Goal: Task Accomplishment & Management: Use online tool/utility

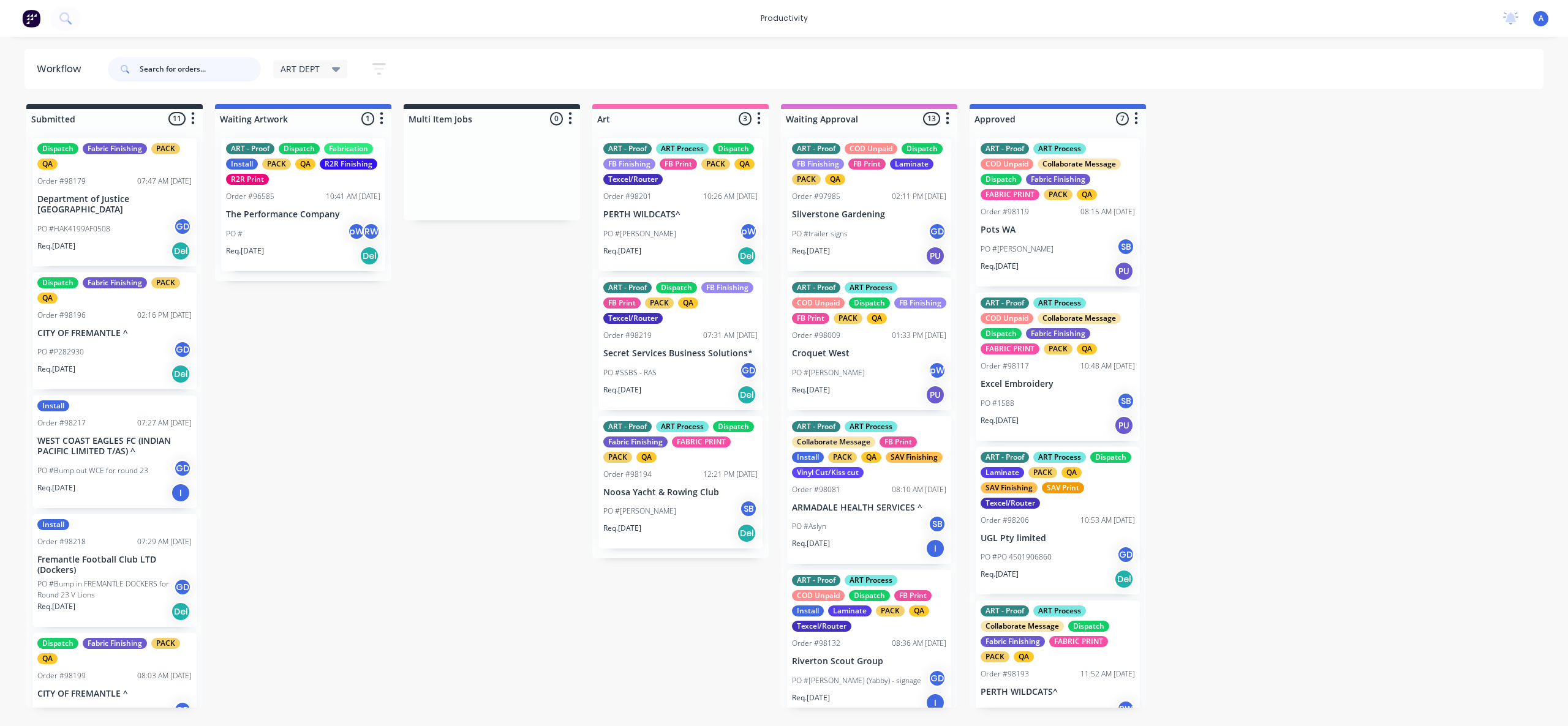
click at [177, 66] on input "text" at bounding box center [200, 68] width 121 height 24
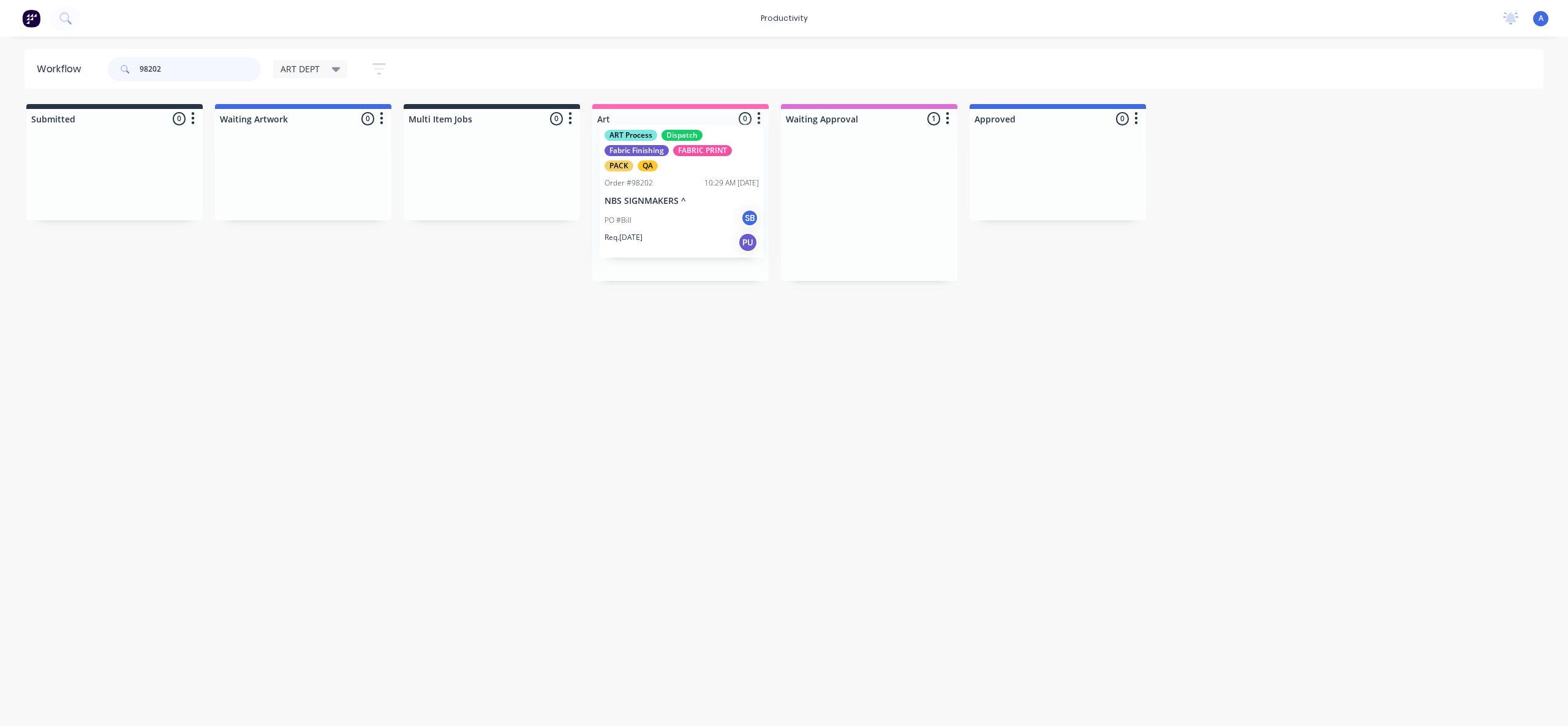
drag, startPoint x: 859, startPoint y: 233, endPoint x: 663, endPoint y: 222, distance: 196.3
click at [684, 222] on div "PO #Bill SB" at bounding box center [680, 234] width 154 height 23
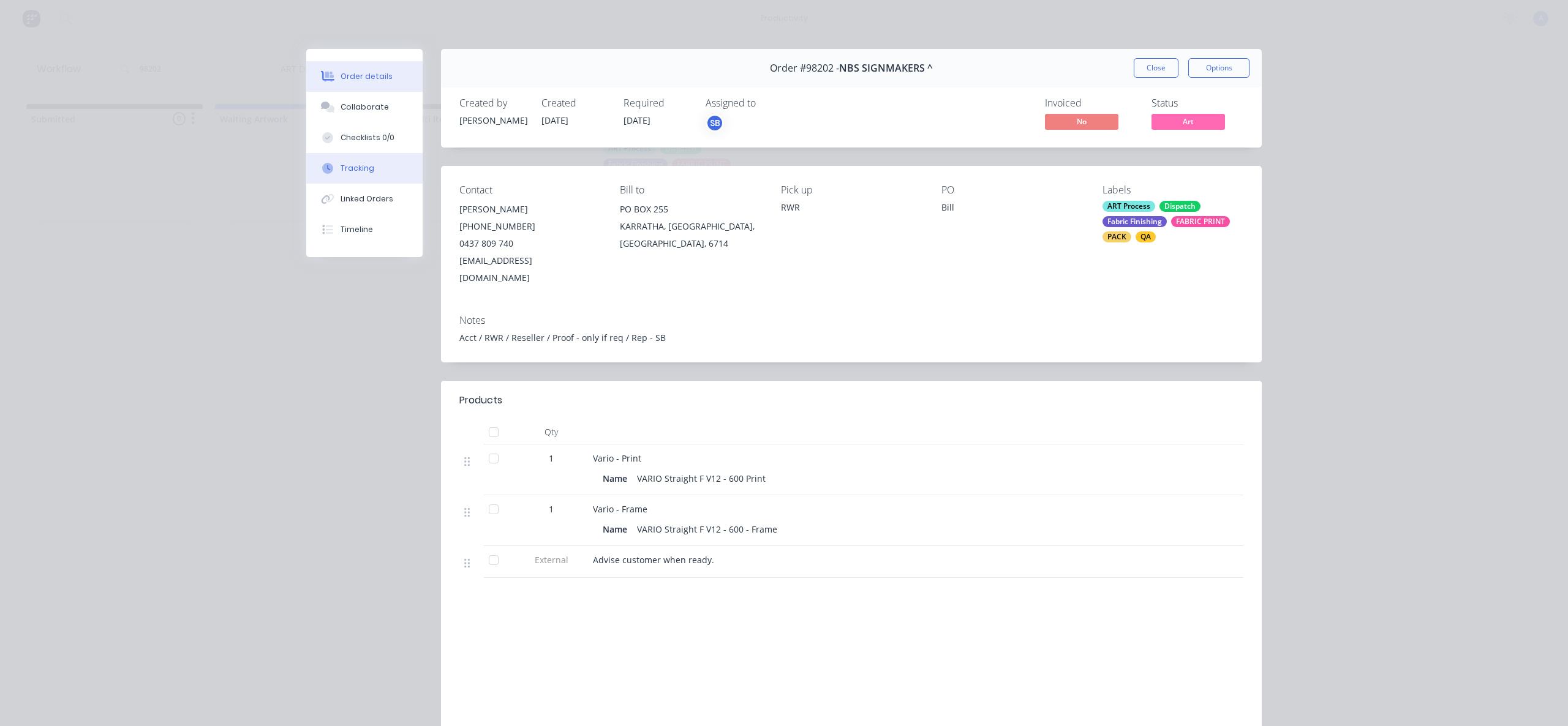
click at [361, 157] on button "Tracking" at bounding box center [364, 168] width 116 height 30
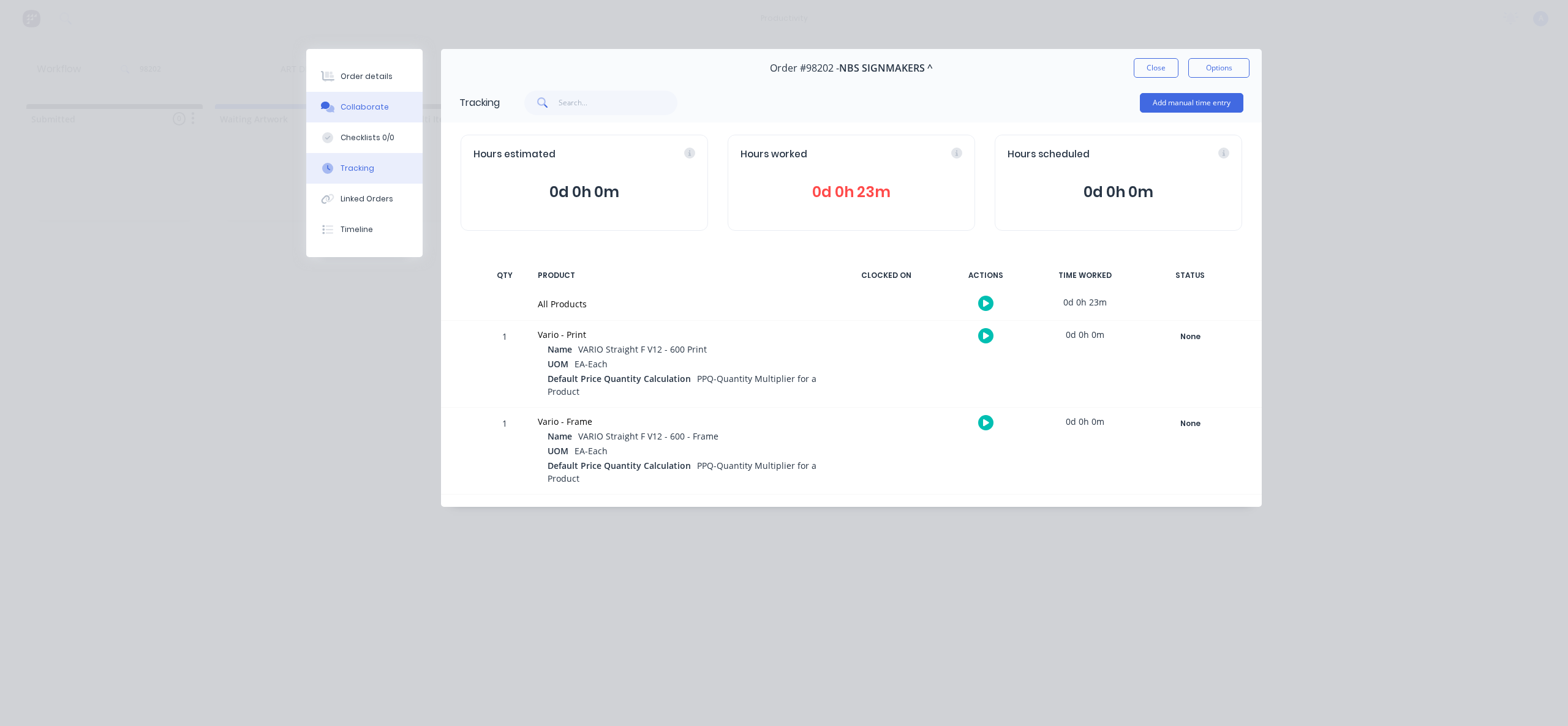
click at [346, 106] on div "Collaborate" at bounding box center [365, 106] width 49 height 11
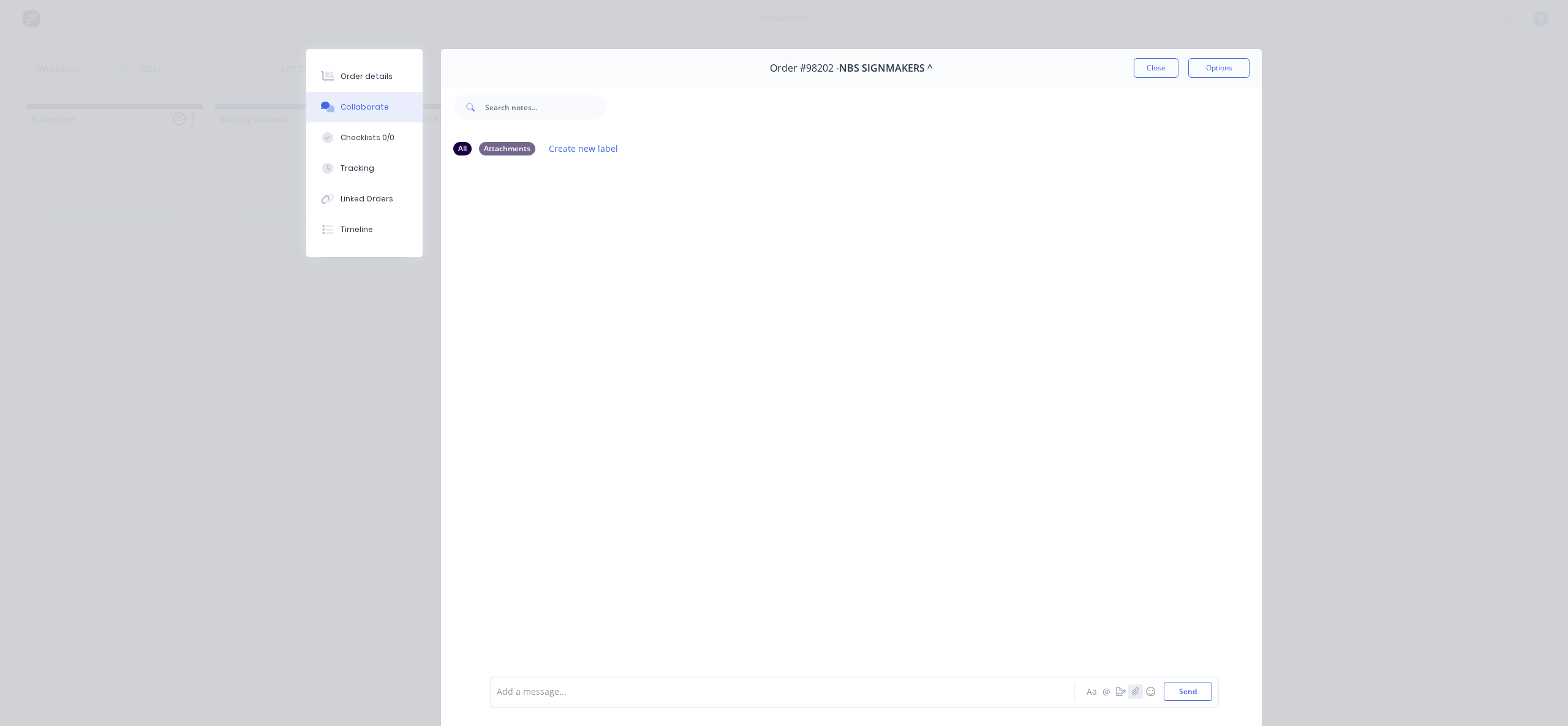
click at [1137, 695] on button "button" at bounding box center [1135, 692] width 15 height 15
click at [1189, 687] on button "Send" at bounding box center [1187, 692] width 49 height 19
click at [381, 145] on button "Checklists 0/0" at bounding box center [364, 138] width 116 height 30
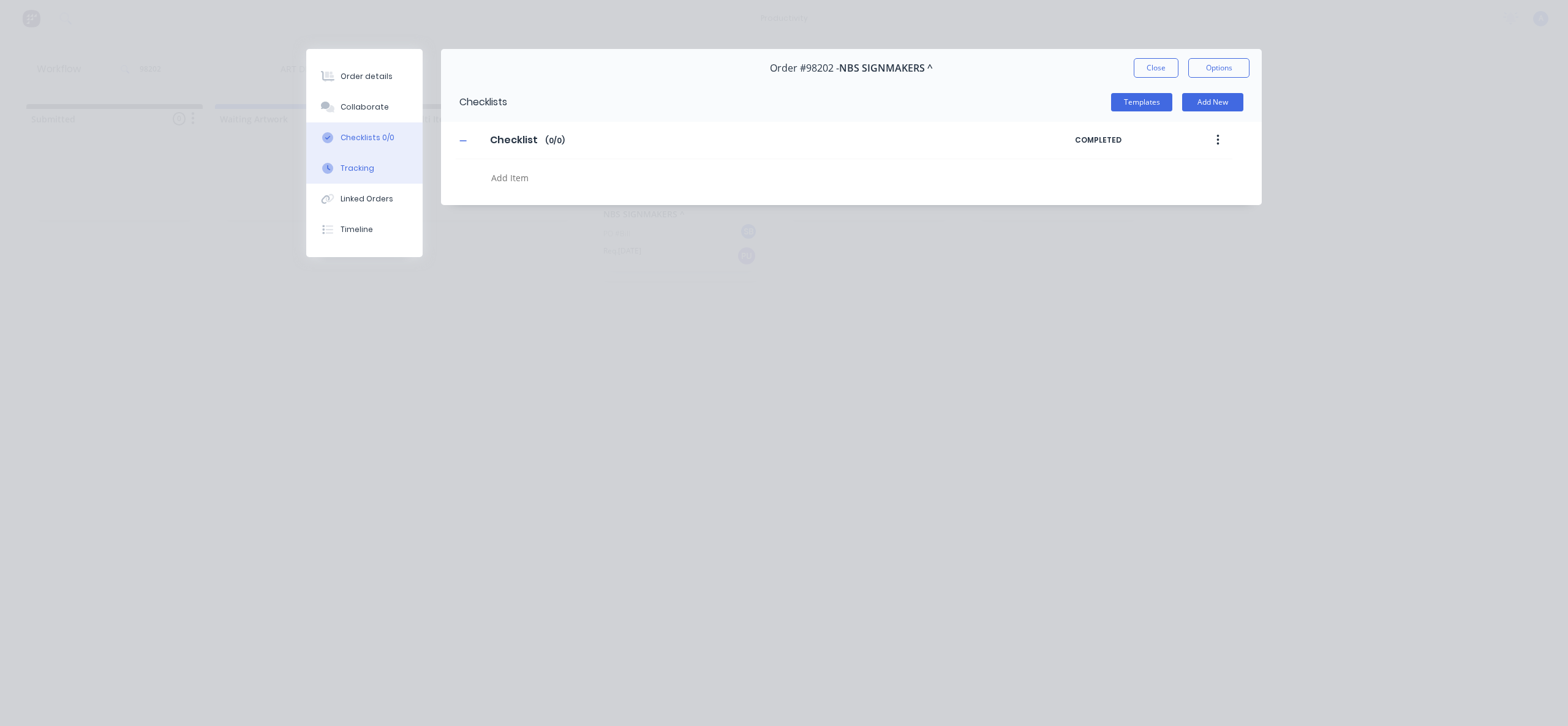
click at [379, 162] on button "Tracking" at bounding box center [364, 168] width 116 height 30
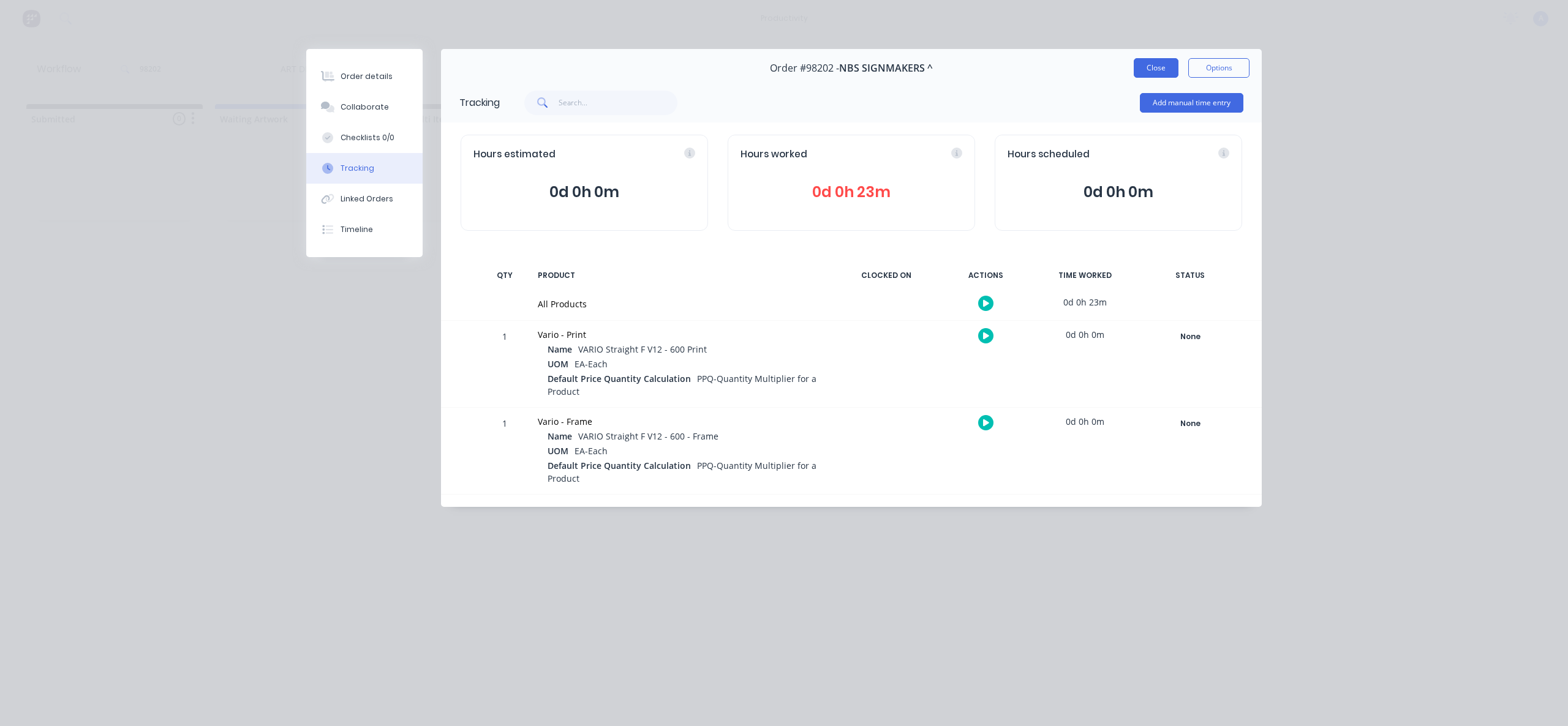
click at [1153, 66] on button "Close" at bounding box center [1156, 68] width 45 height 20
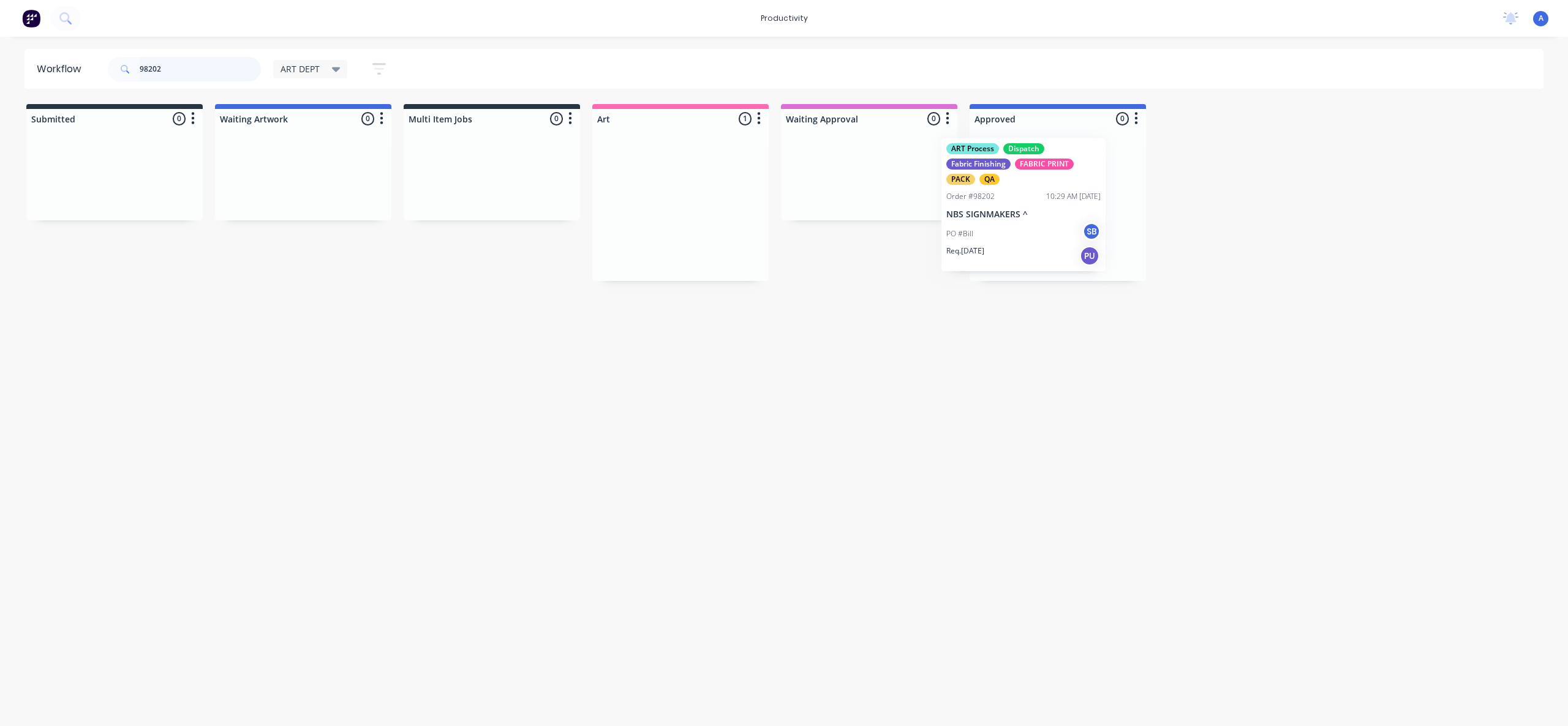
drag, startPoint x: 663, startPoint y: 225, endPoint x: 1026, endPoint y: 225, distance: 363.0
click at [181, 71] on input "98202" at bounding box center [200, 68] width 121 height 24
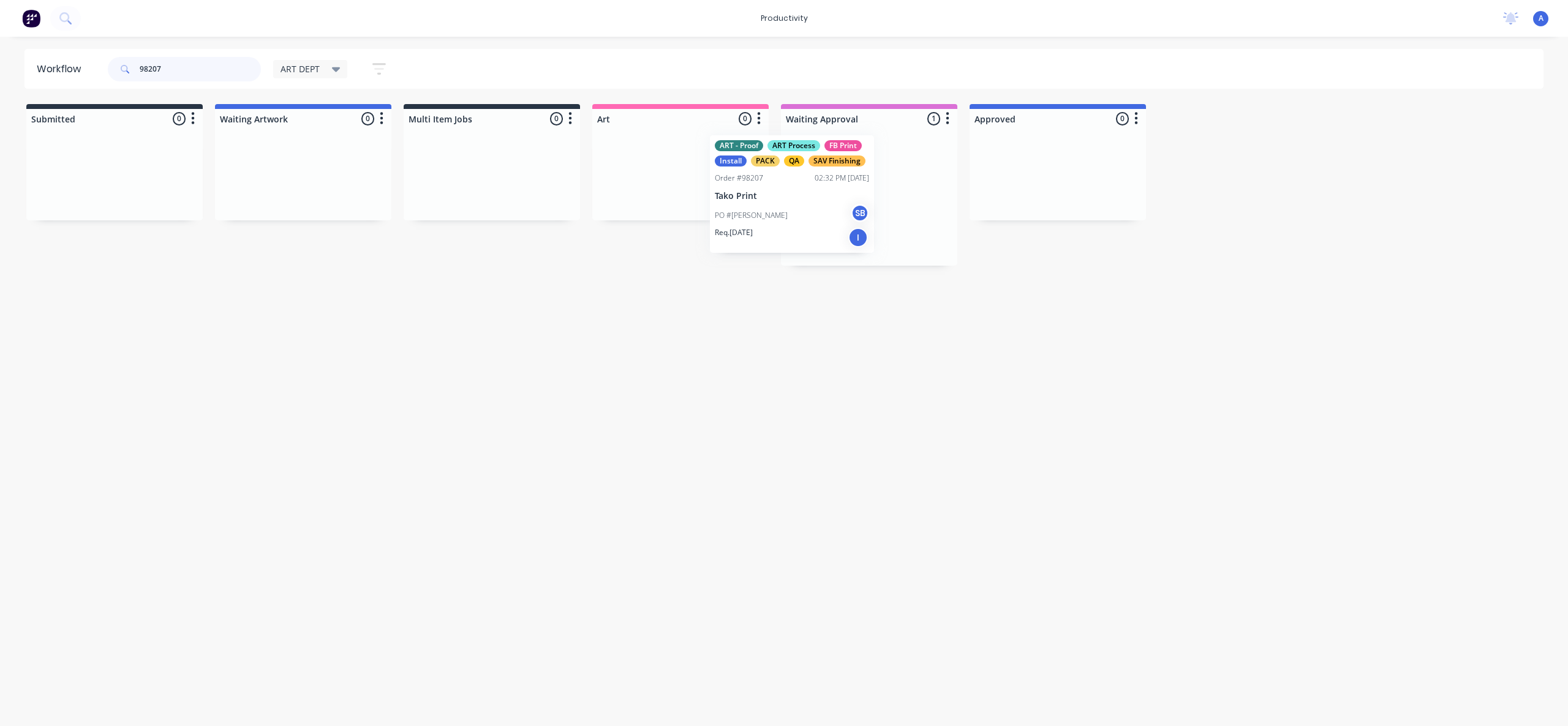
drag, startPoint x: 810, startPoint y: 229, endPoint x: 736, endPoint y: 218, distance: 74.8
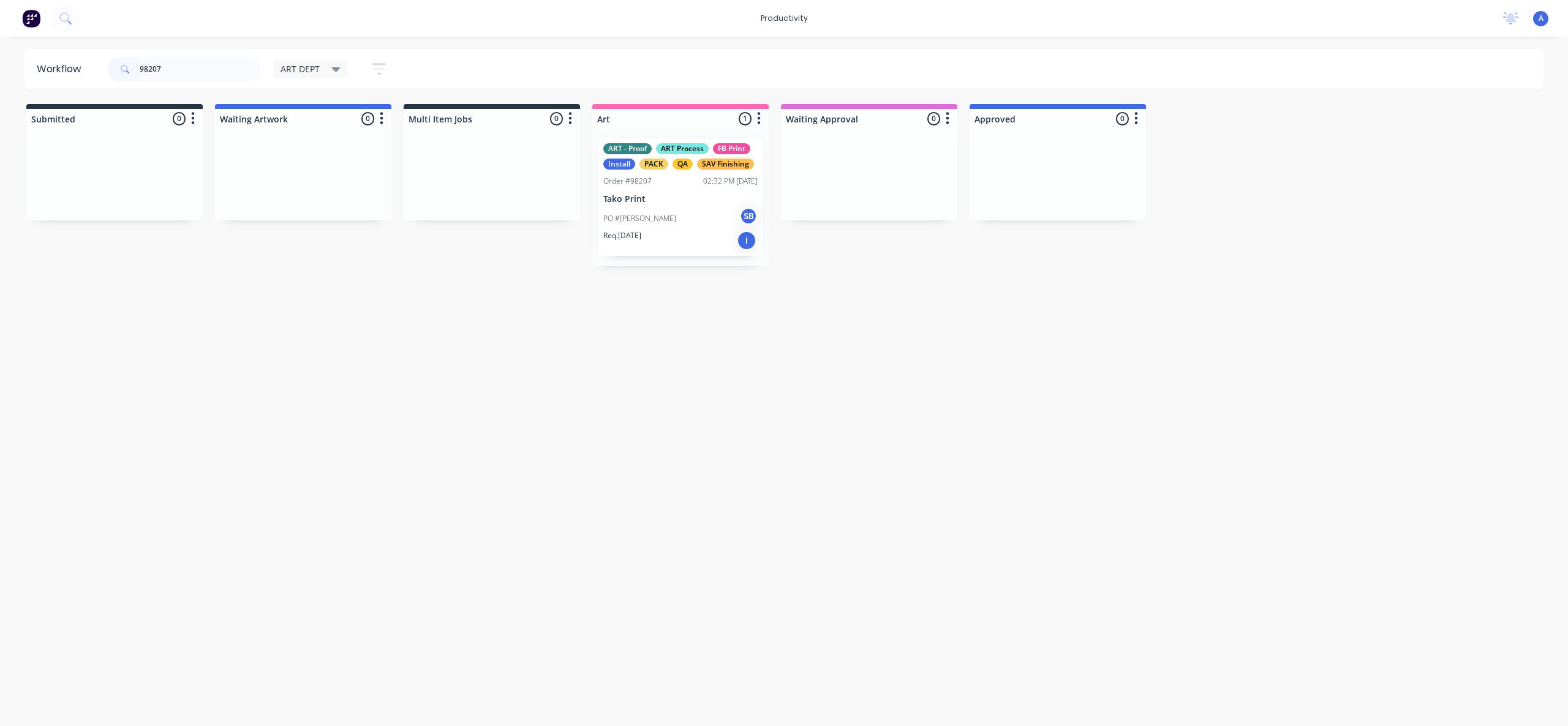
click at [627, 196] on p "Tako Print" at bounding box center [680, 199] width 154 height 11
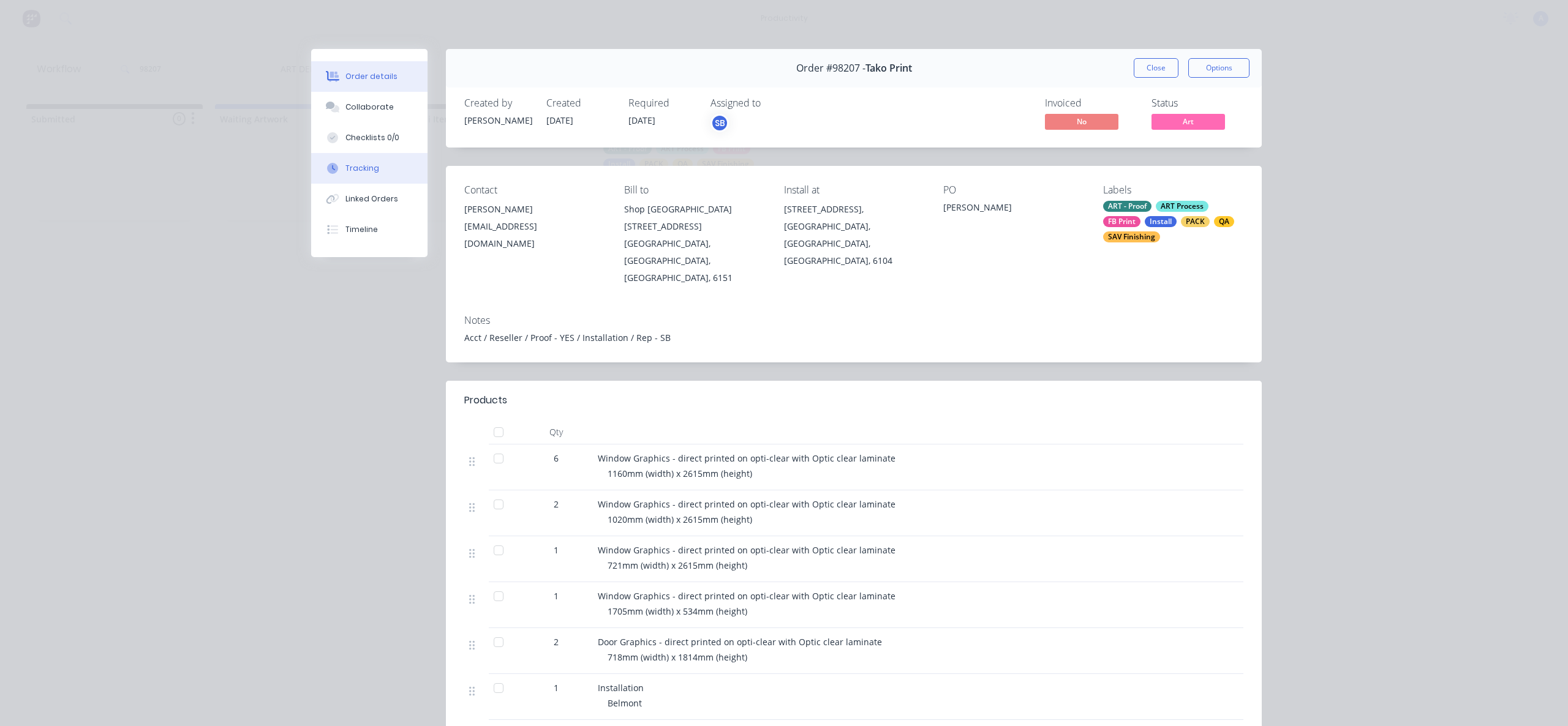
click at [356, 164] on div "Tracking" at bounding box center [362, 168] width 34 height 11
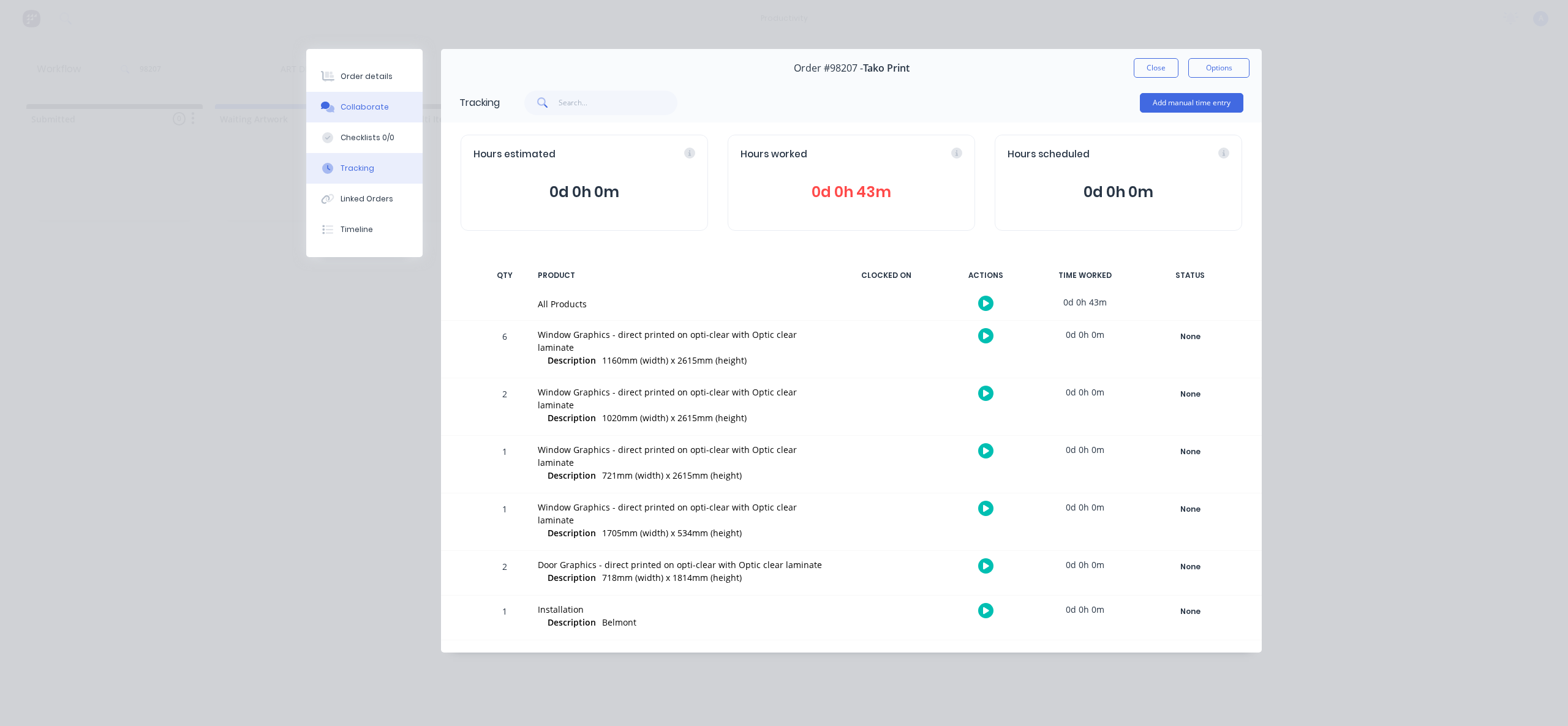
click at [382, 105] on div "Collaborate" at bounding box center [365, 106] width 49 height 11
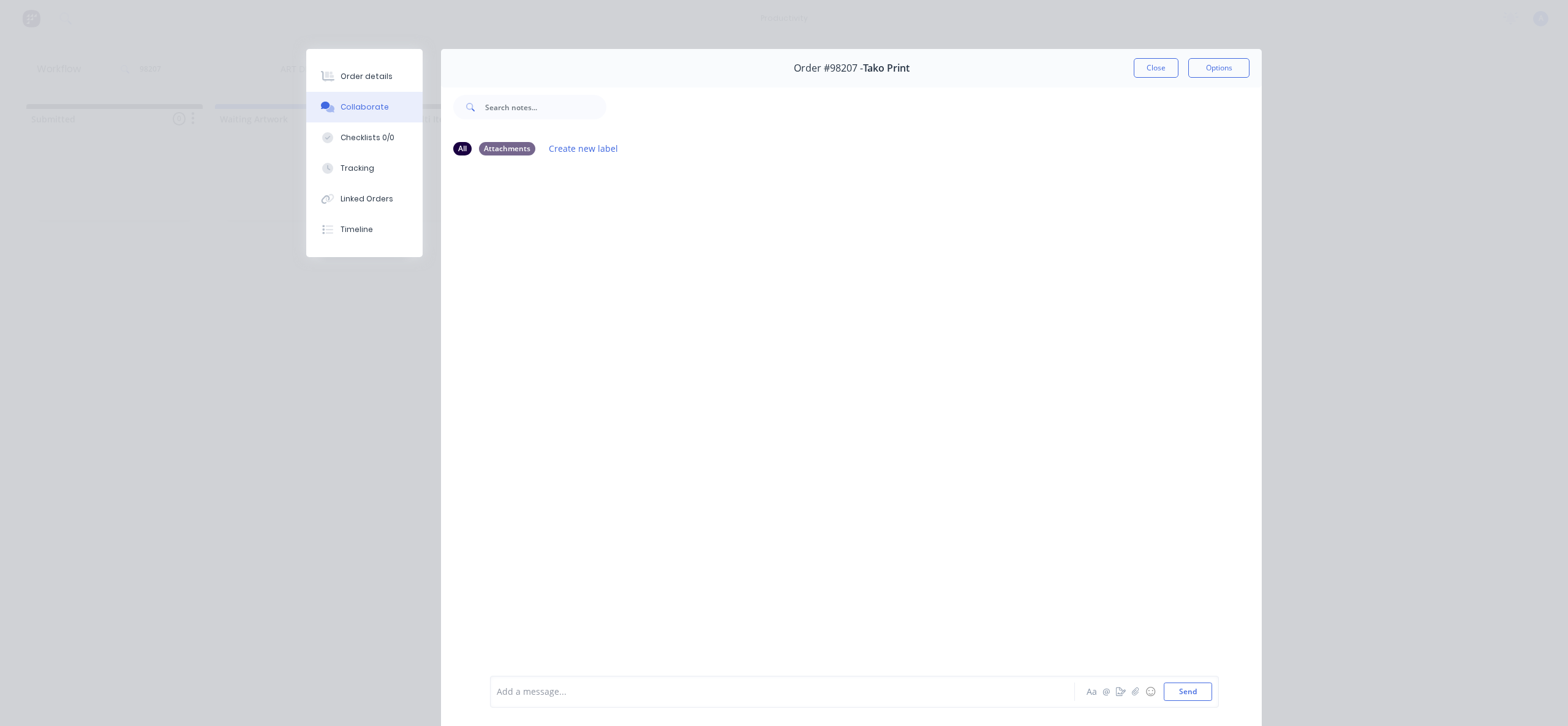
click at [1139, 61] on button "Close" at bounding box center [1156, 68] width 45 height 20
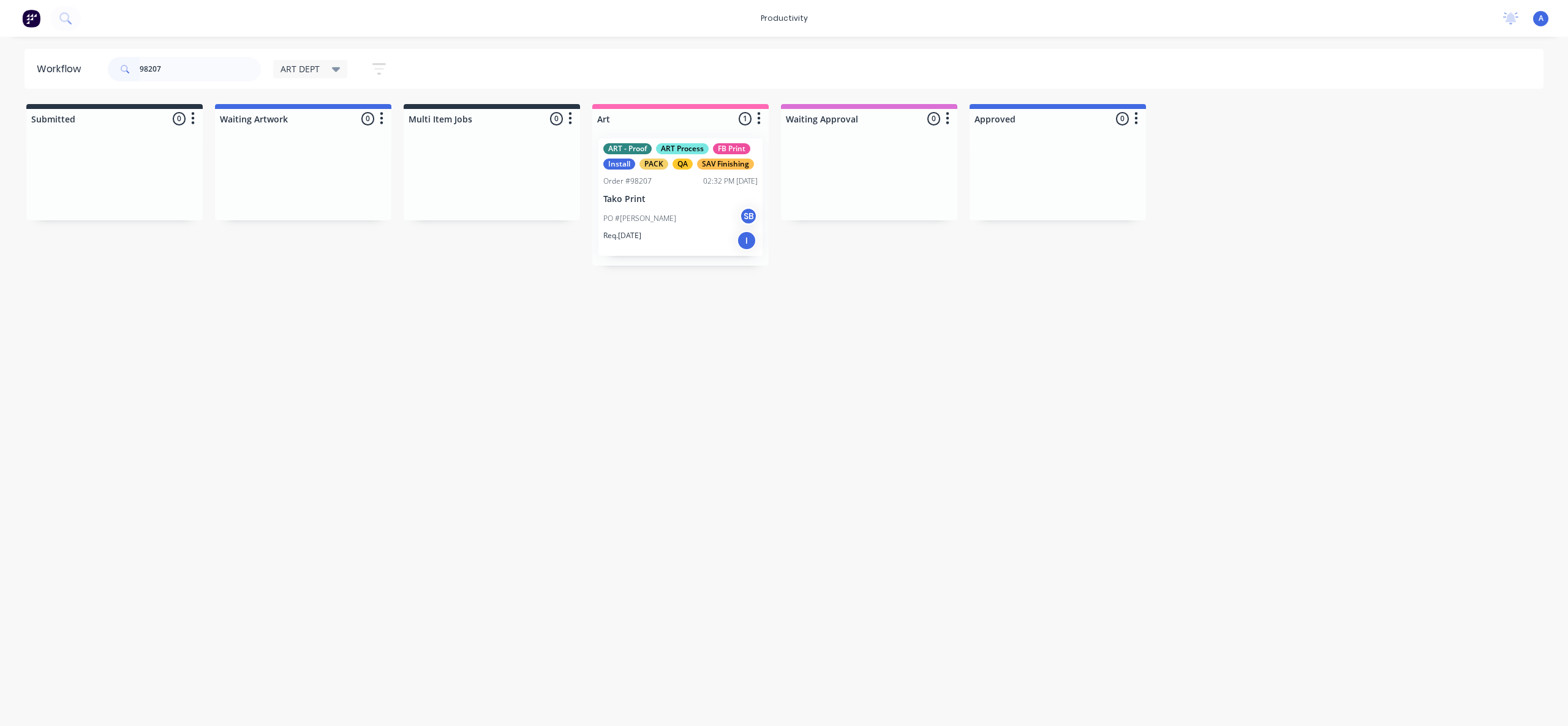
click at [665, 210] on div "PO #[PERSON_NAME] SB" at bounding box center [680, 219] width 154 height 23
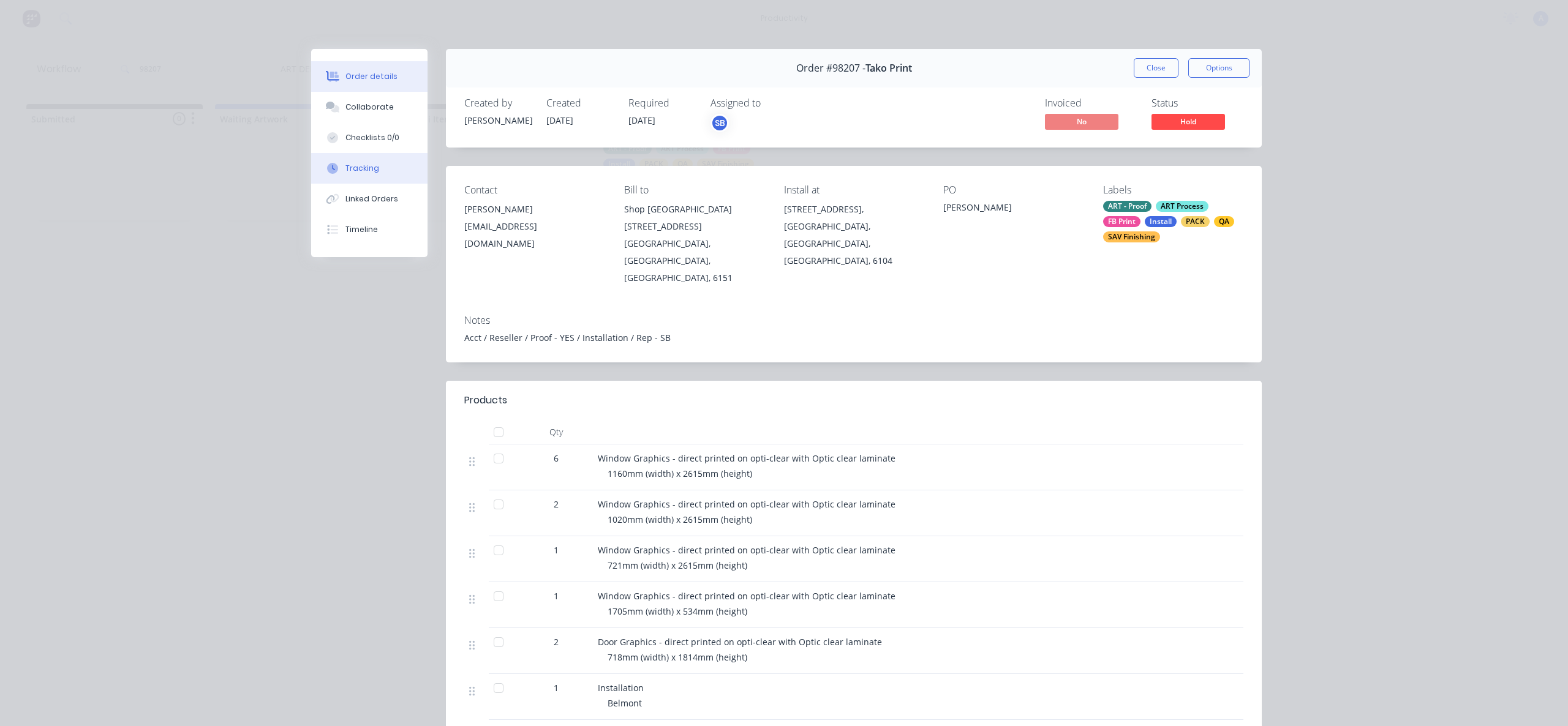
click at [328, 168] on icon at bounding box center [332, 168] width 11 height 11
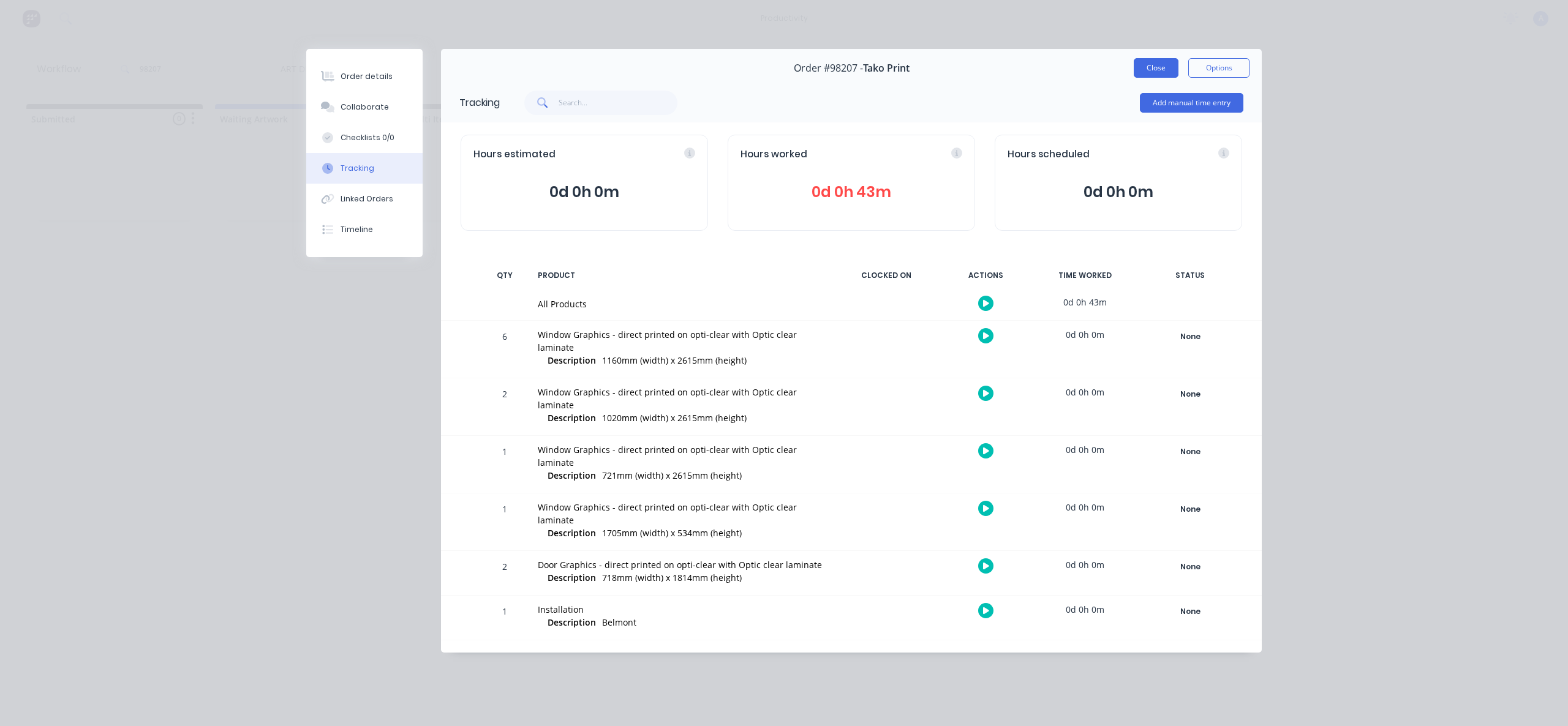
click at [1146, 70] on button "Close" at bounding box center [1156, 68] width 45 height 20
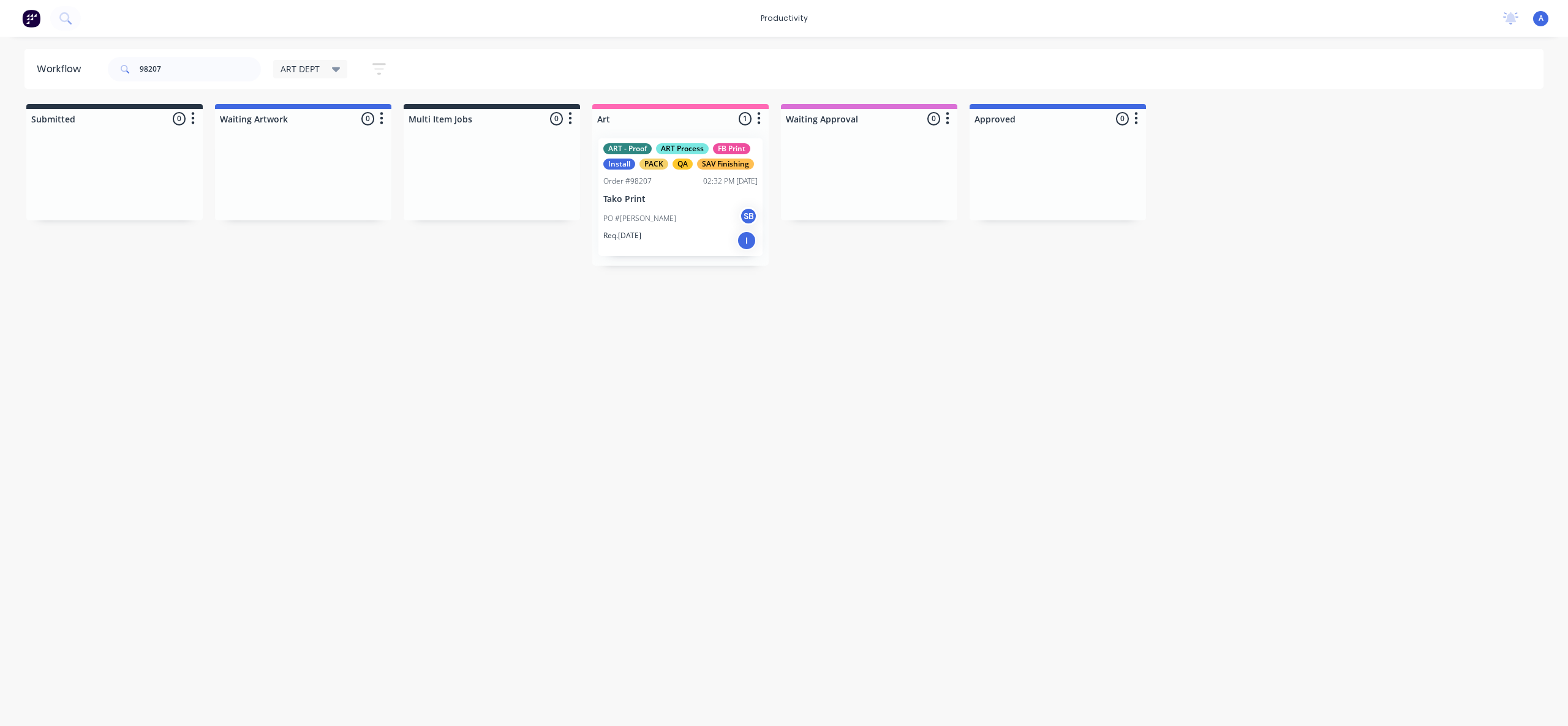
click at [1135, 276] on div "Workflow 98207 ART DEPT Save new view None edit ART DEPT (Default) edit Banner …" at bounding box center [784, 375] width 1568 height 653
click at [211, 73] on input "98207" at bounding box center [200, 68] width 121 height 24
click at [167, 68] on input "98207" at bounding box center [200, 68] width 121 height 24
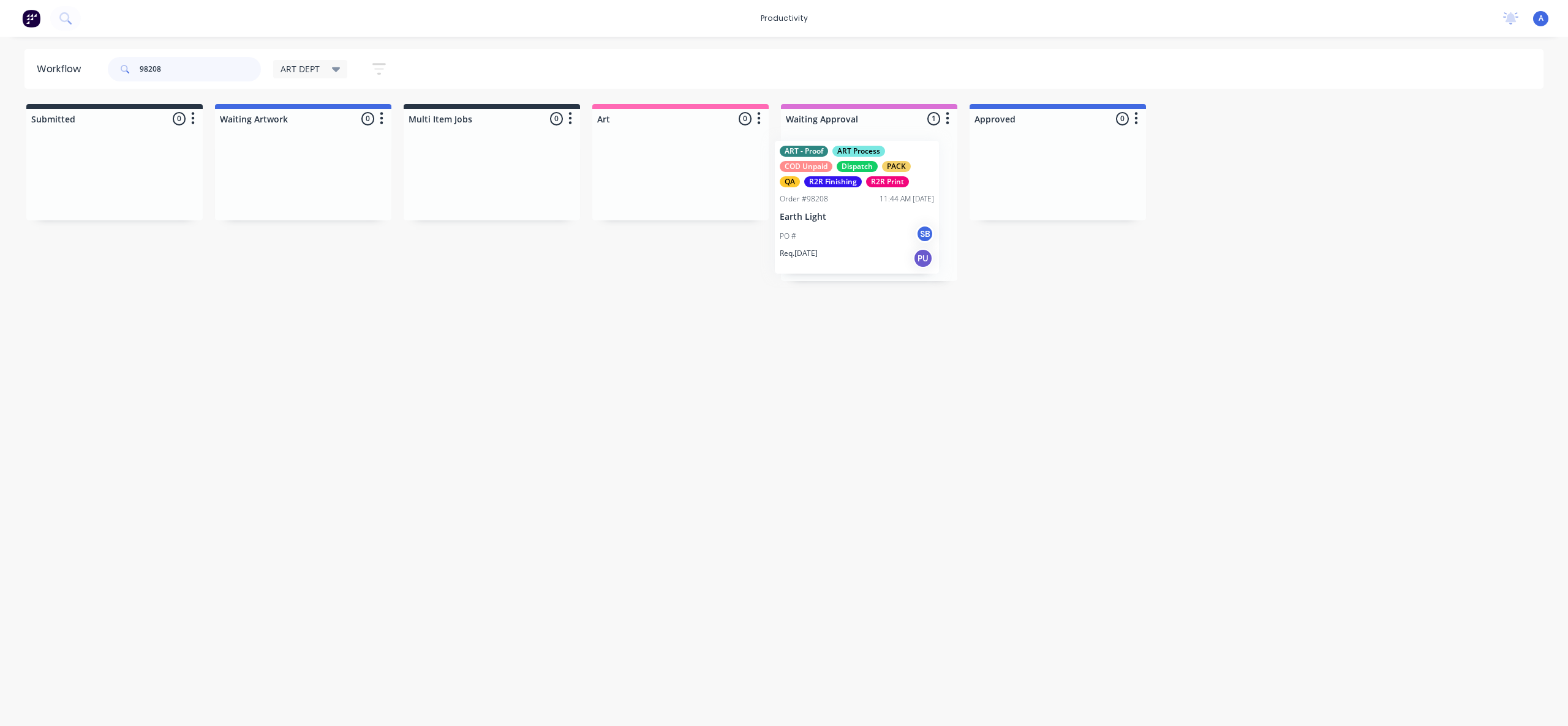
drag, startPoint x: 841, startPoint y: 231, endPoint x: 680, endPoint y: 244, distance: 161.5
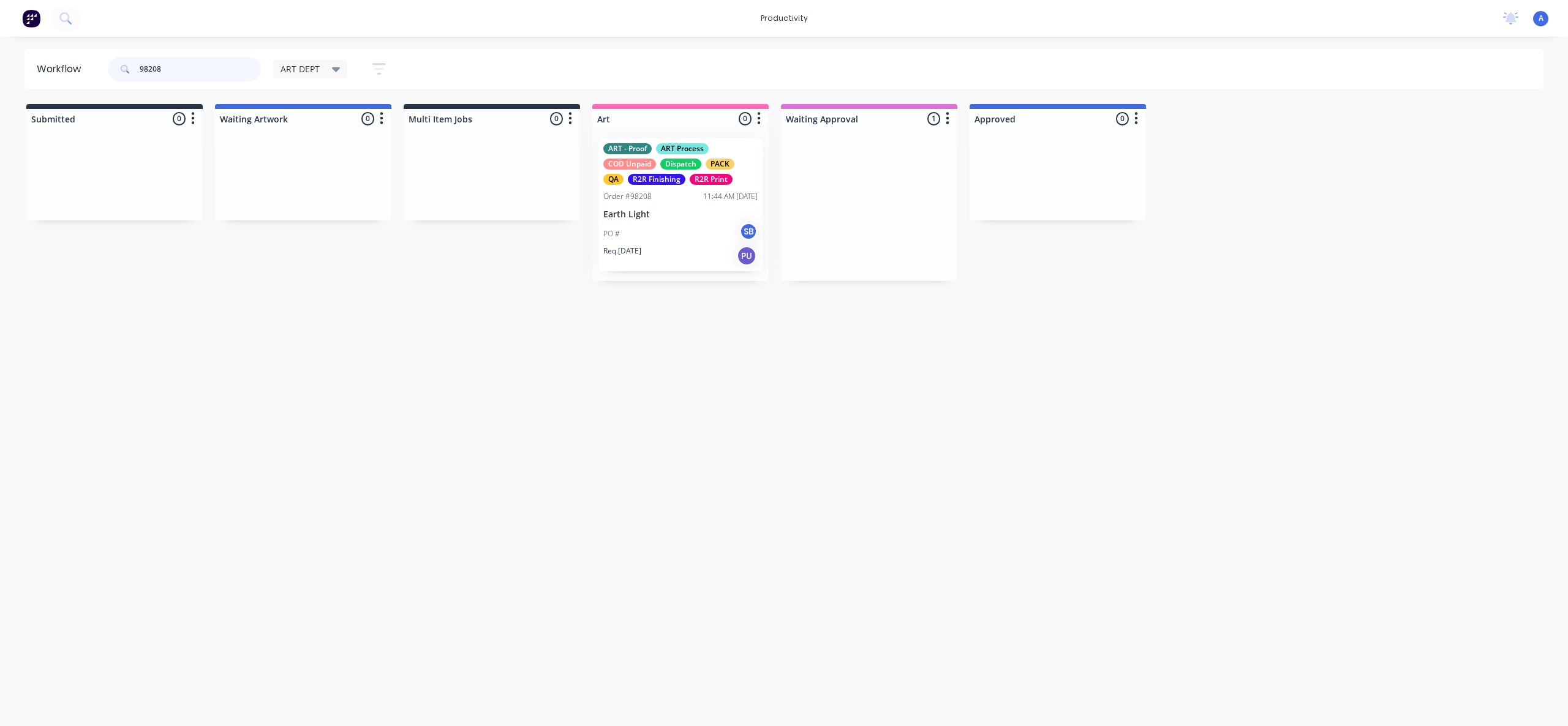
type input "98208"
click at [752, 386] on div "Workflow 98208 ART DEPT Save new view None edit ART DEPT (Default) edit Banner …" at bounding box center [784, 375] width 1568 height 653
click at [692, 217] on p "Earth Light" at bounding box center [680, 215] width 154 height 11
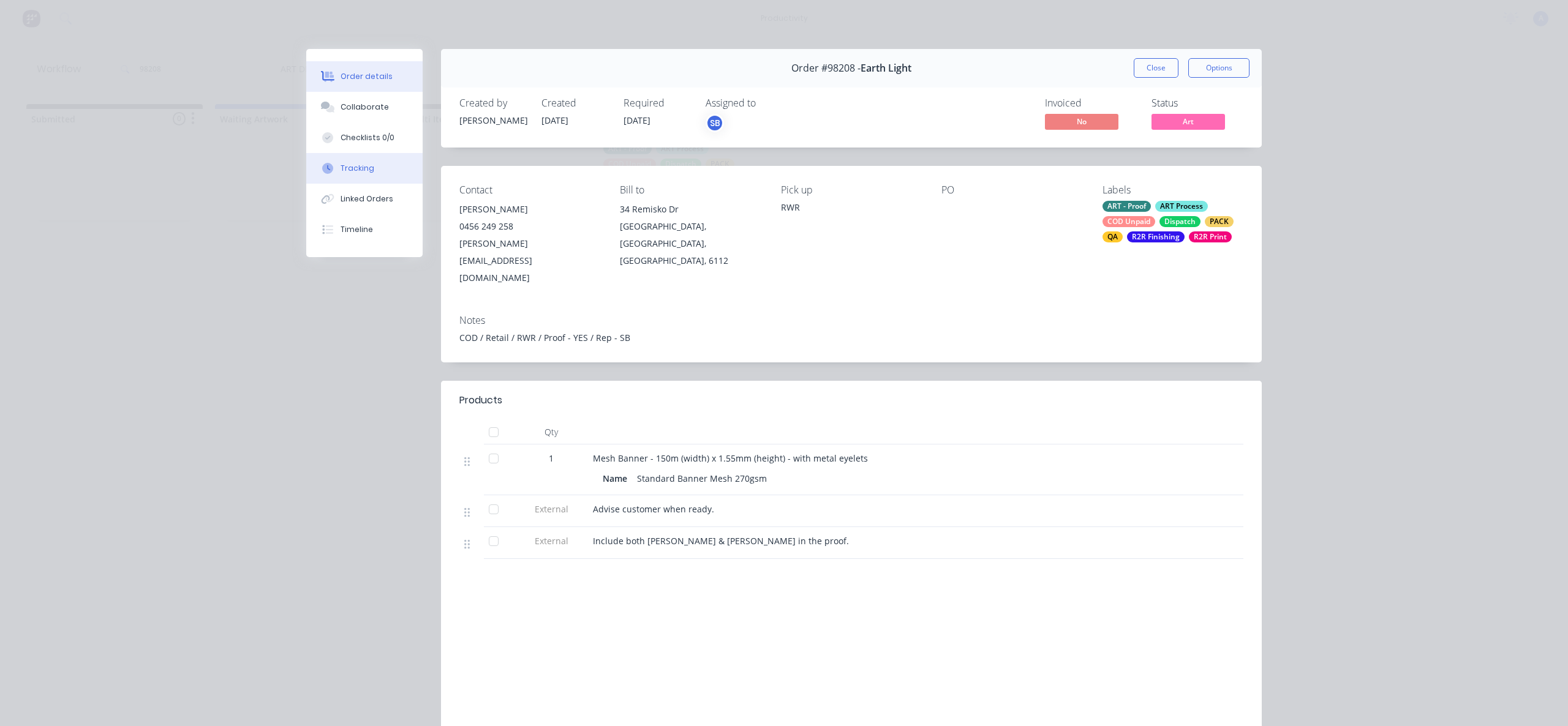
click at [332, 166] on div at bounding box center [327, 168] width 19 height 11
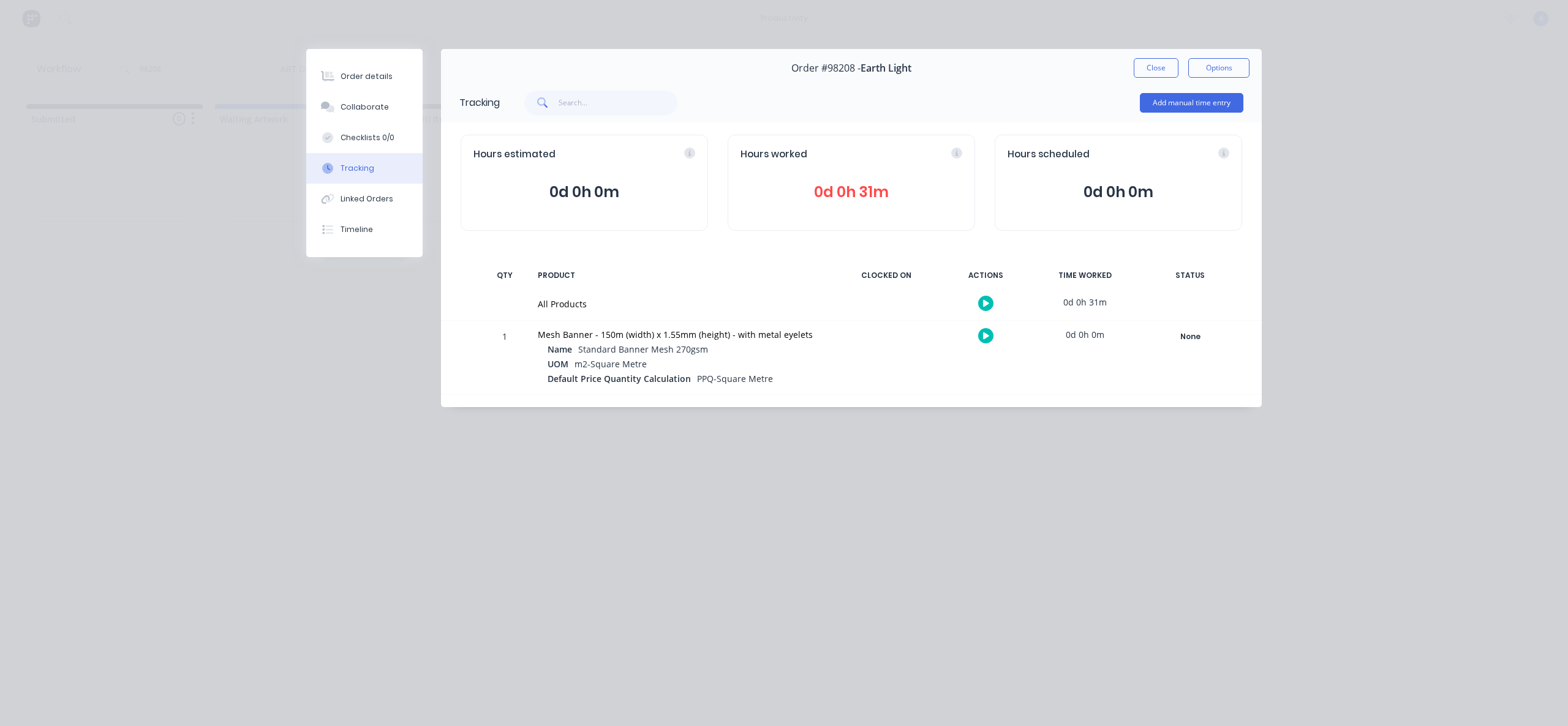
drag, startPoint x: 1146, startPoint y: 68, endPoint x: 1118, endPoint y: 101, distance: 43.3
click at [1146, 68] on button "Close" at bounding box center [1156, 68] width 45 height 20
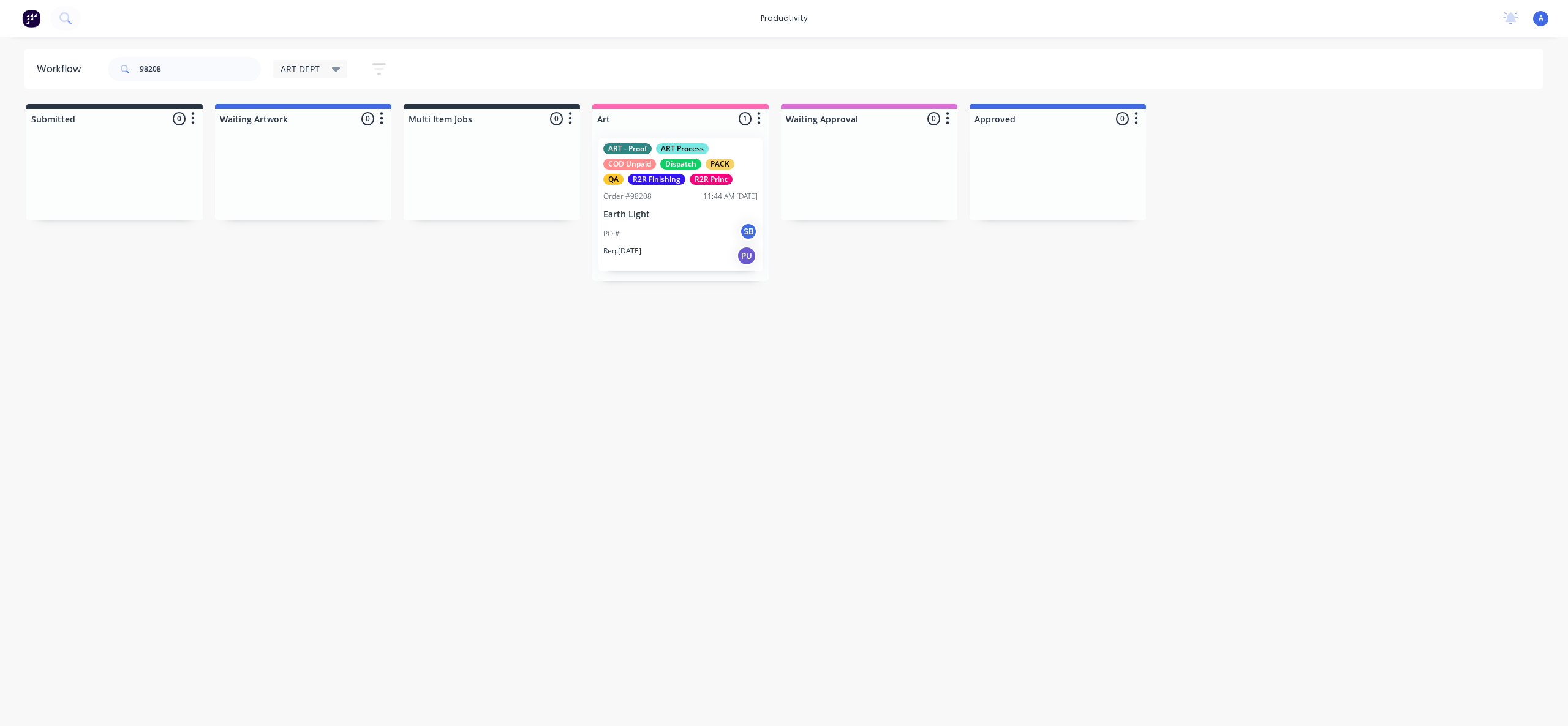
click at [996, 383] on div "Workflow 98208 ART DEPT Save new view None edit ART DEPT (Default) edit Banner …" at bounding box center [784, 375] width 1568 height 653
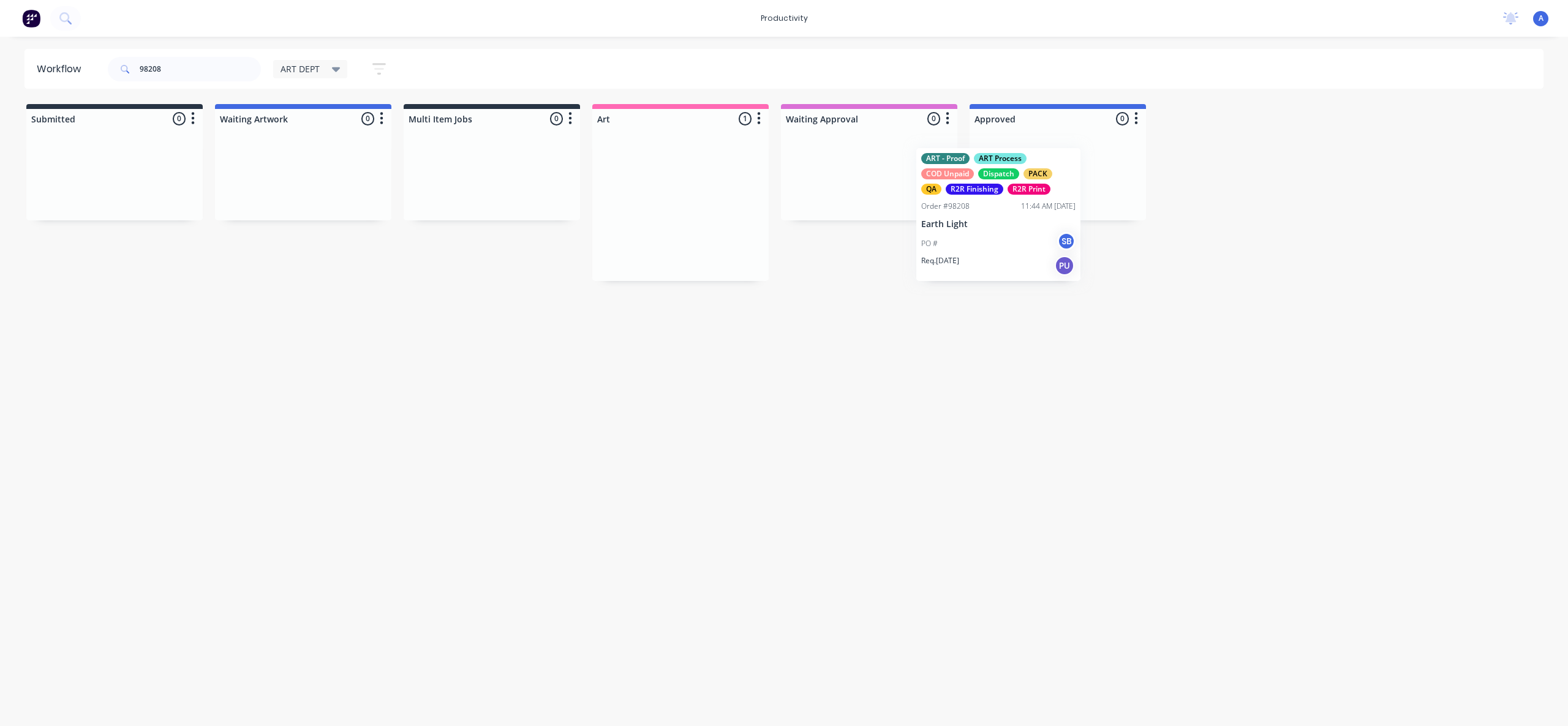
drag, startPoint x: 695, startPoint y: 244, endPoint x: 1081, endPoint y: 252, distance: 386.1
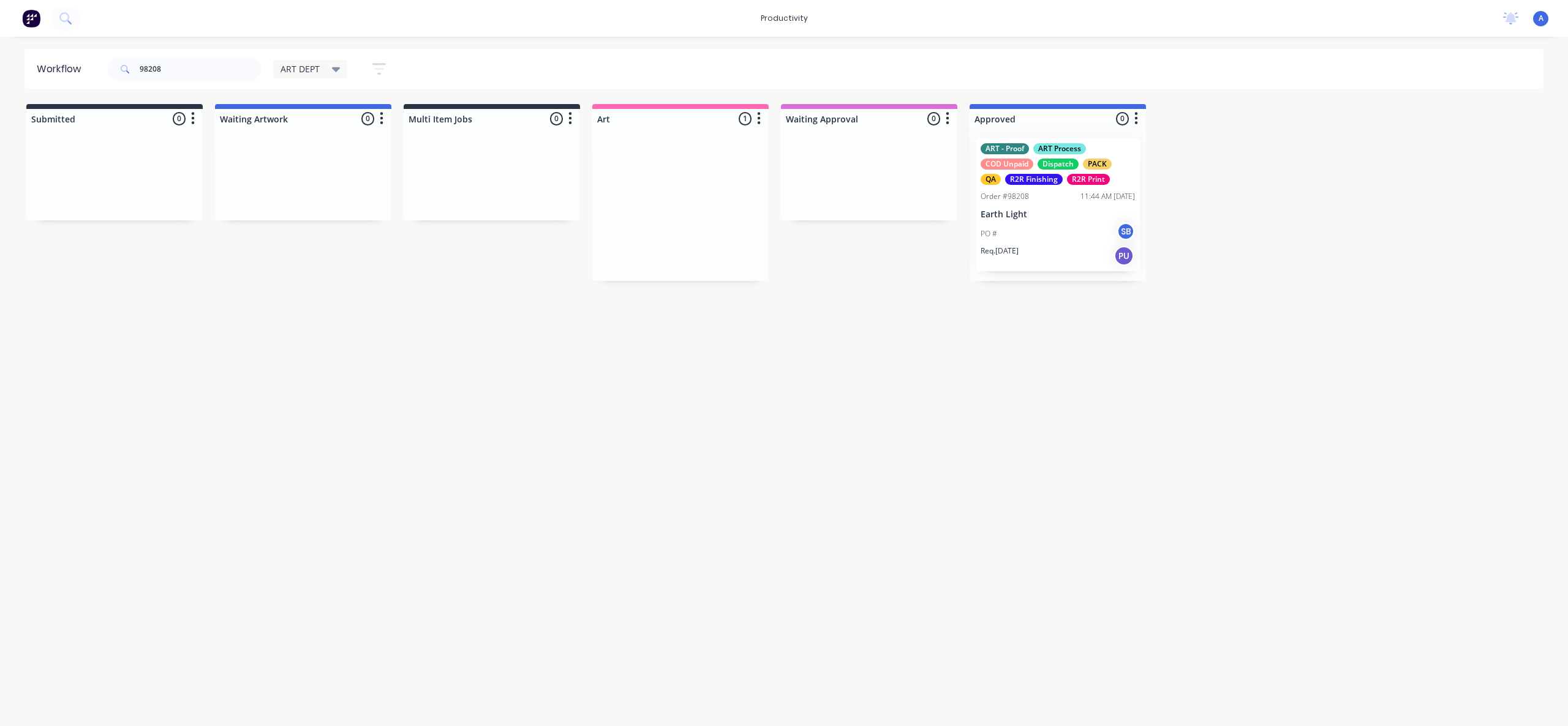
click at [1081, 252] on div at bounding box center [1057, 205] width 177 height 152
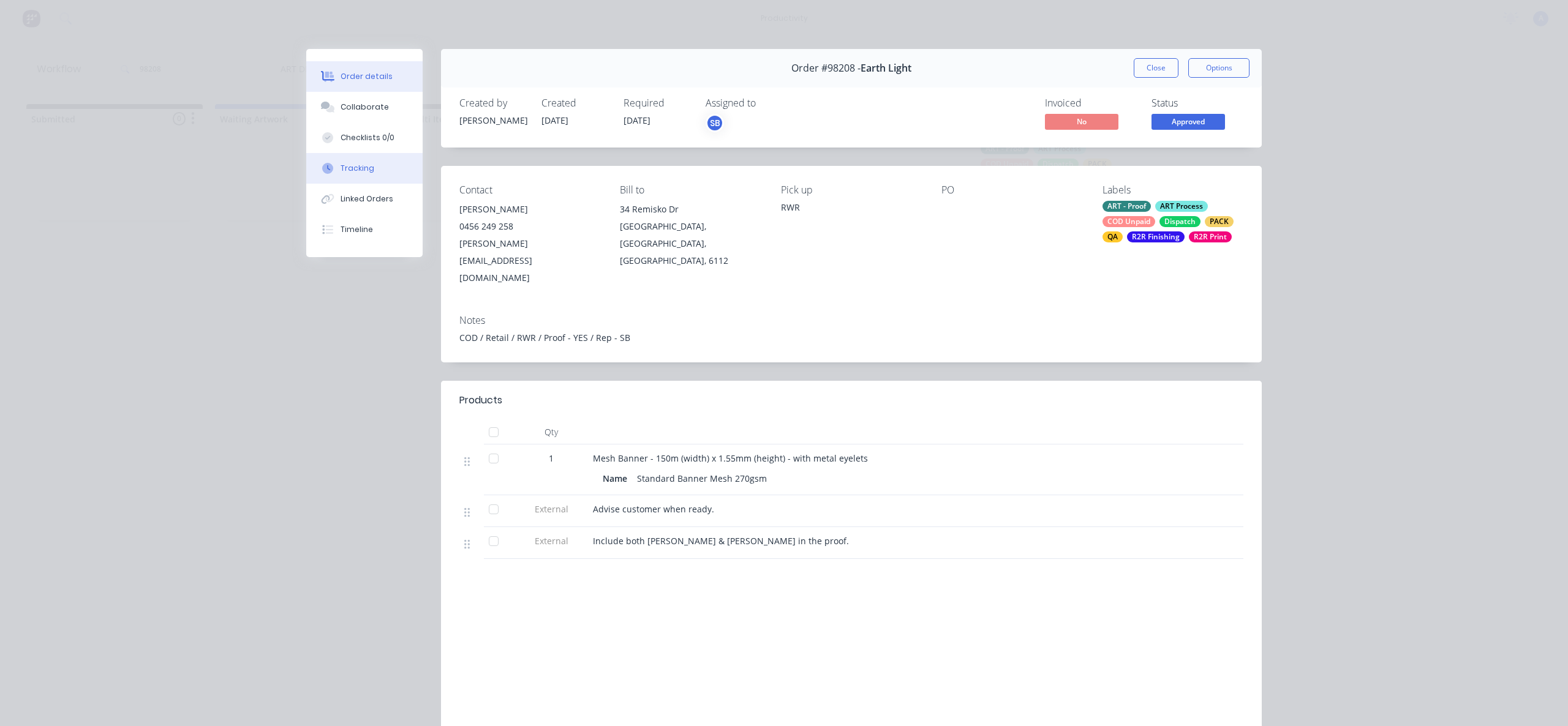
click at [310, 165] on button "Tracking" at bounding box center [364, 168] width 116 height 30
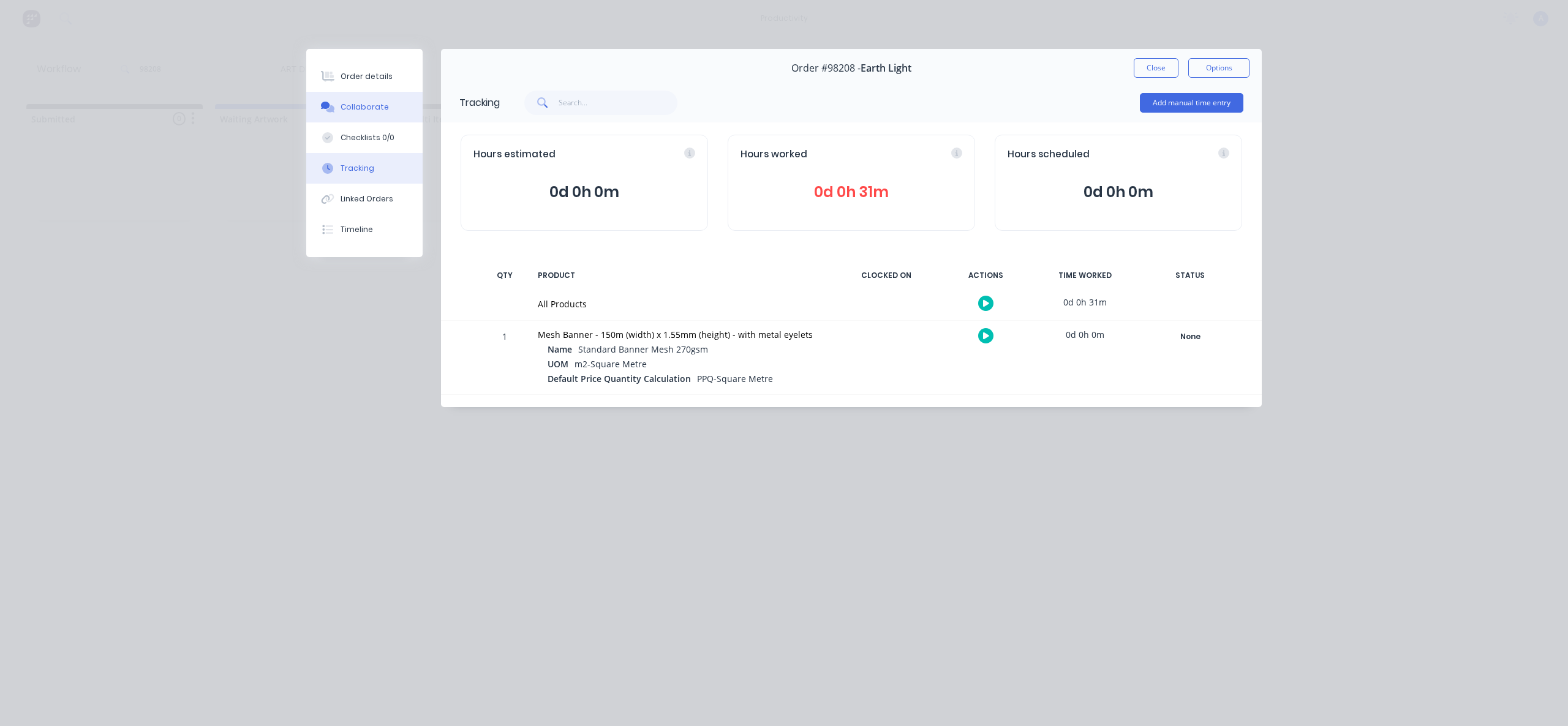
click at [368, 118] on button "Collaborate" at bounding box center [364, 106] width 116 height 30
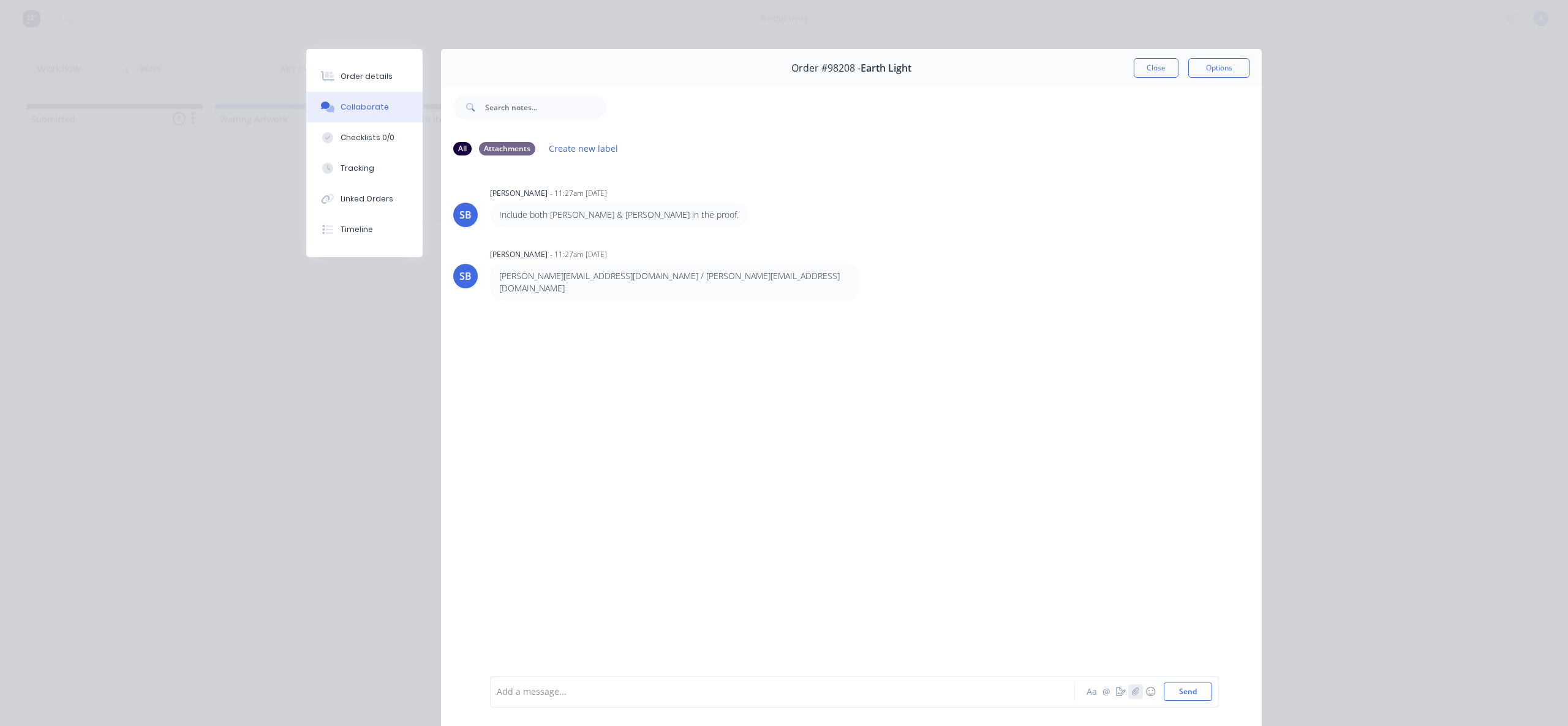
click at [1132, 688] on icon "button" at bounding box center [1136, 692] width 8 height 9
click at [1190, 688] on button "Send" at bounding box center [1187, 692] width 49 height 19
click at [366, 148] on button "Checklists 0/0" at bounding box center [364, 138] width 116 height 30
type textarea "x"
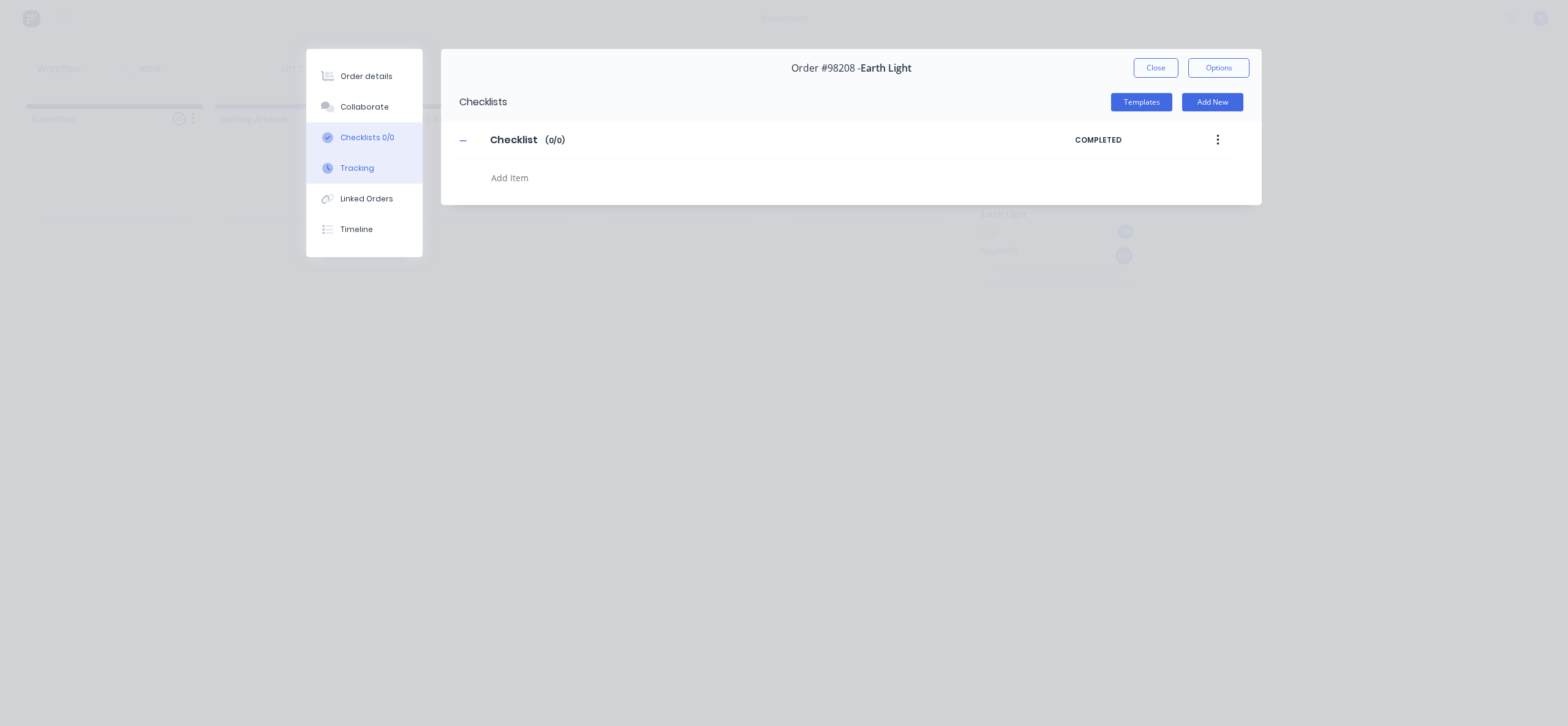
click at [356, 161] on button "Tracking" at bounding box center [364, 168] width 116 height 30
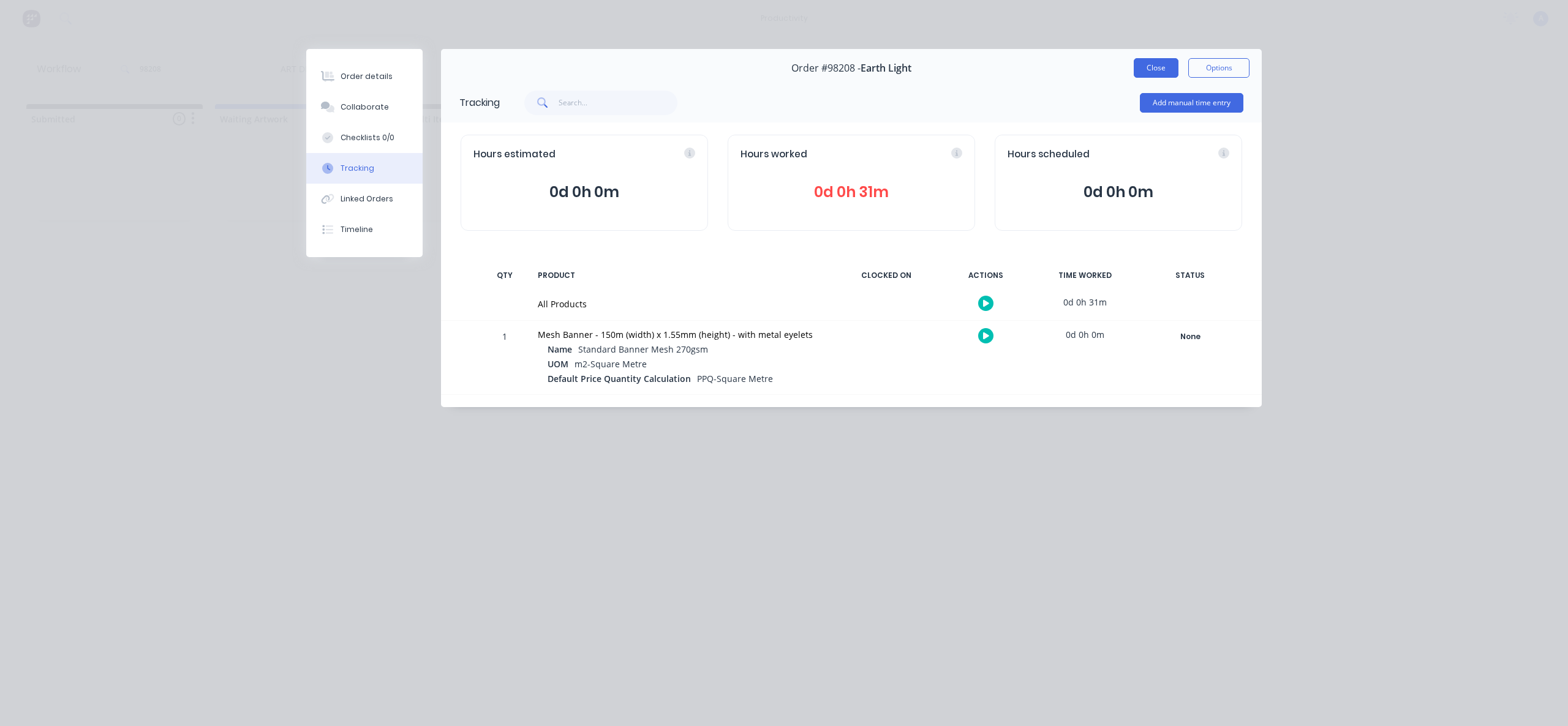
click at [1141, 70] on button "Close" at bounding box center [1156, 68] width 45 height 20
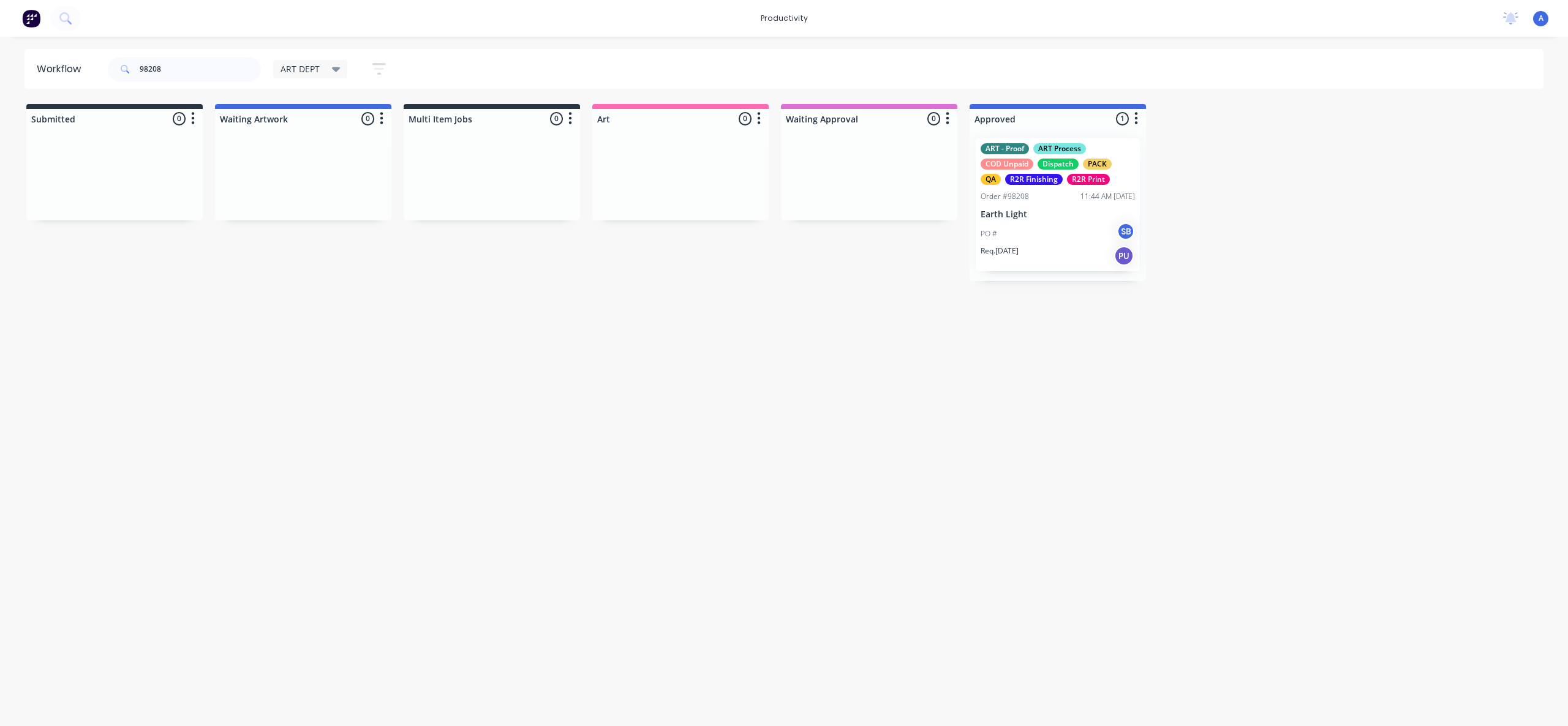
drag, startPoint x: 1138, startPoint y: 407, endPoint x: 895, endPoint y: 566, distance: 290.4
click at [1136, 407] on div "Workflow 98208 ART DEPT Save new view None edit ART DEPT (Default) edit Banner …" at bounding box center [784, 375] width 1568 height 653
click at [1035, 225] on div "PO # SB" at bounding box center [1058, 234] width 154 height 23
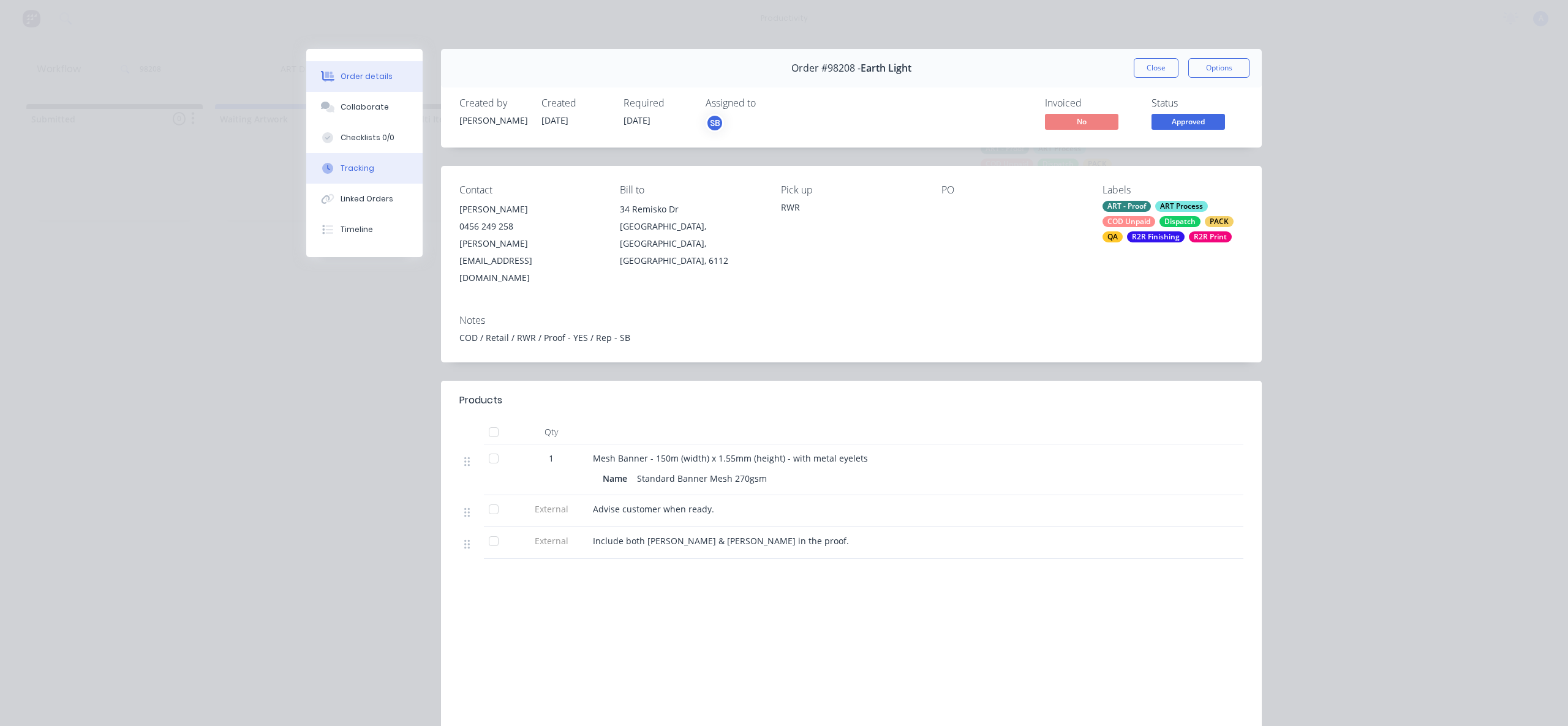
click at [361, 160] on button "Tracking" at bounding box center [364, 168] width 116 height 30
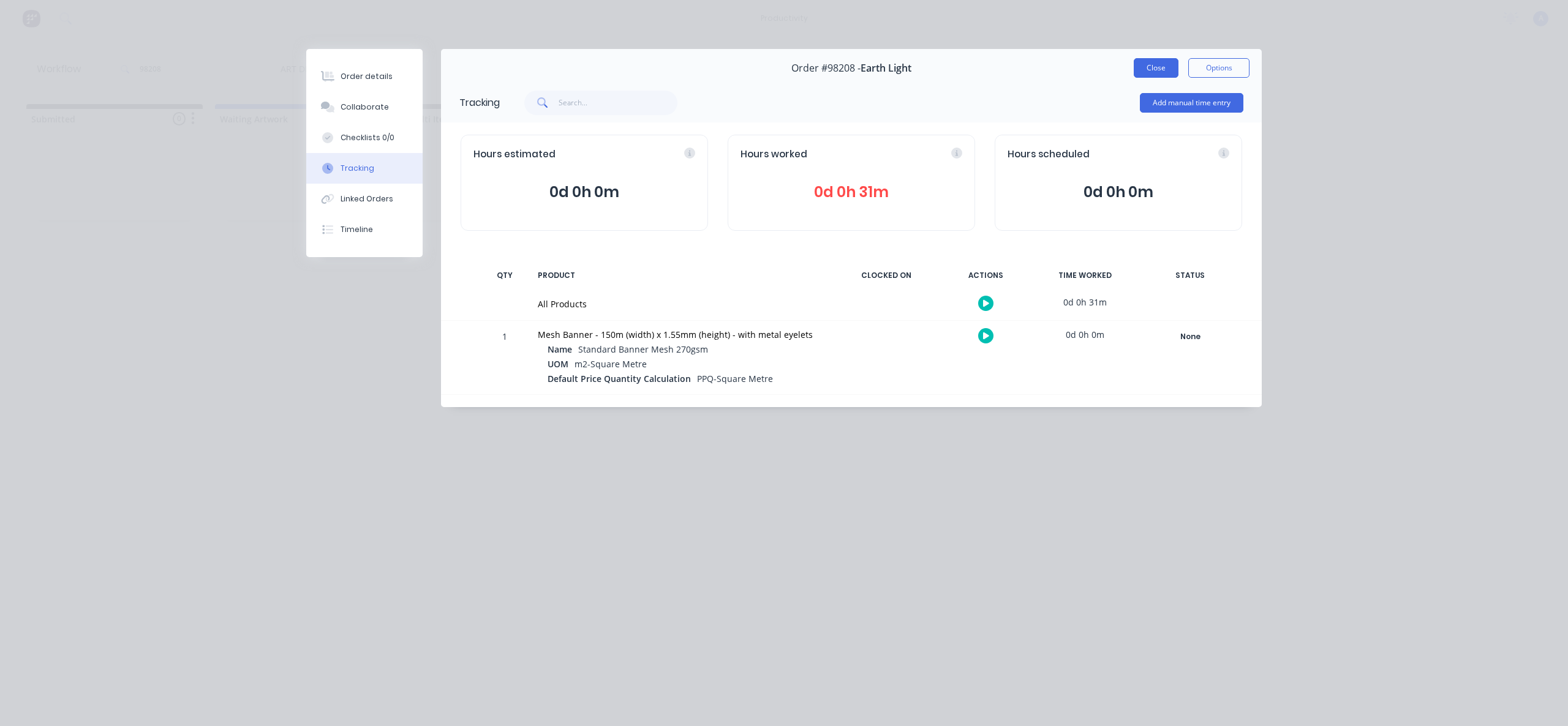
click at [1159, 67] on button "Close" at bounding box center [1156, 68] width 45 height 20
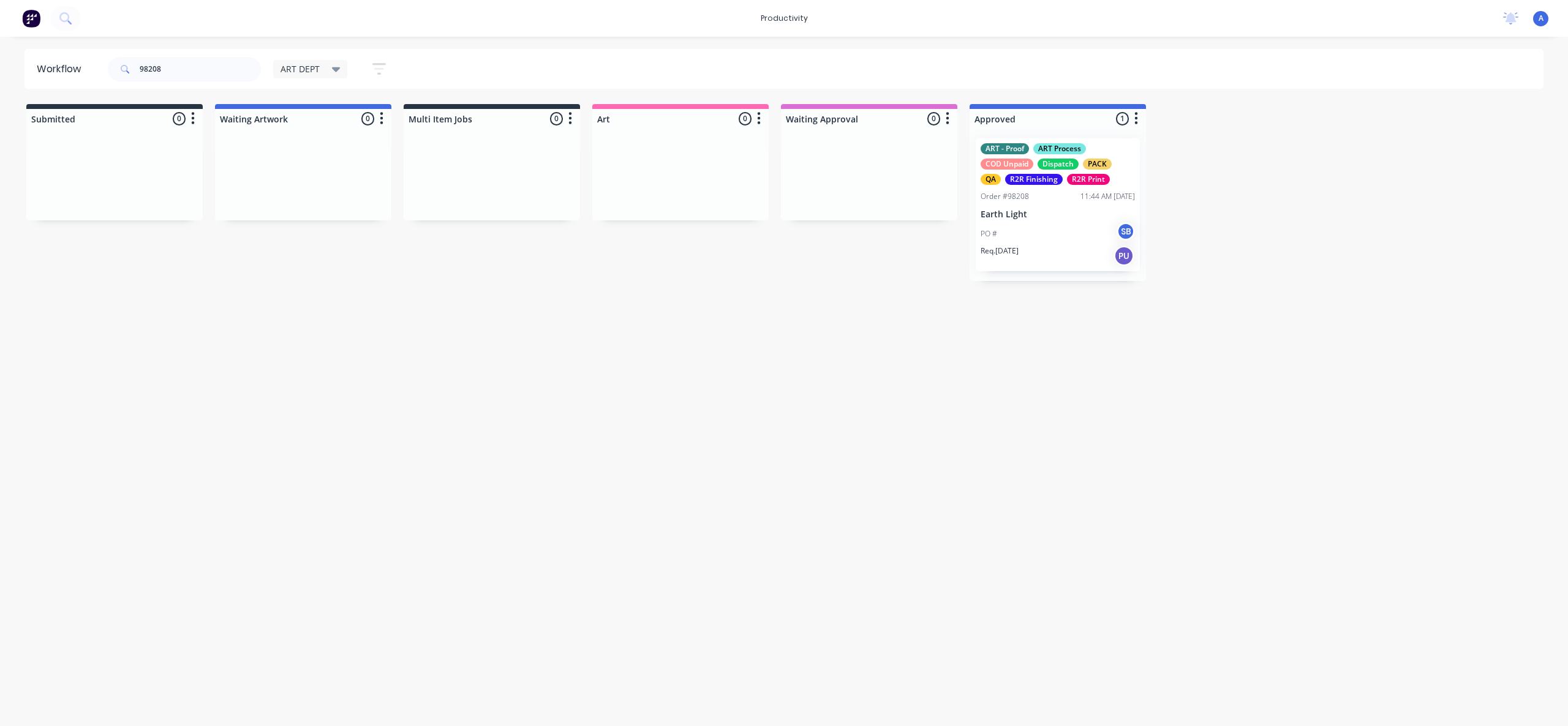
drag, startPoint x: 763, startPoint y: 515, endPoint x: 794, endPoint y: 463, distance: 60.5
click at [765, 514] on div "Workflow 98208 ART DEPT Save new view None edit ART DEPT (Default) edit Banner …" at bounding box center [784, 375] width 1568 height 653
click at [1037, 225] on div "PO # SB" at bounding box center [1058, 234] width 154 height 23
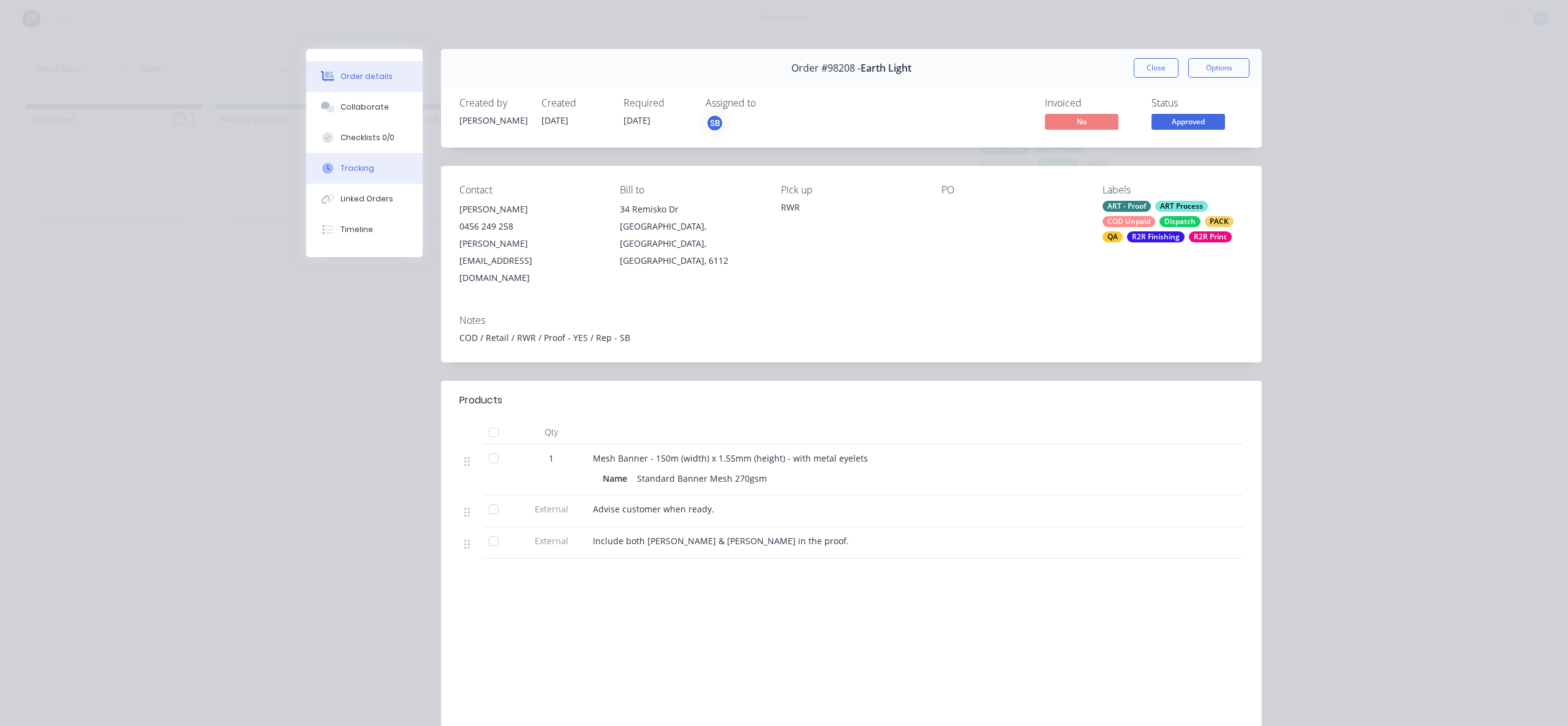
click at [341, 175] on button "Tracking" at bounding box center [364, 168] width 116 height 30
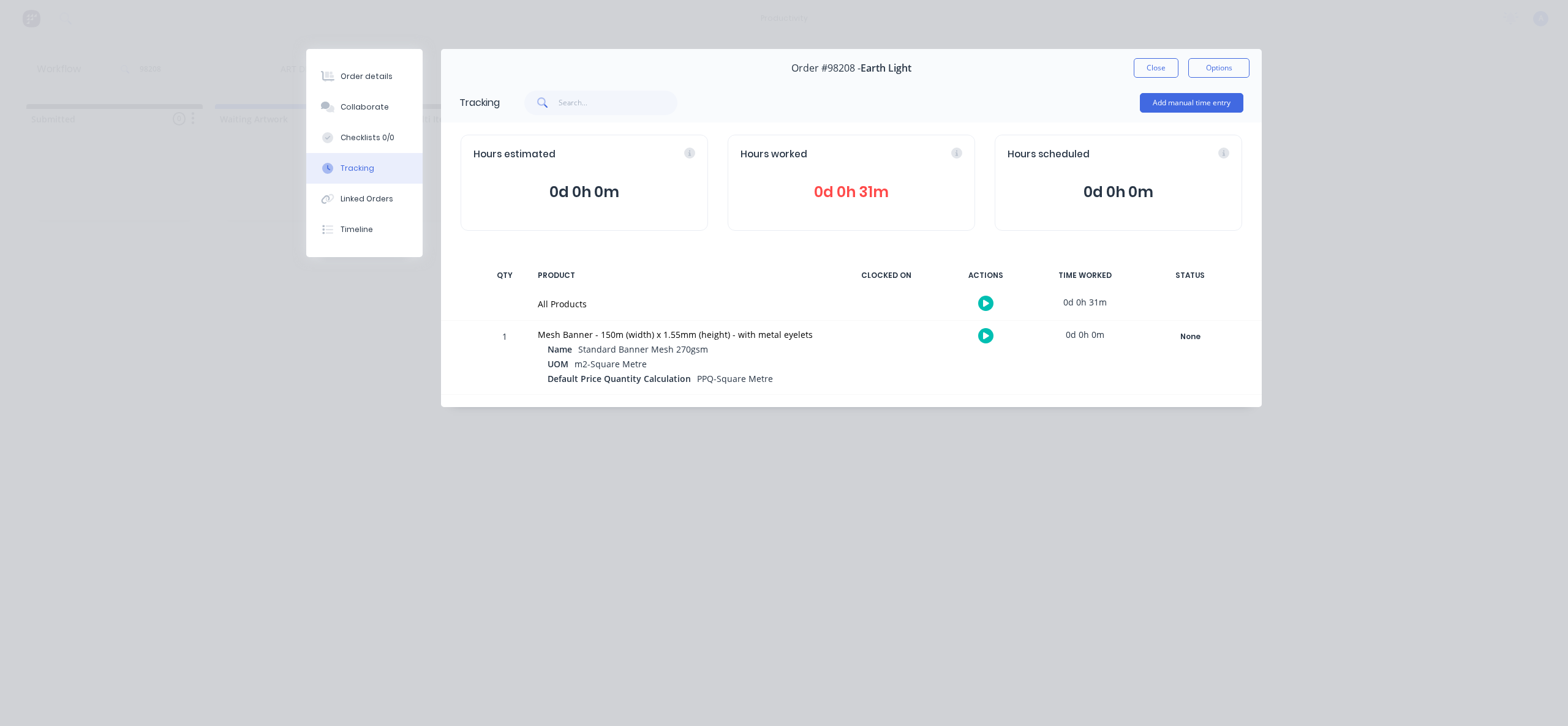
click at [1153, 67] on button "Close" at bounding box center [1156, 68] width 45 height 20
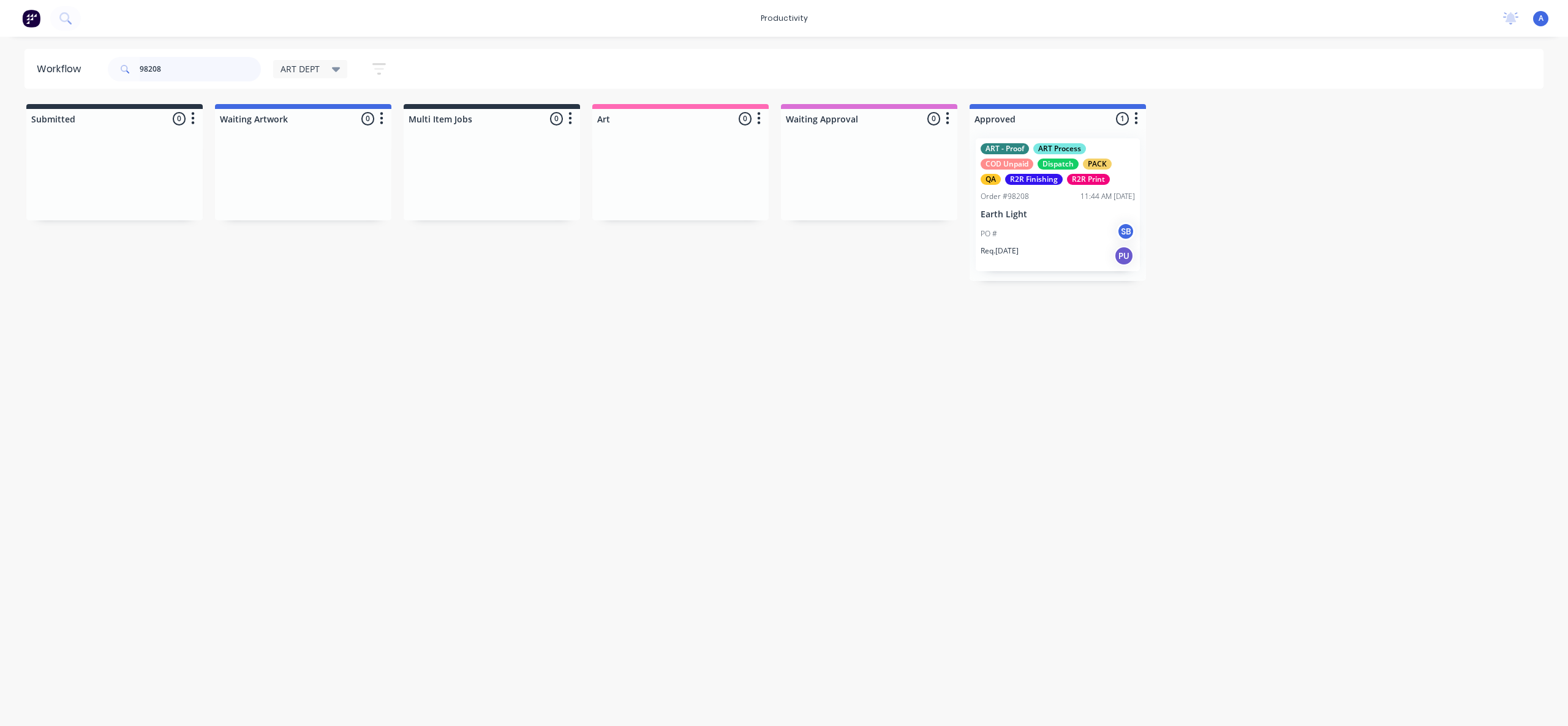
click at [213, 66] on input "98208" at bounding box center [200, 68] width 121 height 24
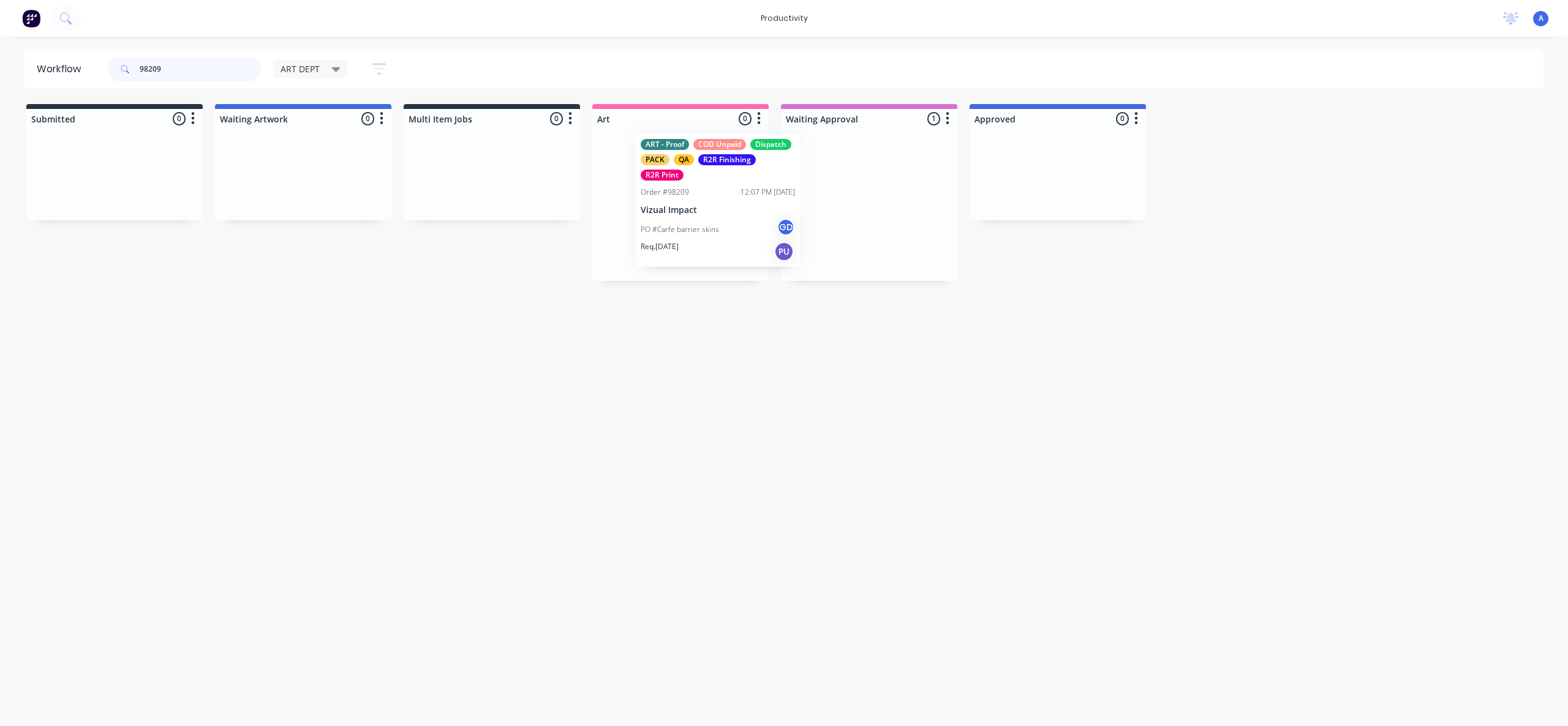
drag, startPoint x: 892, startPoint y: 222, endPoint x: 674, endPoint y: 210, distance: 218.3
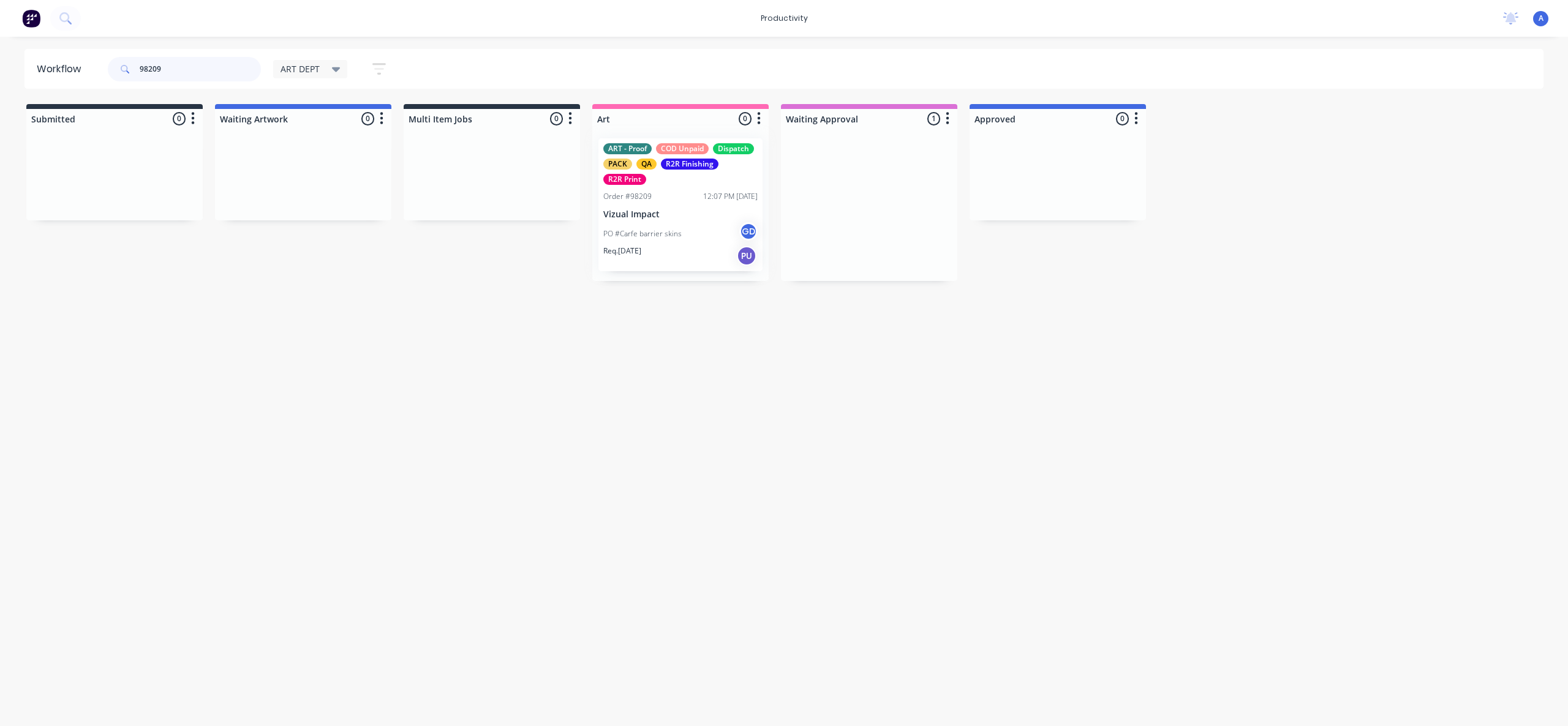
type input "98209"
click at [673, 210] on div at bounding box center [680, 205] width 177 height 152
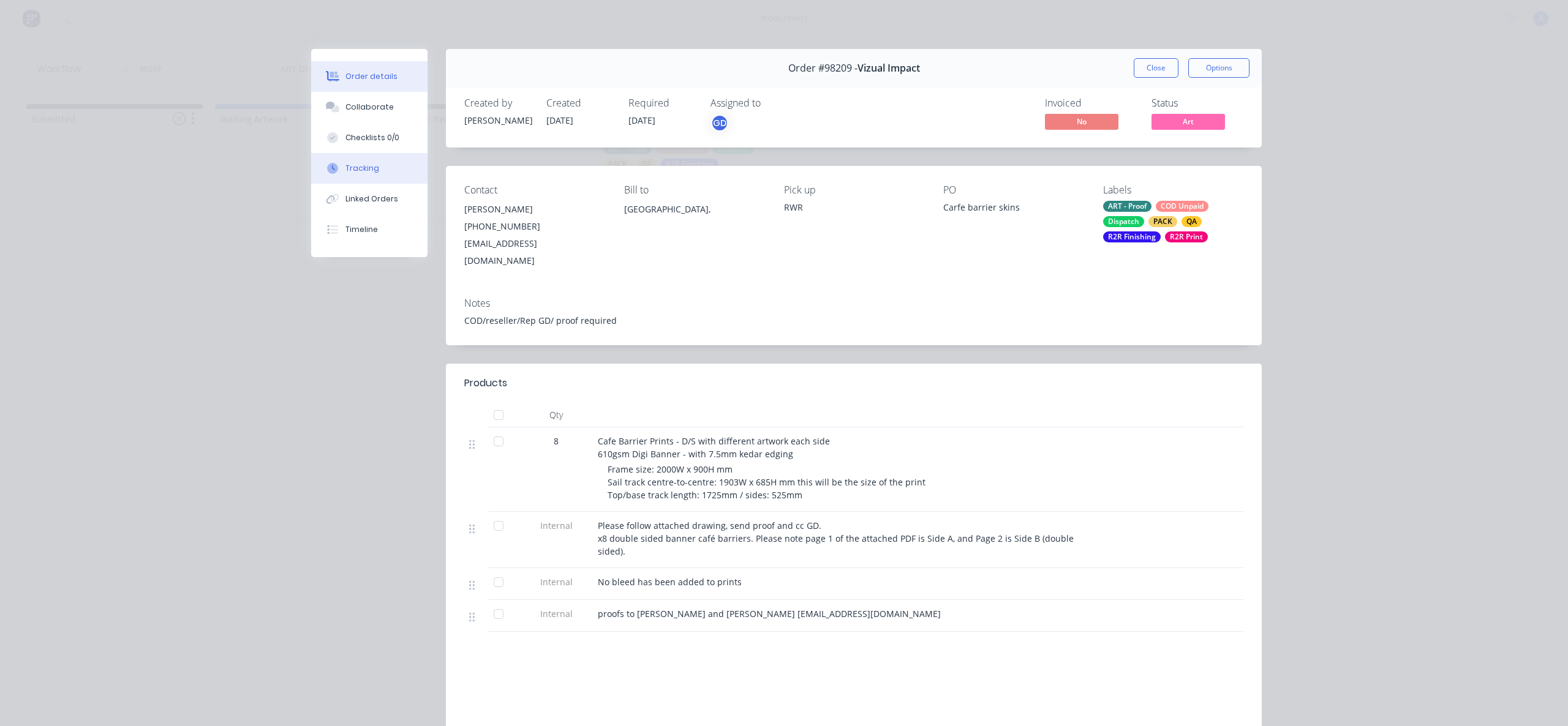
click at [401, 166] on button "Tracking" at bounding box center [369, 168] width 116 height 30
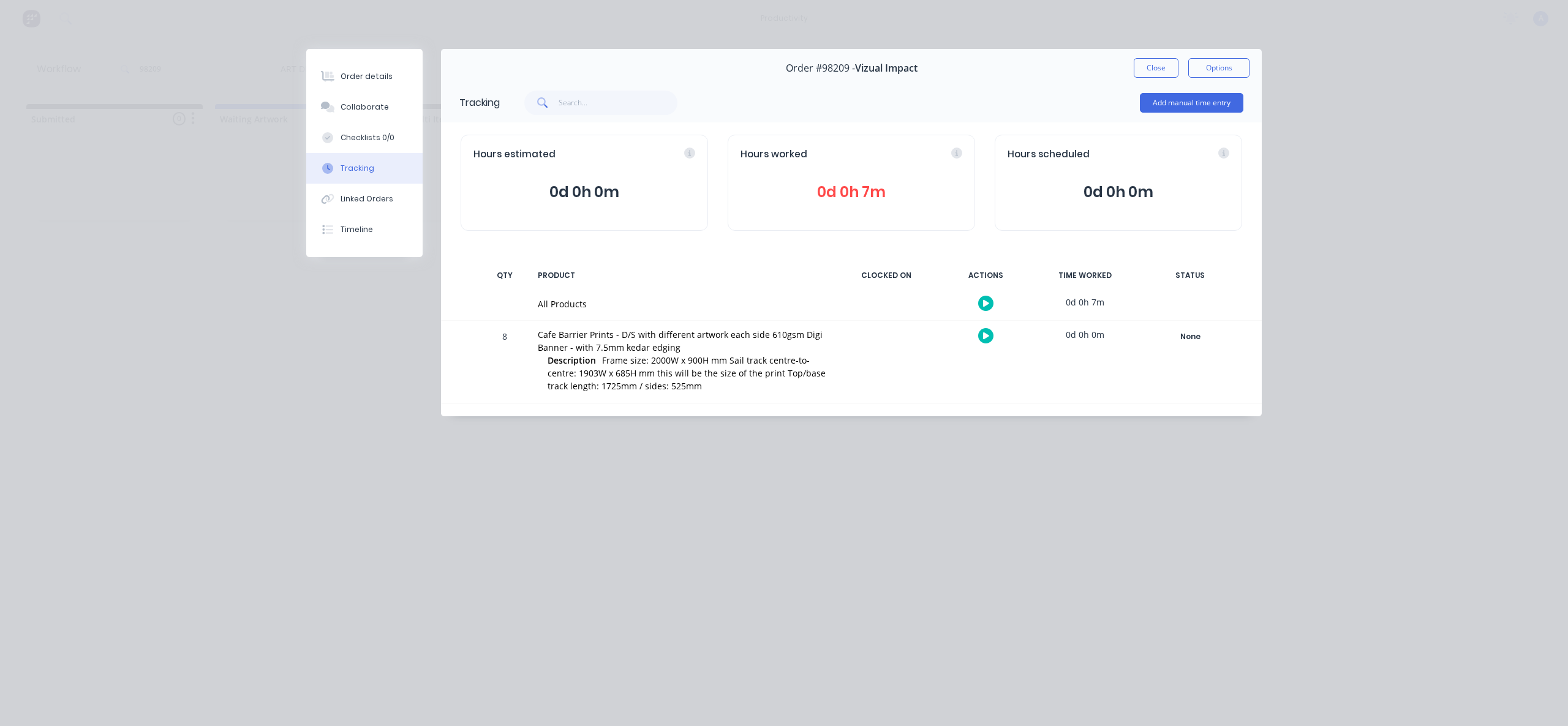
click at [983, 293] on div at bounding box center [985, 303] width 92 height 30
click at [985, 297] on button at bounding box center [985, 303] width 16 height 16
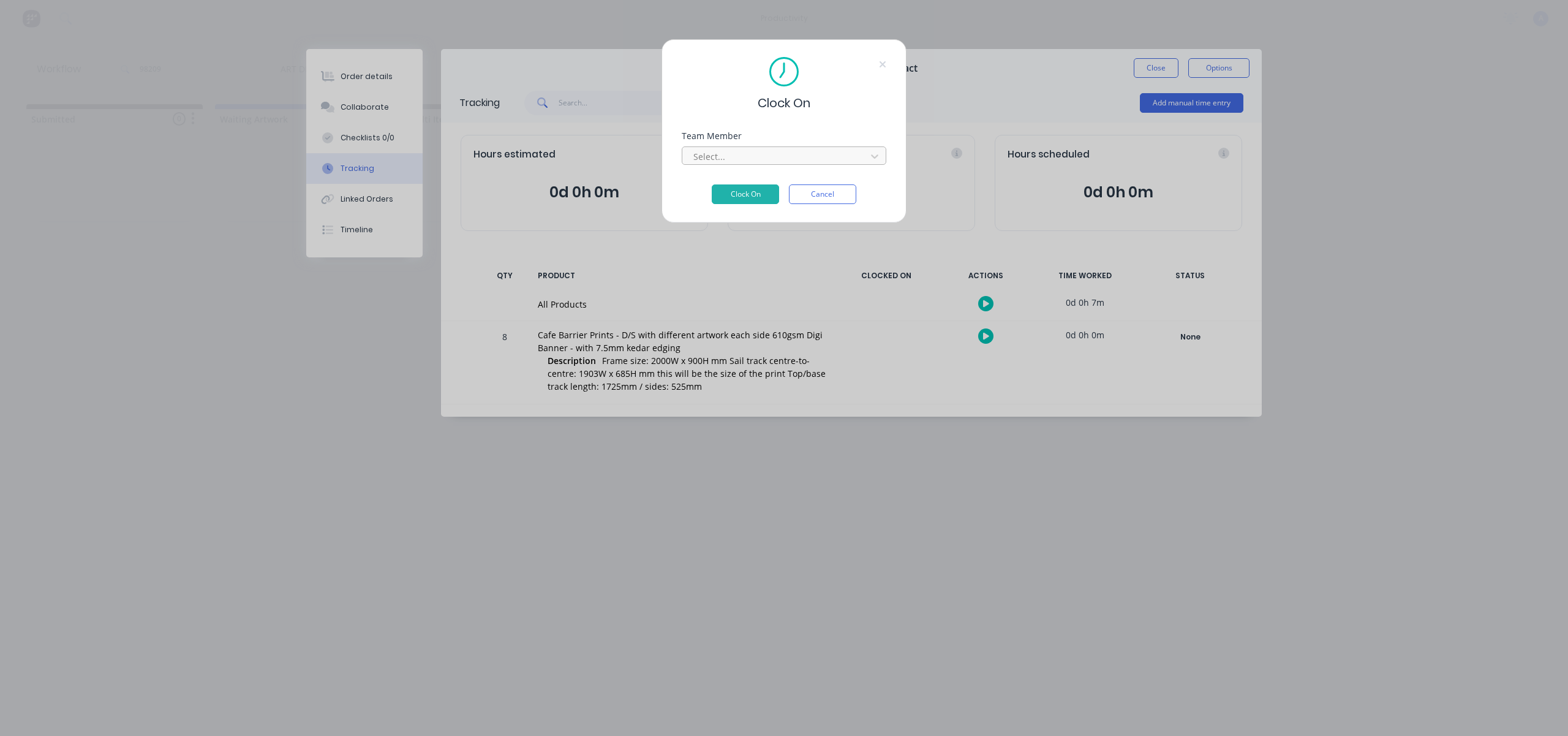
click at [839, 164] on div "Select..." at bounding box center [775, 156] width 175 height 19
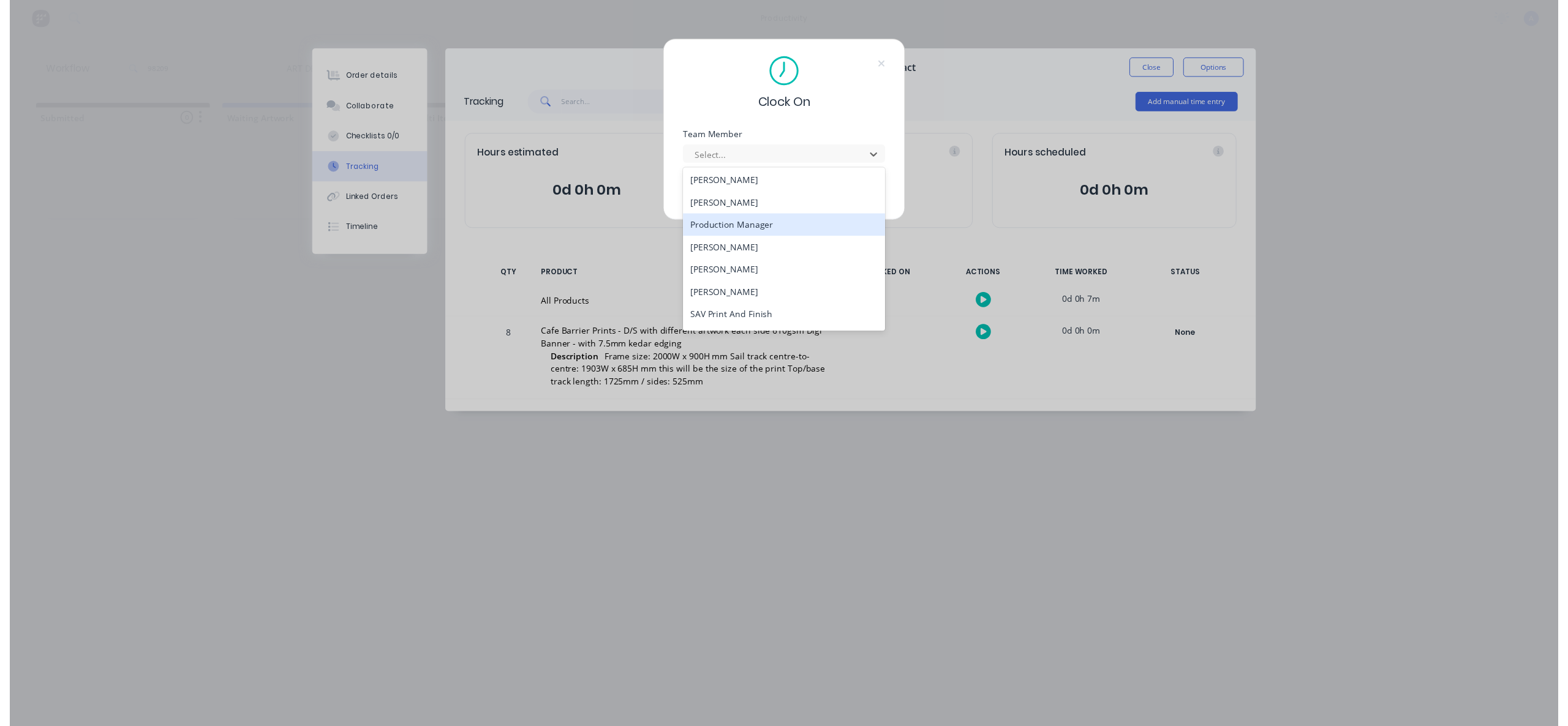
scroll to position [338, 0]
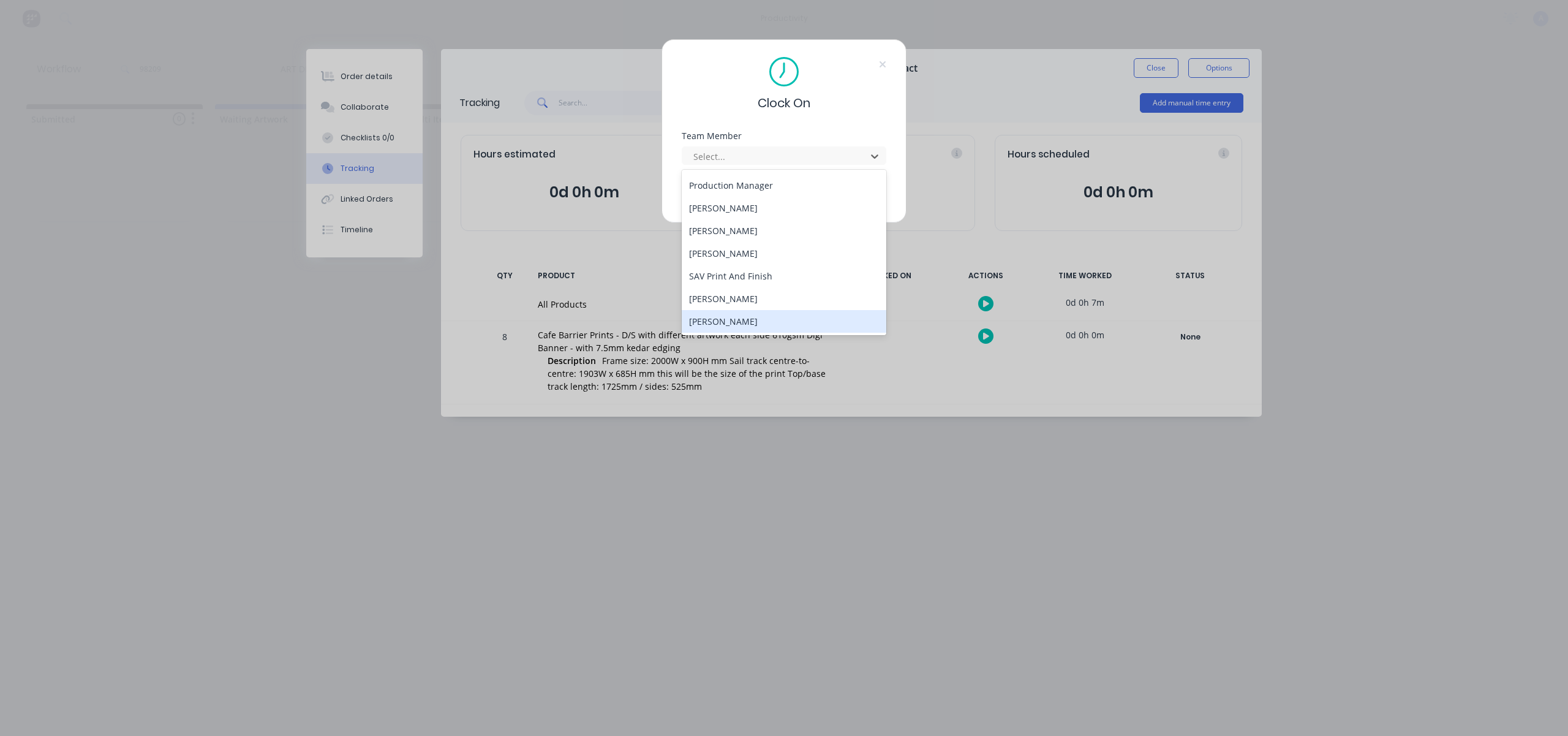
click at [724, 318] on div "[PERSON_NAME]" at bounding box center [784, 321] width 205 height 22
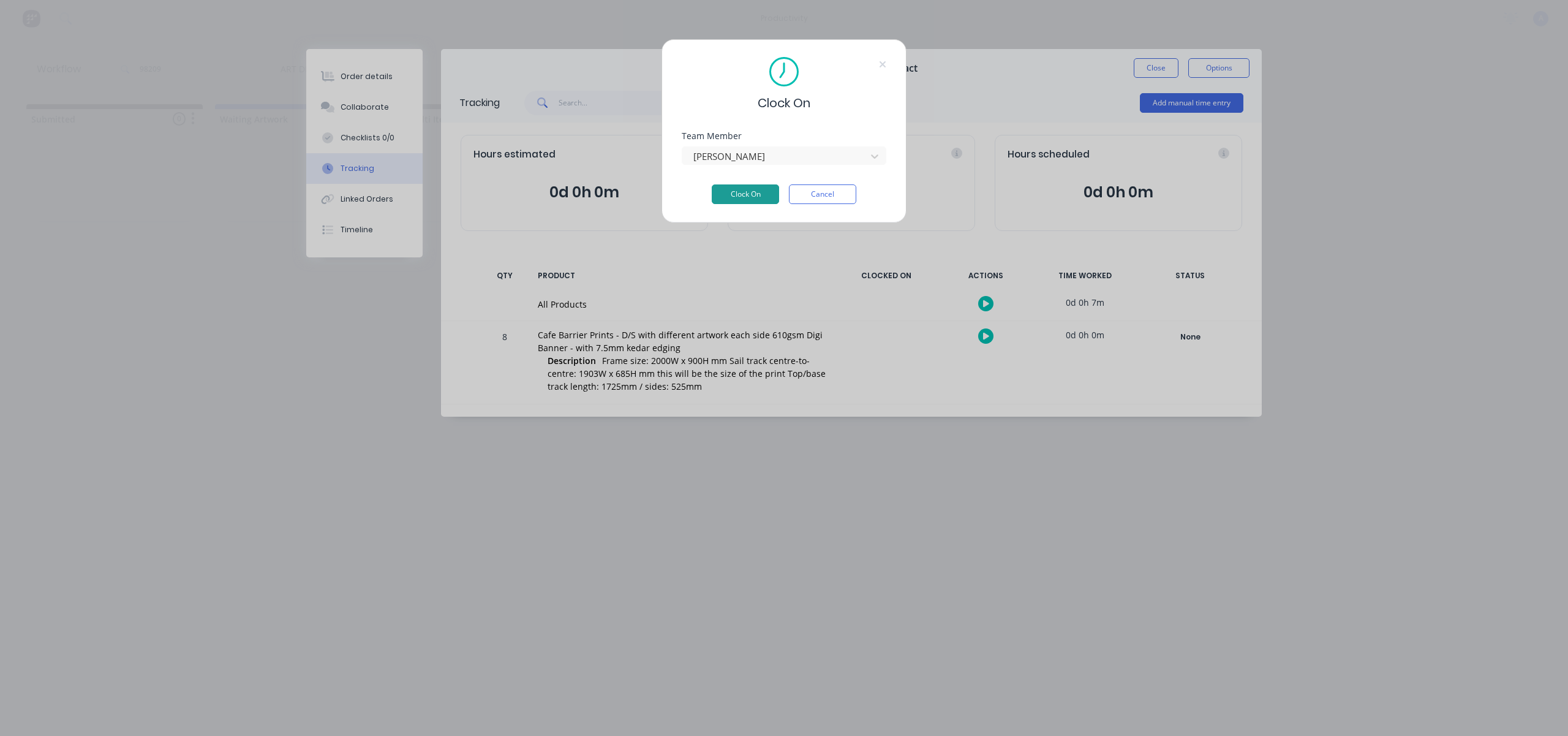
click at [760, 186] on button "Clock On" at bounding box center [744, 194] width 67 height 20
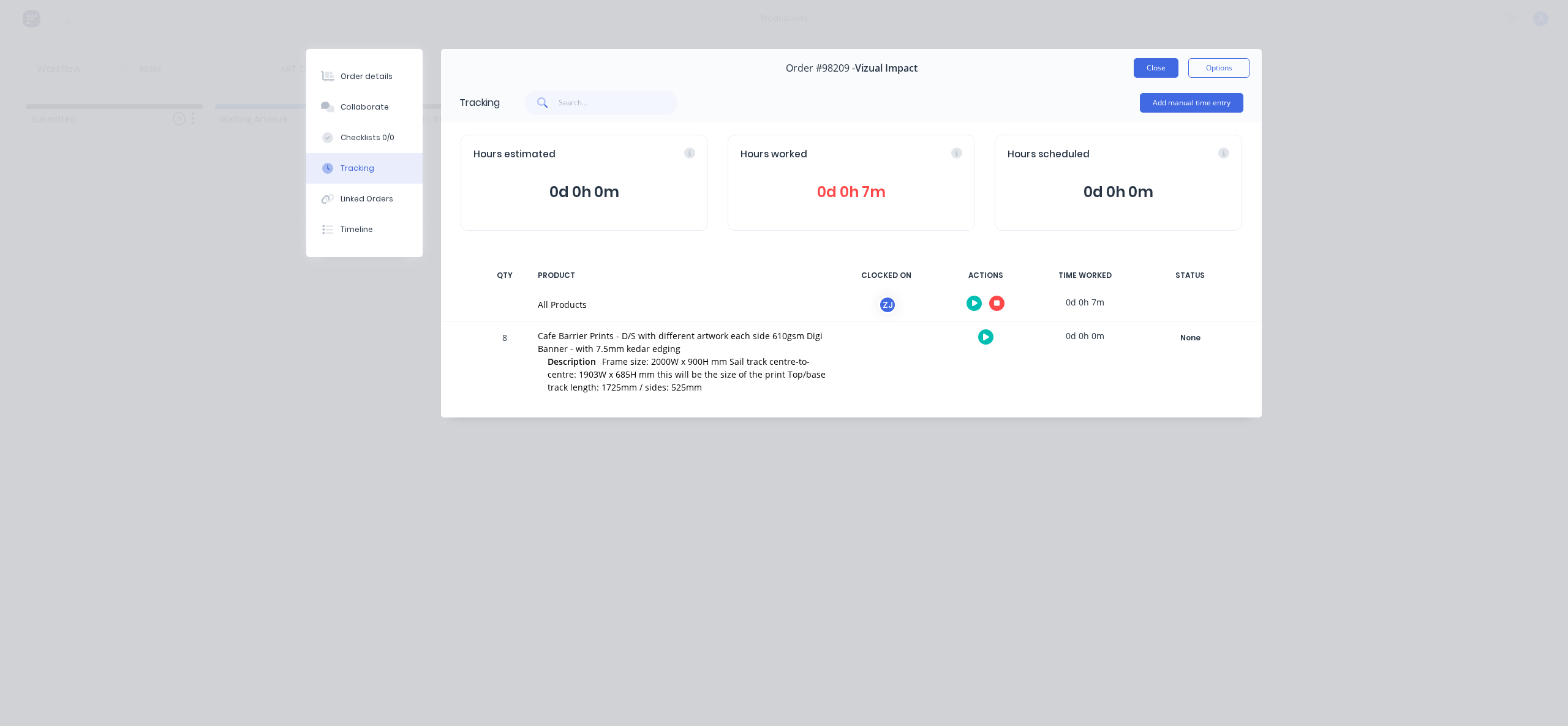
click at [1160, 66] on button "Close" at bounding box center [1156, 68] width 45 height 20
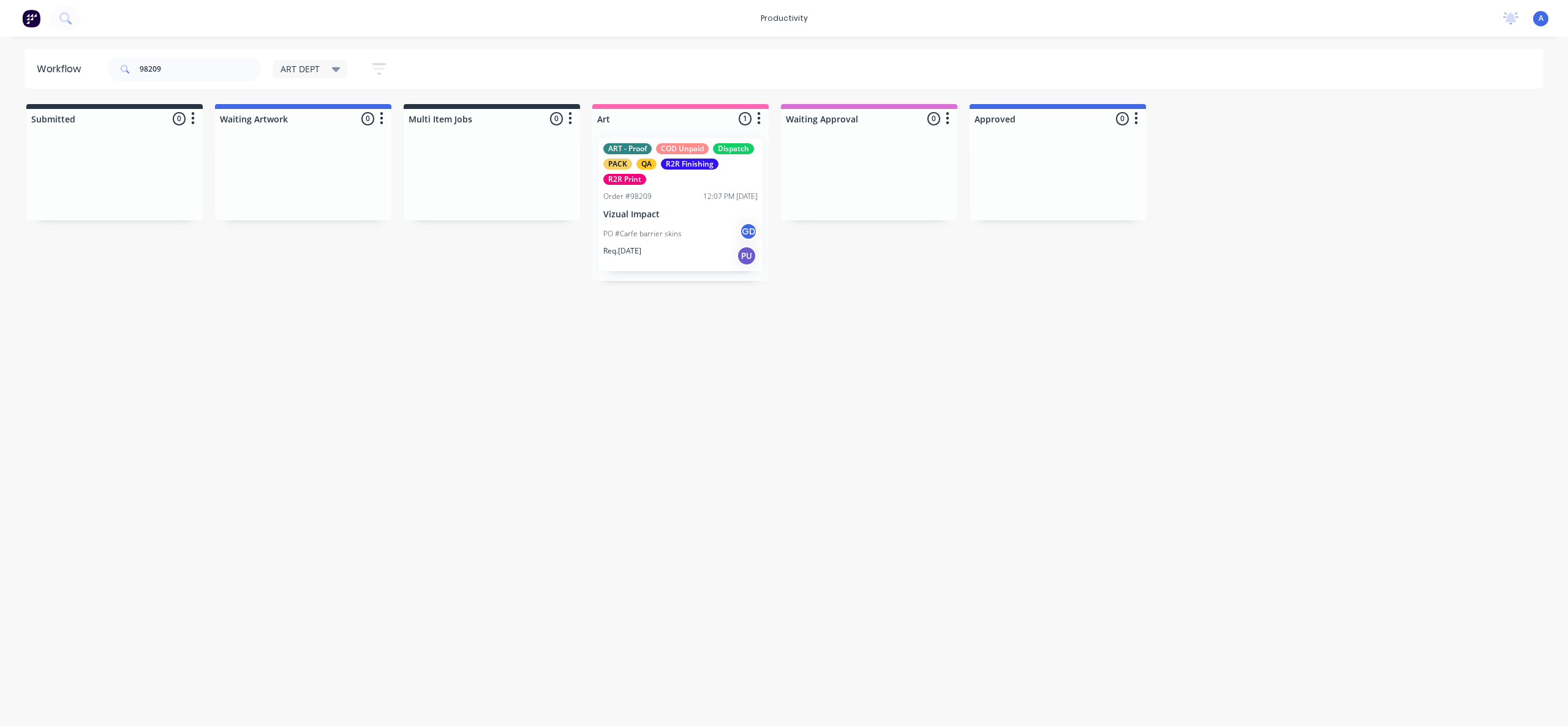
click at [340, 71] on icon at bounding box center [336, 69] width 9 height 14
click at [676, 258] on div "Req. [DATE] PU" at bounding box center [680, 256] width 154 height 20
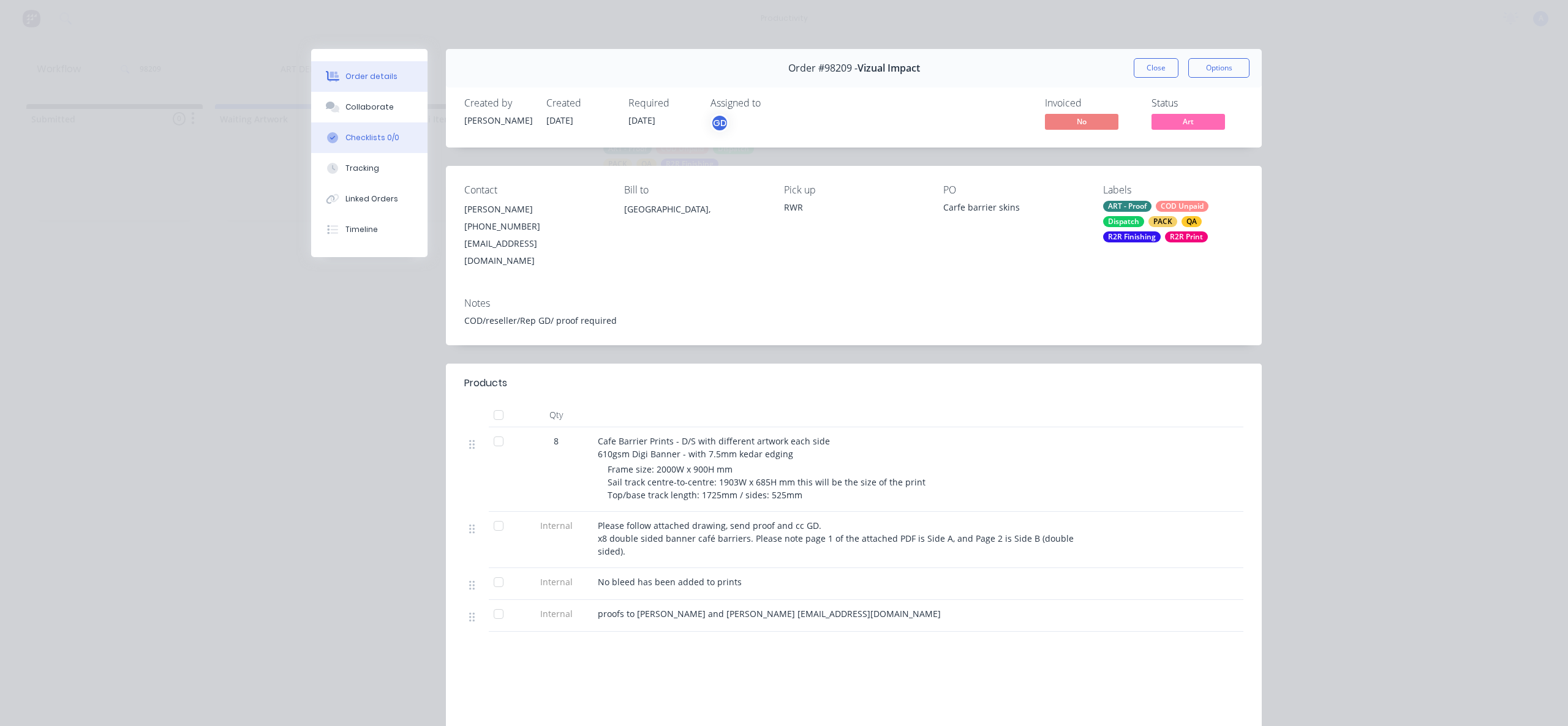
click at [367, 148] on button "Checklists 0/0" at bounding box center [369, 138] width 116 height 30
type textarea "x"
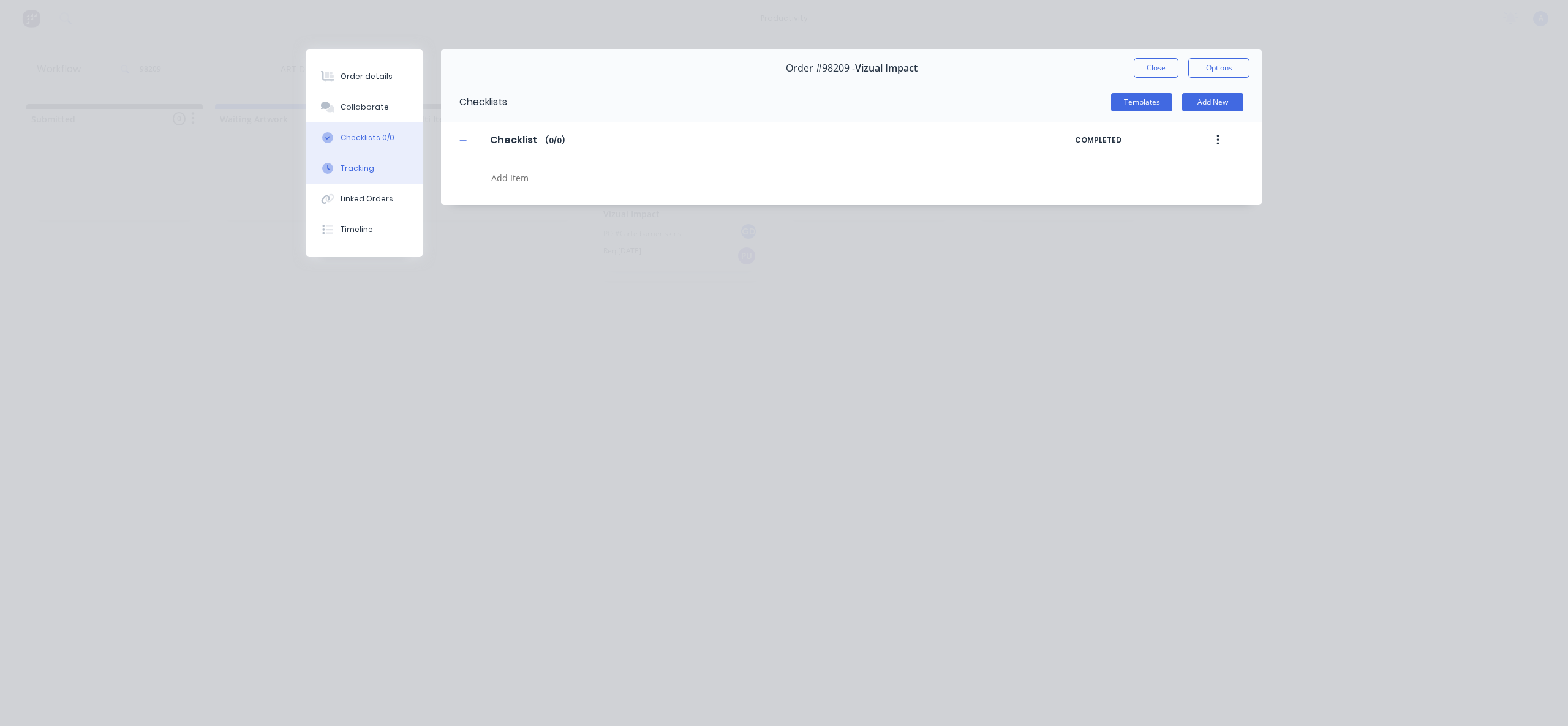
click at [361, 166] on div "Tracking" at bounding box center [357, 168] width 34 height 11
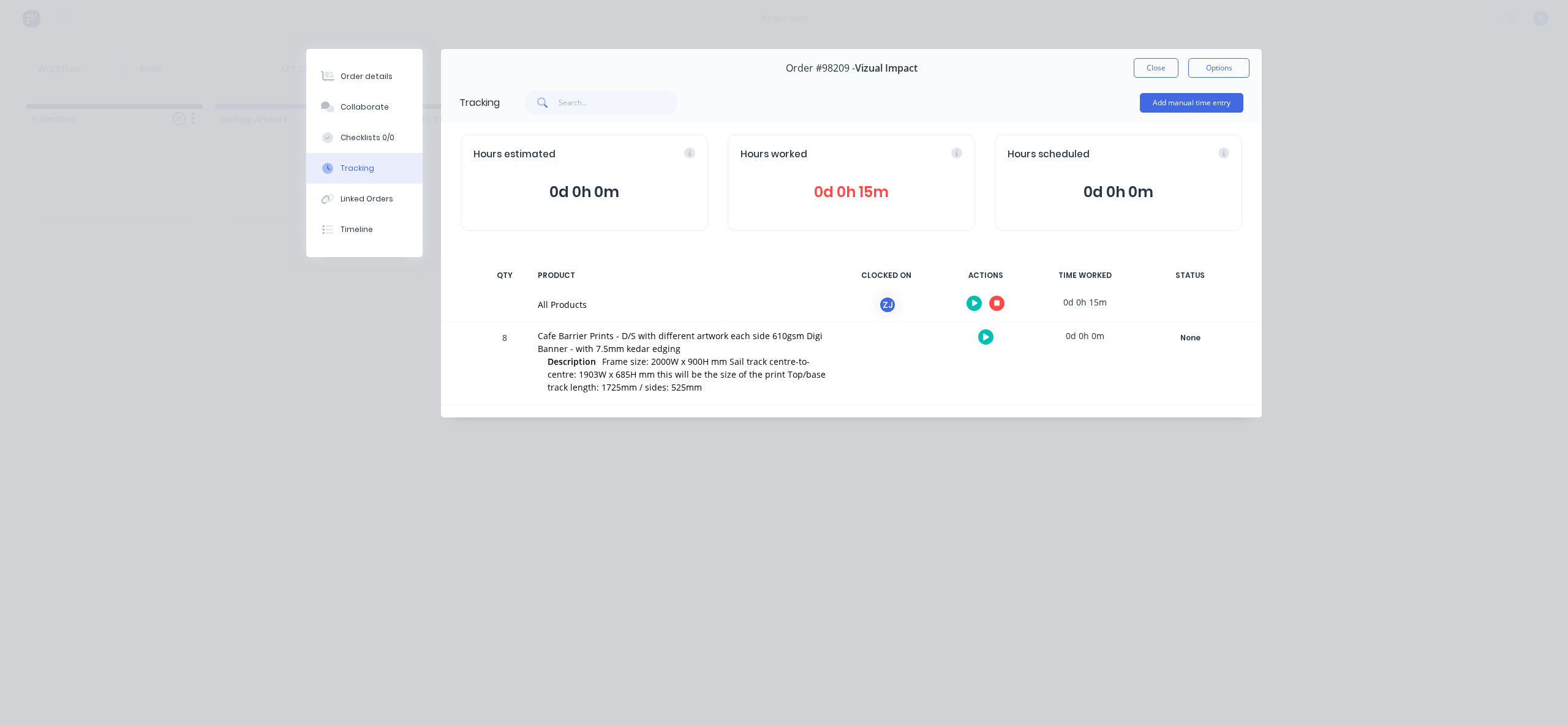
click at [1169, 58] on div "Order #98209 - Vizual Impact Close Options" at bounding box center [851, 68] width 821 height 39
click at [1144, 78] on div "Order #98209 - Vizual Impact Close Options" at bounding box center [851, 68] width 821 height 39
click at [1152, 73] on button "Close" at bounding box center [1156, 68] width 45 height 20
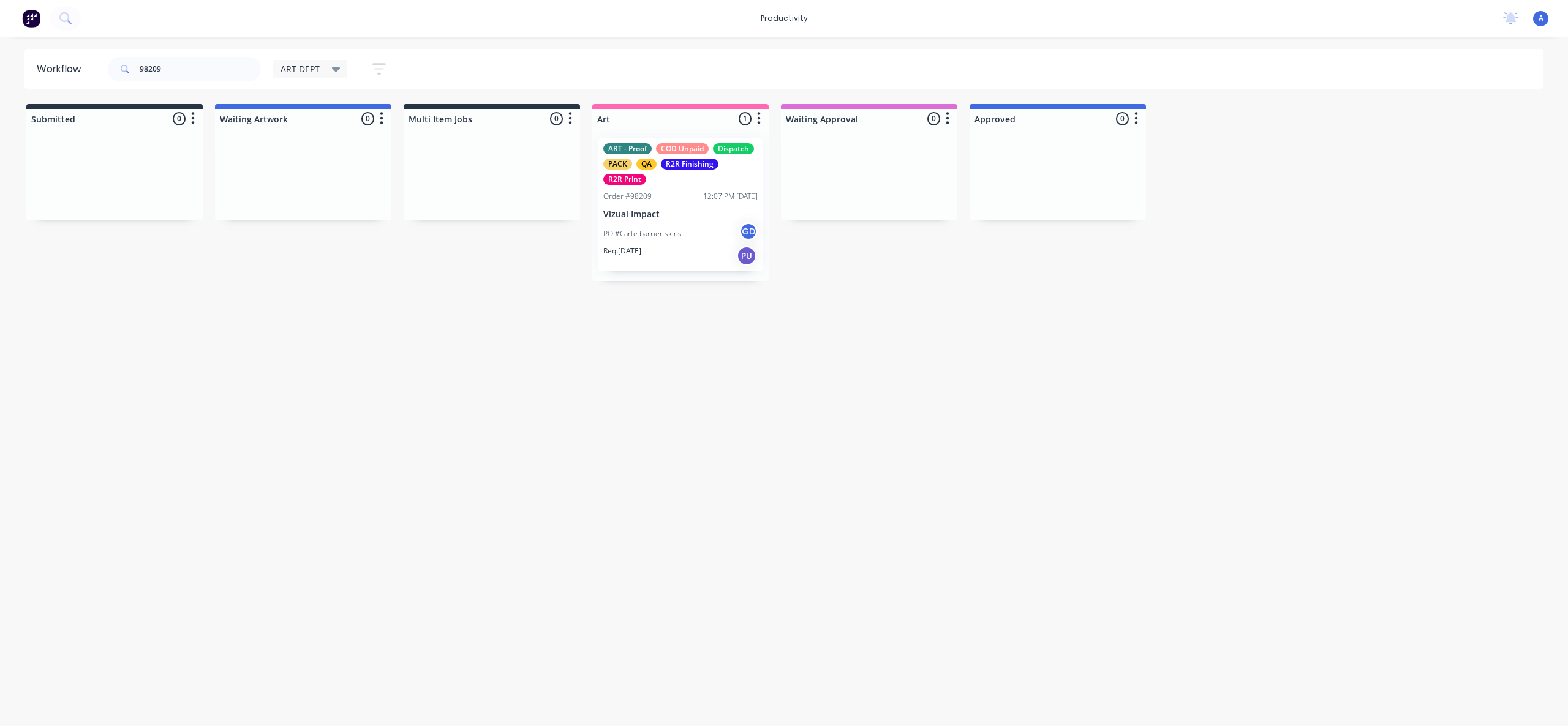
click at [298, 60] on div "ART DEPT" at bounding box center [310, 68] width 75 height 19
click at [300, 63] on span "ART DEPT" at bounding box center [300, 68] width 39 height 13
click at [300, 64] on span "ART DEPT" at bounding box center [300, 68] width 39 height 13
click at [308, 163] on button "None" at bounding box center [347, 160] width 131 height 14
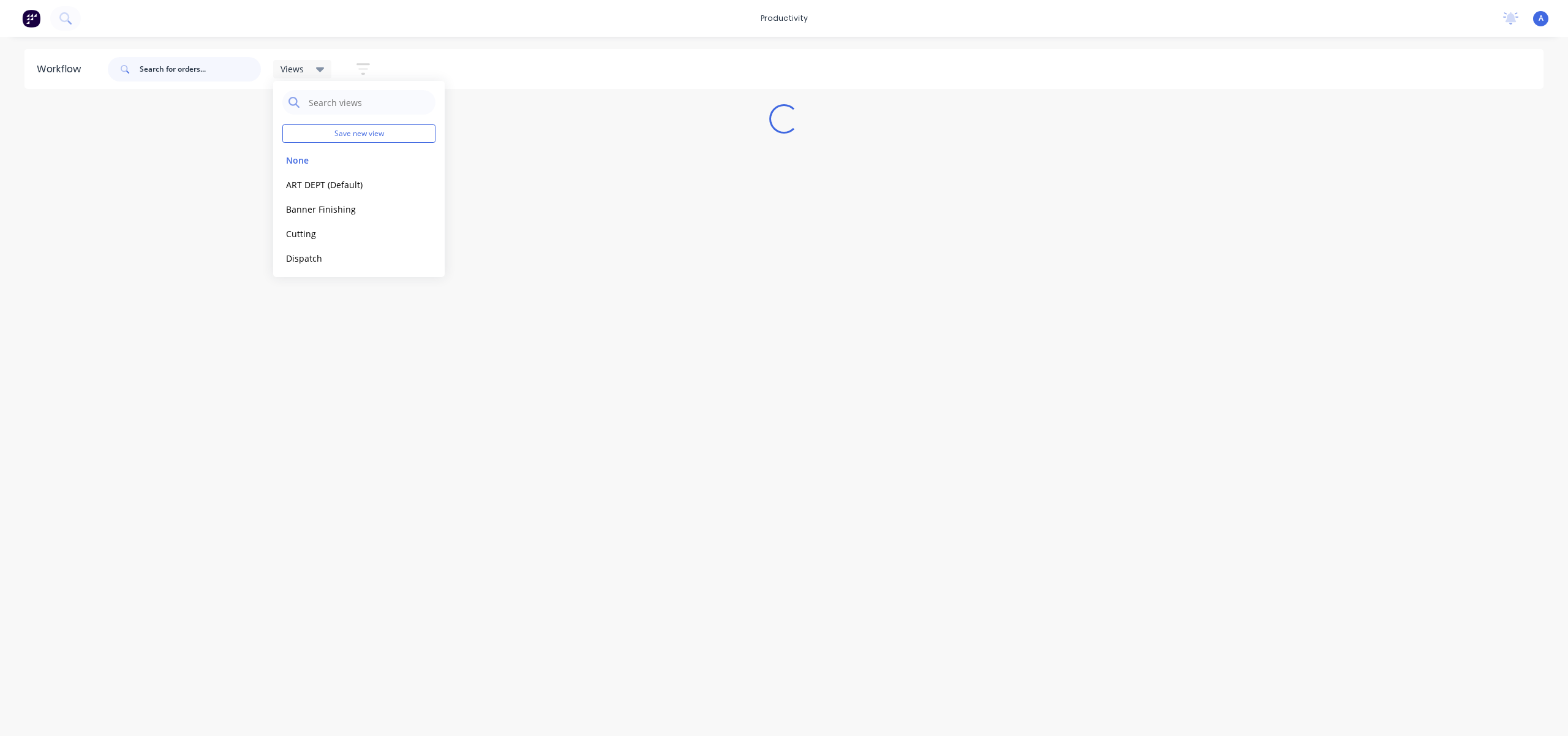
click at [181, 75] on input "text" at bounding box center [200, 68] width 121 height 24
type input "cafe barrier"
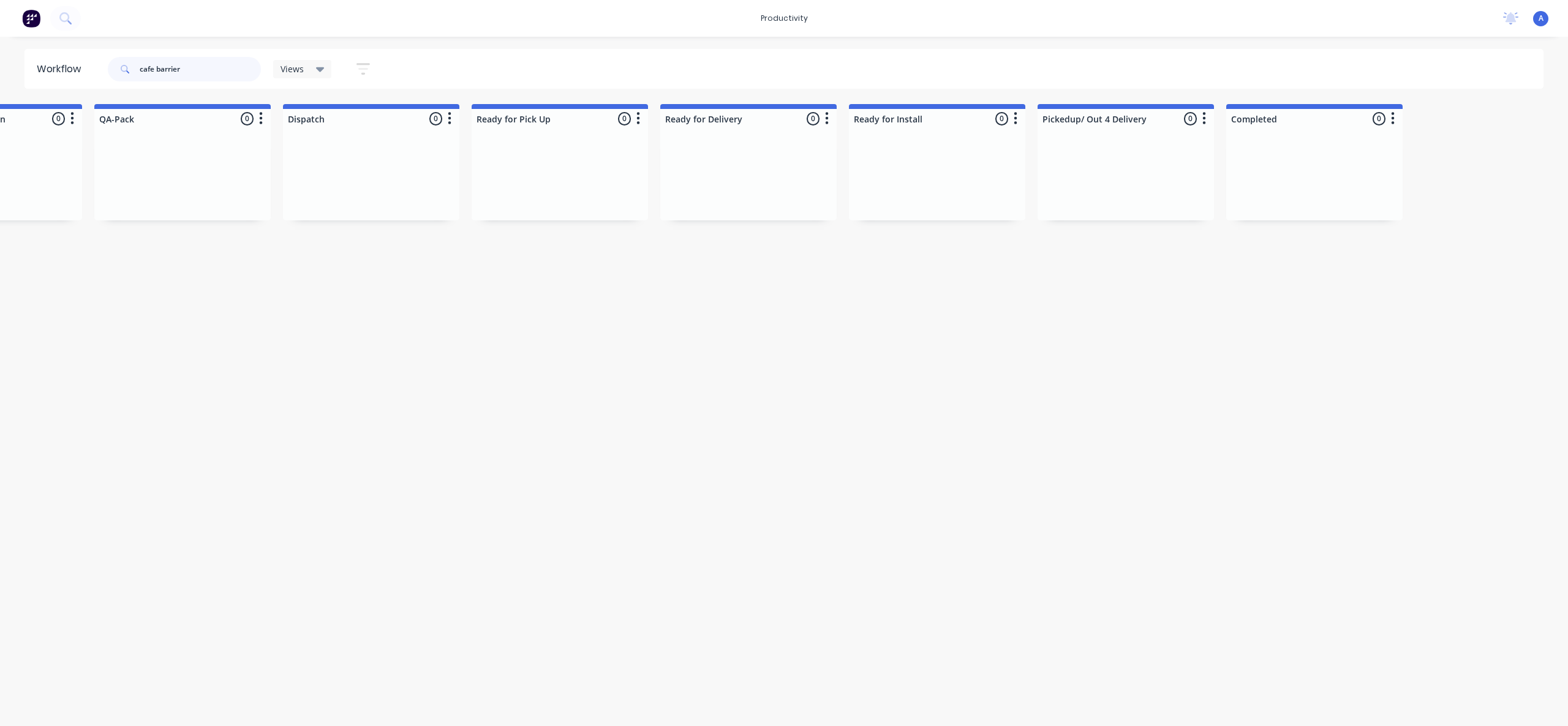
scroll to position [0, 0]
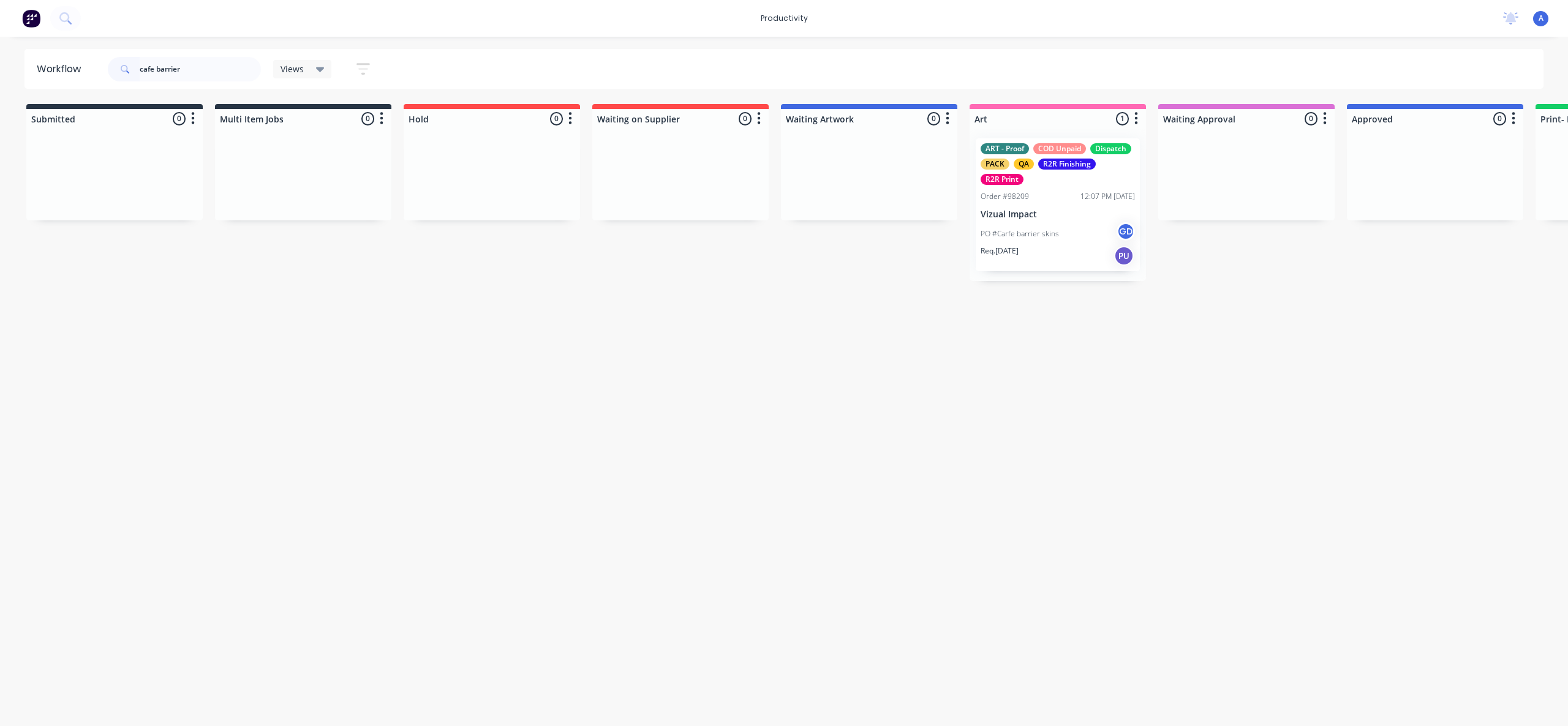
click at [311, 65] on div "Views" at bounding box center [302, 68] width 44 height 11
click at [349, 180] on button "ART DEPT (Default)" at bounding box center [347, 184] width 131 height 14
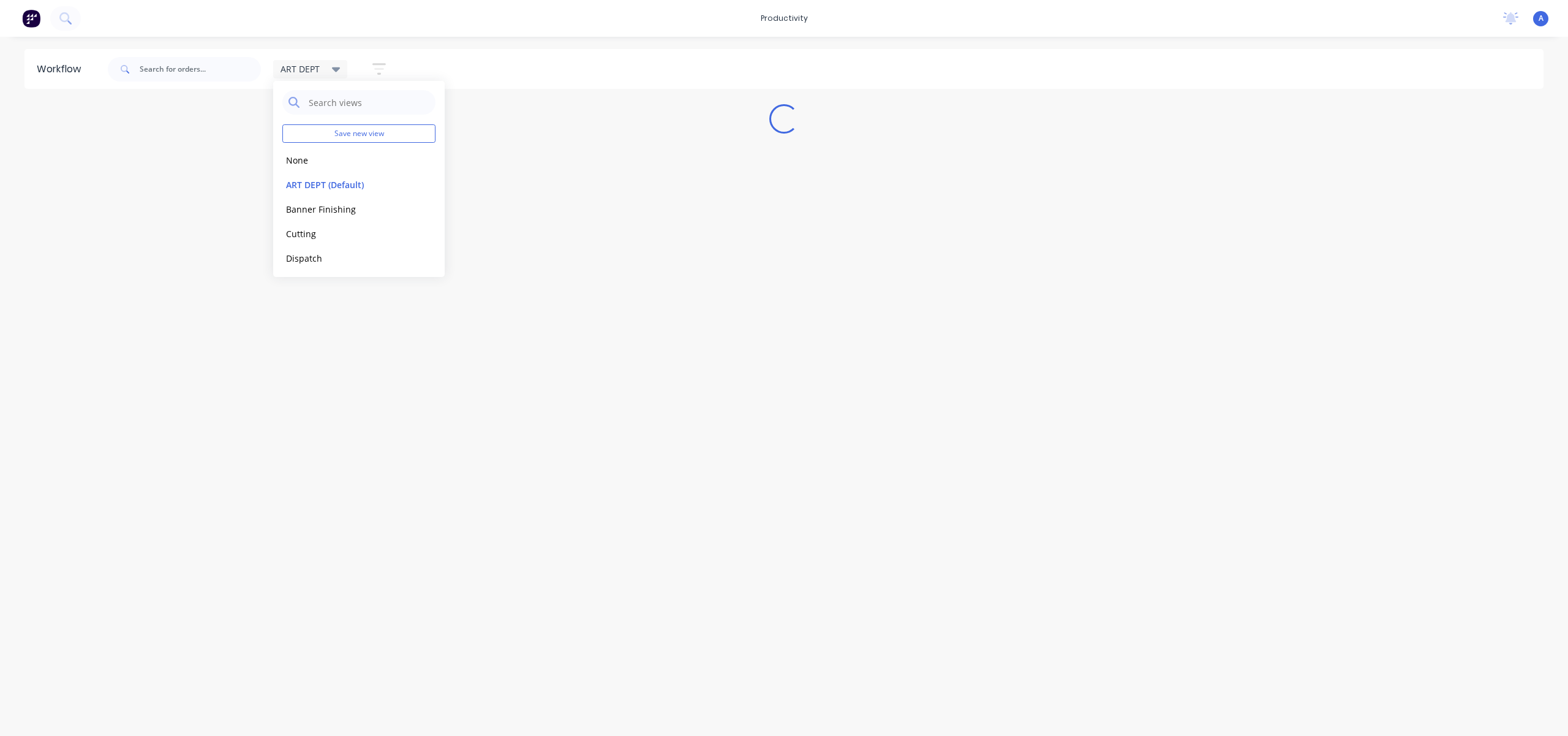
click at [665, 414] on div "Workflow ART DEPT Save new view None edit ART DEPT (Default) edit Banner Finish…" at bounding box center [784, 380] width 1568 height 662
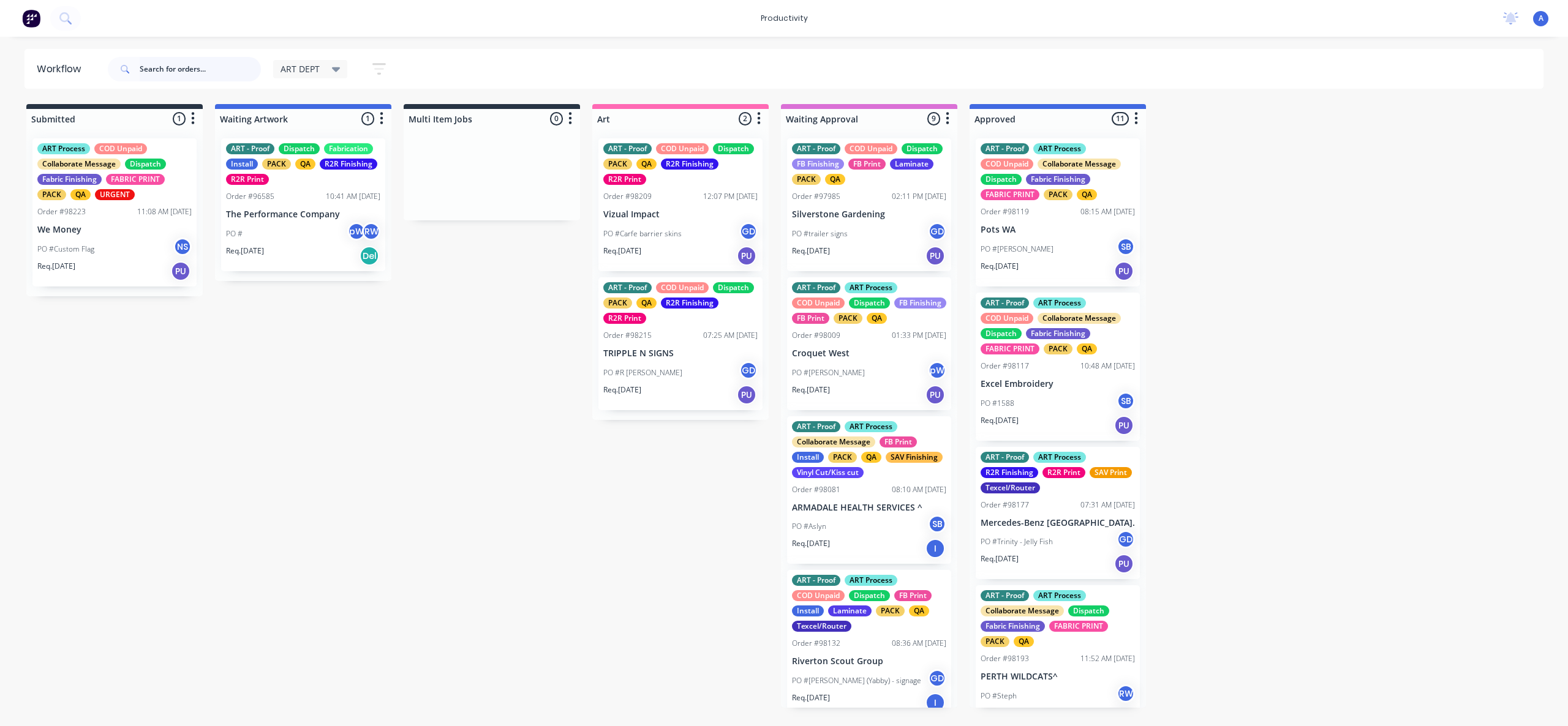
drag, startPoint x: 152, startPoint y: 67, endPoint x: 156, endPoint y: 37, distance: 30.3
click at [152, 67] on input "text" at bounding box center [200, 68] width 121 height 24
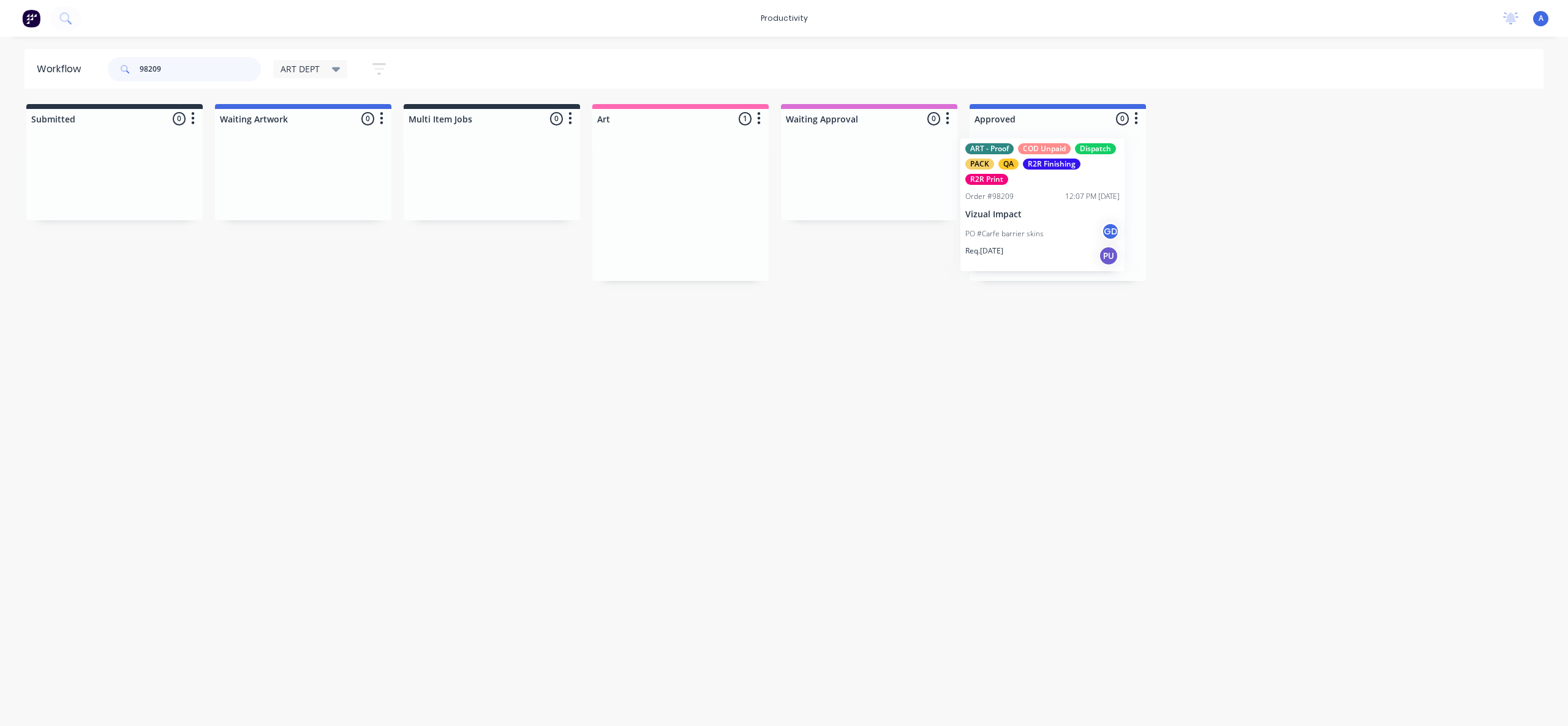
drag, startPoint x: 666, startPoint y: 215, endPoint x: 1053, endPoint y: 215, distance: 387.0
type input "98209"
click at [1053, 215] on div "ART - Proof COD Unpaid Dispatch PACK QA R2R Finishing R2R Print Order #98209 12…" at bounding box center [1057, 205] width 177 height 152
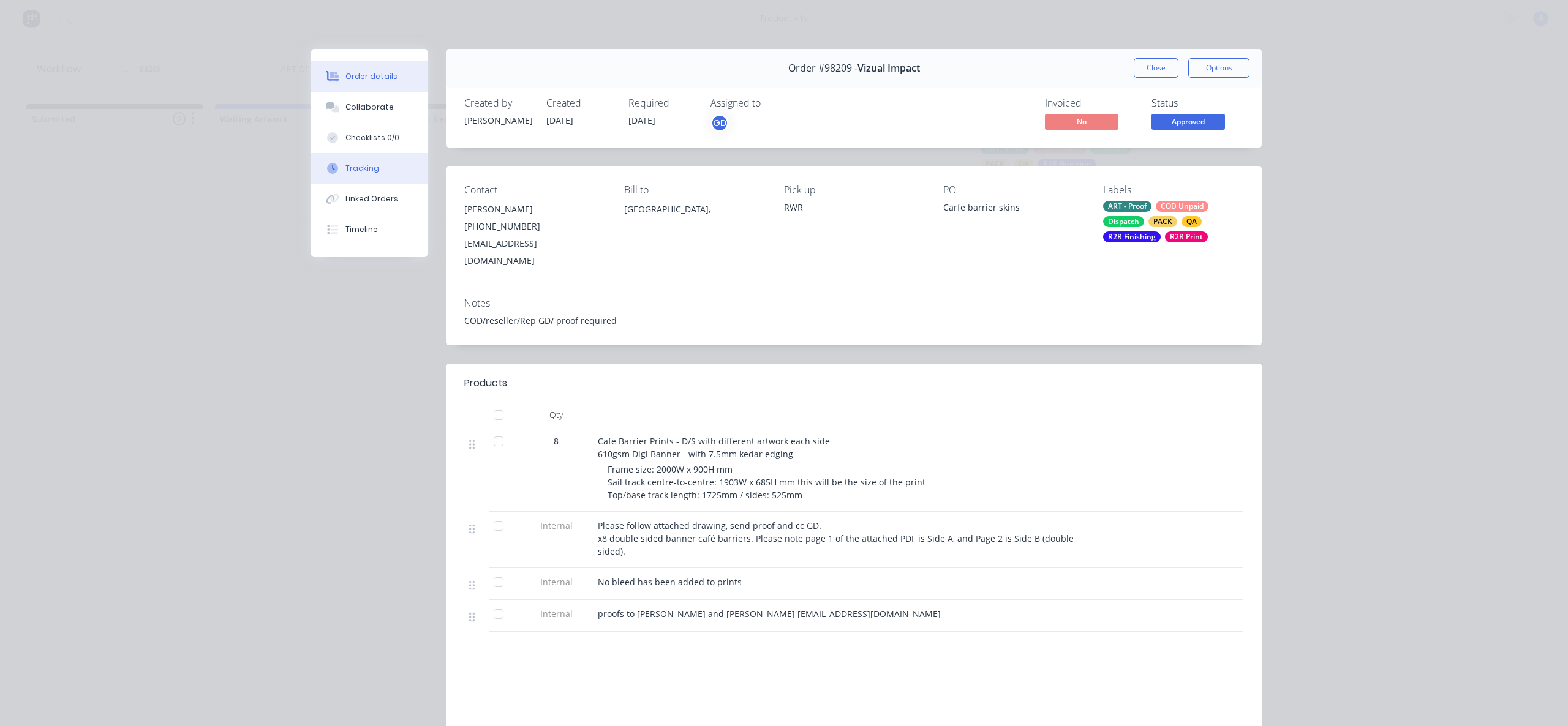
click at [329, 164] on icon at bounding box center [332, 168] width 11 height 11
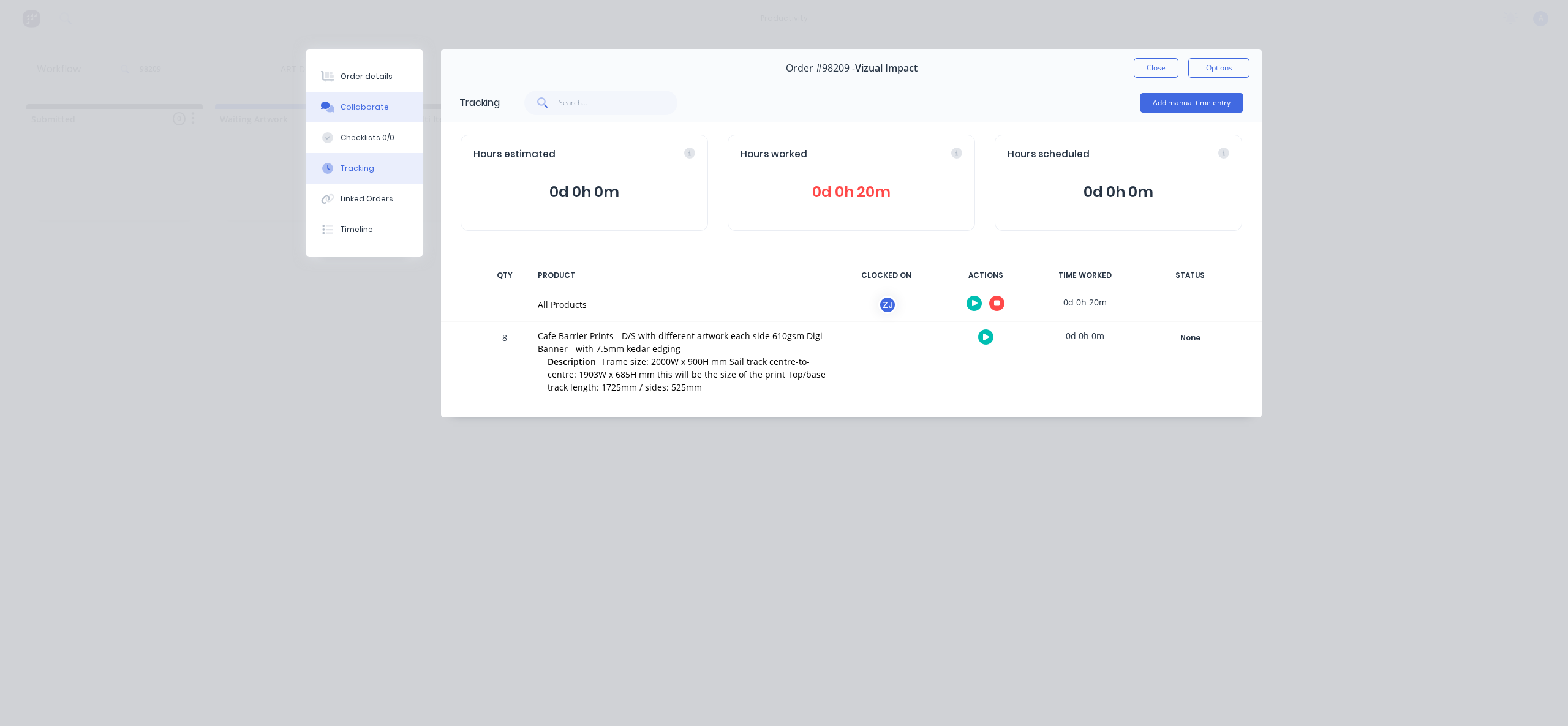
click at [362, 115] on button "Collaborate" at bounding box center [364, 106] width 116 height 30
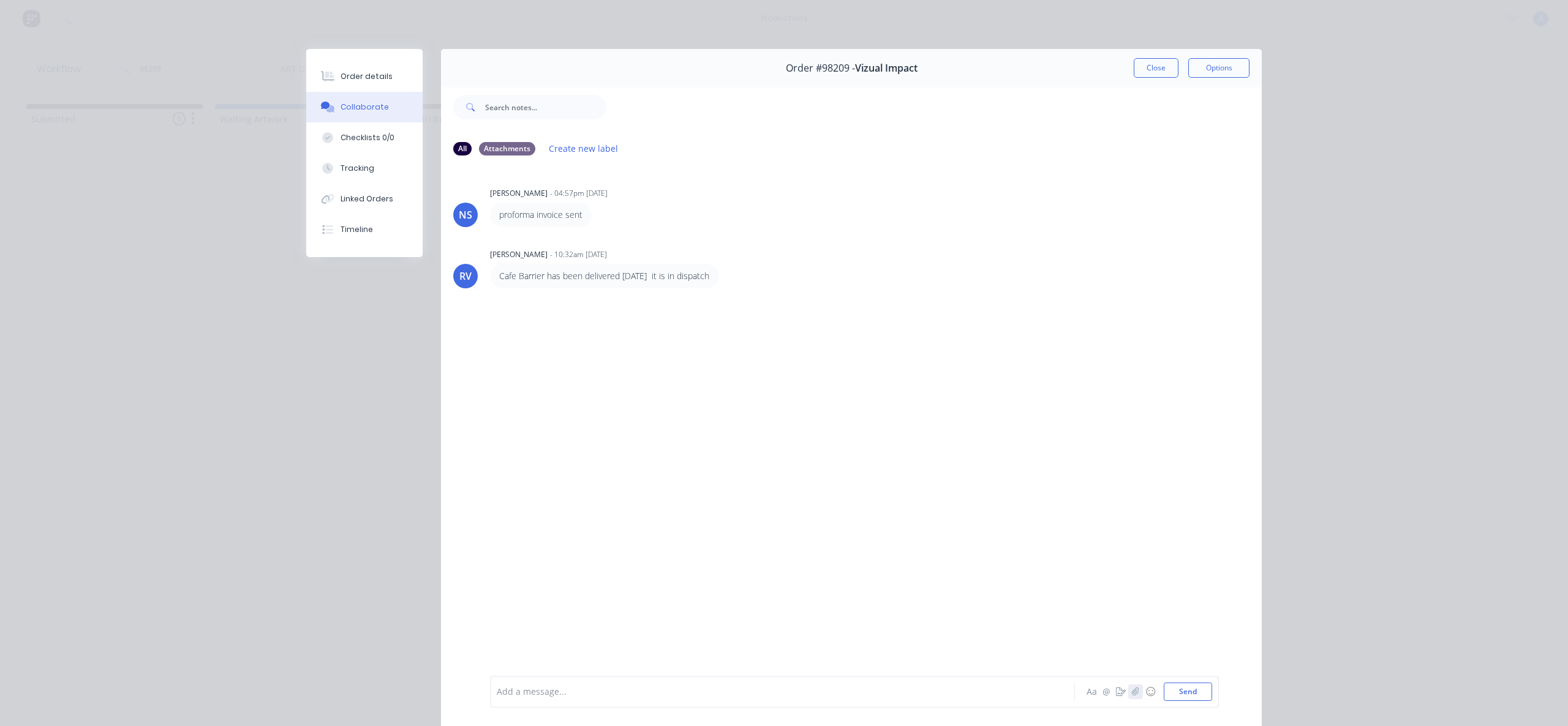
click at [1132, 688] on icon "button" at bounding box center [1136, 692] width 8 height 9
click at [1174, 688] on button "Send" at bounding box center [1187, 692] width 49 height 19
click at [702, 696] on div at bounding box center [765, 692] width 536 height 13
drag, startPoint x: 613, startPoint y: 692, endPoint x: 625, endPoint y: 694, distance: 12.2
click at [614, 692] on span "Measured frame, very close to print size but still test with frame" at bounding box center [629, 692] width 263 height 12
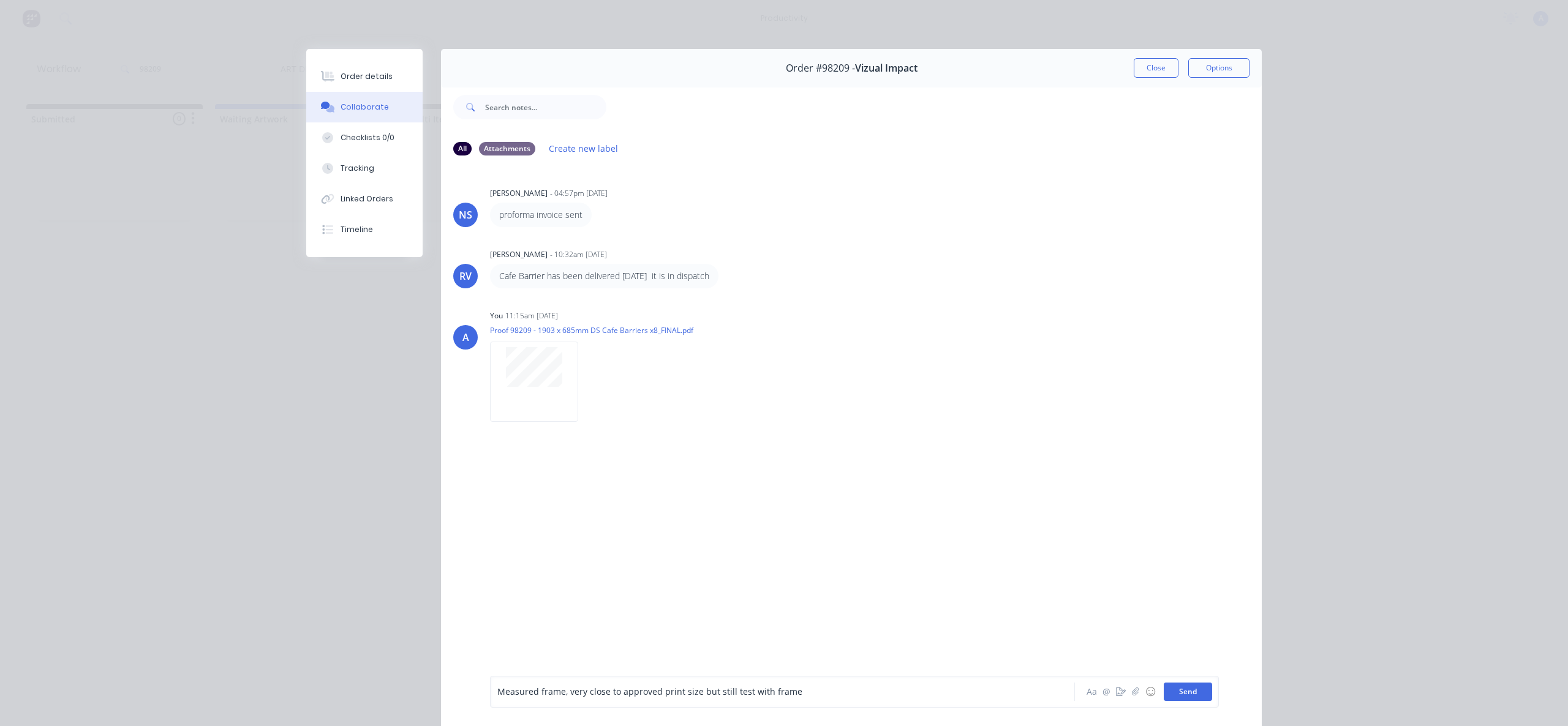
click at [1165, 684] on button "Send" at bounding box center [1187, 692] width 49 height 19
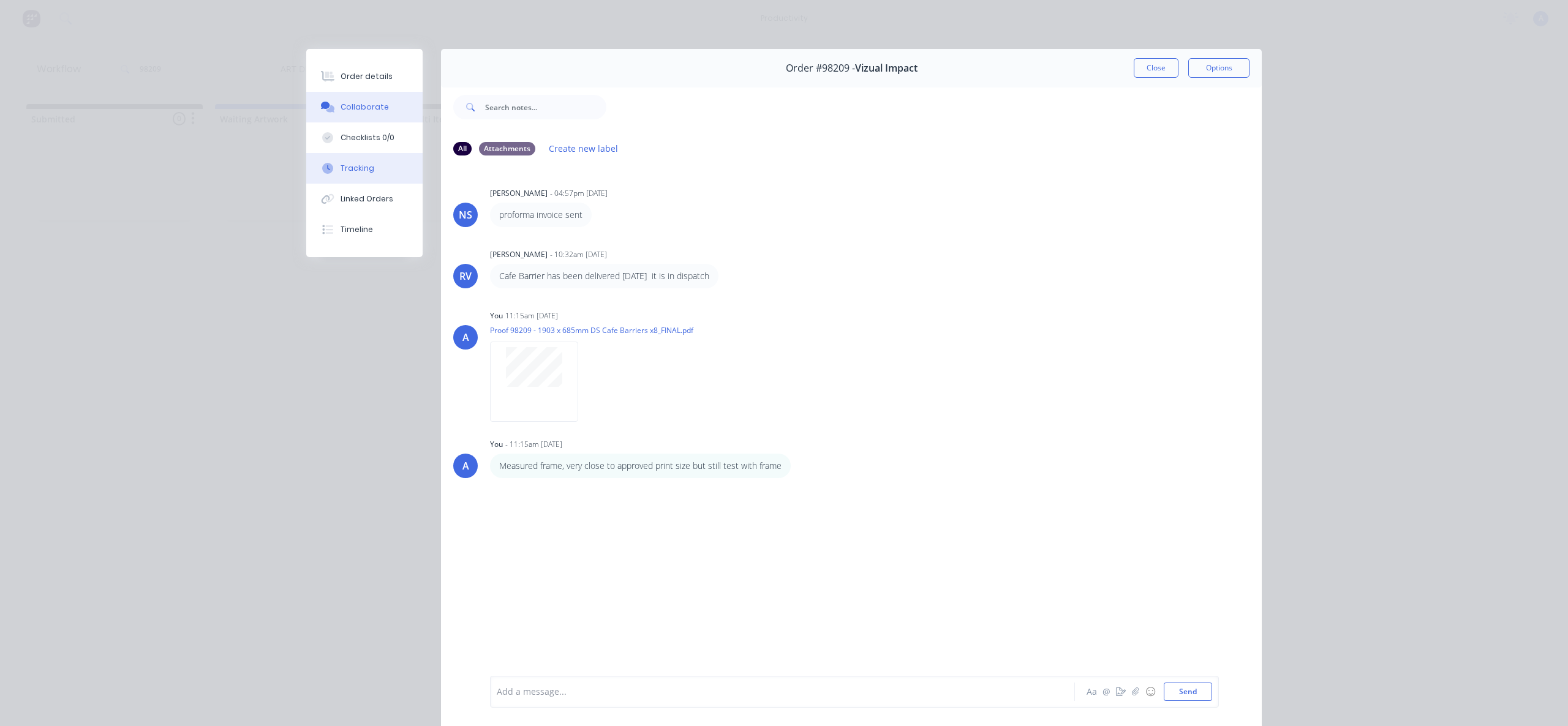
click at [342, 179] on button "Tracking" at bounding box center [364, 168] width 116 height 30
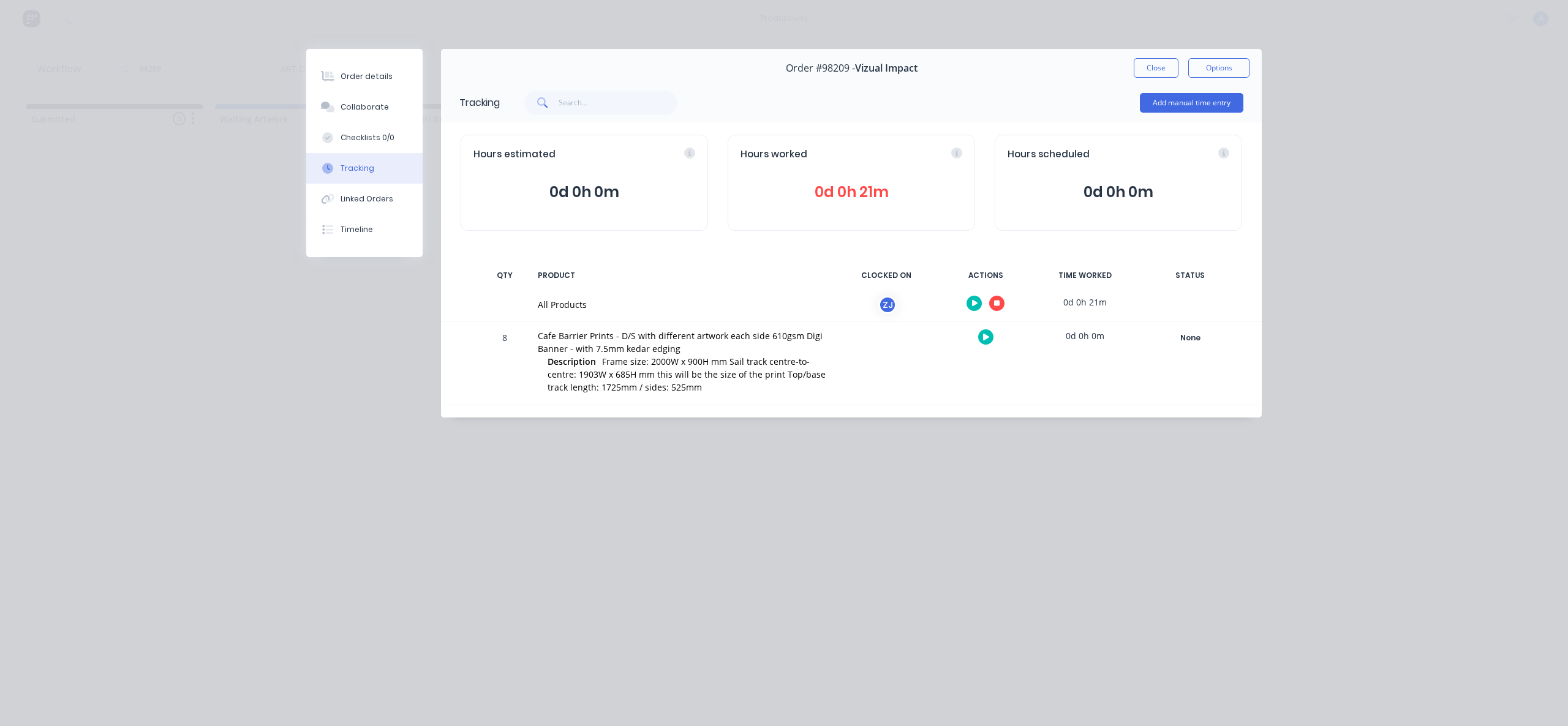
click at [989, 305] on button at bounding box center [996, 303] width 16 height 16
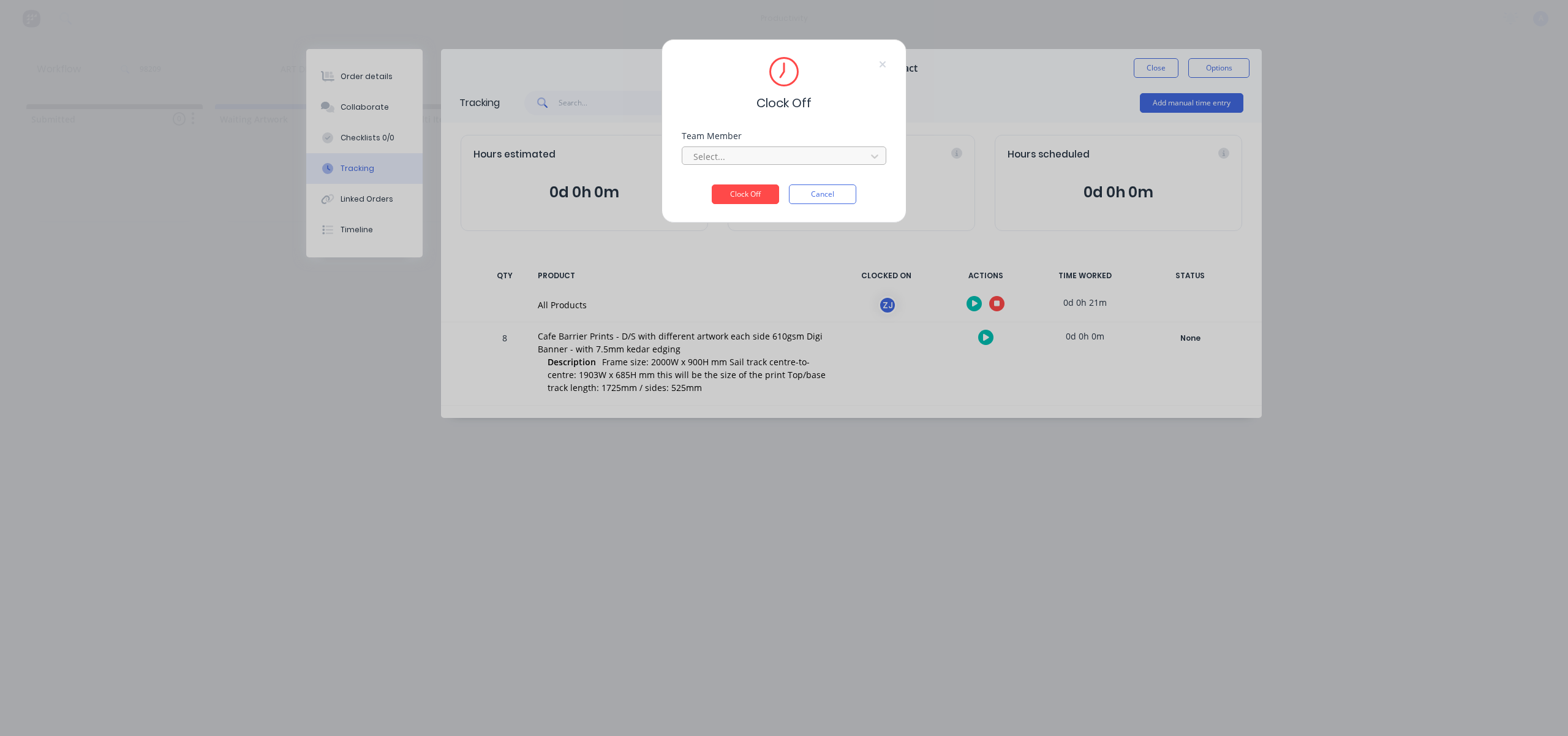
click at [859, 154] on div at bounding box center [776, 156] width 168 height 16
click at [737, 165] on div "Select..." at bounding box center [775, 156] width 175 height 19
drag, startPoint x: 743, startPoint y: 159, endPoint x: 744, endPoint y: 179, distance: 20.0
click at [743, 162] on div at bounding box center [776, 156] width 168 height 16
click at [744, 180] on div "[PERSON_NAME]" at bounding box center [784, 183] width 205 height 22
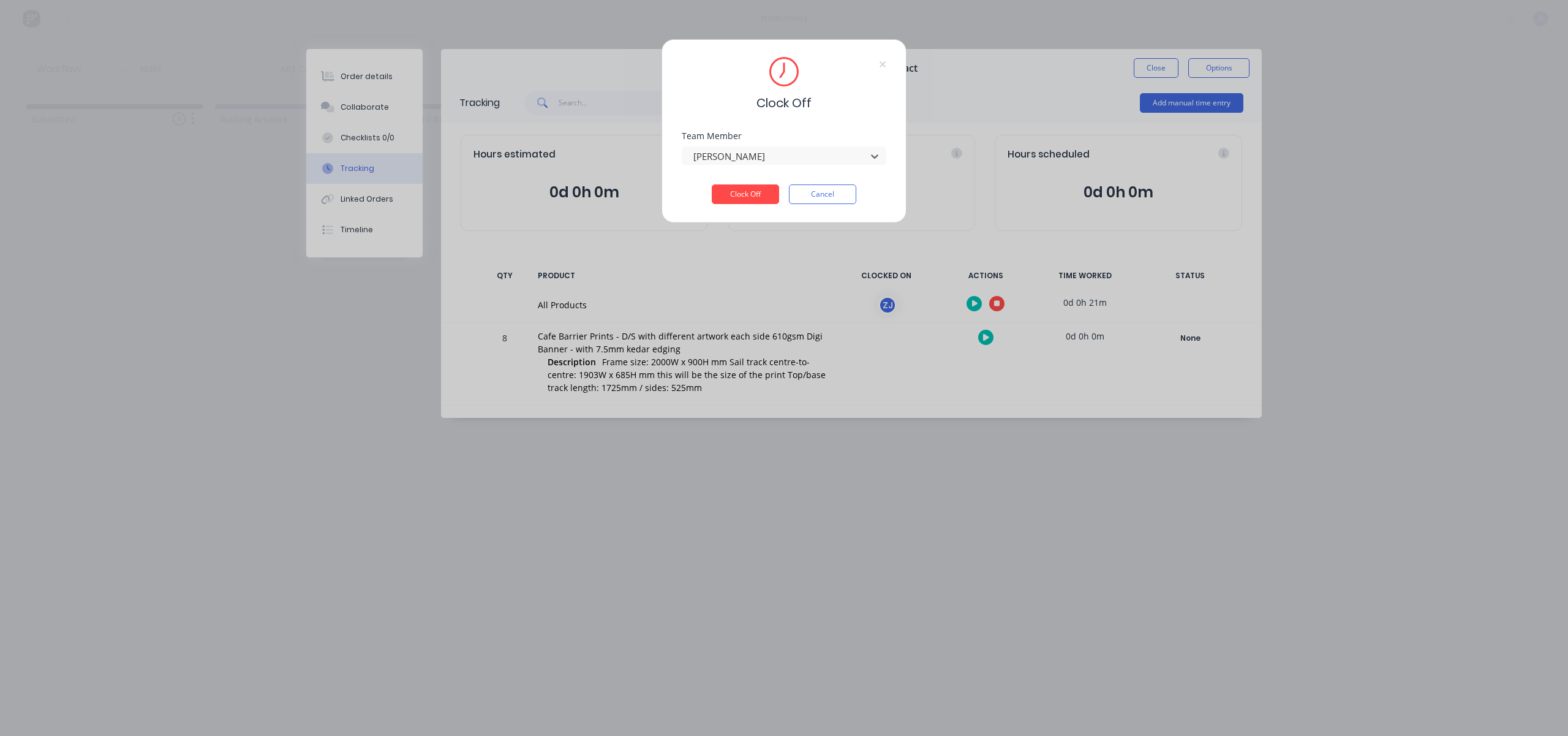
drag, startPoint x: 744, startPoint y: 194, endPoint x: 948, endPoint y: 121, distance: 216.7
click at [745, 194] on button "Clock Off" at bounding box center [744, 194] width 67 height 20
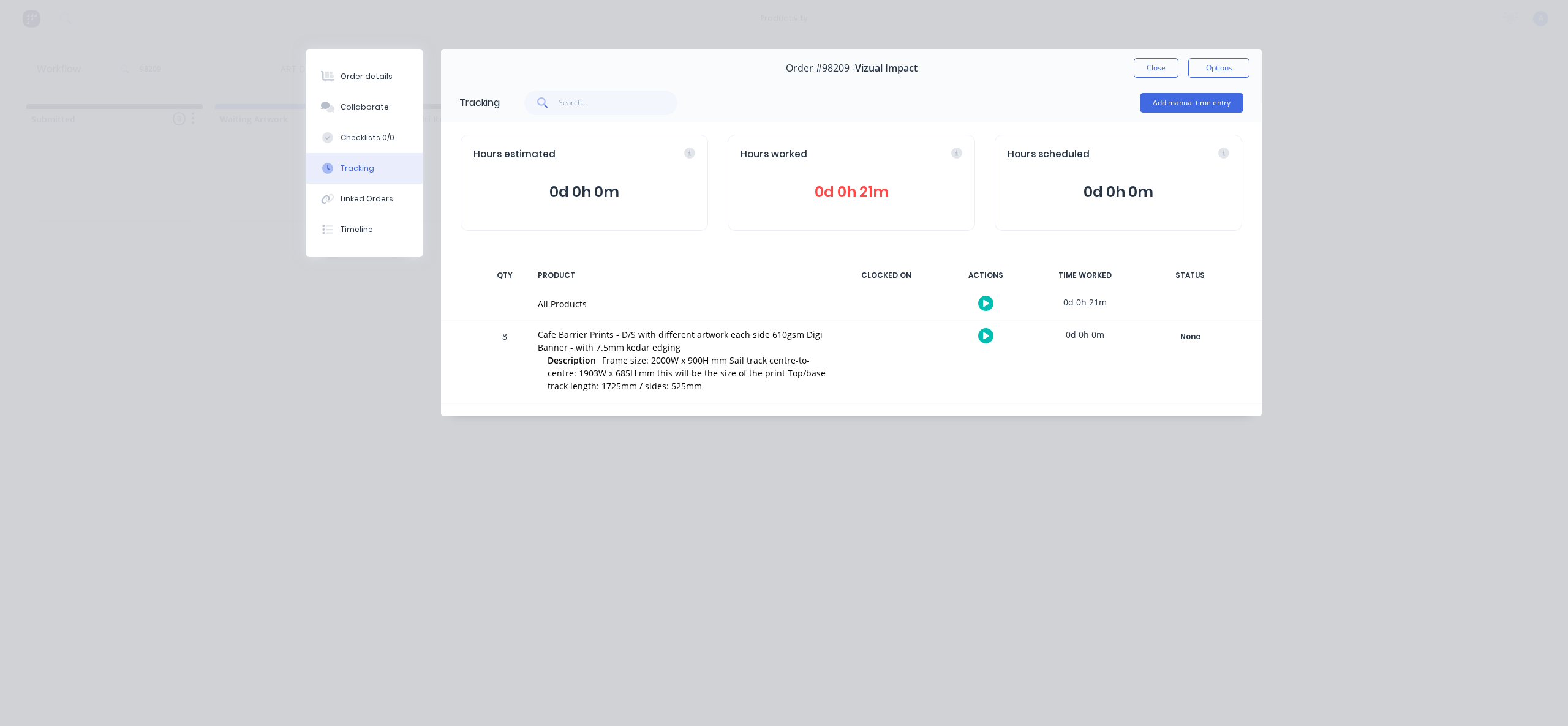
click at [1161, 57] on div "Order #98209 - Vizual Impact Close Options" at bounding box center [851, 68] width 821 height 39
drag, startPoint x: 1160, startPoint y: 64, endPoint x: 909, endPoint y: 128, distance: 259.0
click at [1159, 65] on button "Close" at bounding box center [1156, 68] width 45 height 20
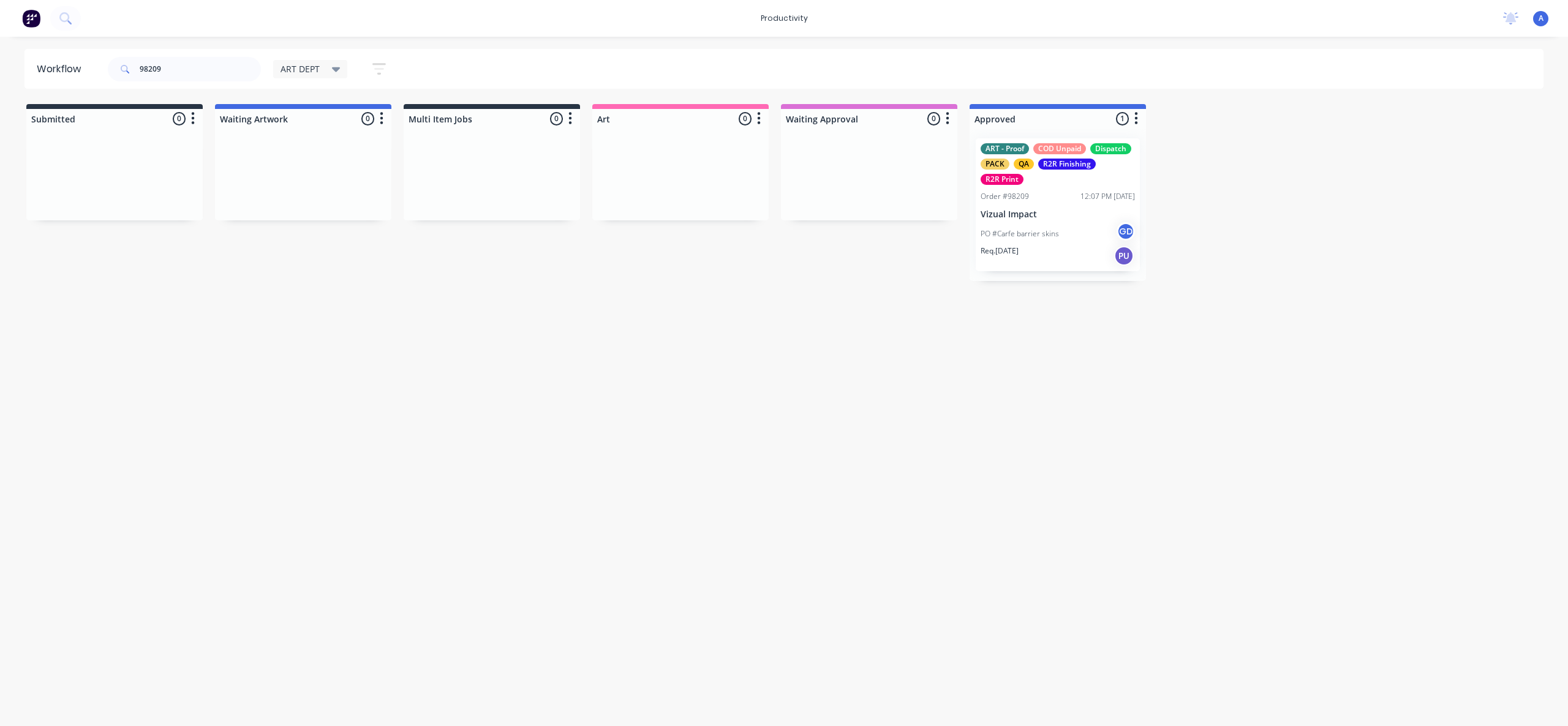
click at [1234, 368] on div "Workflow 98209 ART DEPT Save new view None edit ART DEPT (Default) edit Banner …" at bounding box center [784, 375] width 1568 height 653
click at [1069, 230] on div "PO #Carfe barrier skins GD" at bounding box center [1058, 234] width 154 height 23
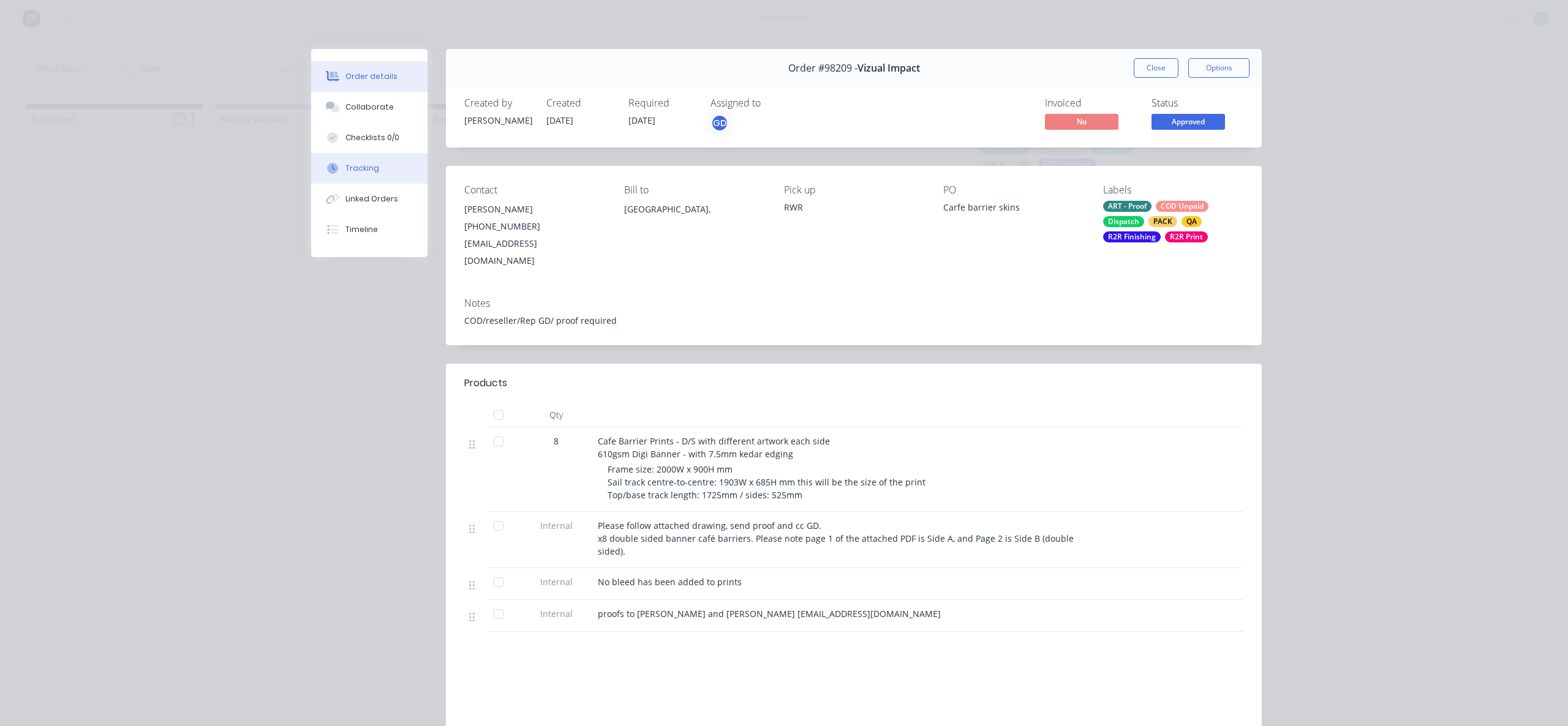
click at [381, 163] on button "Tracking" at bounding box center [369, 168] width 116 height 30
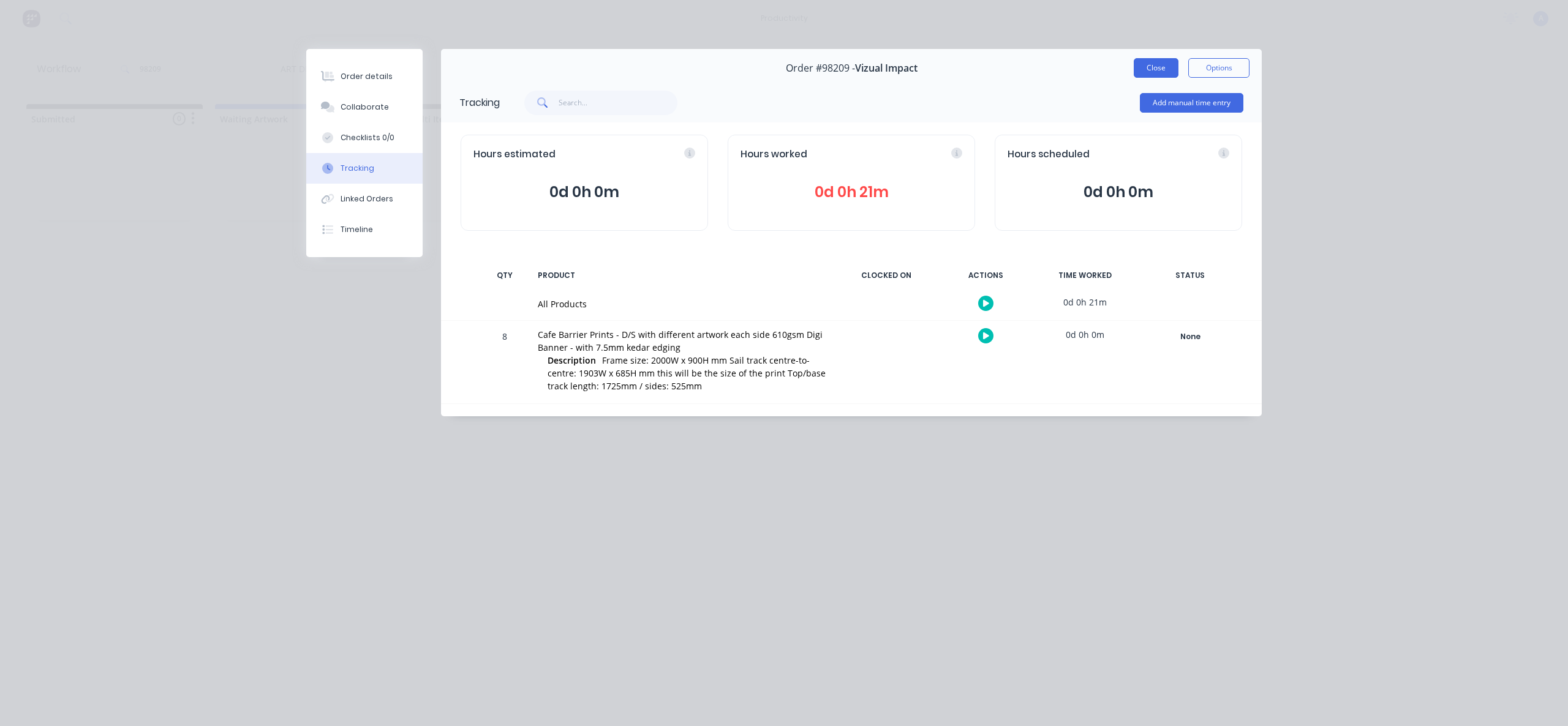
click at [1149, 70] on button "Close" at bounding box center [1156, 68] width 45 height 20
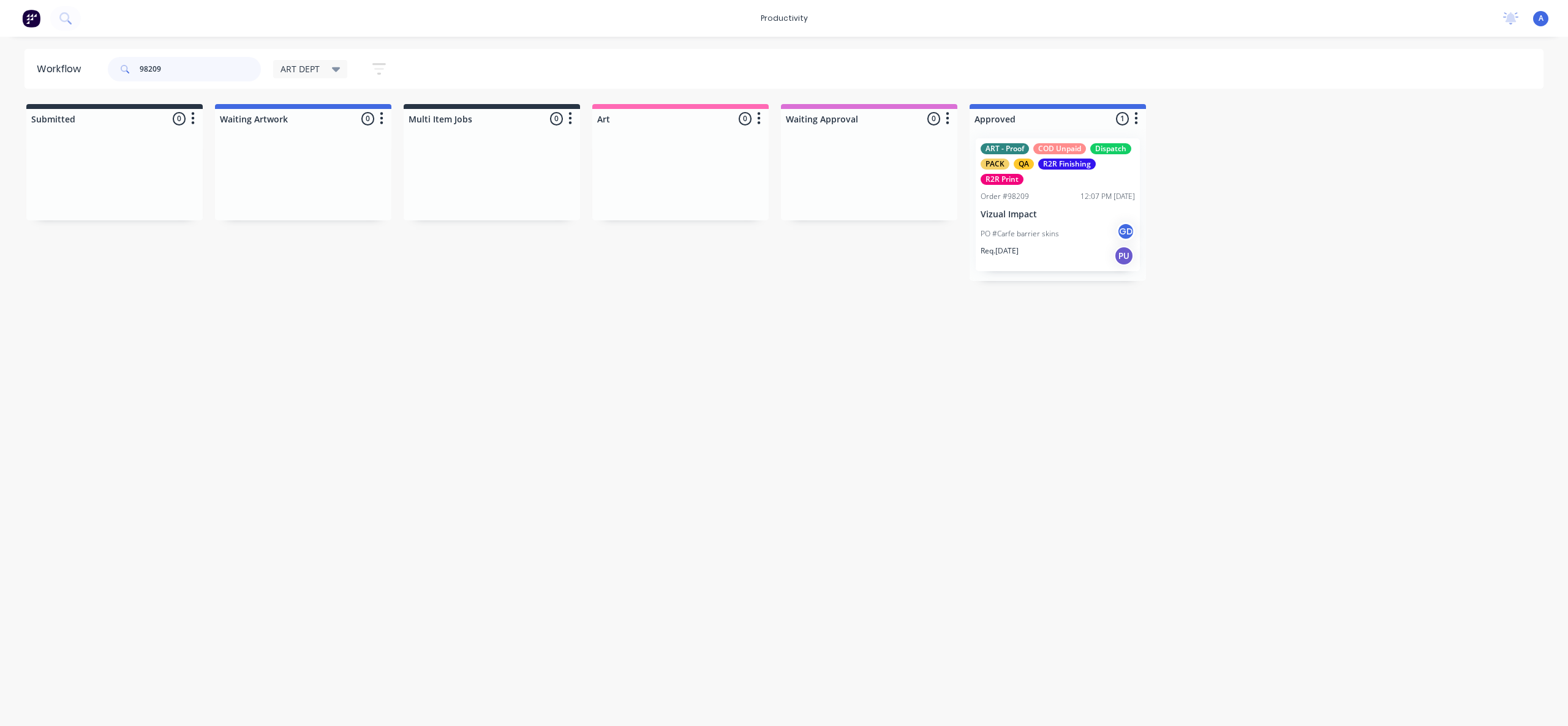
drag, startPoint x: 204, startPoint y: 80, endPoint x: 95, endPoint y: 75, distance: 109.1
click at [95, 75] on header "Workflow 98209 ART DEPT Save new view None edit ART DEPT (Default) edit Banner …" at bounding box center [784, 68] width 1519 height 40
type input "9"
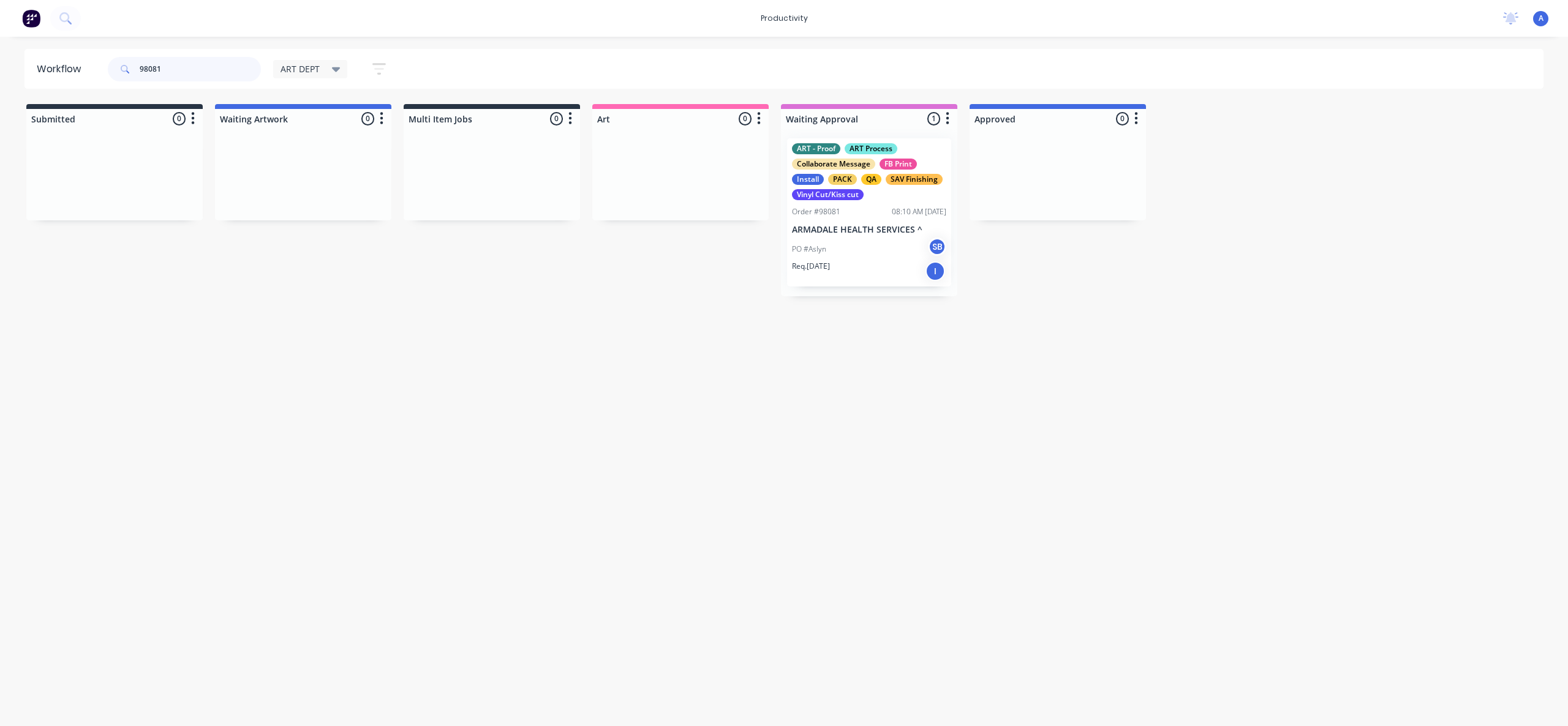
type input "98081"
click at [852, 254] on div "PO #Aslyn SB" at bounding box center [868, 249] width 154 height 23
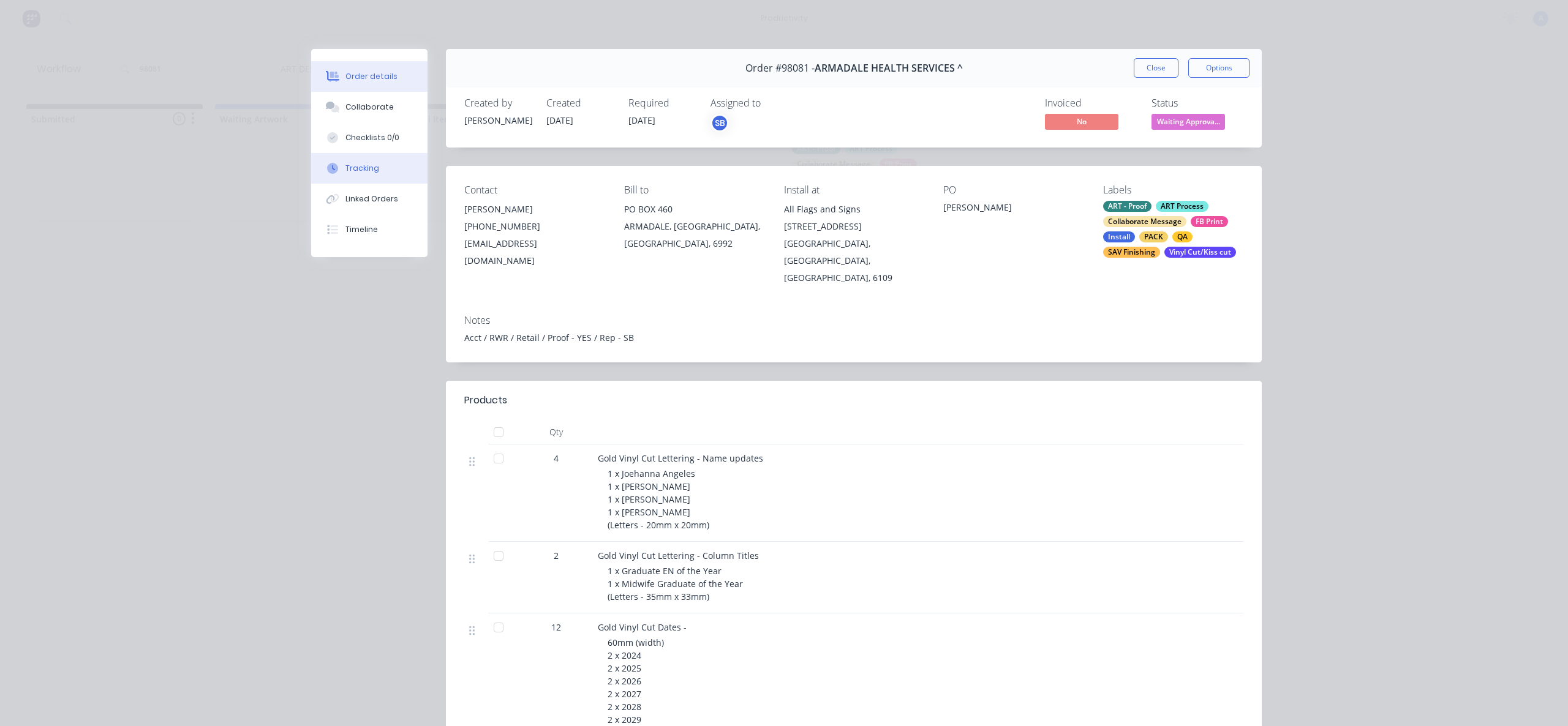
click at [346, 170] on div "Tracking" at bounding box center [362, 168] width 34 height 11
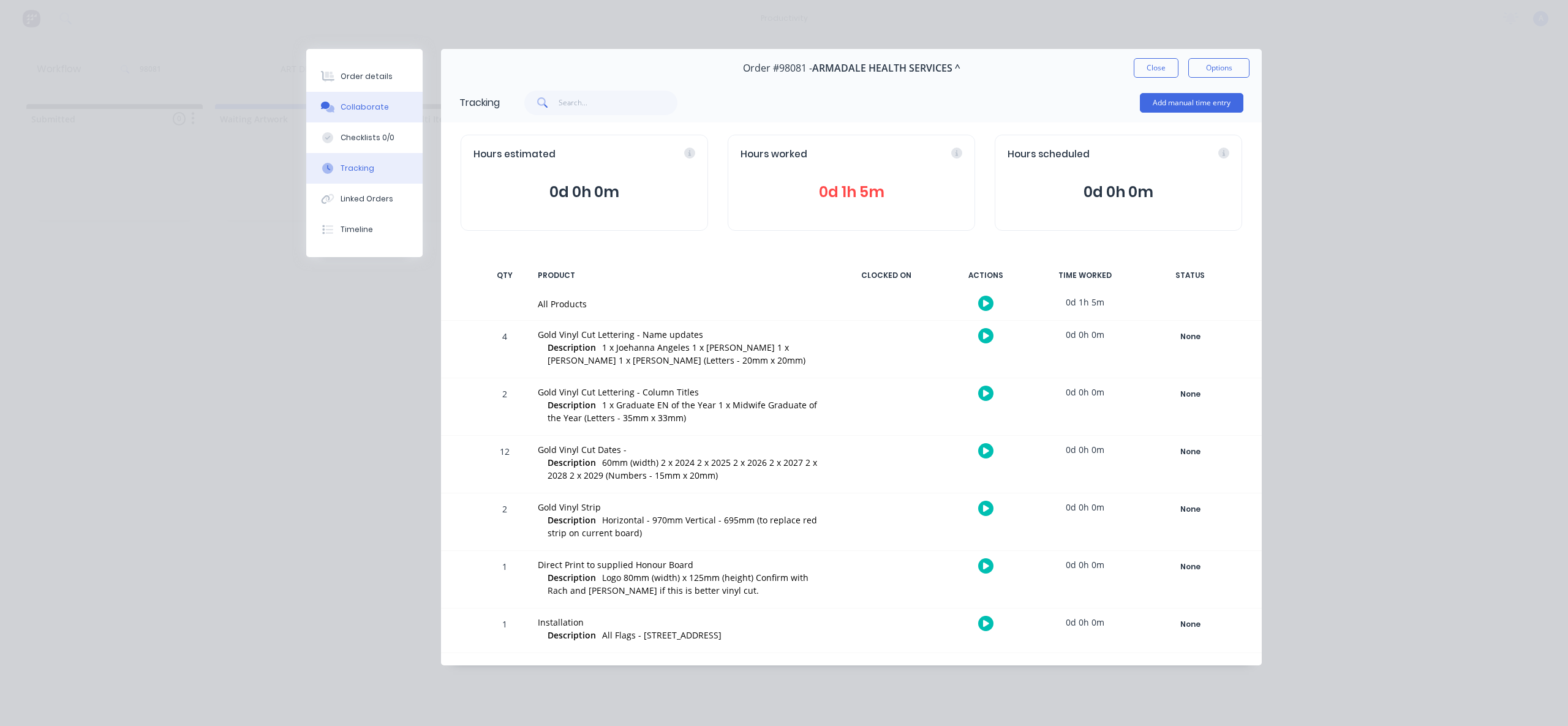
click at [363, 113] on button "Collaborate" at bounding box center [364, 106] width 116 height 30
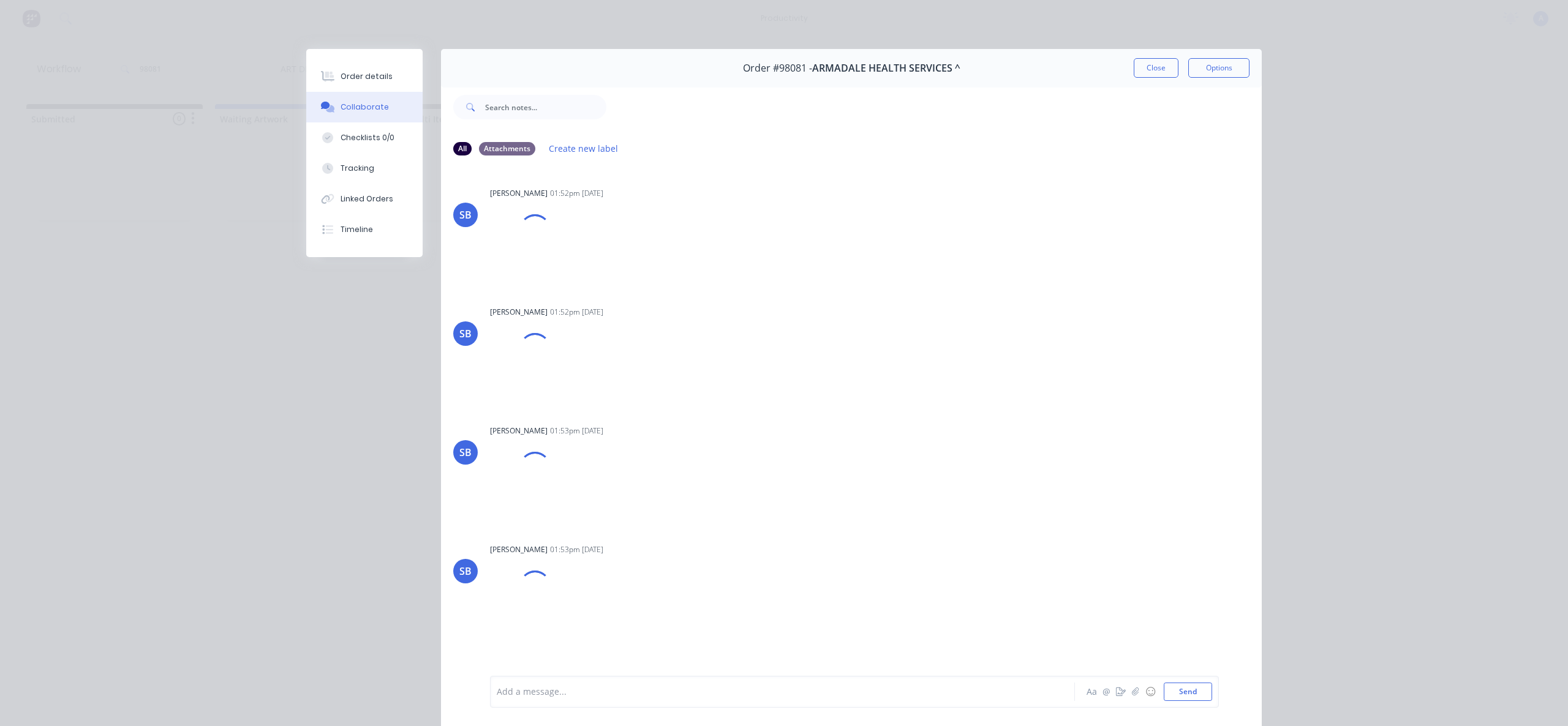
click at [693, 696] on div at bounding box center [765, 692] width 536 height 13
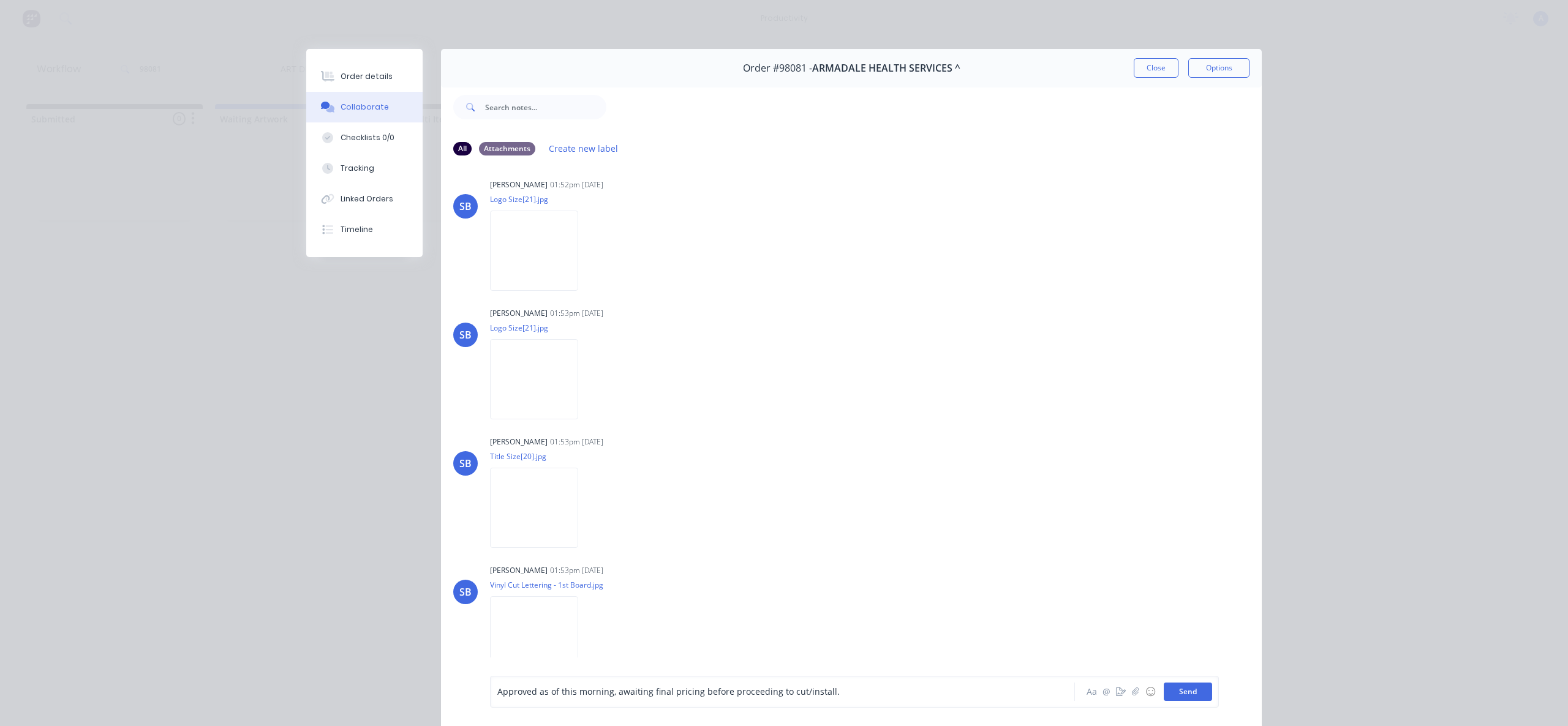
click at [1178, 698] on button "Send" at bounding box center [1187, 692] width 49 height 19
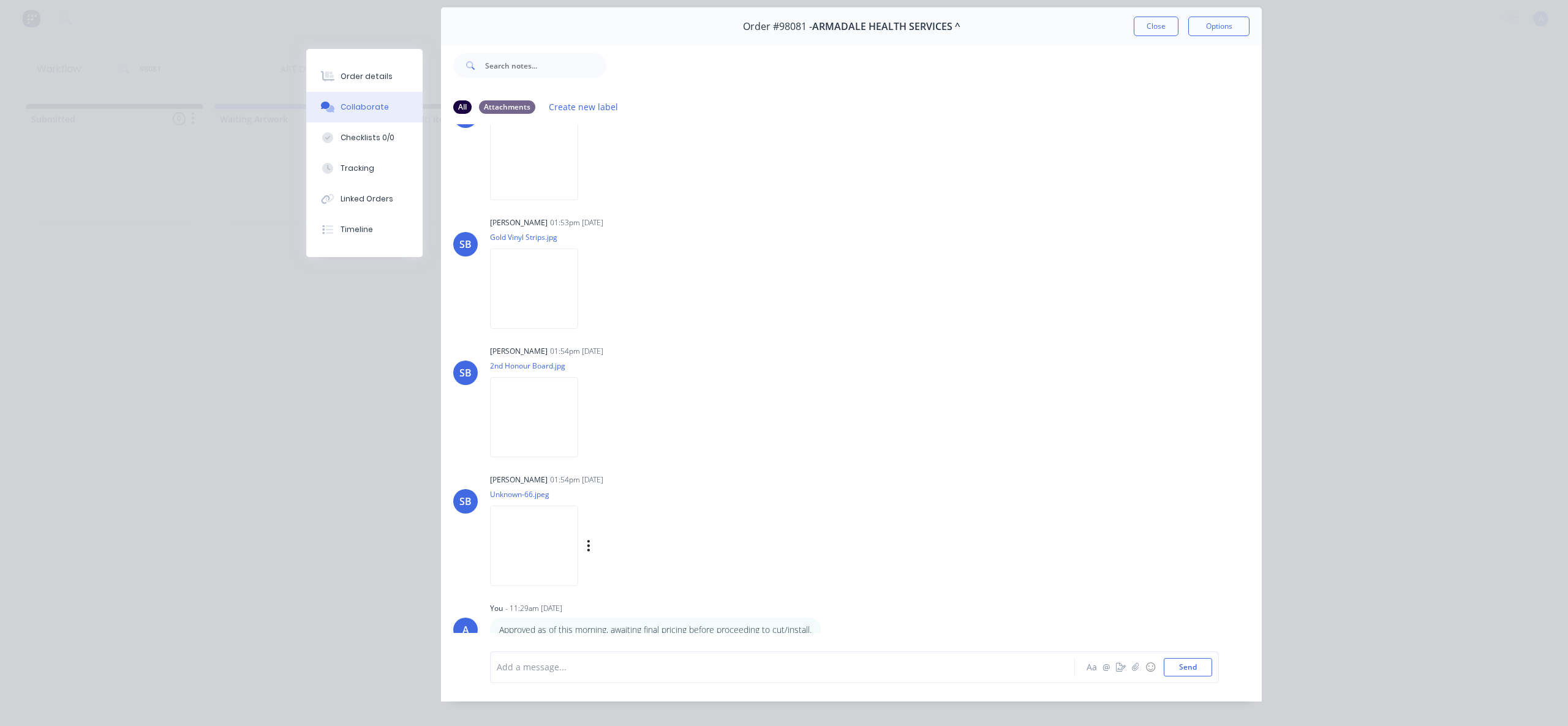
scroll to position [64, 0]
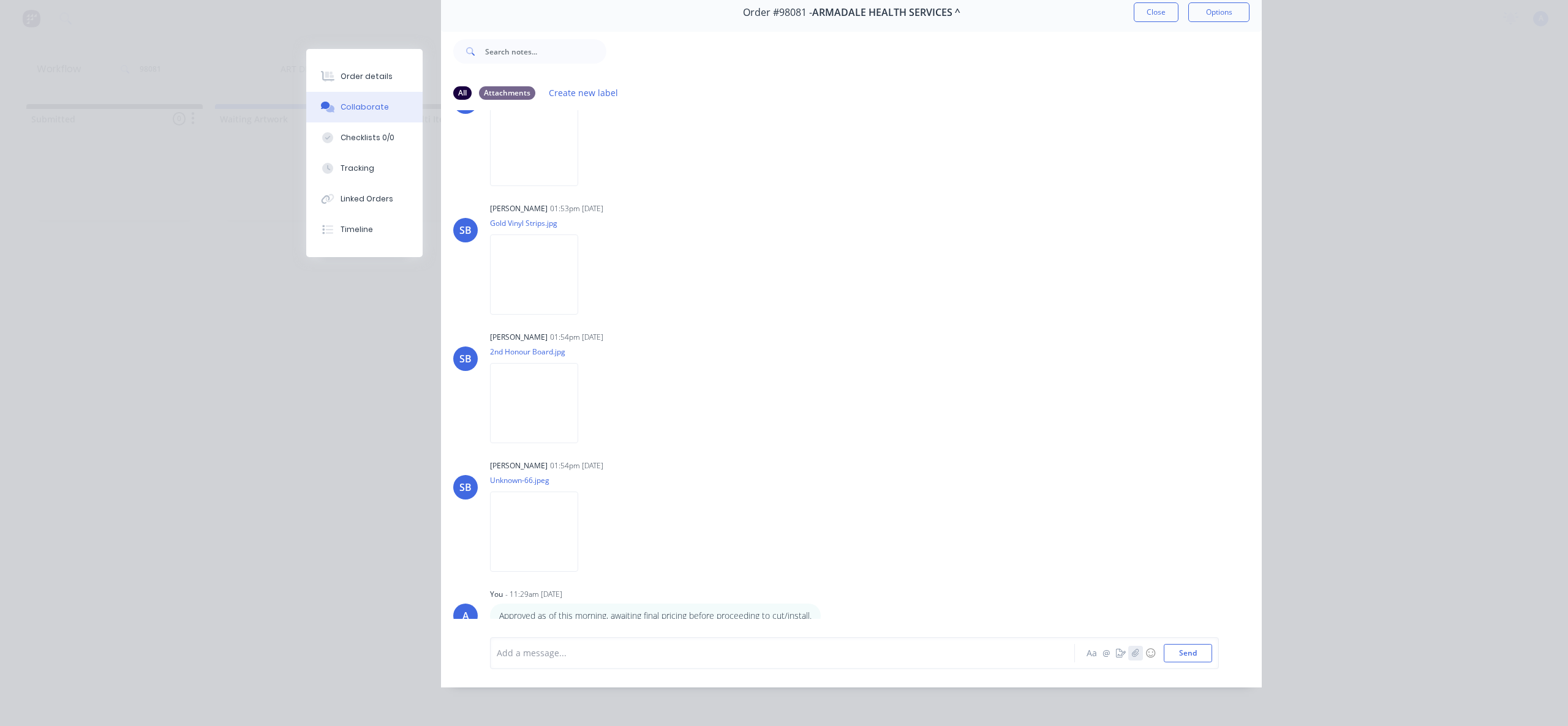
click at [1132, 656] on icon "button" at bounding box center [1136, 653] width 8 height 9
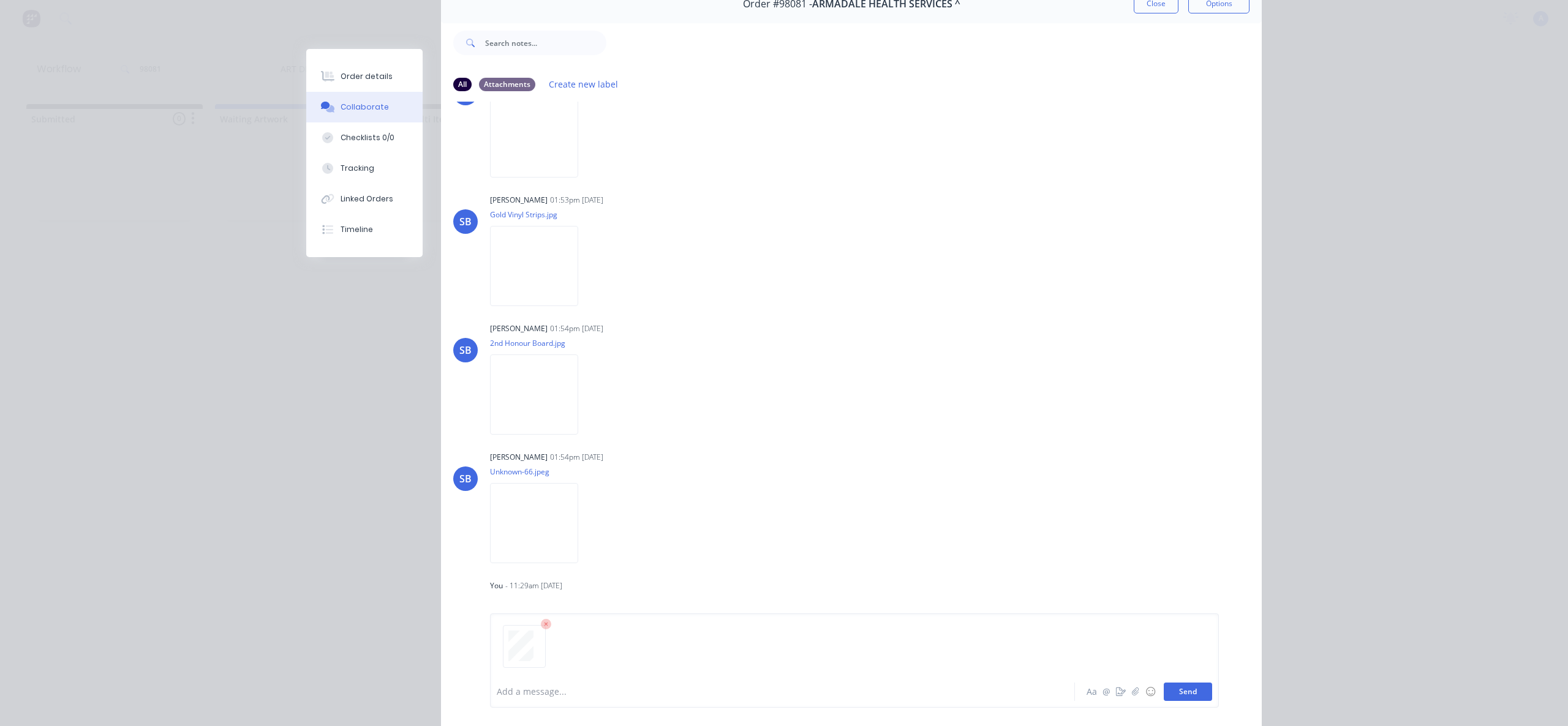
click at [1186, 689] on button "Send" at bounding box center [1187, 692] width 49 height 19
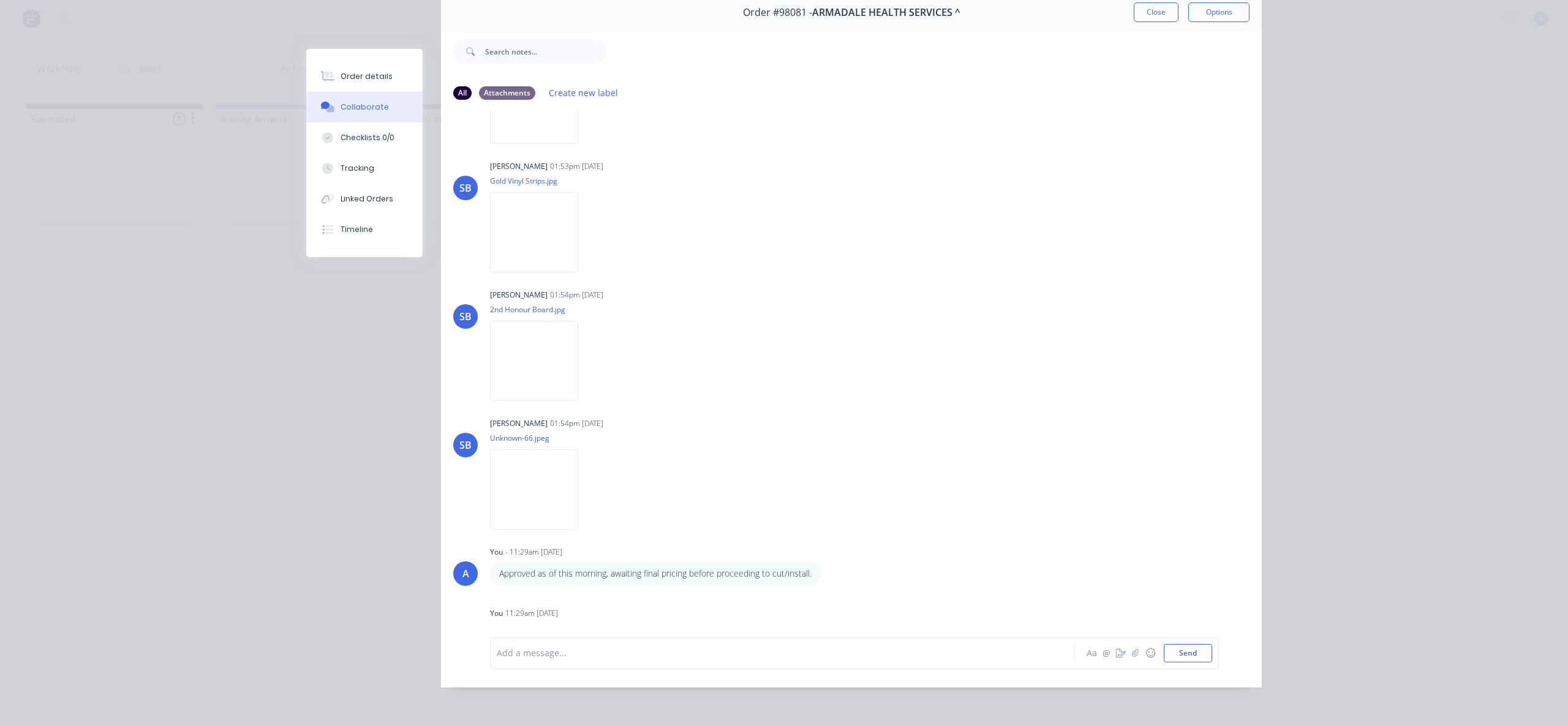
scroll to position [711, 0]
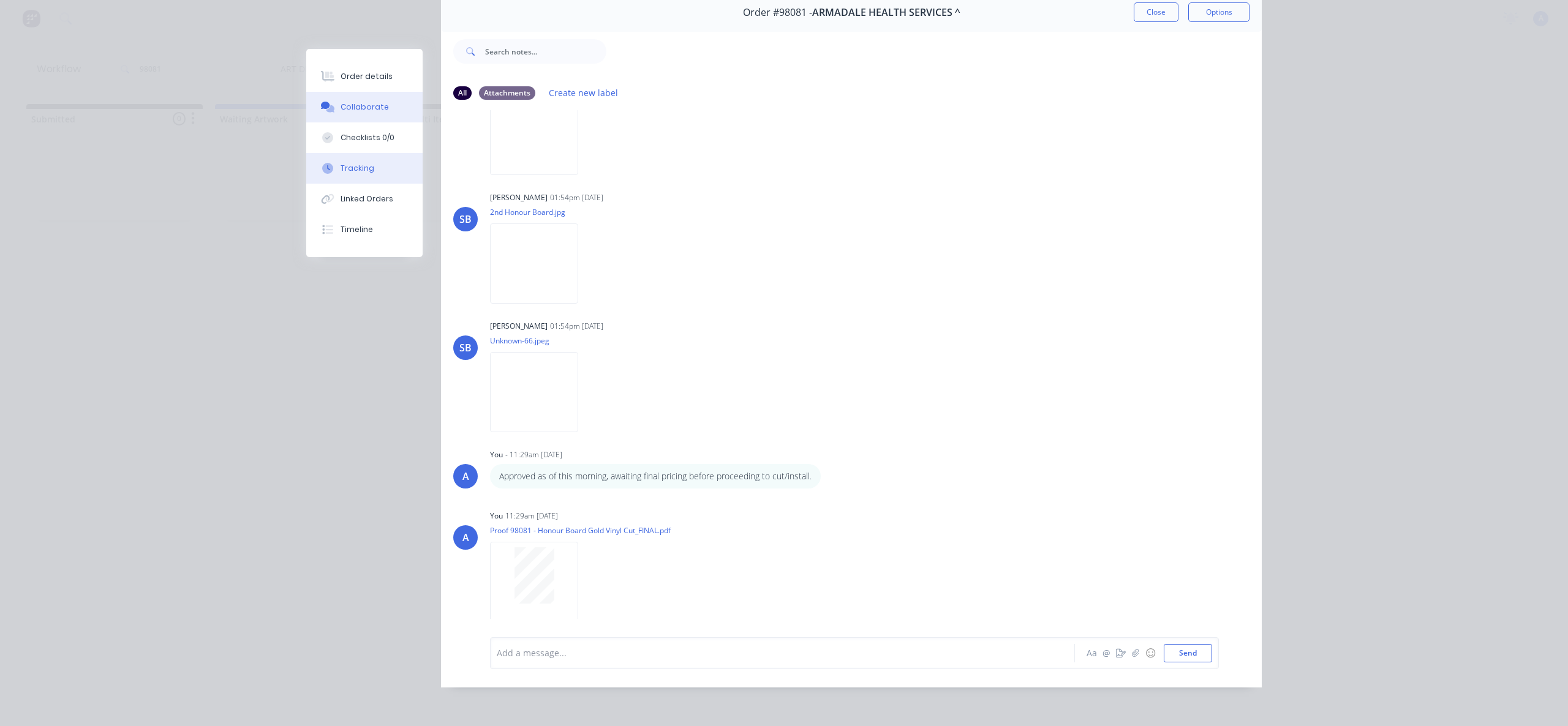
click at [347, 172] on div "Tracking" at bounding box center [357, 168] width 34 height 11
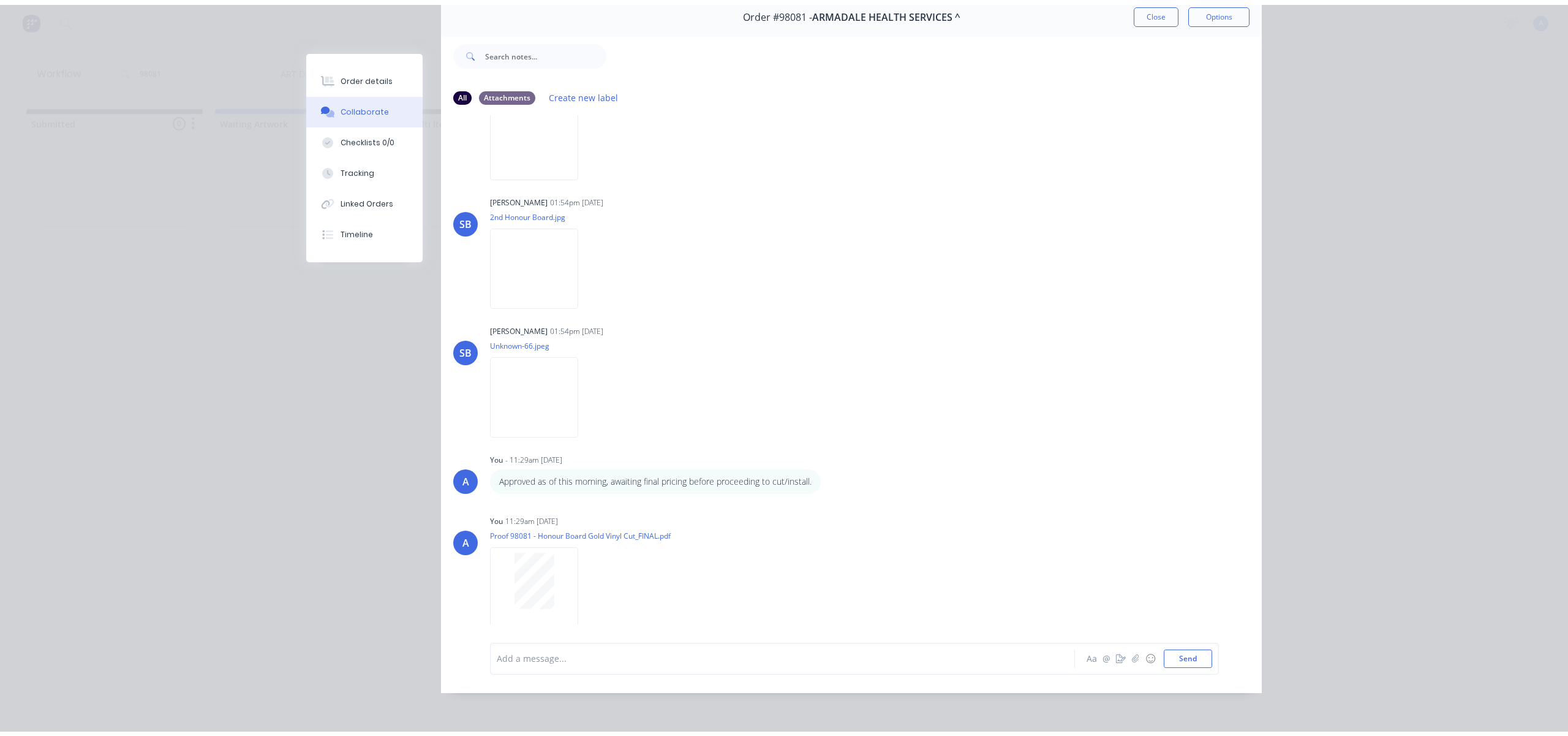
scroll to position [0, 0]
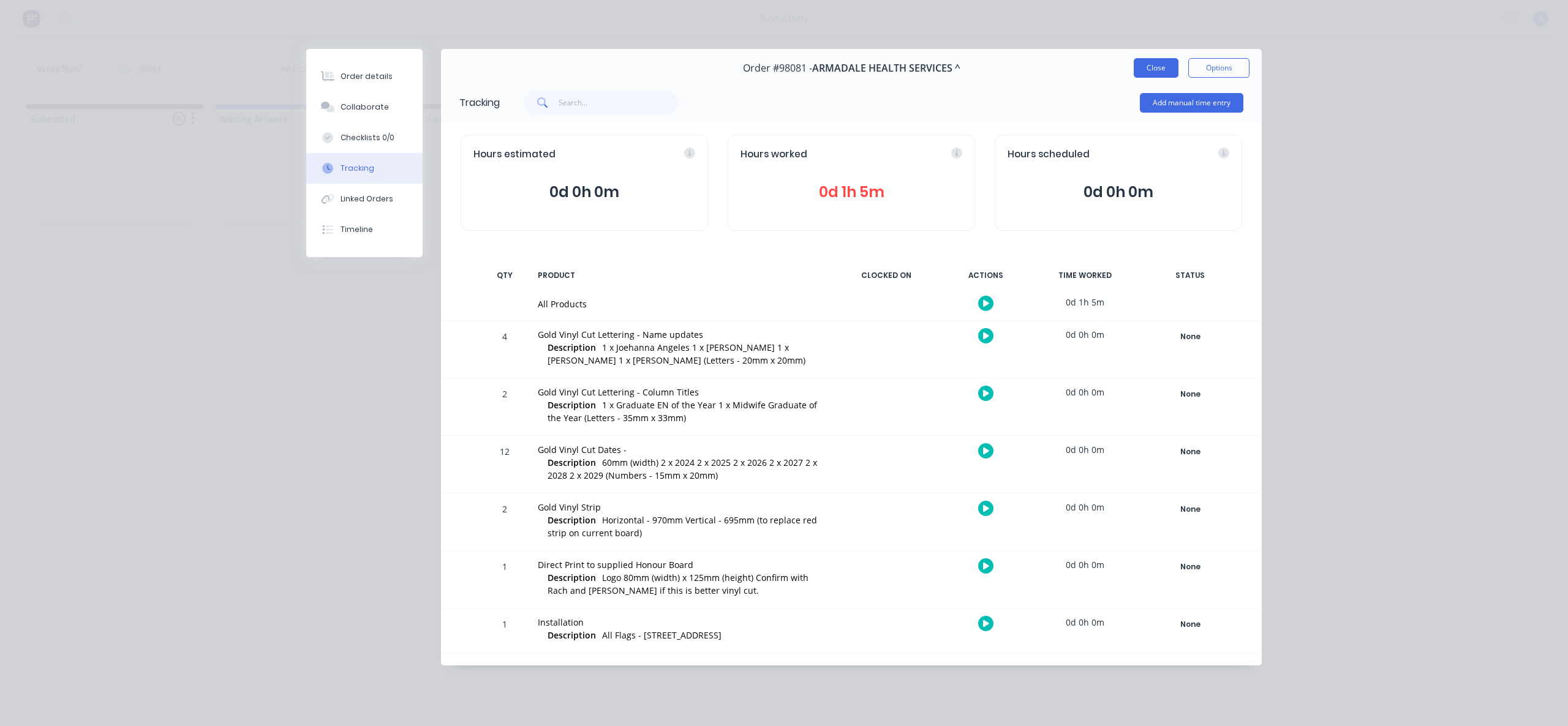
click at [1161, 65] on button "Close" at bounding box center [1156, 68] width 45 height 20
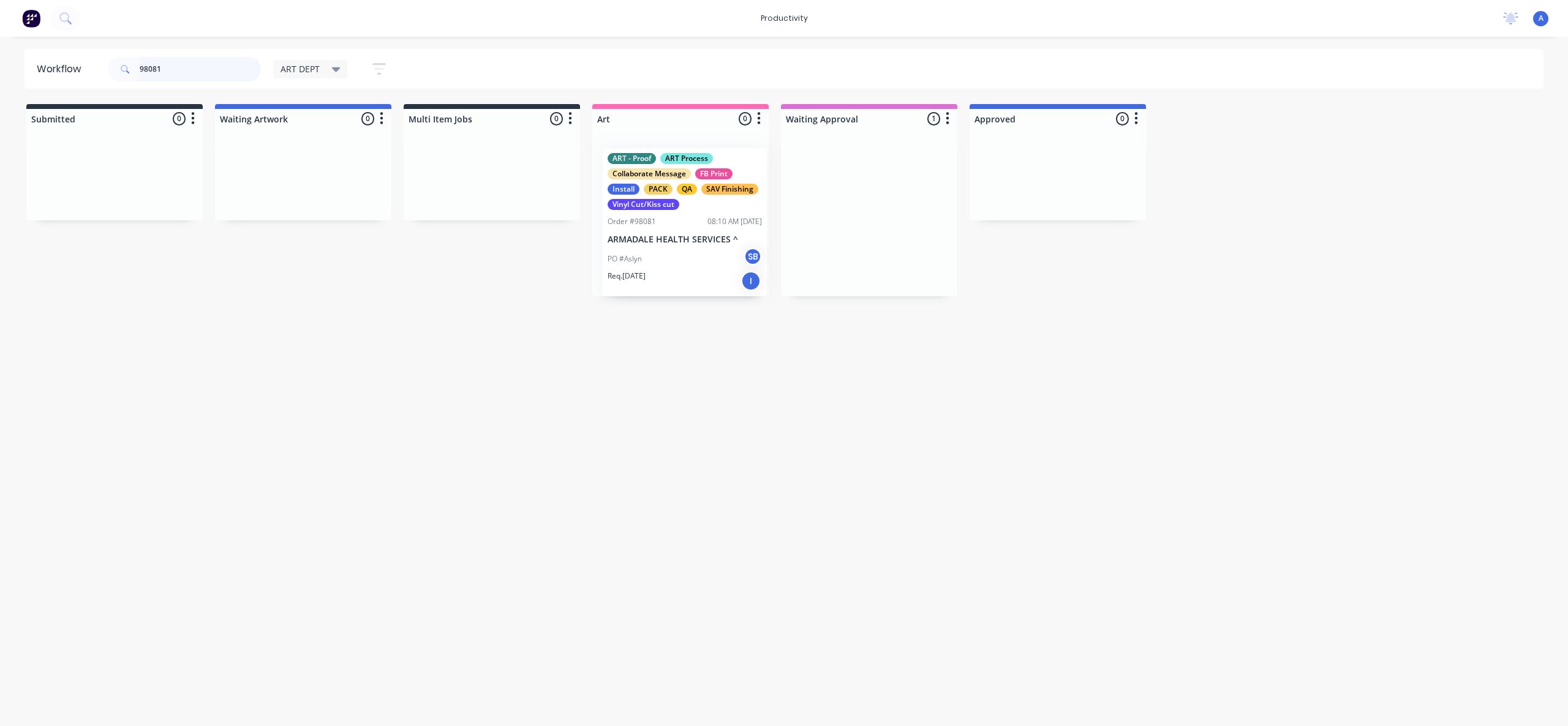
drag, startPoint x: 776, startPoint y: 238, endPoint x: 672, endPoint y: 238, distance: 104.0
drag, startPoint x: 193, startPoint y: 67, endPoint x: 84, endPoint y: 67, distance: 109.0
click at [84, 67] on header "Workflow 98081 ART DEPT Save new view None edit ART DEPT (Default) edit Banner …" at bounding box center [784, 68] width 1519 height 40
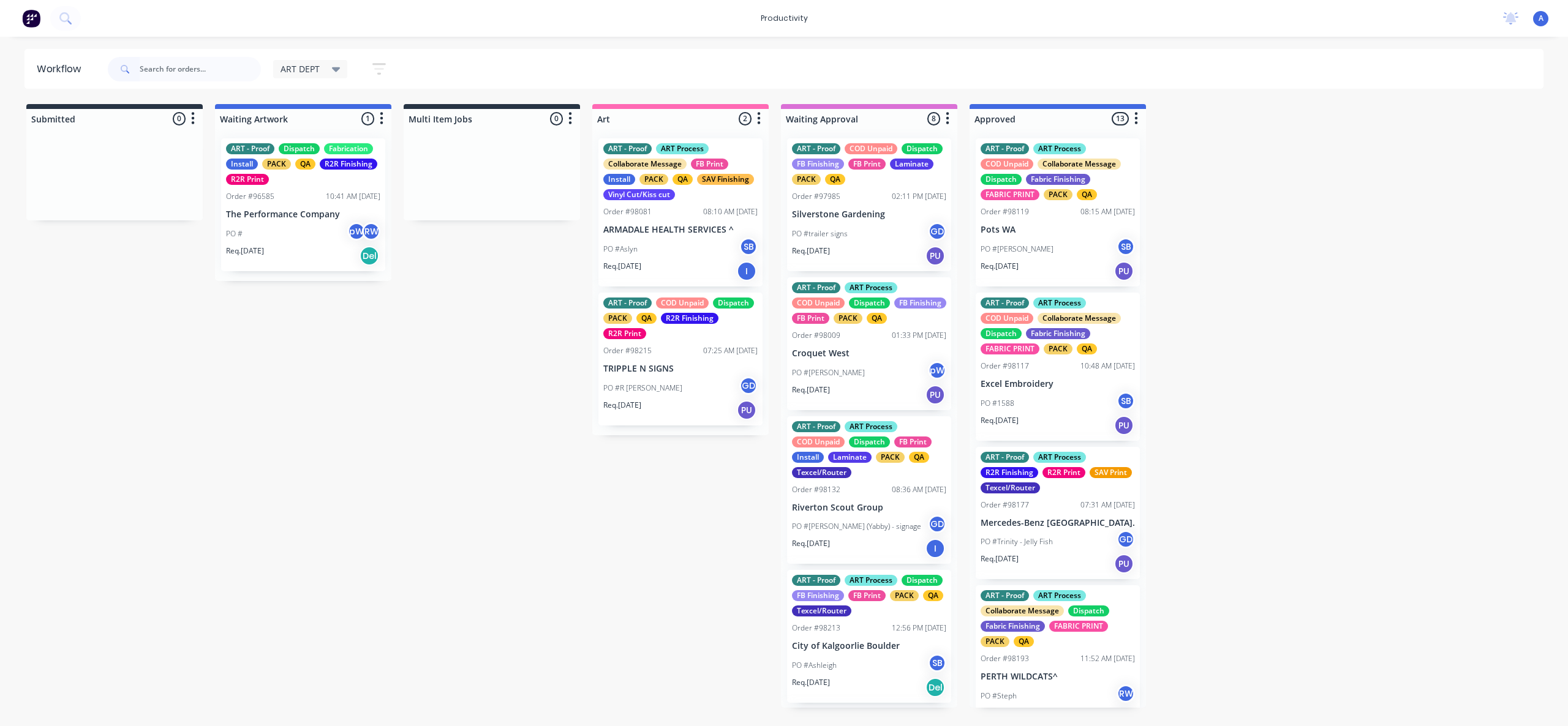
click at [194, 62] on input "text" at bounding box center [200, 68] width 121 height 24
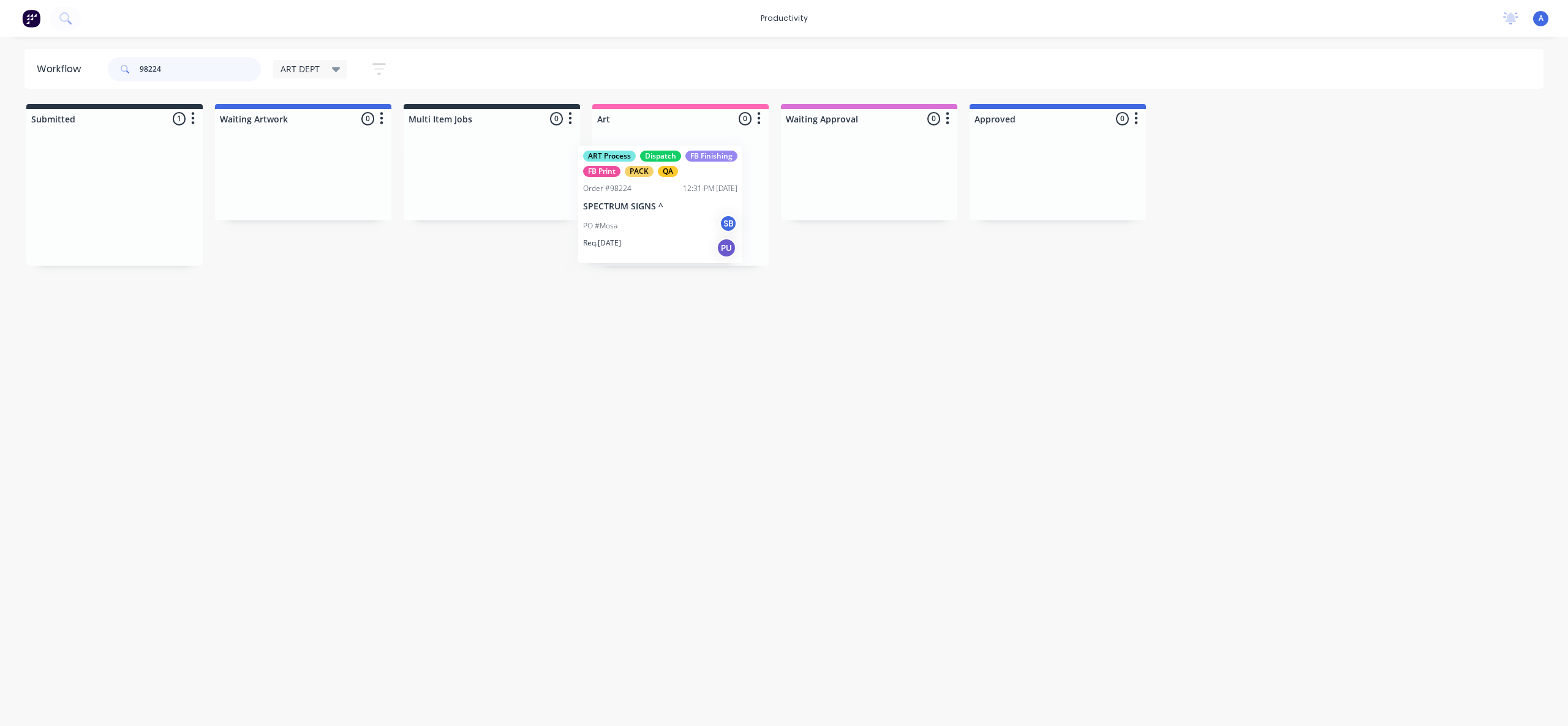
drag, startPoint x: 92, startPoint y: 217, endPoint x: 646, endPoint y: 226, distance: 554.1
type input "98224"
click at [663, 232] on div "Req. [DATE] PU" at bounding box center [680, 240] width 154 height 20
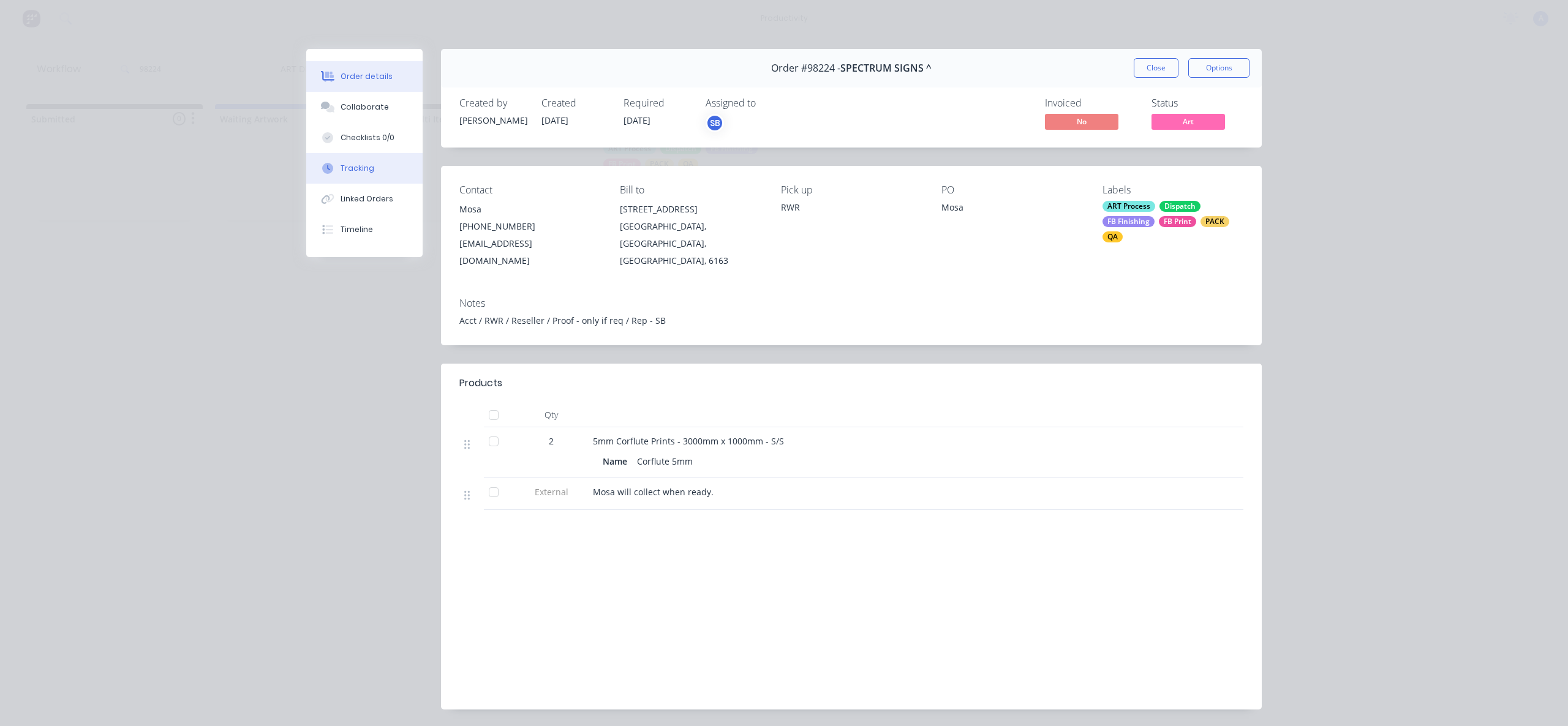
click at [347, 170] on div "Tracking" at bounding box center [357, 168] width 34 height 11
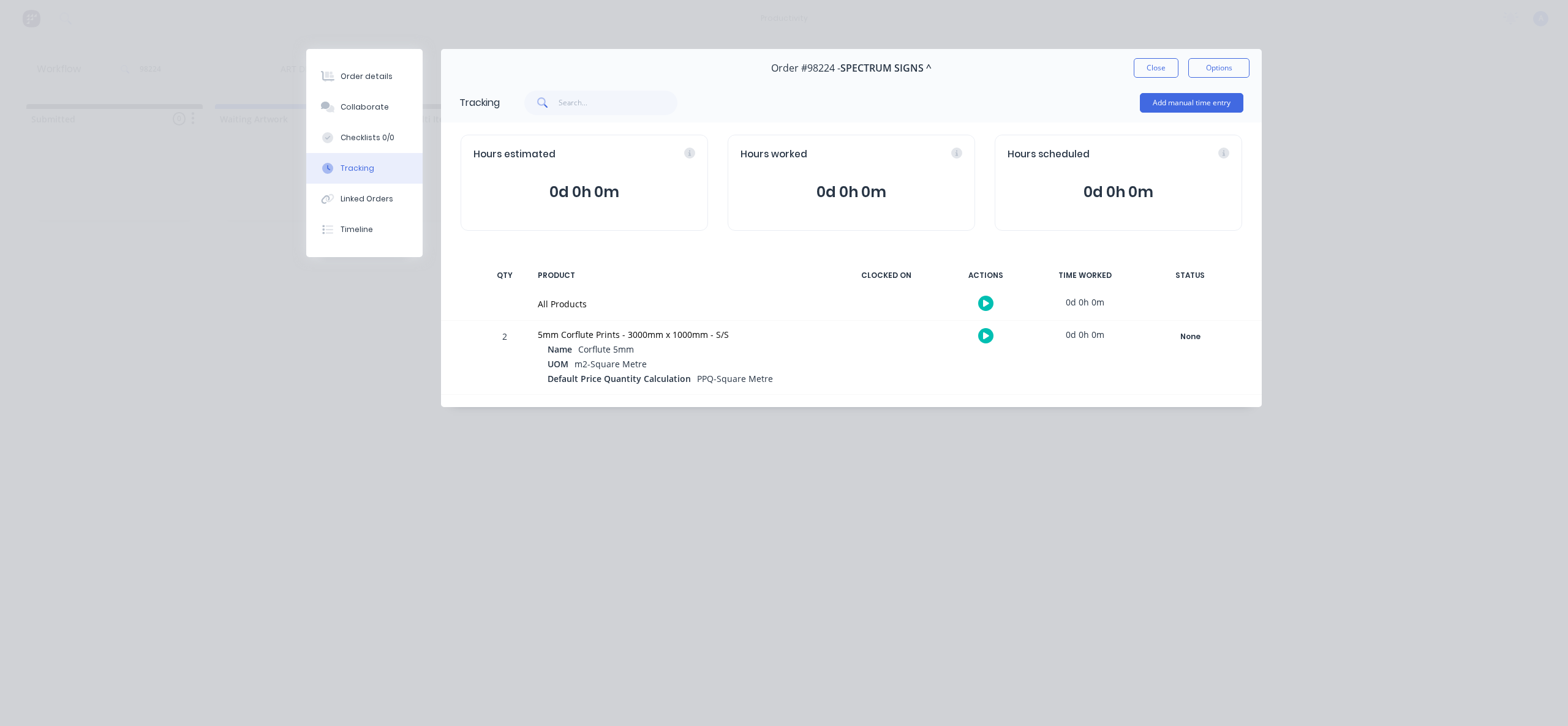
click at [985, 300] on icon at bounding box center [985, 303] width 6 height 8
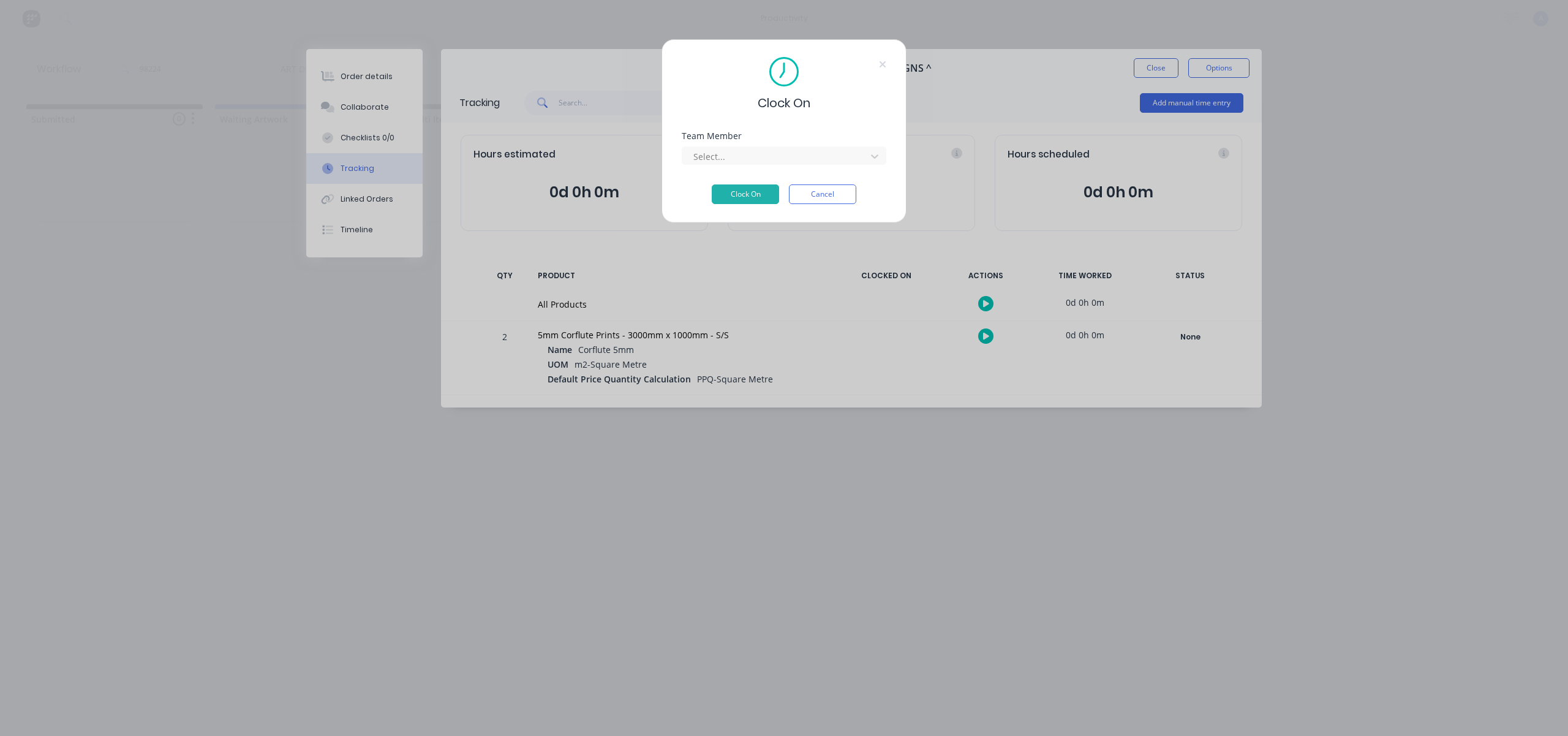
click at [803, 171] on div "Team Member Select..." at bounding box center [784, 158] width 205 height 53
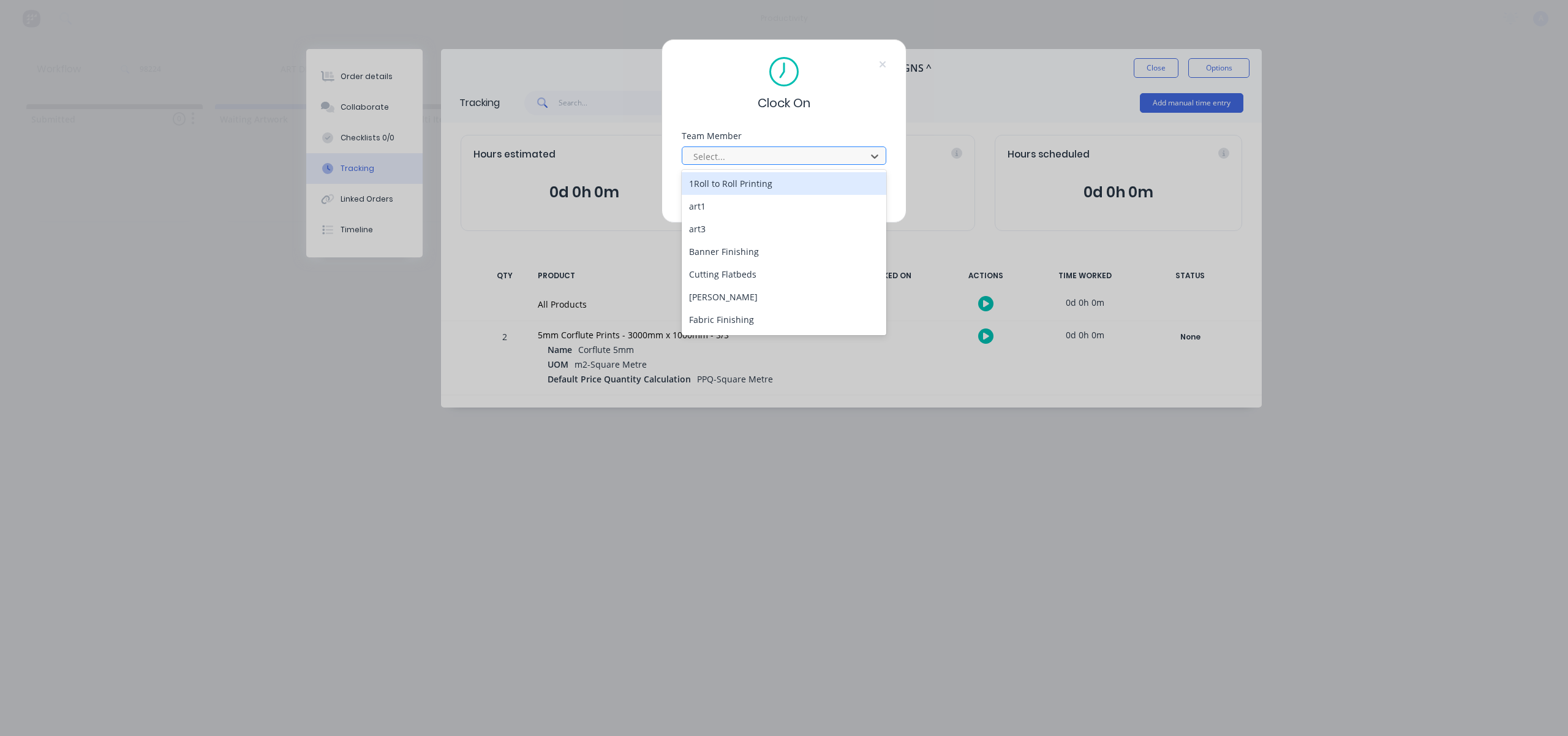
click at [803, 164] on div "Select..." at bounding box center [775, 156] width 175 height 19
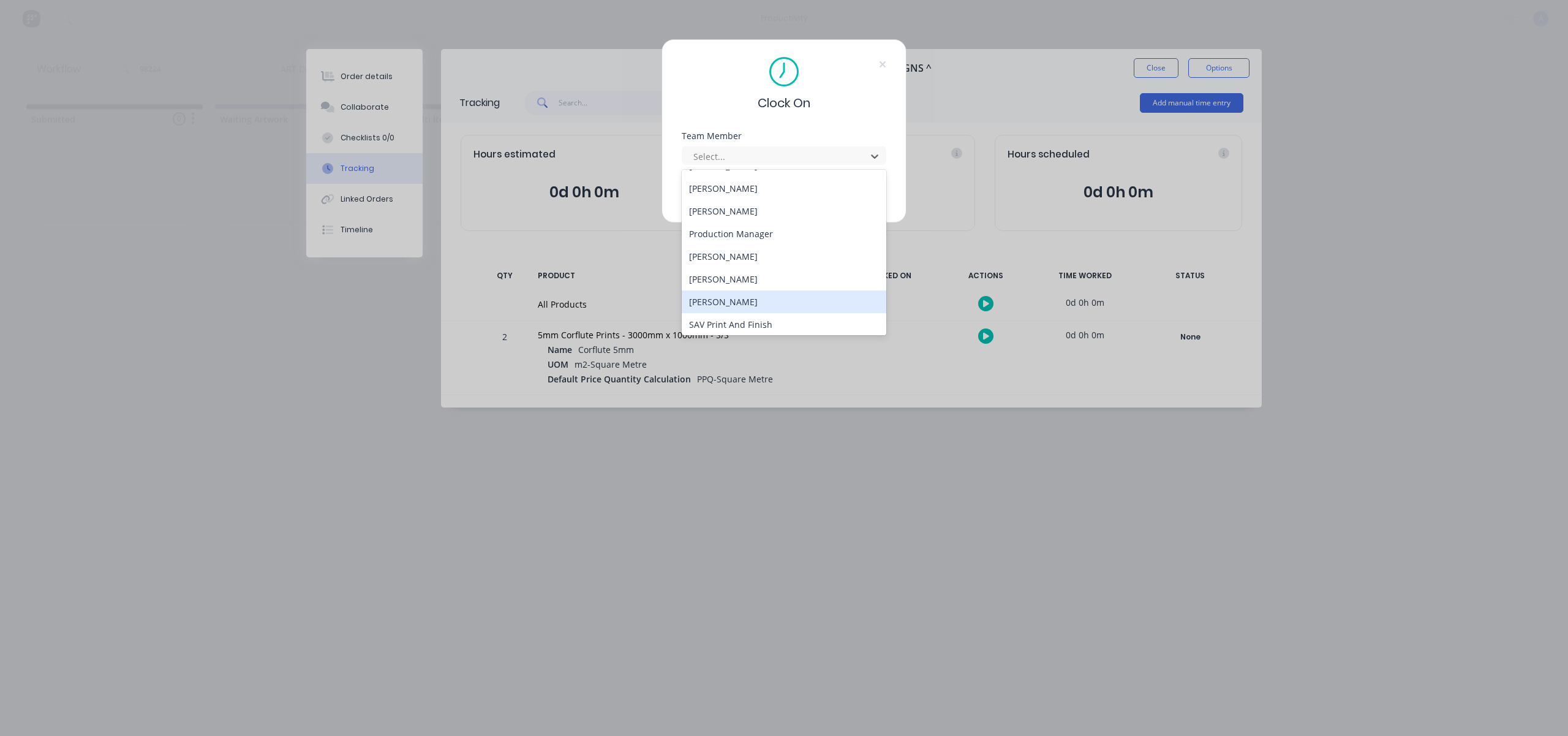
scroll to position [338, 0]
click at [744, 314] on div "[PERSON_NAME]" at bounding box center [784, 321] width 205 height 22
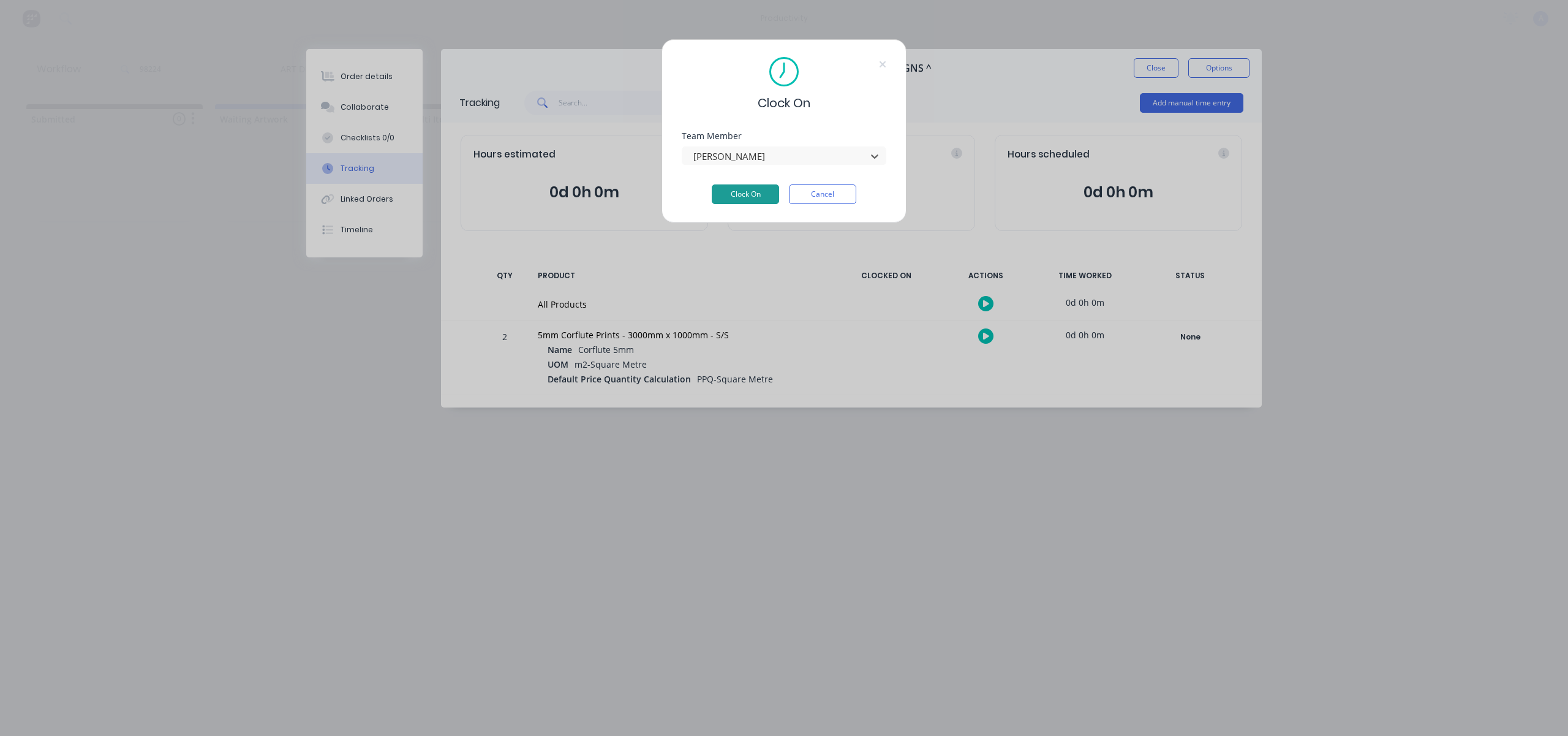
click at [760, 198] on button "Clock On" at bounding box center [744, 194] width 67 height 20
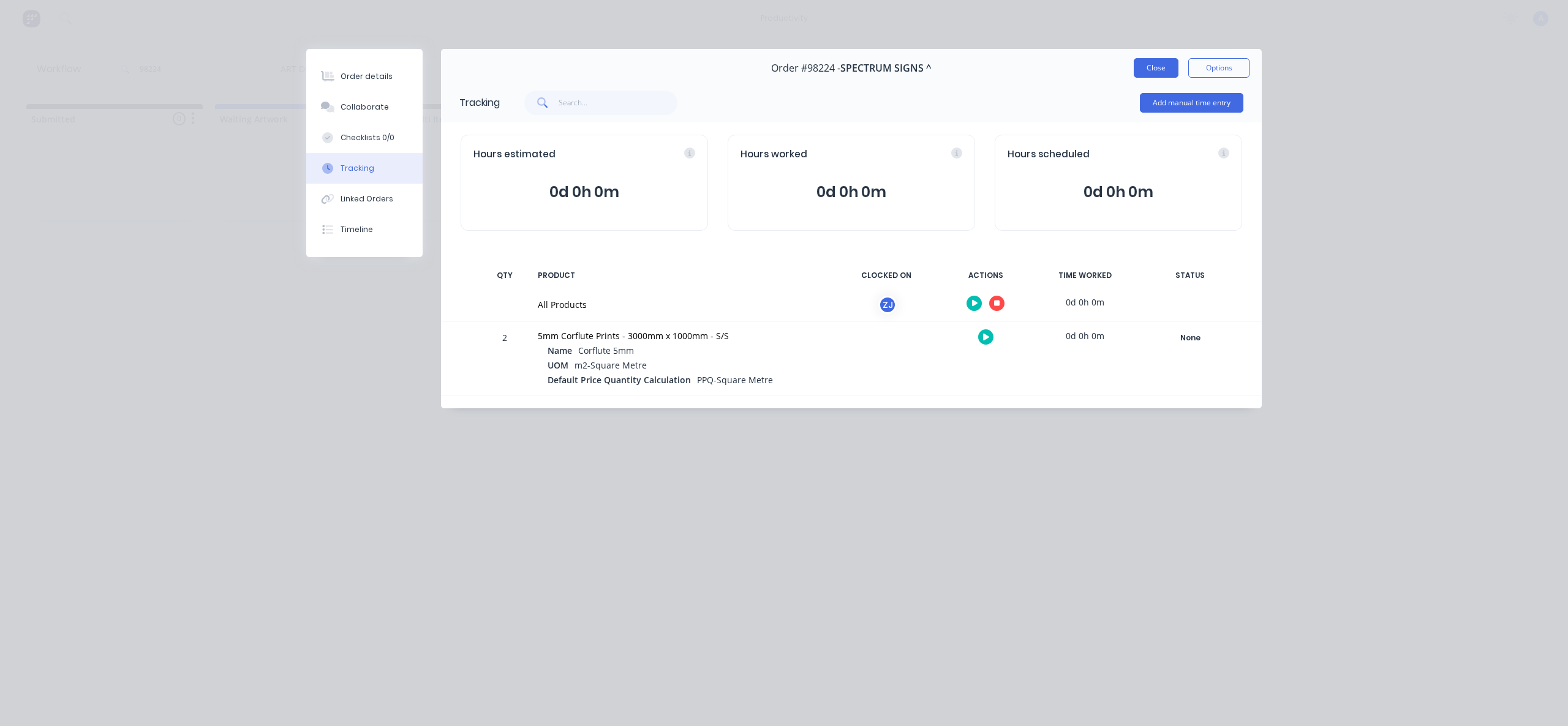
click at [1157, 66] on button "Close" at bounding box center [1156, 68] width 45 height 20
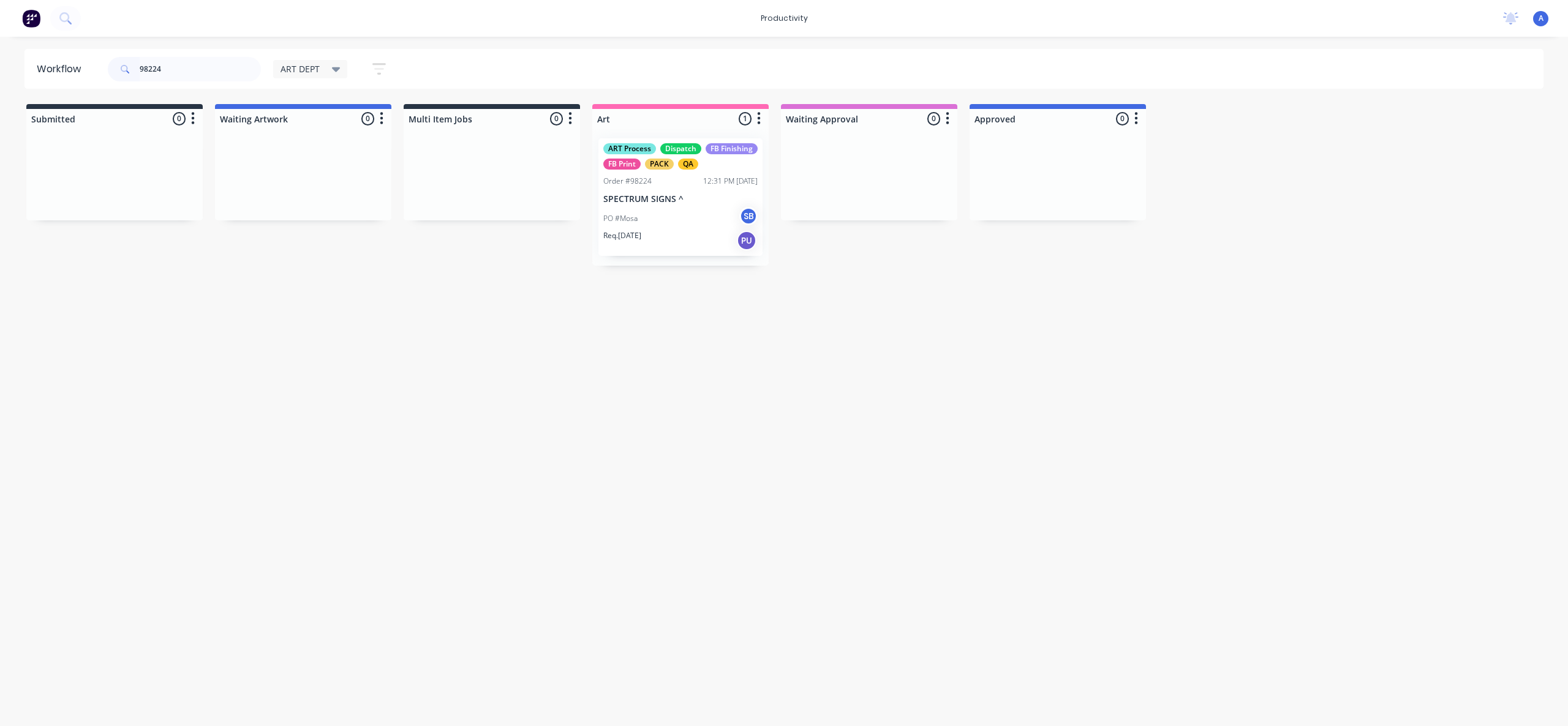
click at [734, 387] on div "Workflow 98224 ART DEPT Save new view None edit ART DEPT (Default) edit Banner …" at bounding box center [784, 375] width 1568 height 653
click at [647, 210] on div "PO #Mosa SB" at bounding box center [680, 219] width 154 height 23
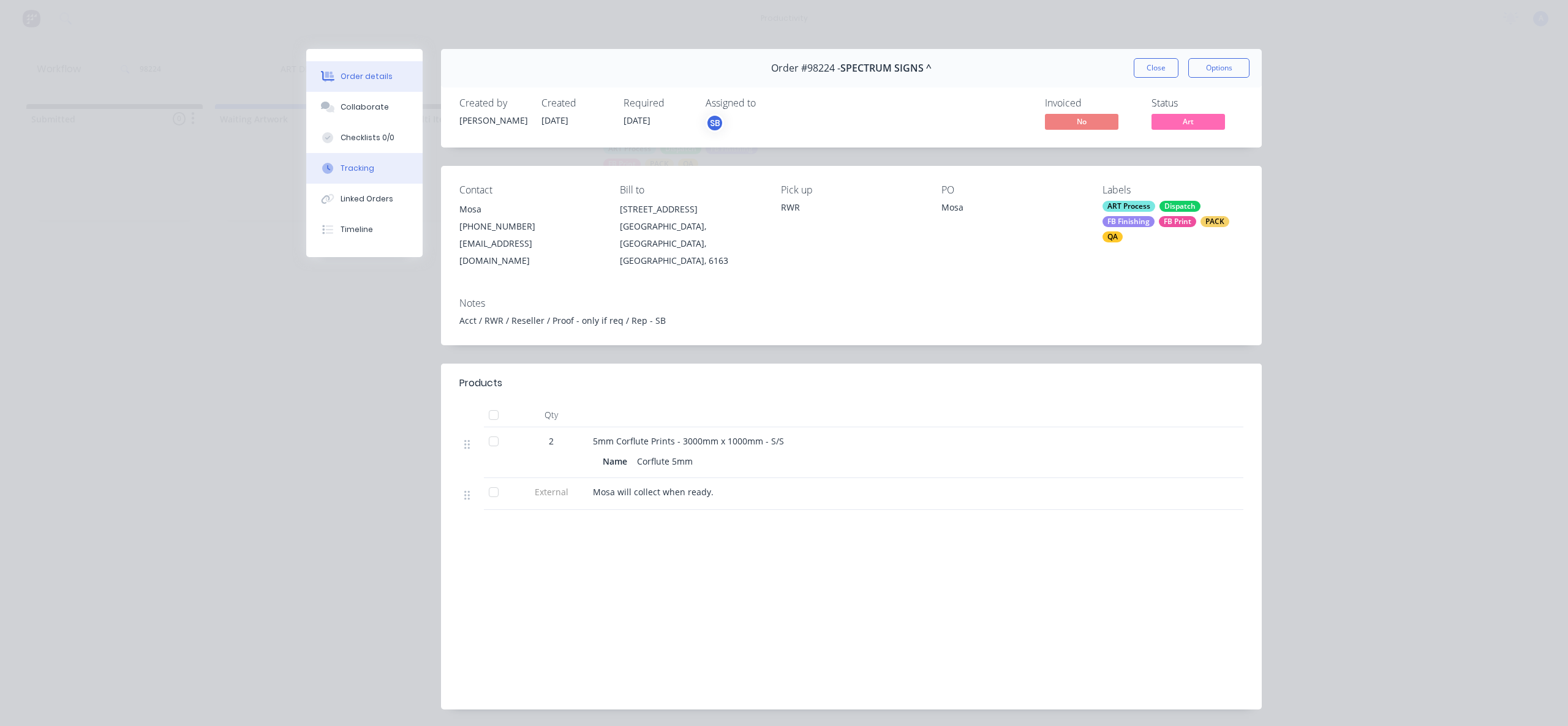
click at [366, 168] on div "Tracking" at bounding box center [357, 168] width 34 height 11
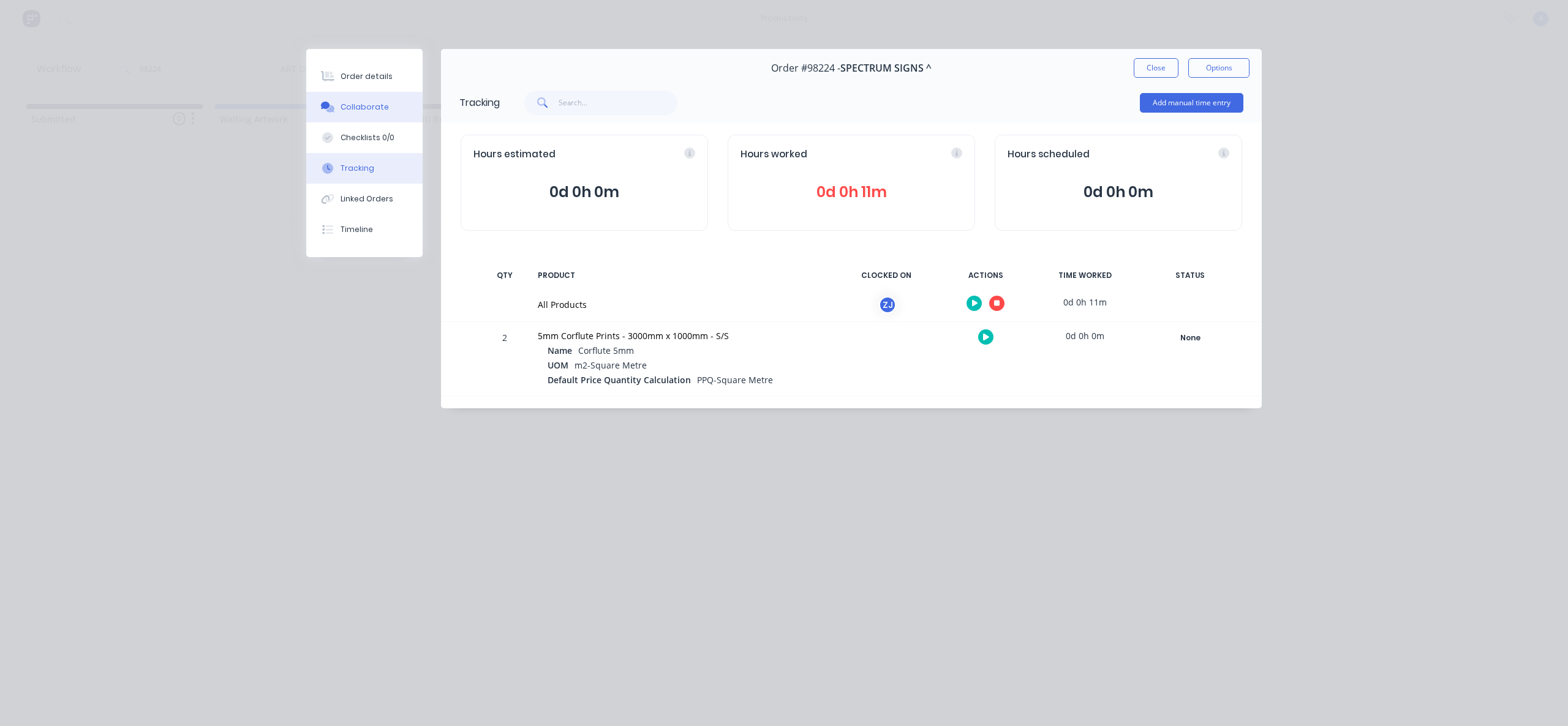
click at [385, 111] on button "Collaborate" at bounding box center [364, 106] width 116 height 30
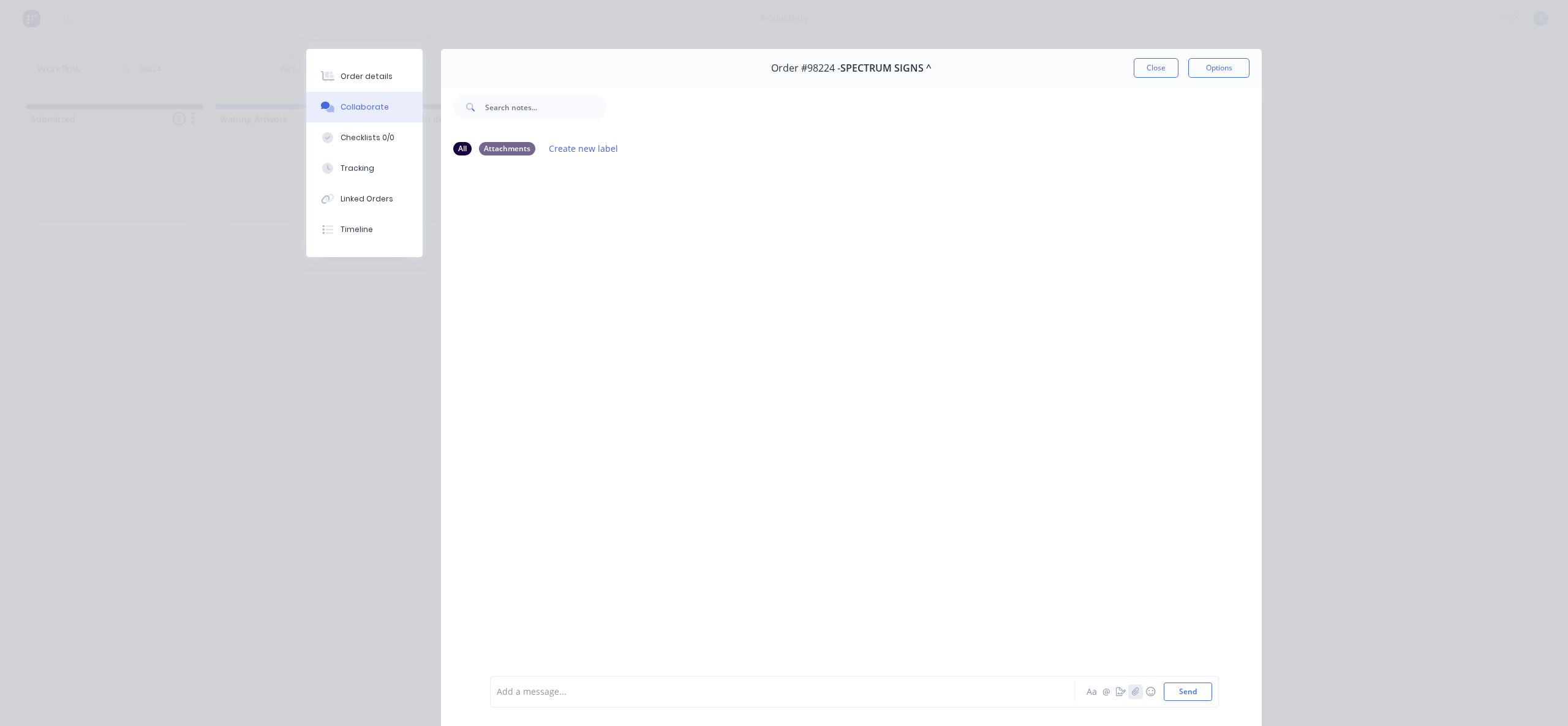
click at [1136, 697] on button "button" at bounding box center [1135, 692] width 15 height 15
click at [1131, 697] on button "button" at bounding box center [1135, 692] width 15 height 15
click at [1187, 690] on button "Send" at bounding box center [1187, 692] width 49 height 19
click at [359, 173] on div "Tracking" at bounding box center [357, 168] width 34 height 11
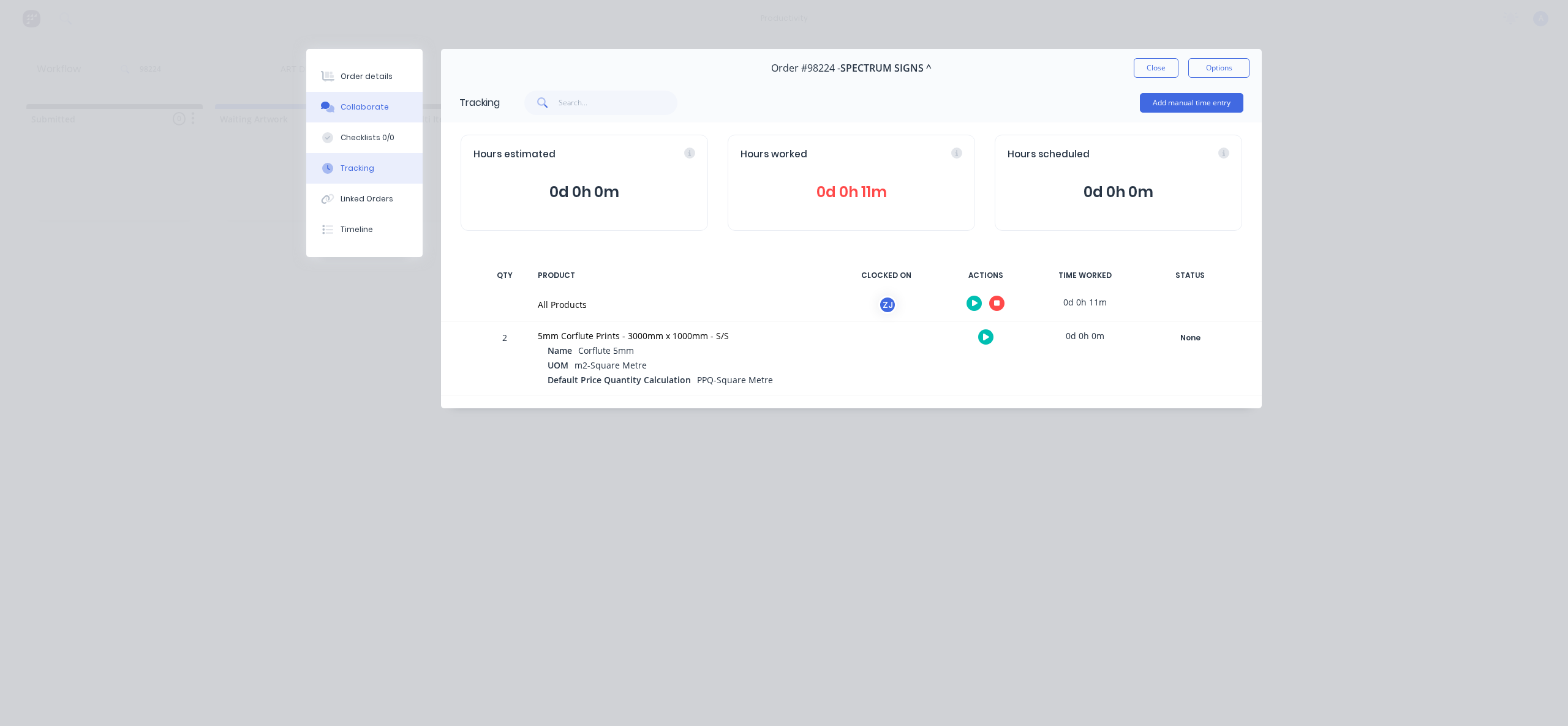
click at [378, 119] on button "Collaborate" at bounding box center [364, 106] width 116 height 30
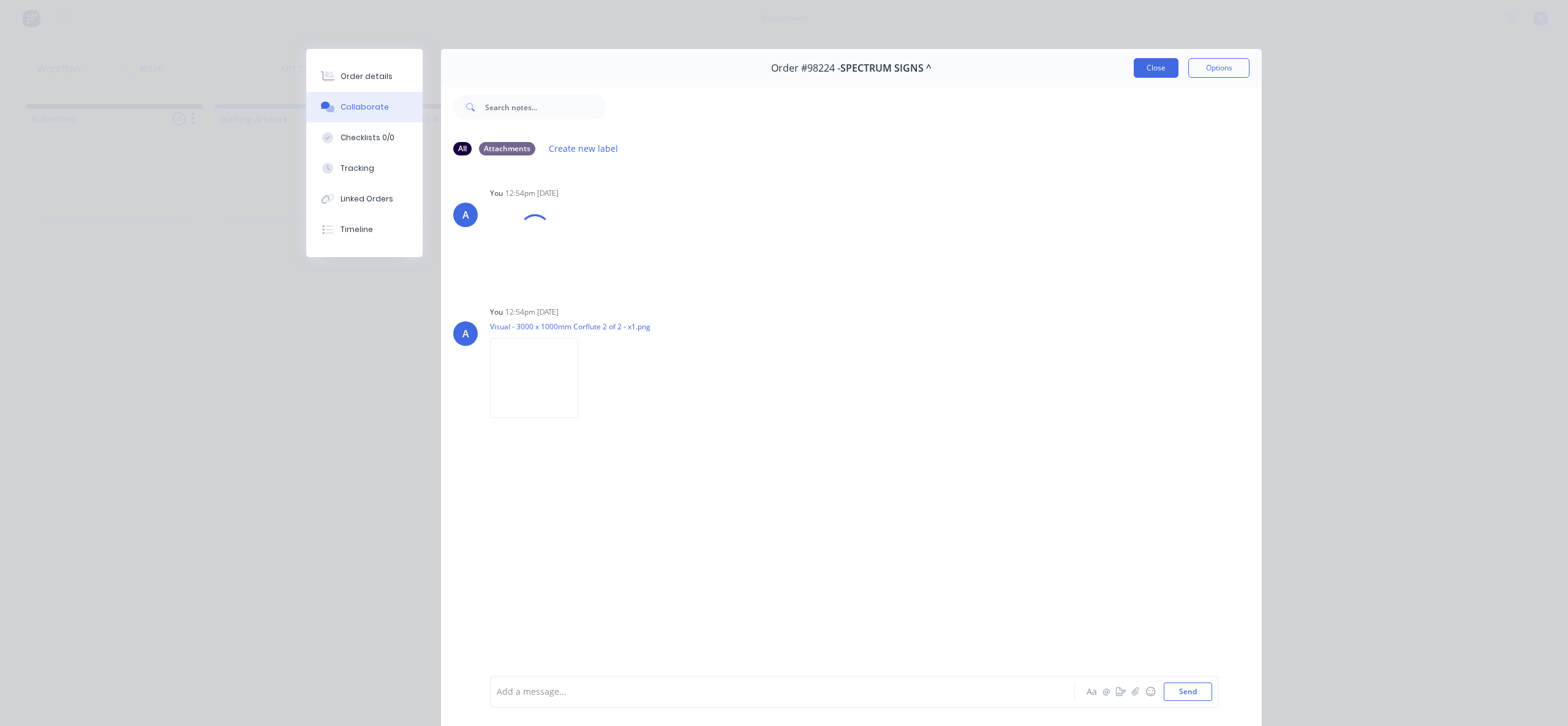
click at [1137, 76] on button "Close" at bounding box center [1156, 68] width 45 height 20
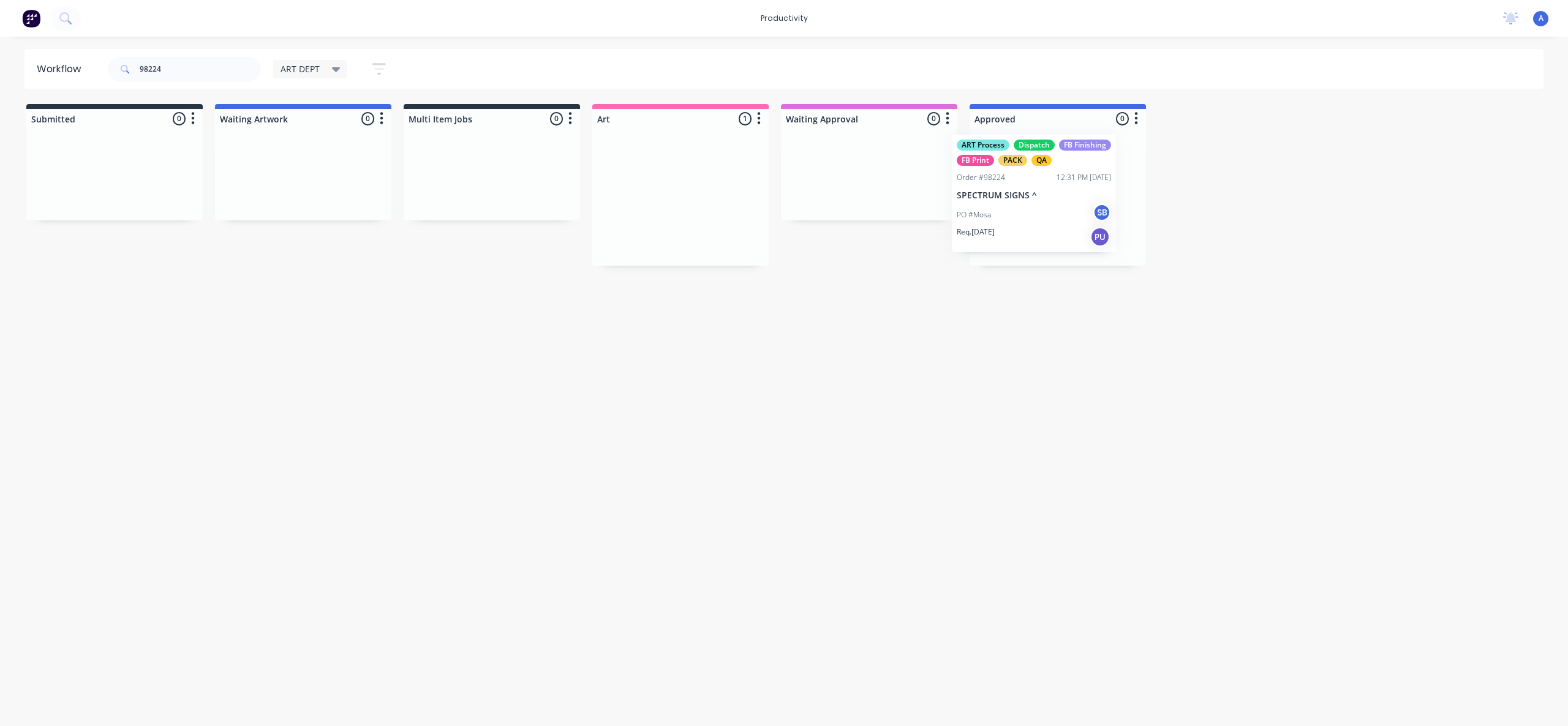
drag, startPoint x: 691, startPoint y: 196, endPoint x: 1061, endPoint y: 195, distance: 370.0
click at [1057, 198] on p "SPECTRUM SIGNS ^" at bounding box center [1058, 199] width 154 height 11
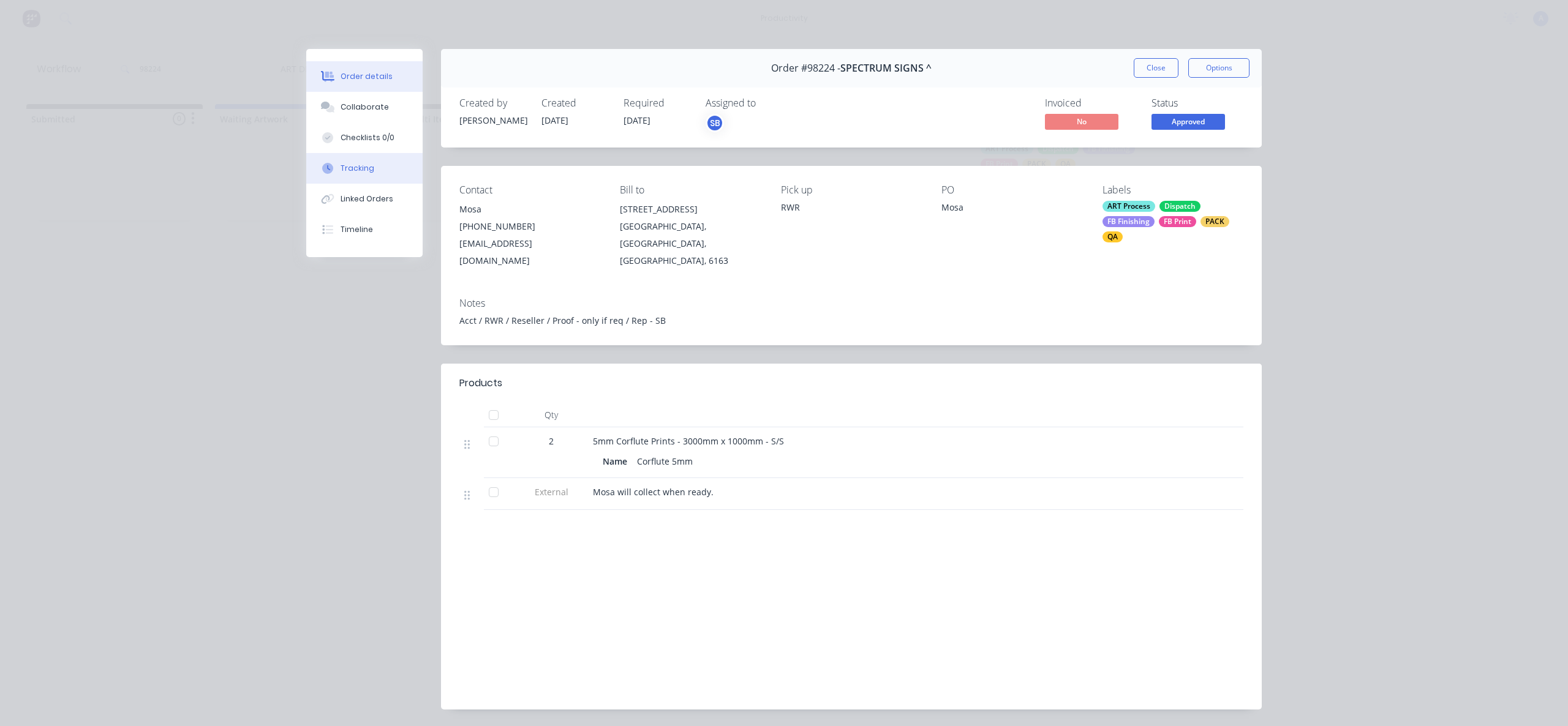
click at [369, 174] on button "Tracking" at bounding box center [364, 168] width 116 height 30
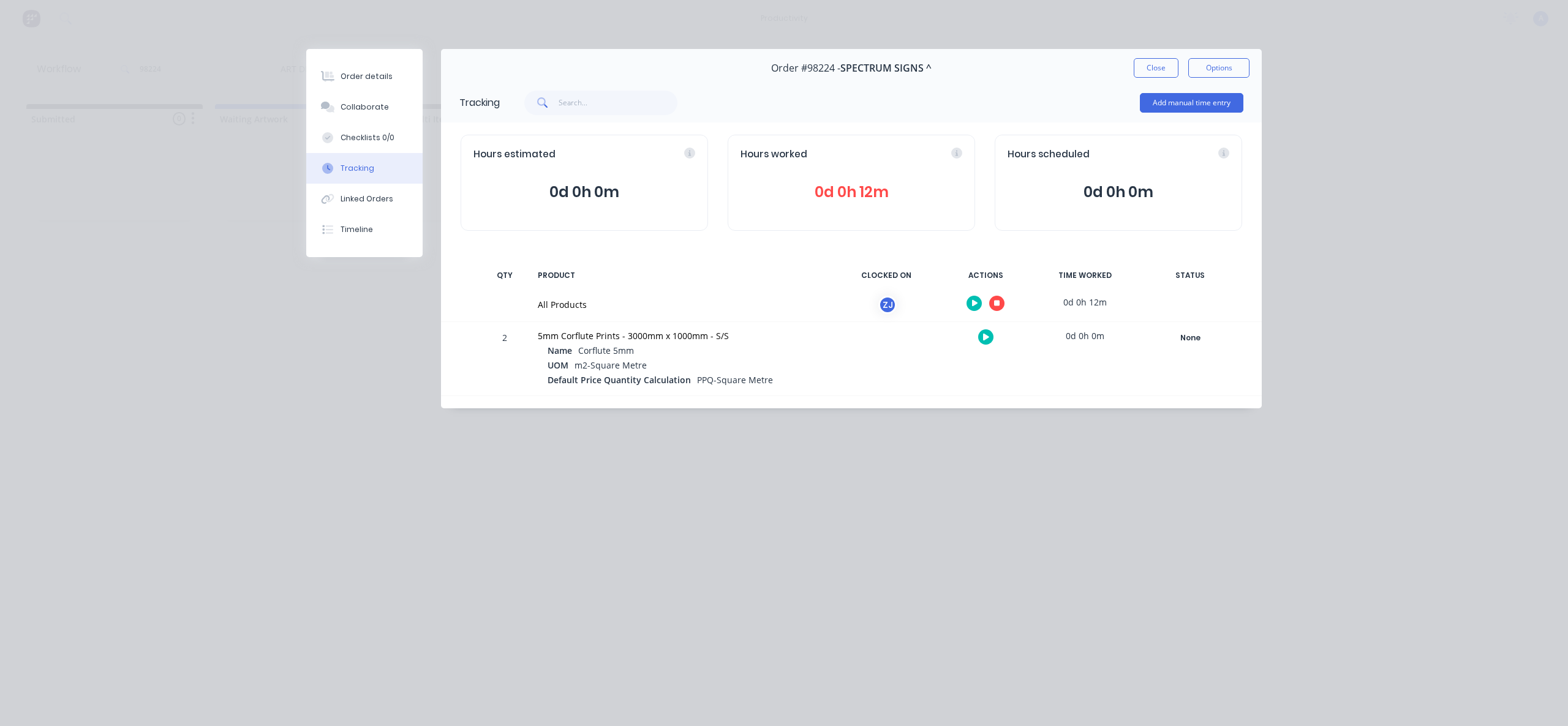
click at [991, 303] on button at bounding box center [996, 303] width 16 height 16
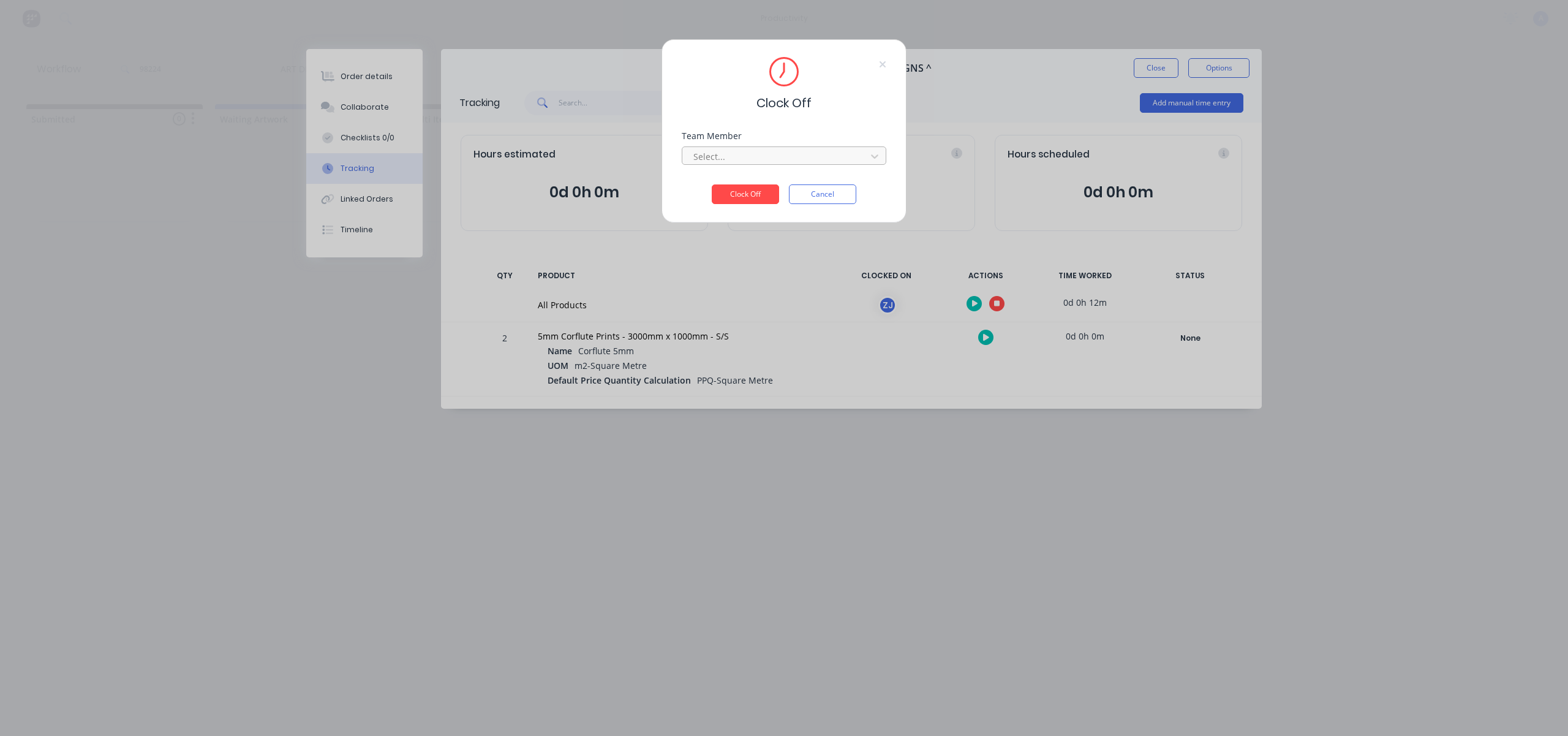
click at [786, 152] on div at bounding box center [776, 156] width 168 height 16
click at [738, 188] on div "[PERSON_NAME]" at bounding box center [784, 183] width 205 height 22
click at [745, 191] on button "Clock Off" at bounding box center [744, 194] width 67 height 20
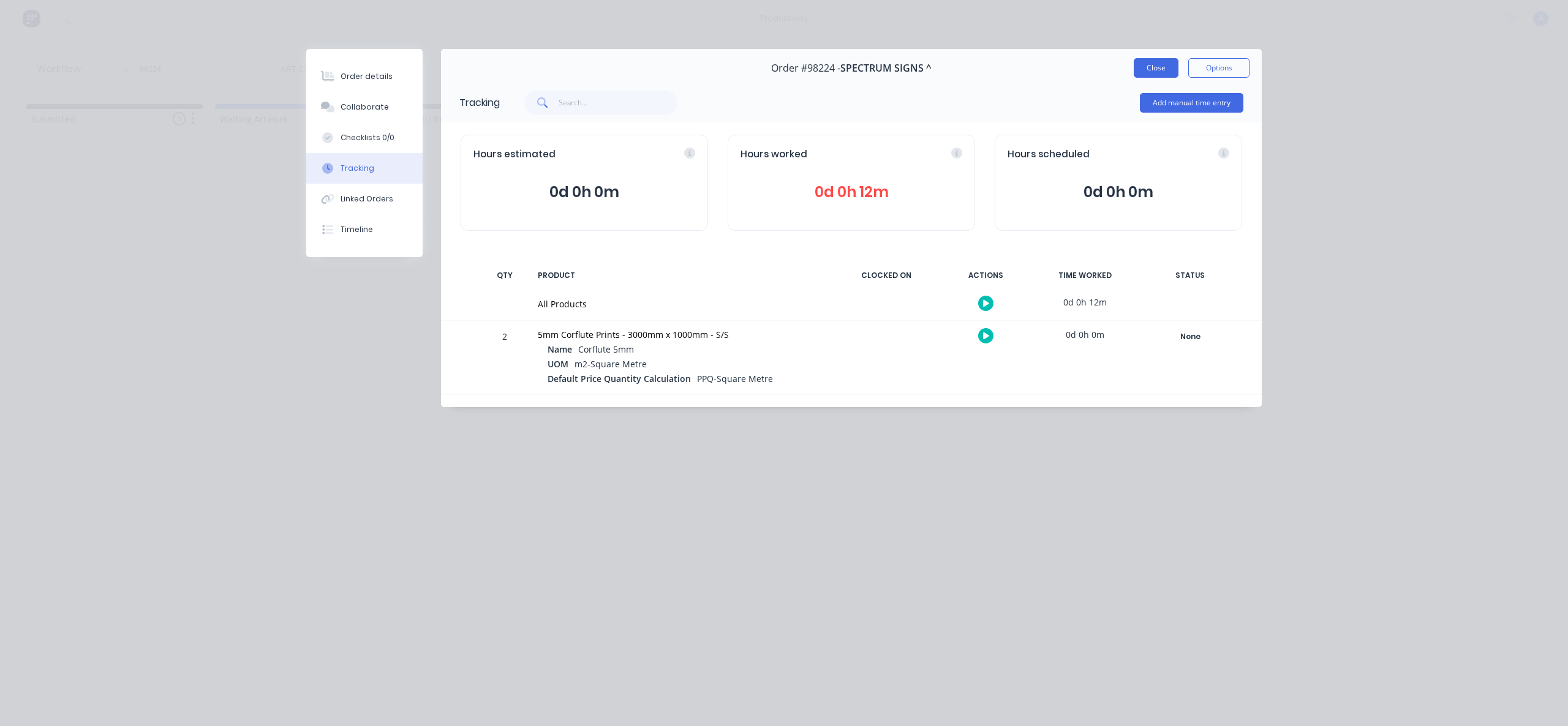
click at [1163, 71] on button "Close" at bounding box center [1156, 68] width 45 height 20
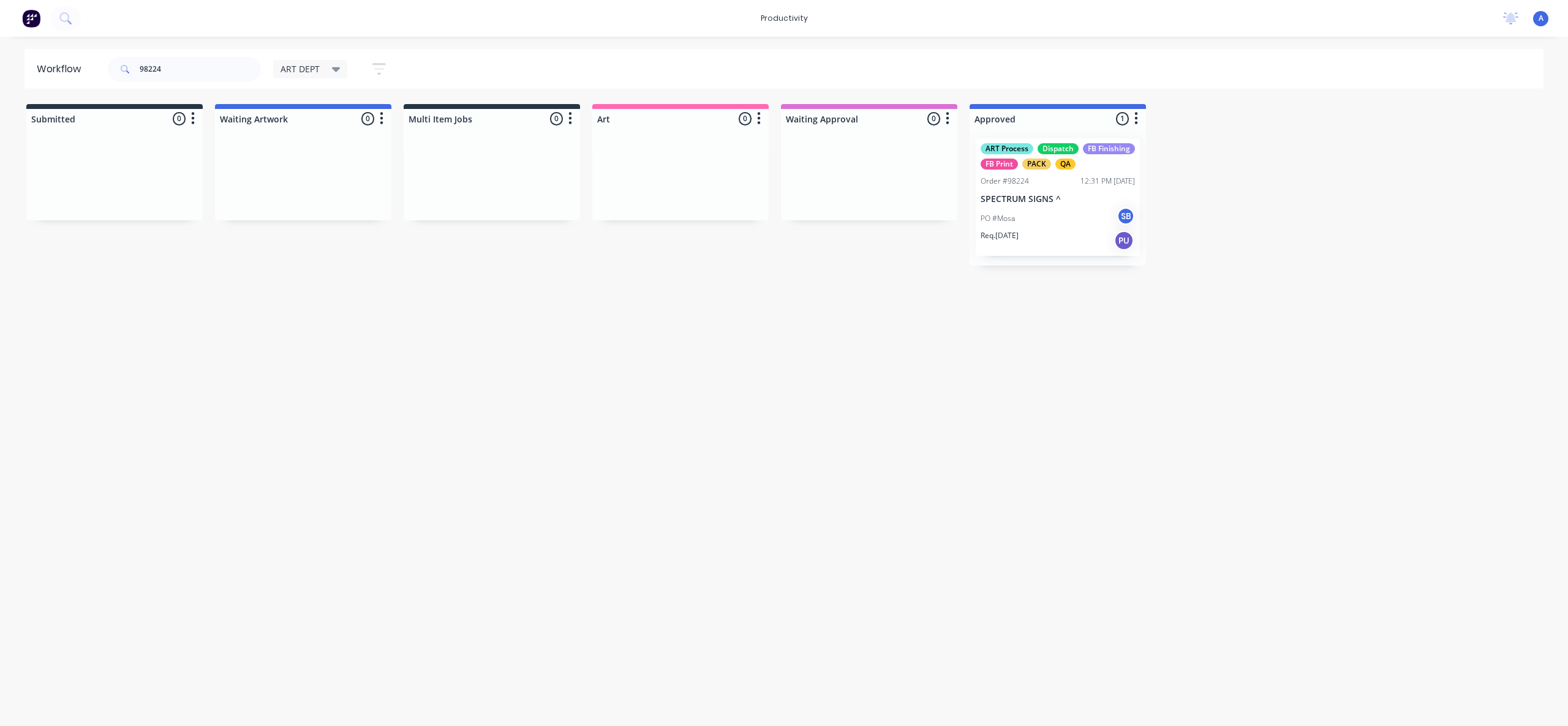
click at [1103, 222] on div "PO #Mosa SB" at bounding box center [1058, 219] width 154 height 23
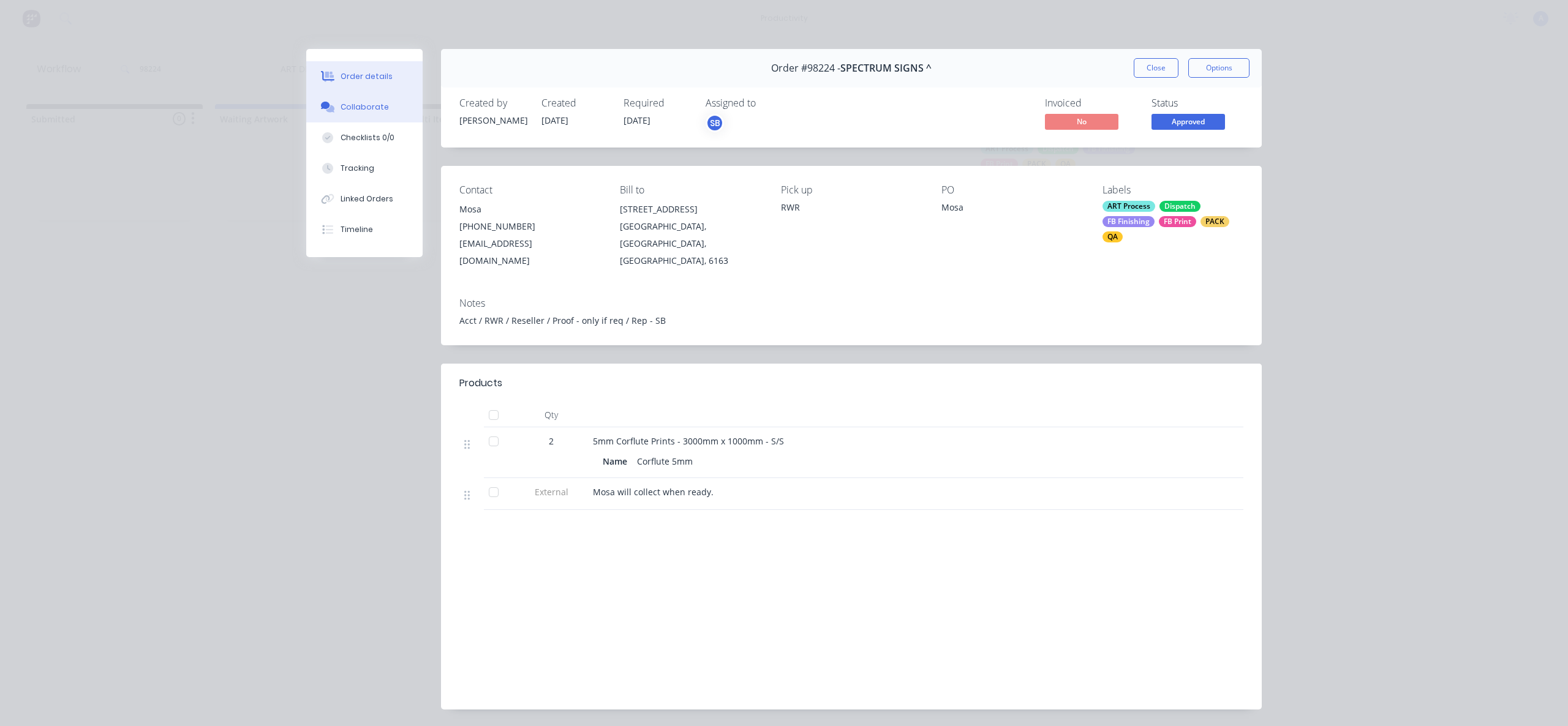
click at [356, 109] on div "Collaborate" at bounding box center [365, 106] width 49 height 11
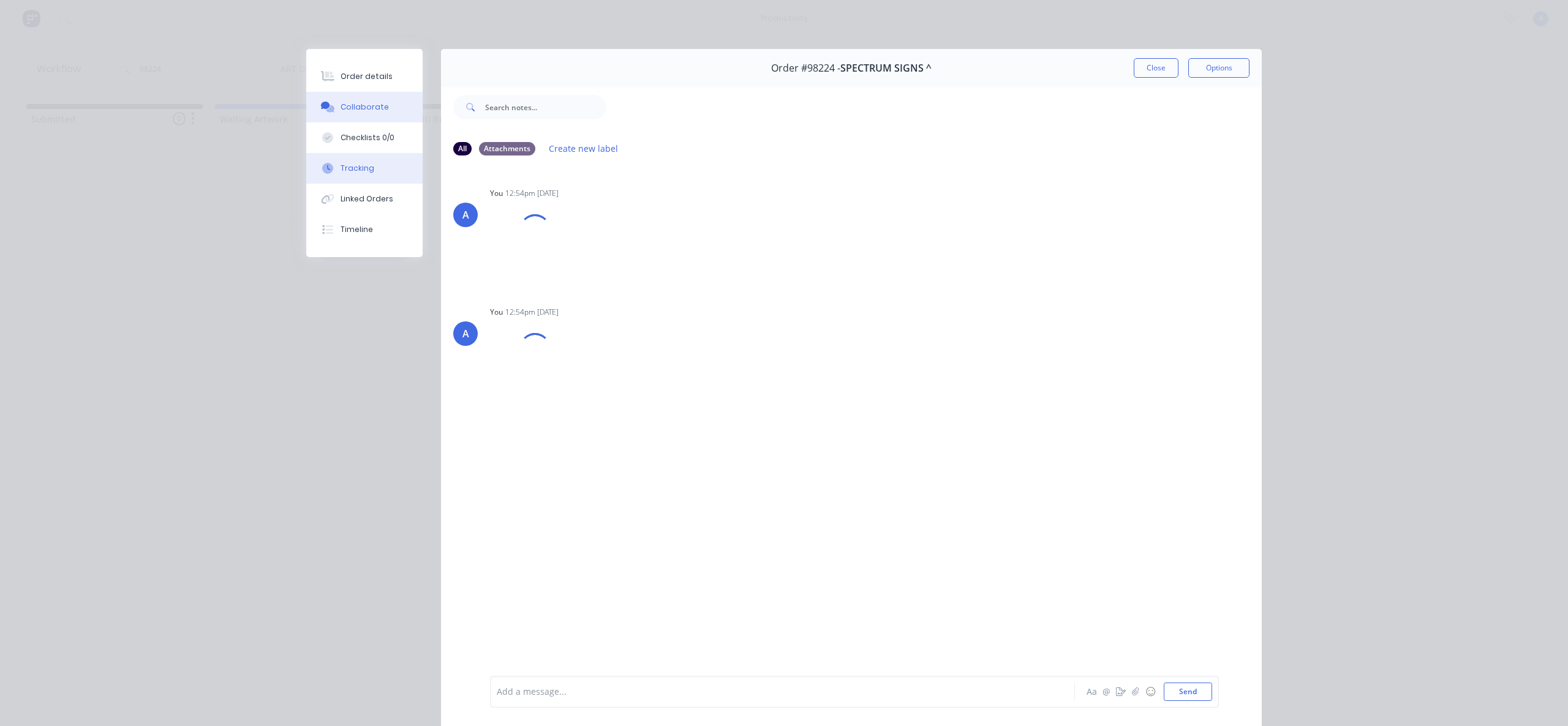
click at [352, 173] on div "Tracking" at bounding box center [357, 168] width 34 height 11
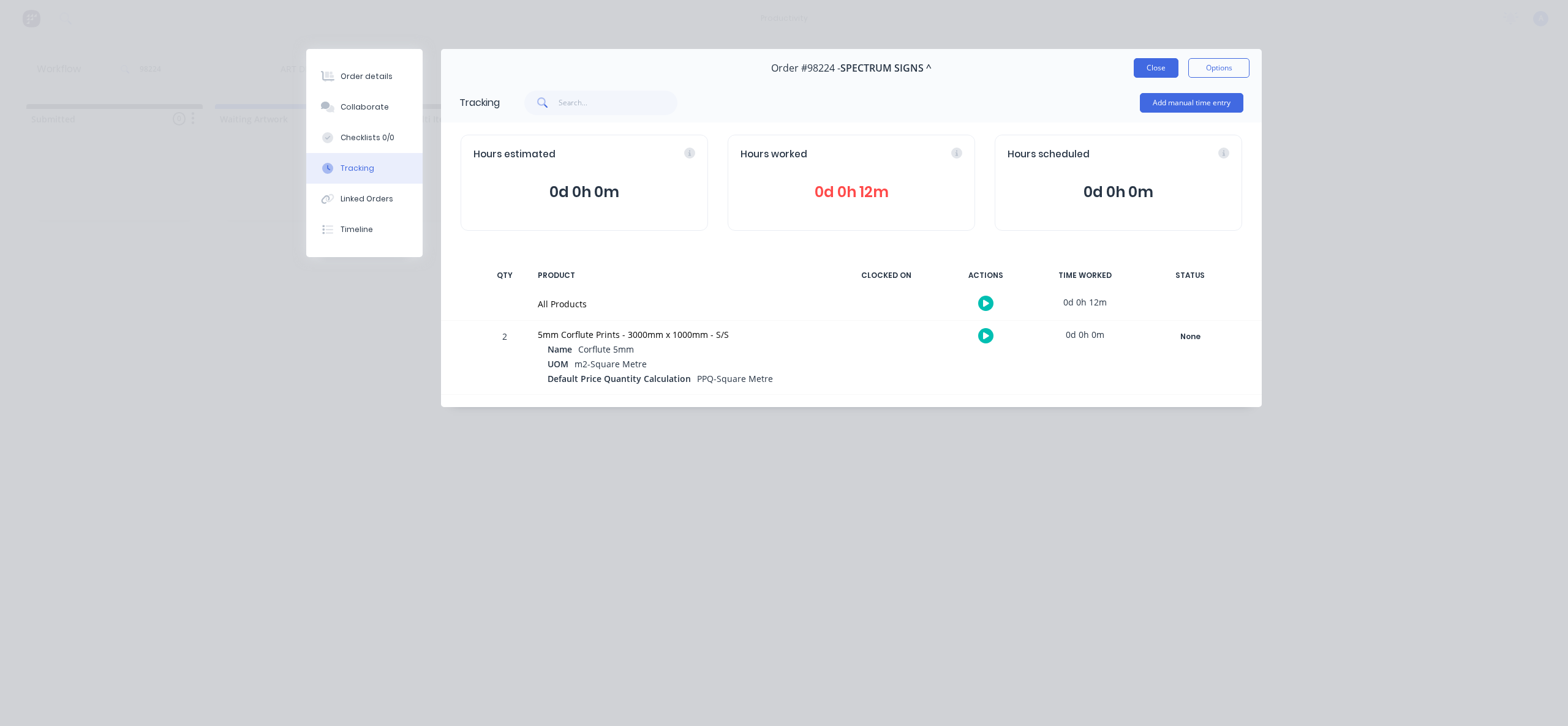
click at [1147, 68] on button "Close" at bounding box center [1156, 68] width 45 height 20
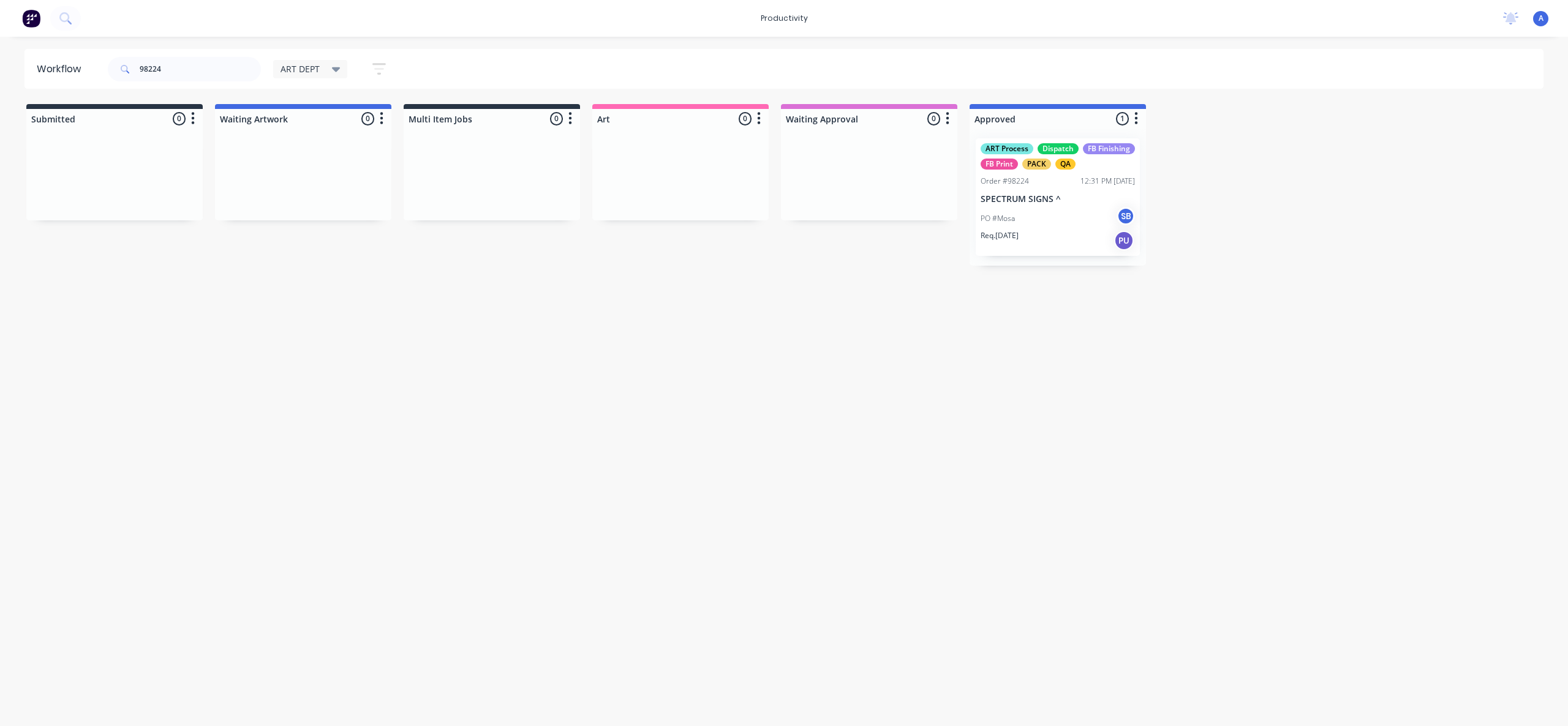
click at [1307, 334] on div "Workflow 98224 ART DEPT Save new view None edit ART DEPT (Default) edit Banner …" at bounding box center [784, 375] width 1568 height 653
drag, startPoint x: 200, startPoint y: 71, endPoint x: 64, endPoint y: 71, distance: 136.0
click at [64, 71] on header "Workflow 98224 ART DEPT Save new view None edit ART DEPT (Default) edit Banner …" at bounding box center [784, 68] width 1519 height 40
click at [1251, 496] on div "Workflow ART DEPT Save new view None edit ART DEPT (Default) edit Banner Finish…" at bounding box center [784, 375] width 1568 height 653
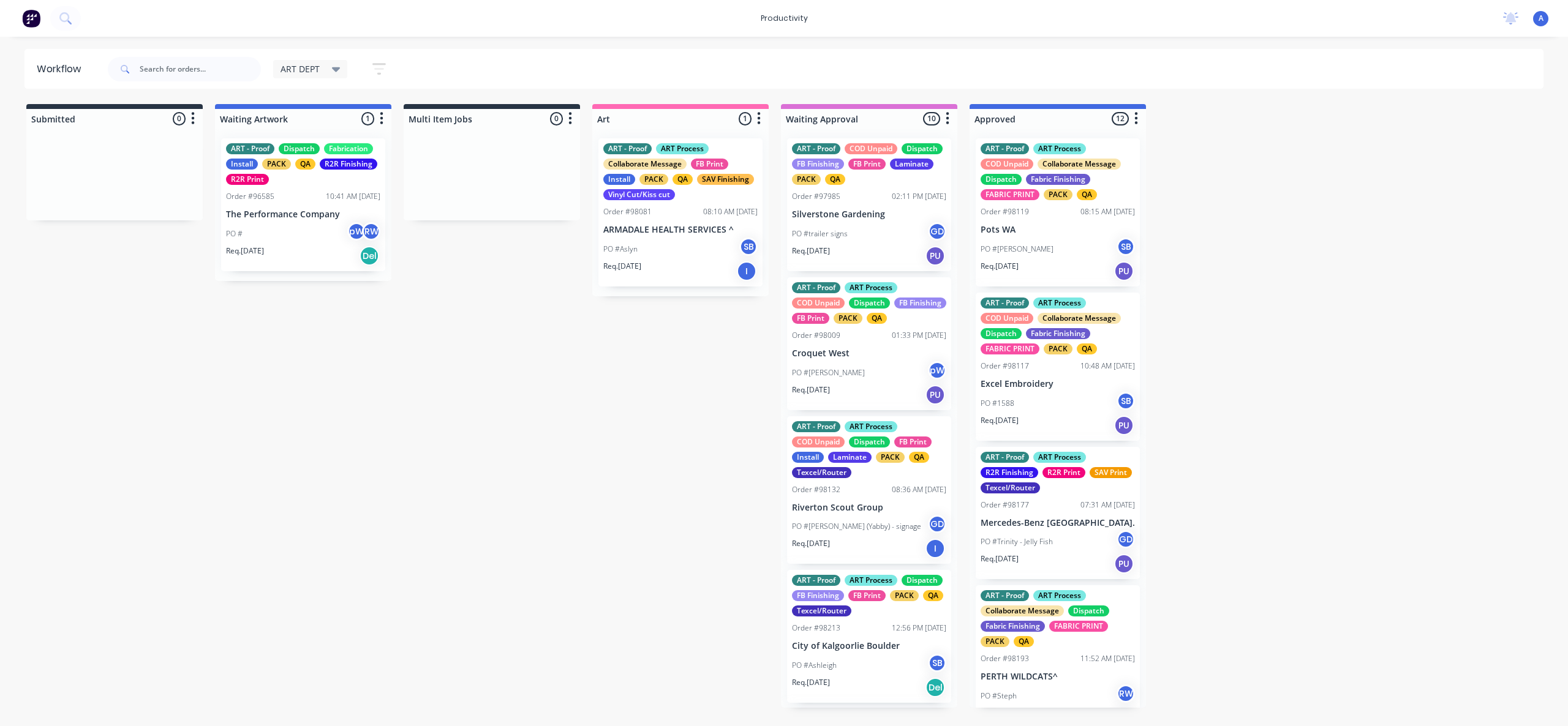
click at [180, 65] on input "text" at bounding box center [200, 68] width 121 height 24
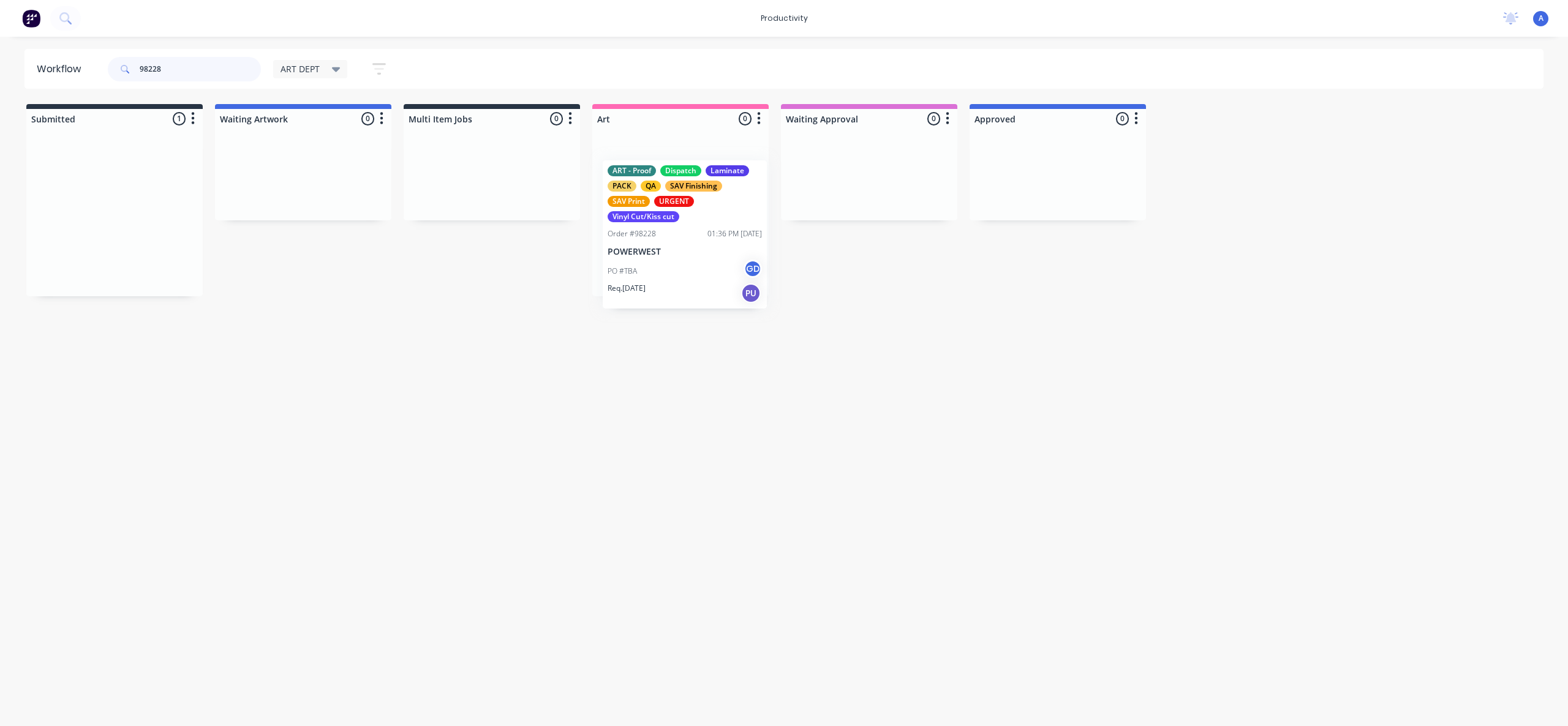
drag, startPoint x: 162, startPoint y: 228, endPoint x: 709, endPoint y: 244, distance: 547.2
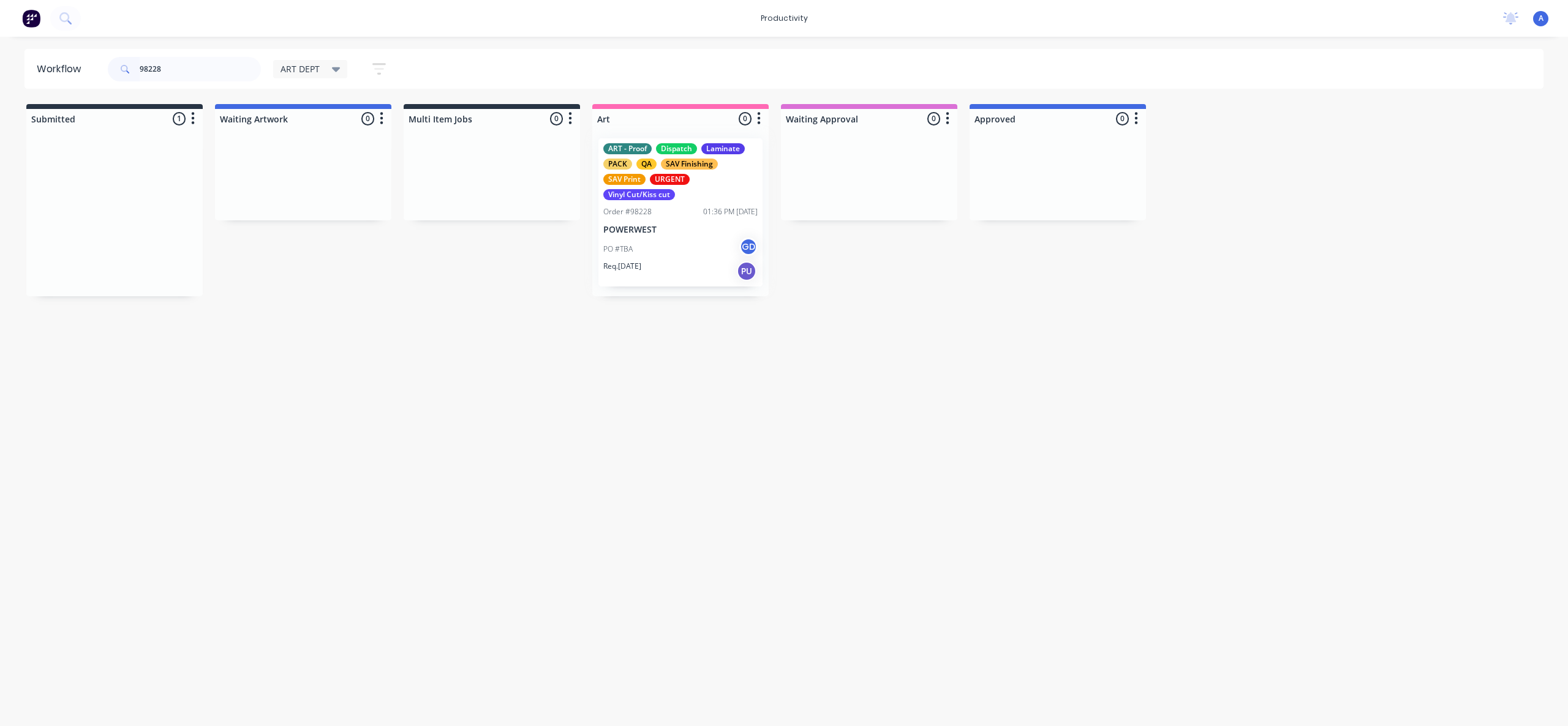
click at [711, 244] on div at bounding box center [680, 213] width 177 height 168
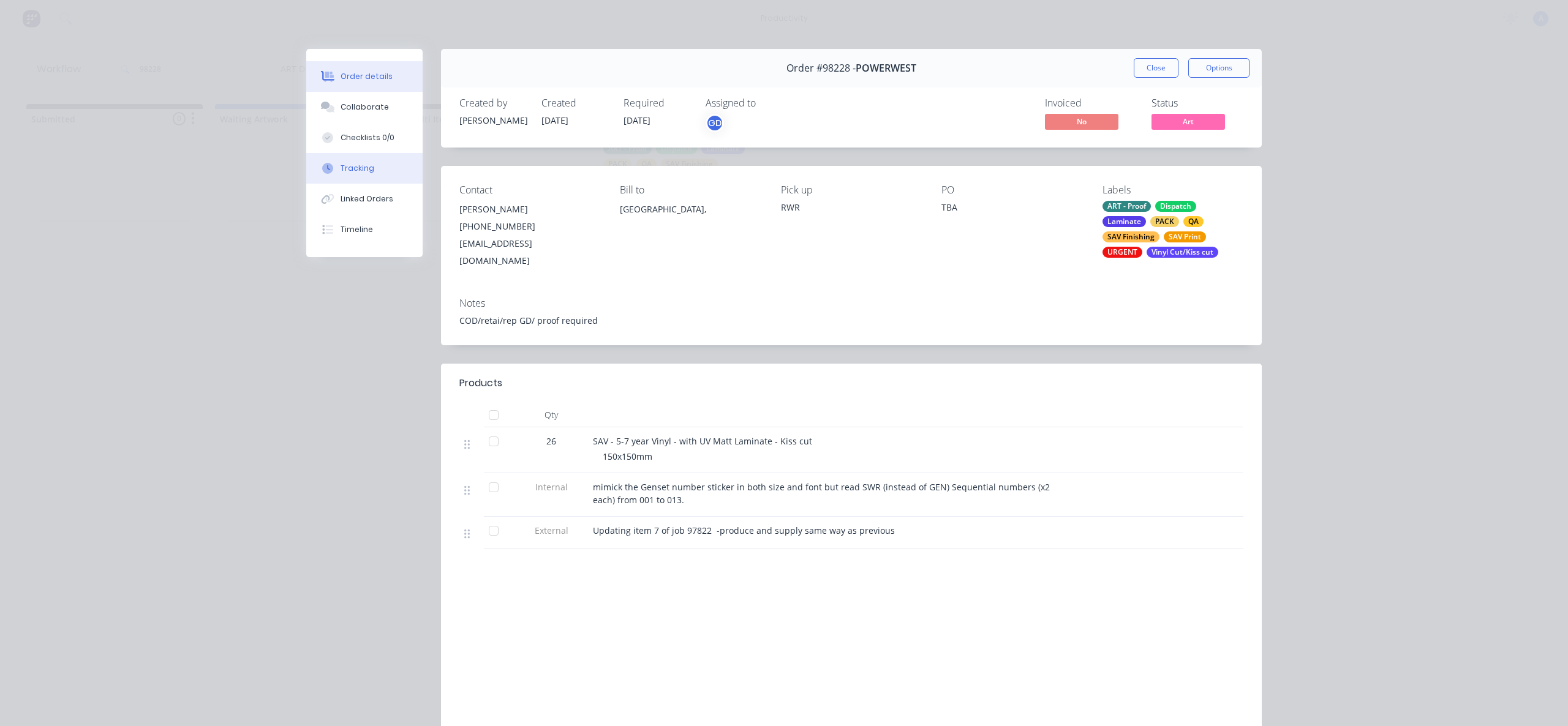
drag, startPoint x: 389, startPoint y: 158, endPoint x: 405, endPoint y: 162, distance: 16.5
click at [389, 158] on button "Tracking" at bounding box center [364, 168] width 116 height 30
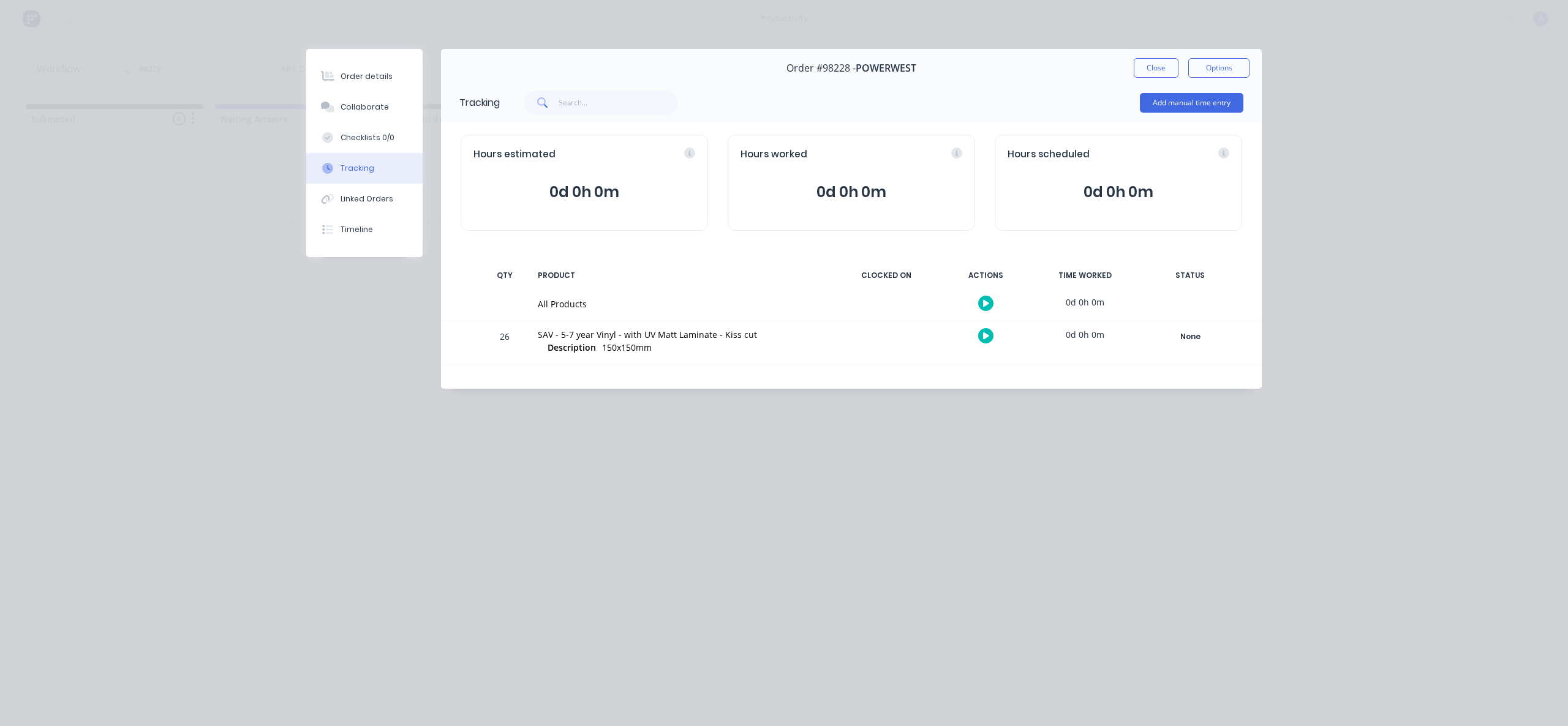
click at [984, 303] on icon at bounding box center [985, 302] width 6 height 7
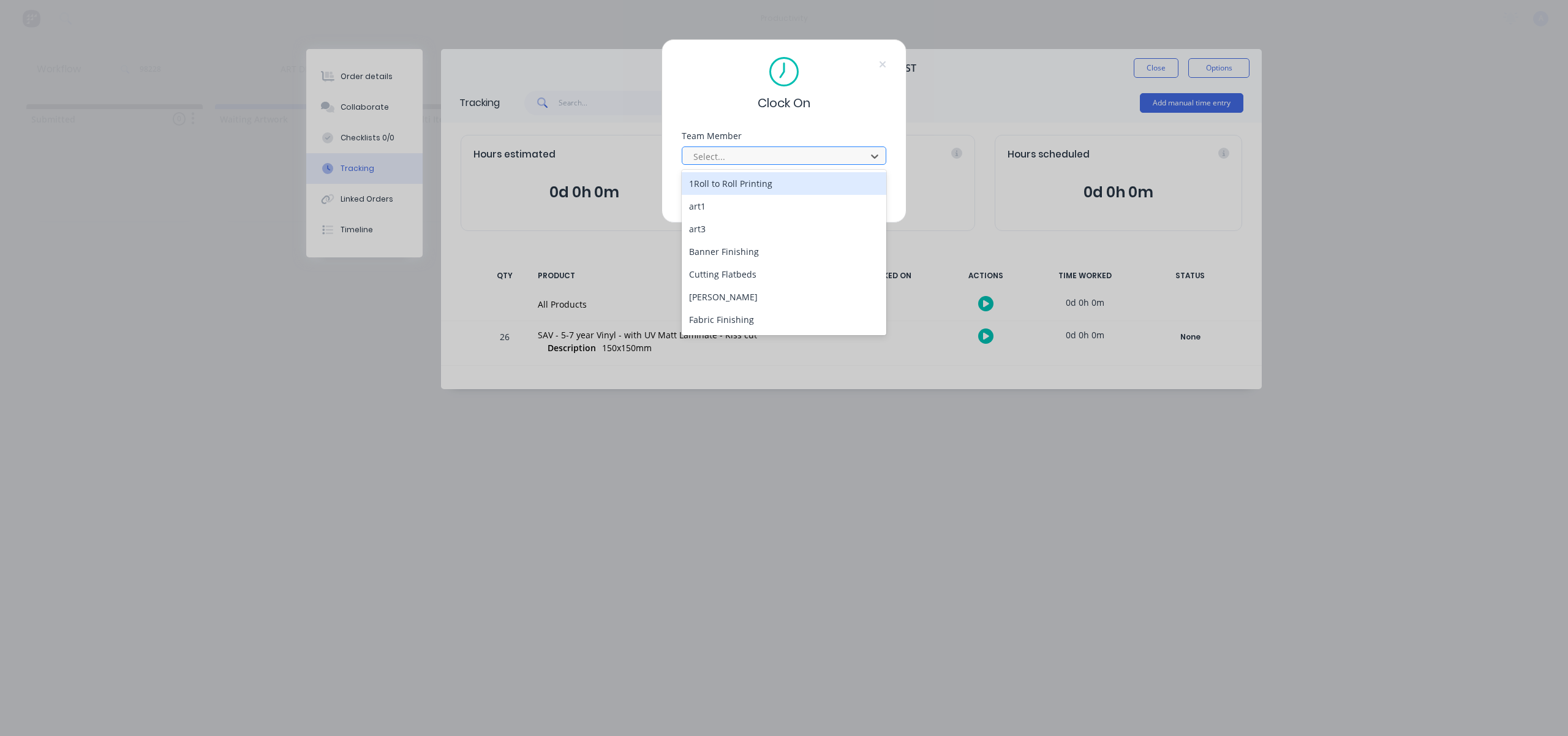
click at [823, 163] on div at bounding box center [776, 156] width 168 height 16
click at [751, 324] on div "[PERSON_NAME]" at bounding box center [784, 321] width 205 height 22
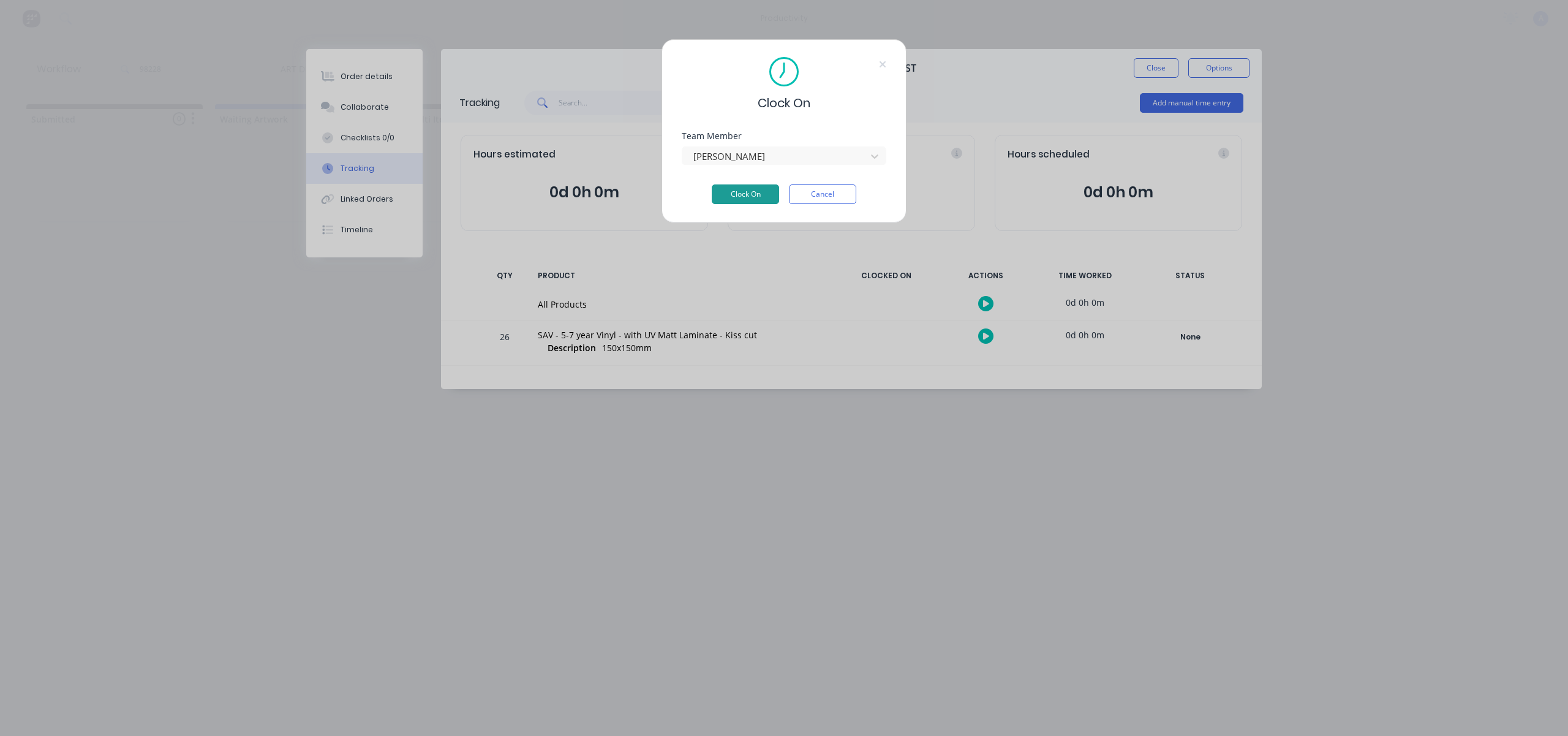
click at [752, 186] on button "Clock On" at bounding box center [744, 194] width 67 height 20
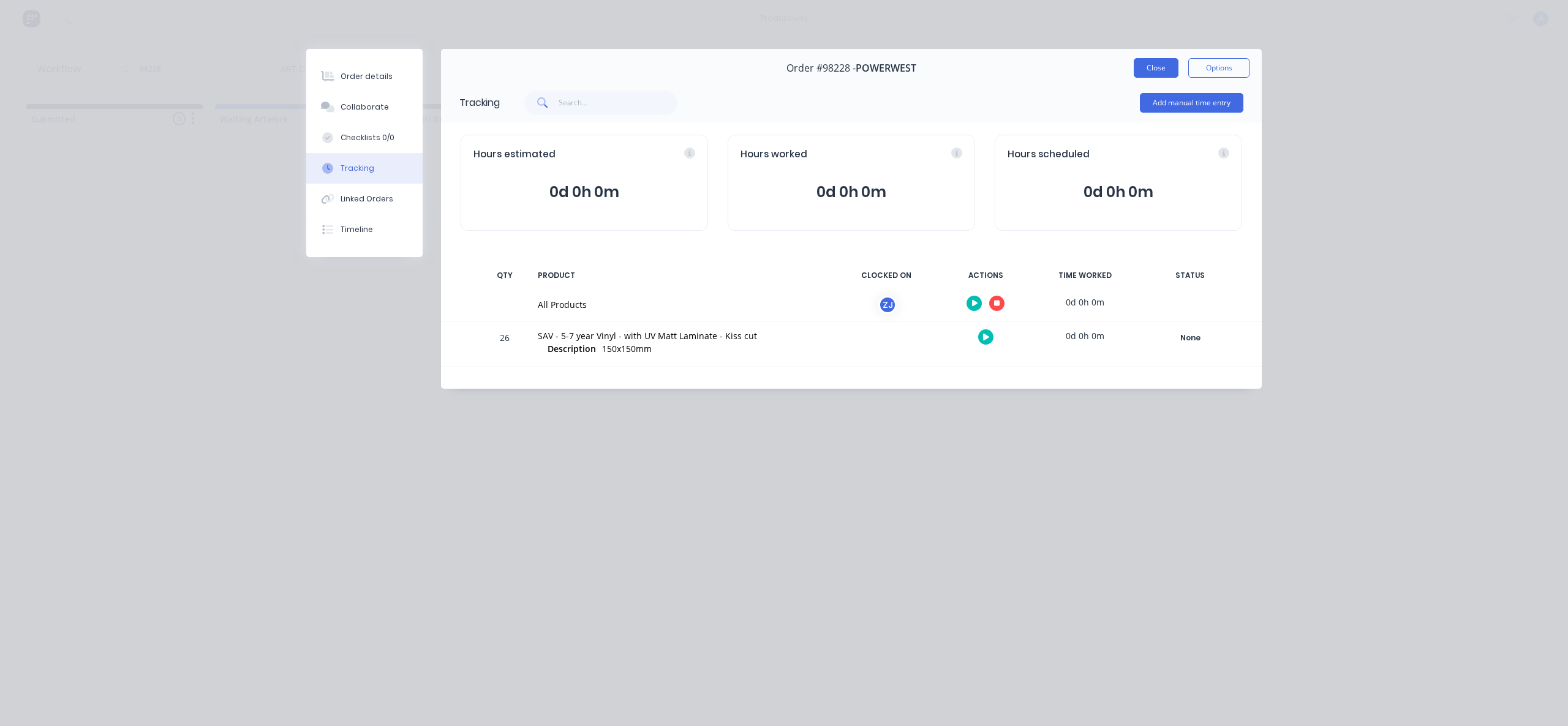
click at [1162, 68] on button "Close" at bounding box center [1156, 68] width 45 height 20
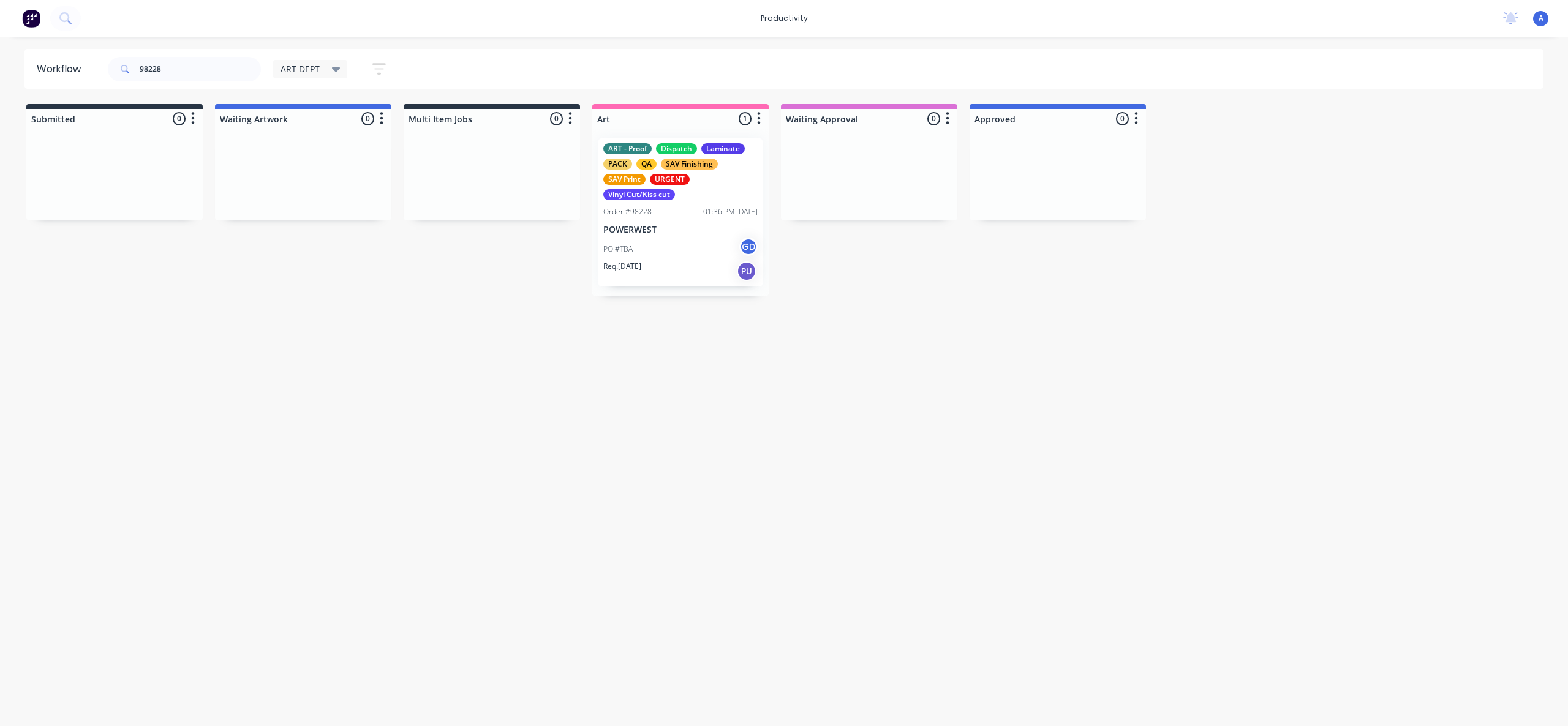
drag, startPoint x: 856, startPoint y: 404, endPoint x: 682, endPoint y: 254, distance: 229.7
click at [856, 404] on div "Workflow 98228 ART DEPT Save new view None edit ART DEPT (Default) edit Banner …" at bounding box center [784, 375] width 1568 height 653
drag, startPoint x: 682, startPoint y: 253, endPoint x: 853, endPoint y: 251, distance: 171.0
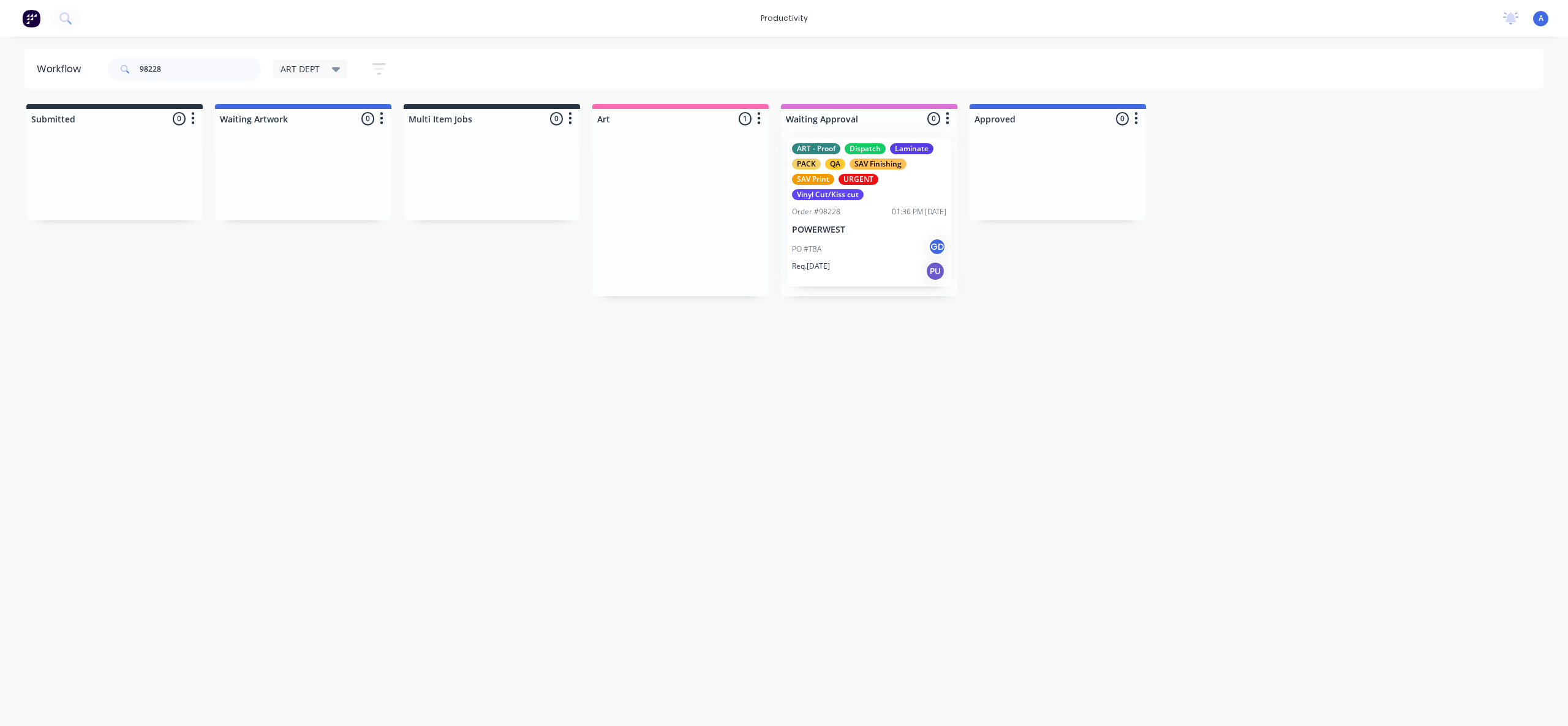
click at [856, 251] on div at bounding box center [868, 213] width 177 height 168
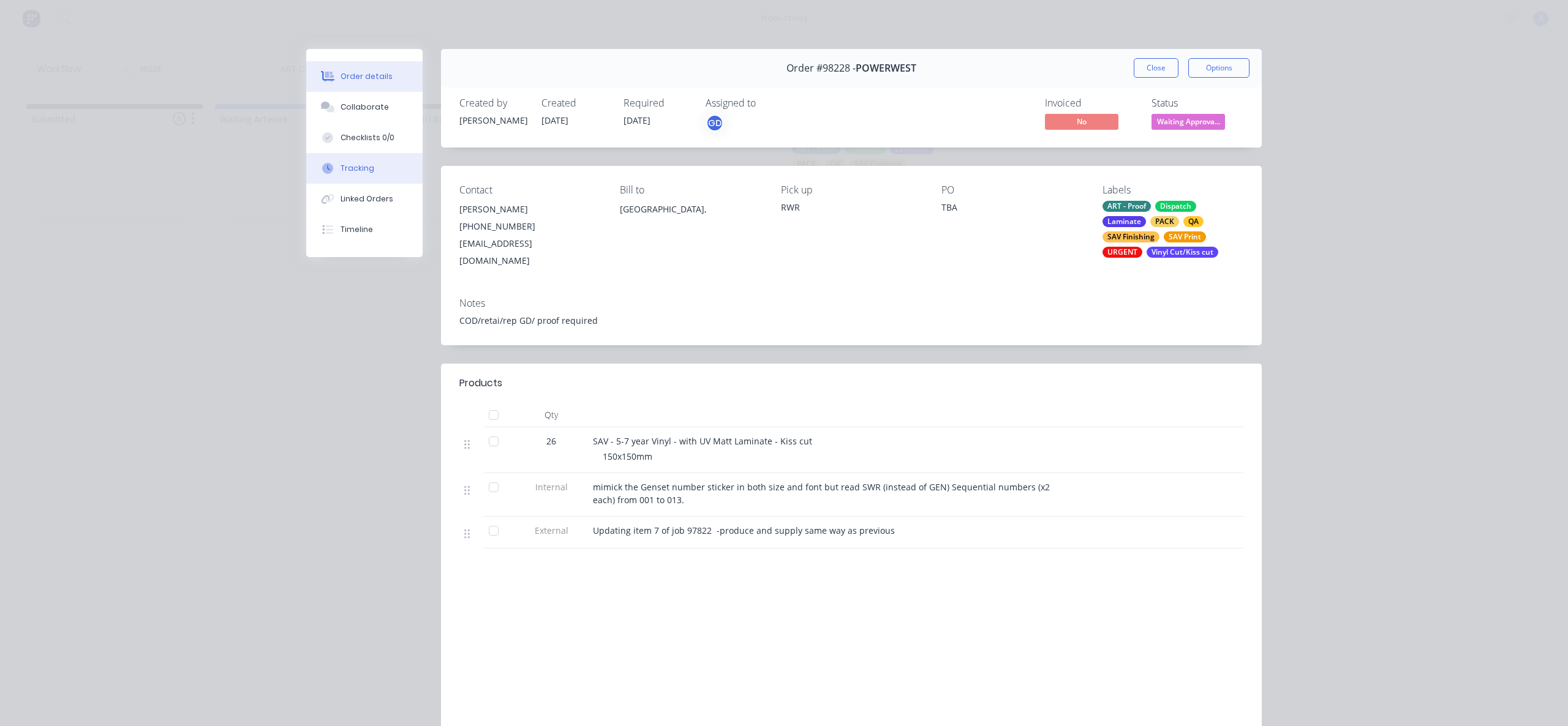
click at [357, 162] on button "Tracking" at bounding box center [364, 168] width 116 height 30
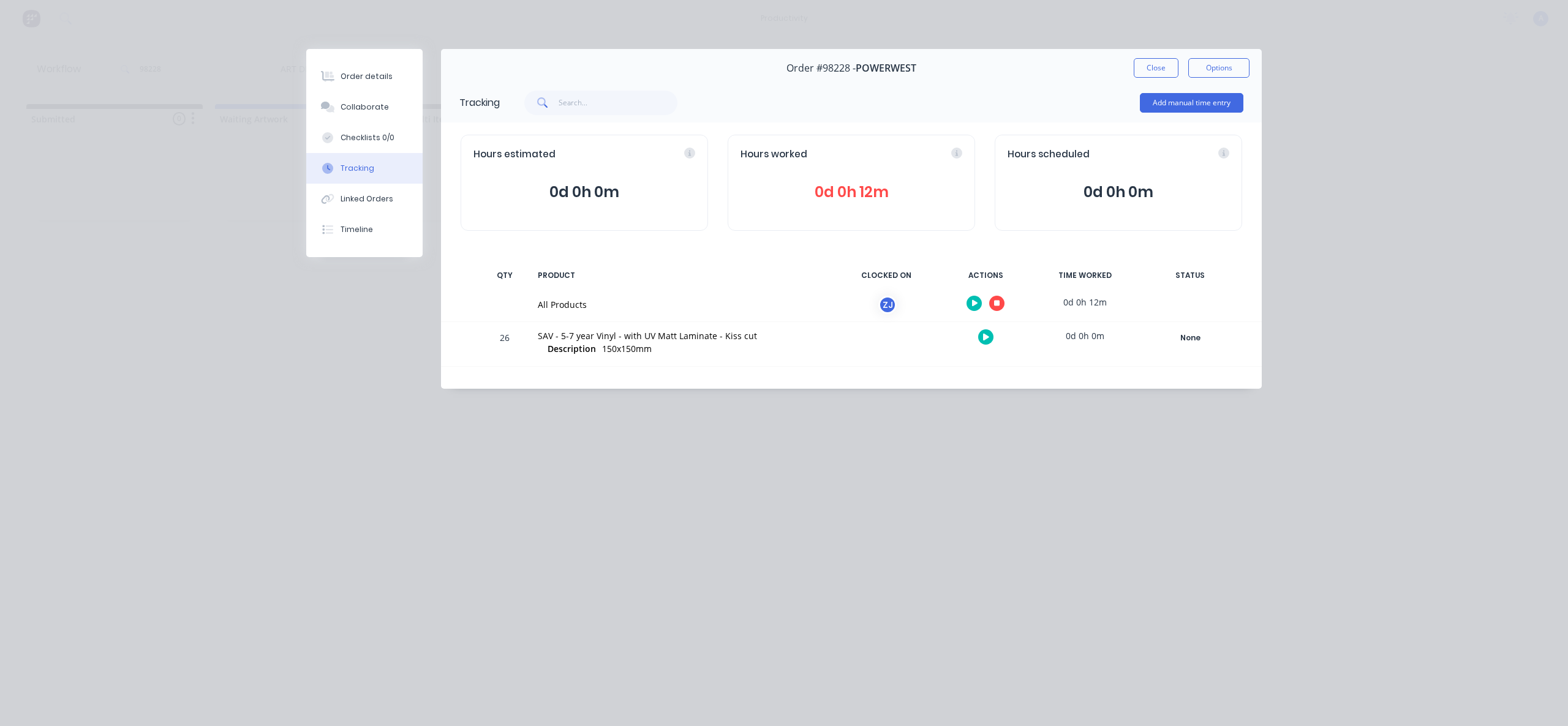
click at [995, 302] on icon at bounding box center [997, 303] width 6 height 6
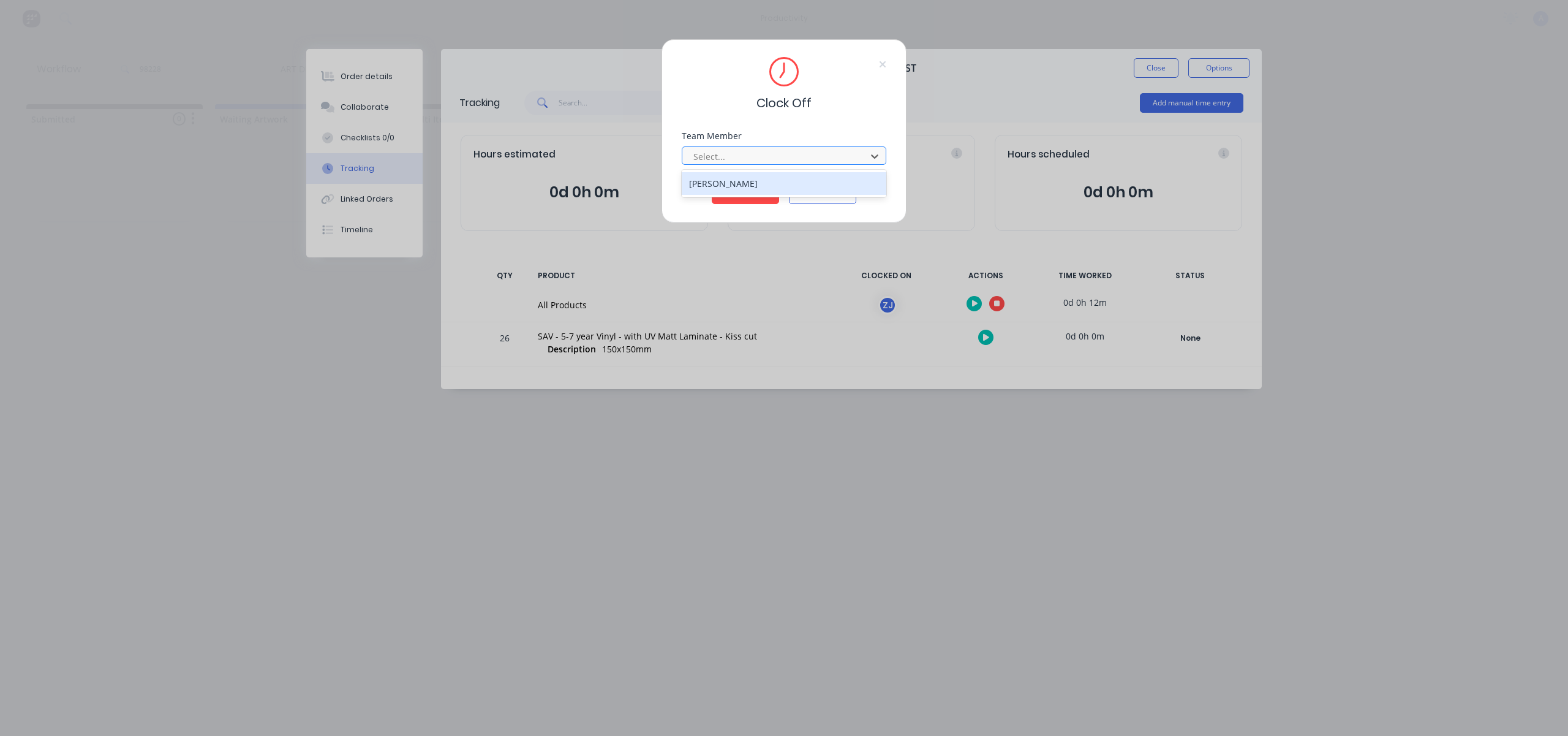
click at [831, 165] on div "Select..." at bounding box center [775, 156] width 175 height 19
click at [777, 187] on div "[PERSON_NAME]" at bounding box center [784, 183] width 205 height 22
click at [770, 194] on button "Clock Off" at bounding box center [744, 194] width 67 height 20
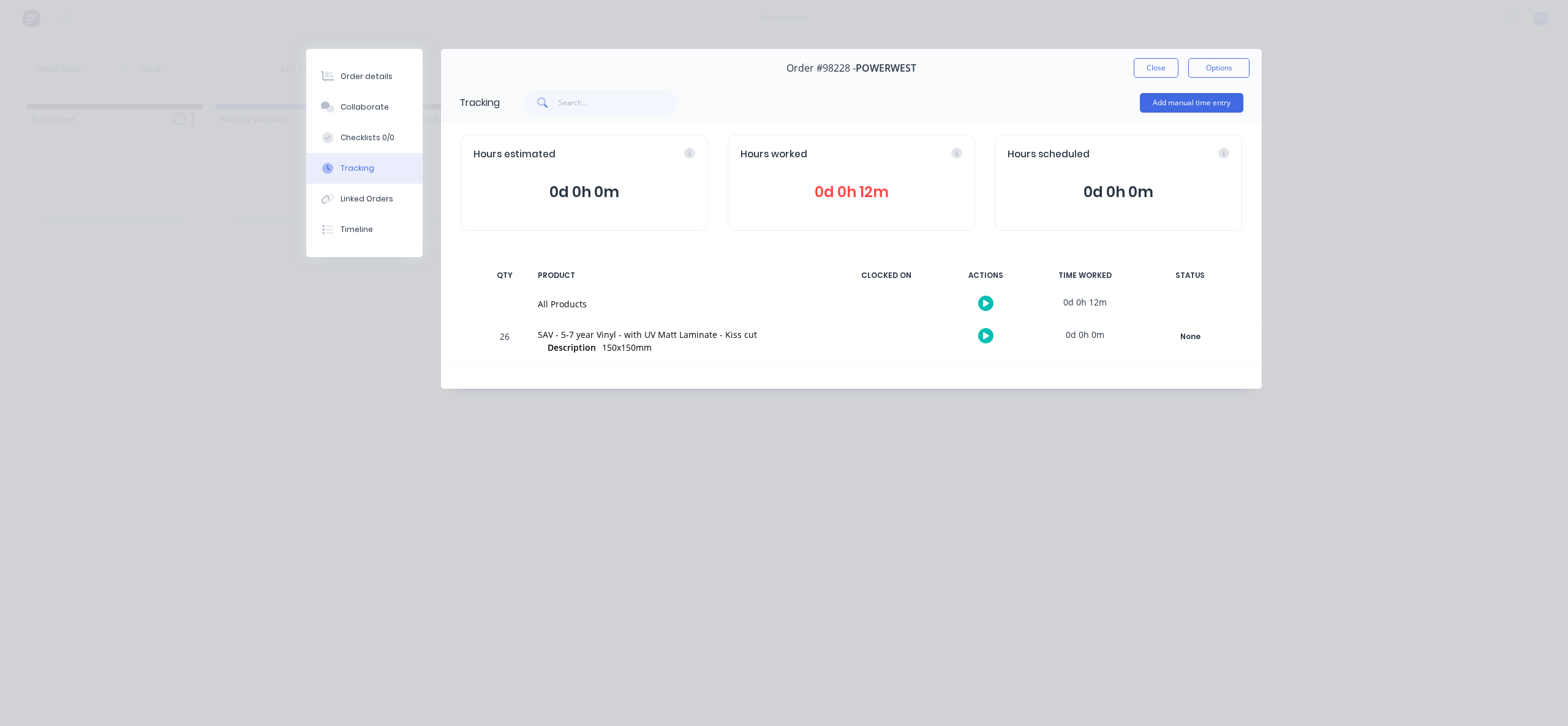
click at [966, 457] on div "Order details Collaborate Checklists 0/0 Tracking Linked Orders Timeline Order …" at bounding box center [784, 363] width 1568 height 726
click at [1153, 61] on button "Close" at bounding box center [1156, 68] width 45 height 20
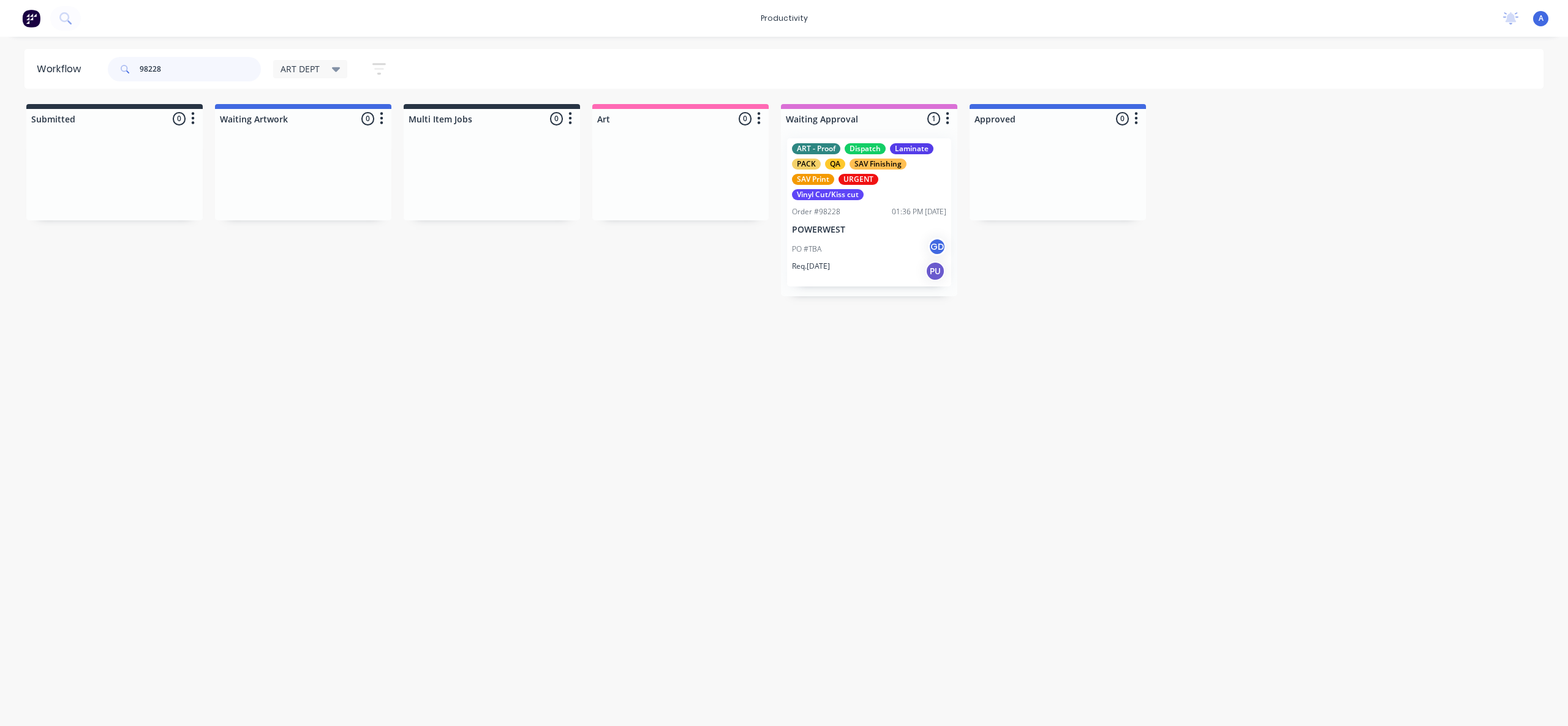
click at [211, 75] on input "98228" at bounding box center [200, 68] width 121 height 24
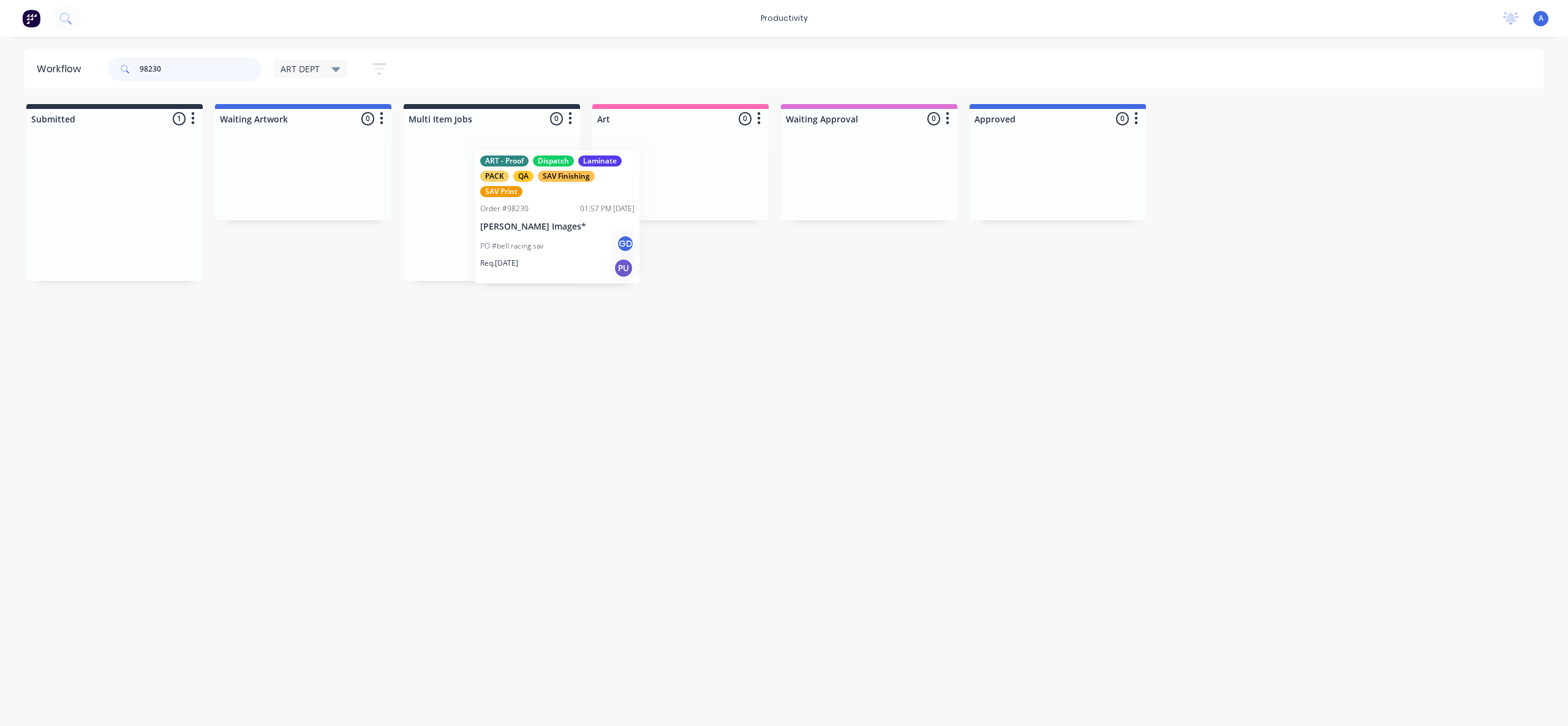
drag, startPoint x: 77, startPoint y: 190, endPoint x: 659, endPoint y: 205, distance: 582.2
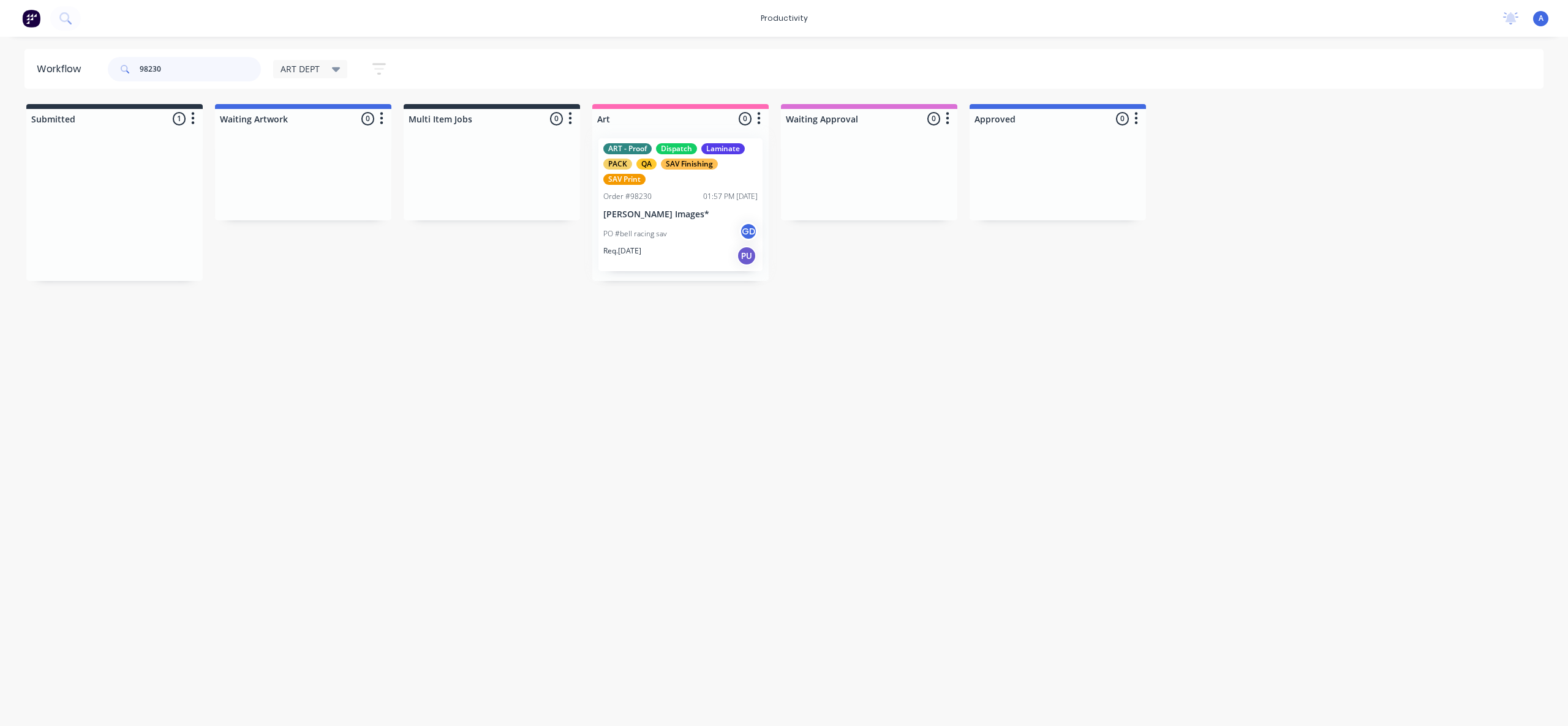
type input "98230"
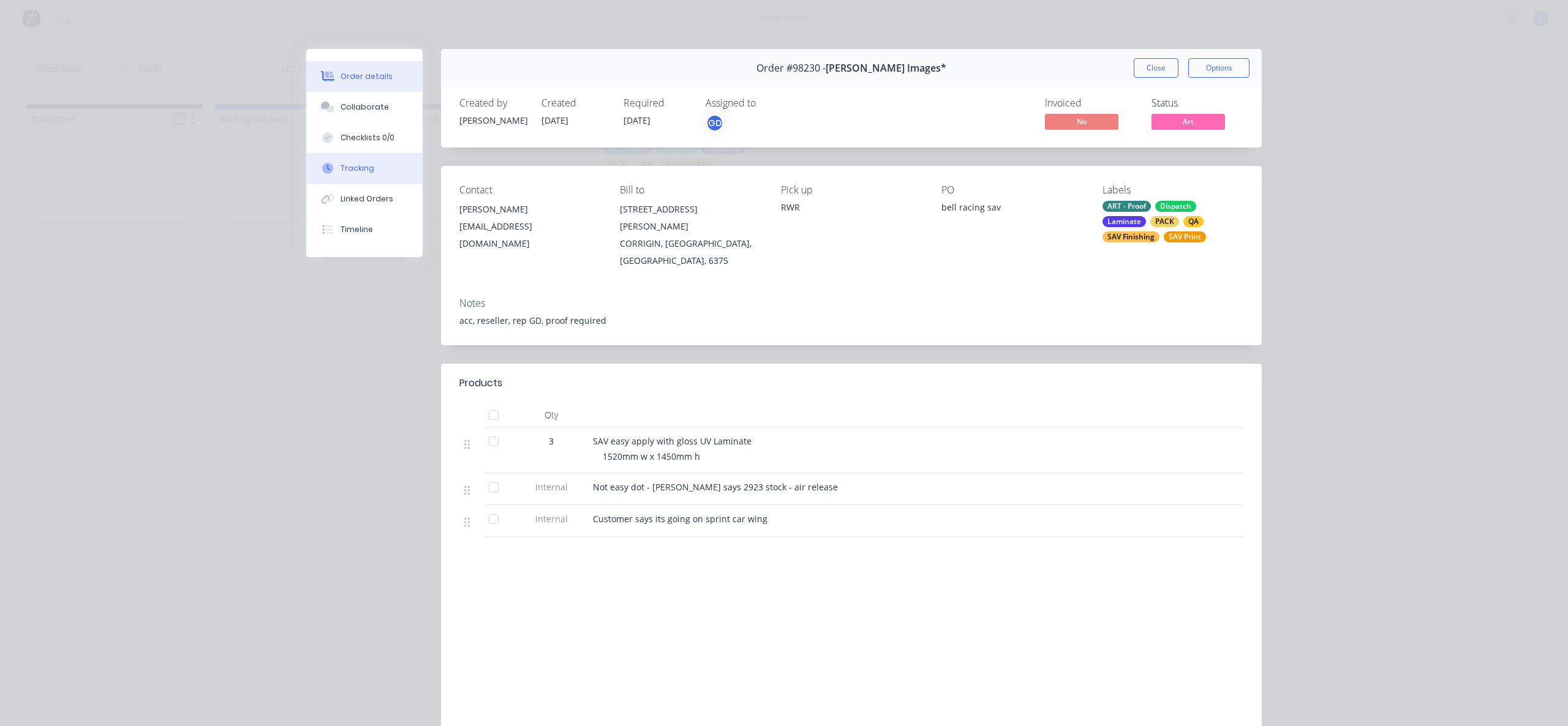
click at [346, 166] on div "Tracking" at bounding box center [357, 168] width 34 height 11
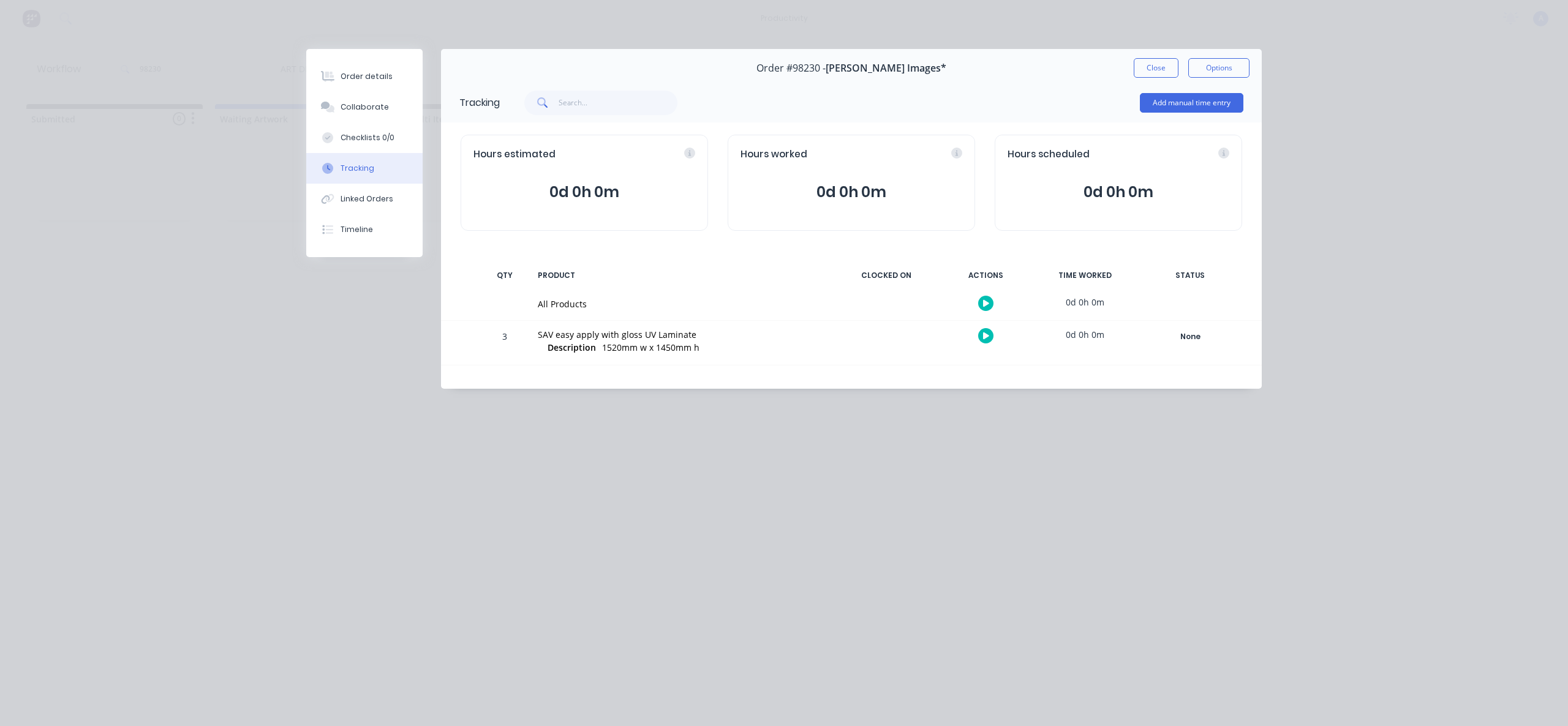
click at [981, 299] on button at bounding box center [985, 303] width 16 height 16
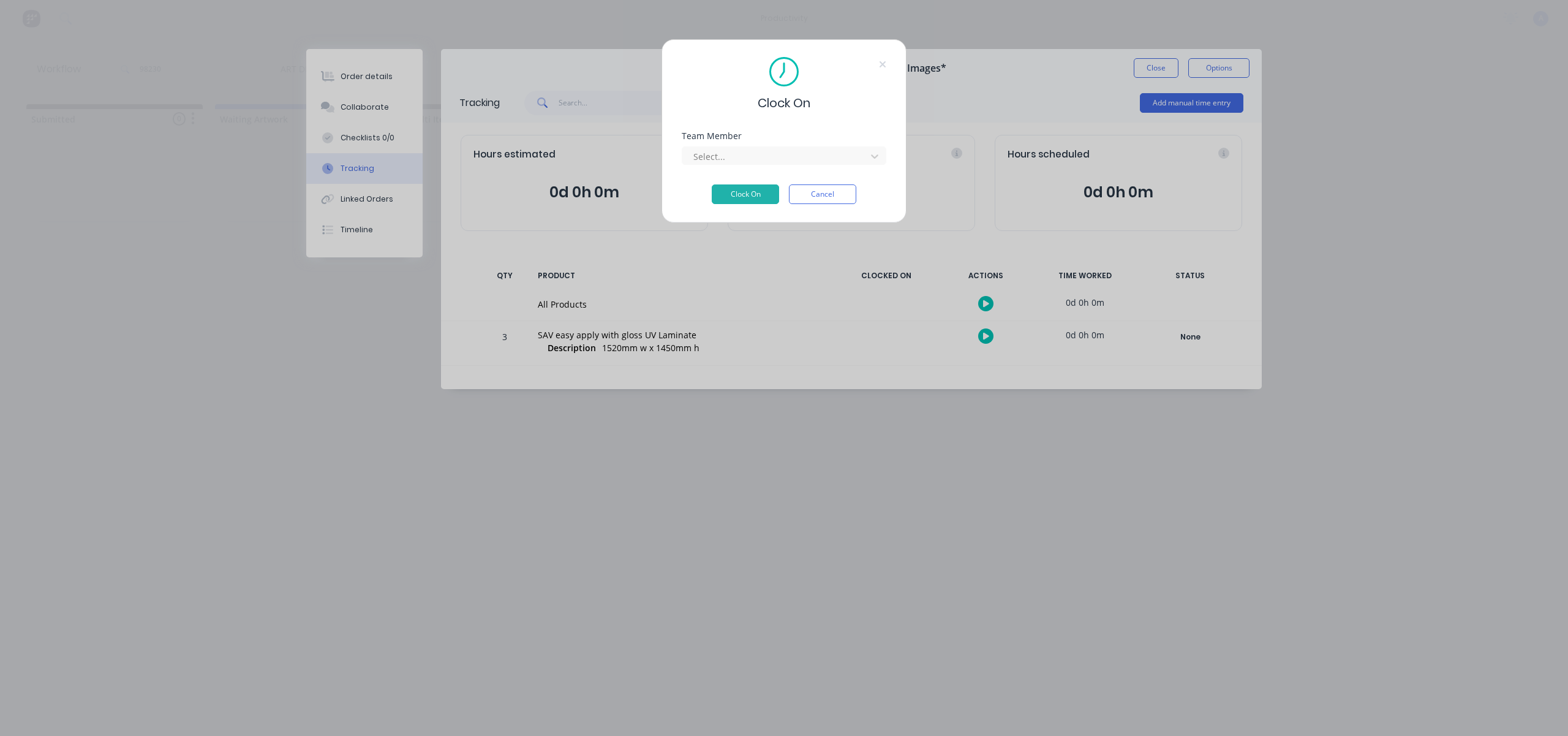
click at [842, 167] on div "Team Member Select..." at bounding box center [784, 158] width 205 height 53
click at [842, 164] on div "Select..." at bounding box center [775, 156] width 175 height 19
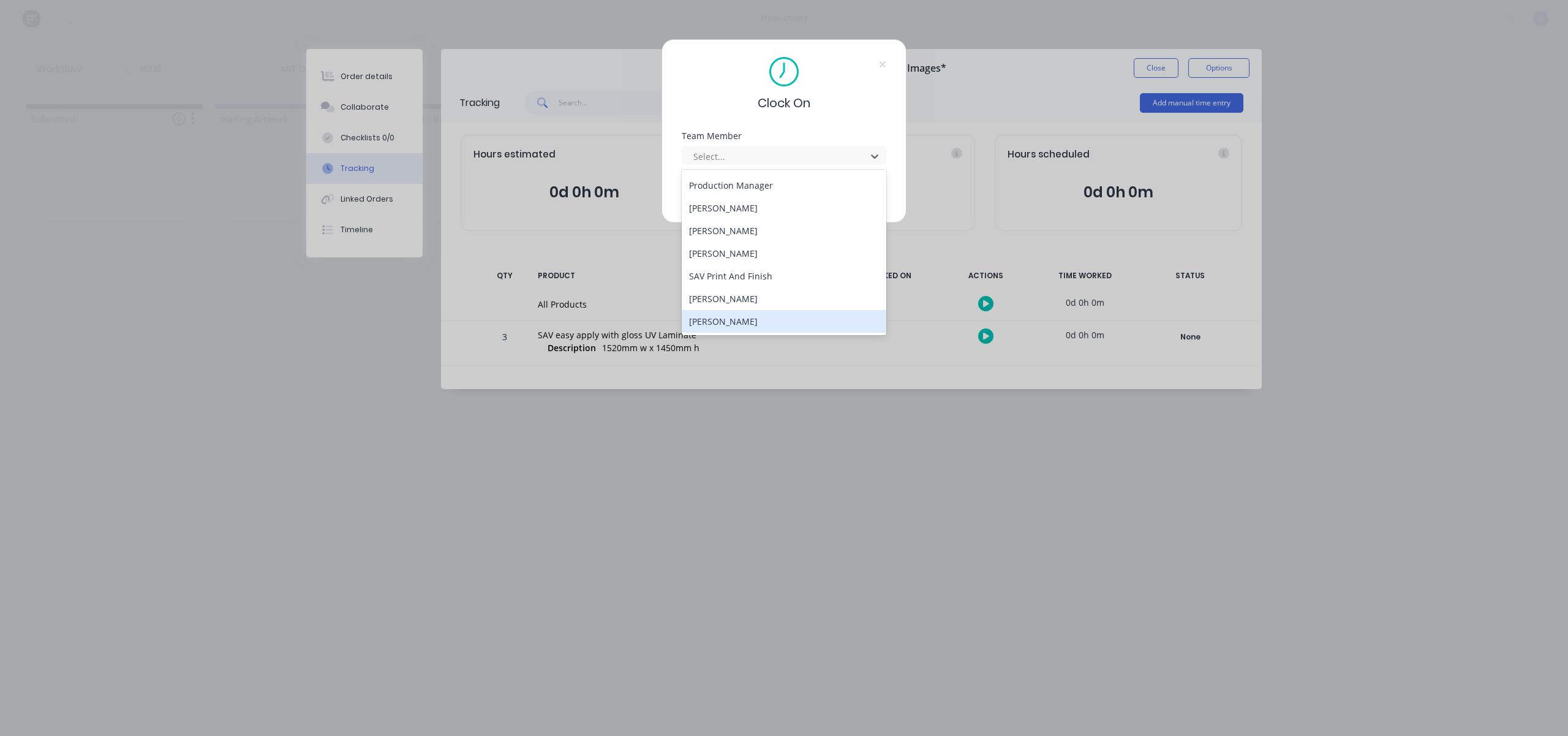
click at [755, 332] on div "[PERSON_NAME]" at bounding box center [784, 321] width 205 height 22
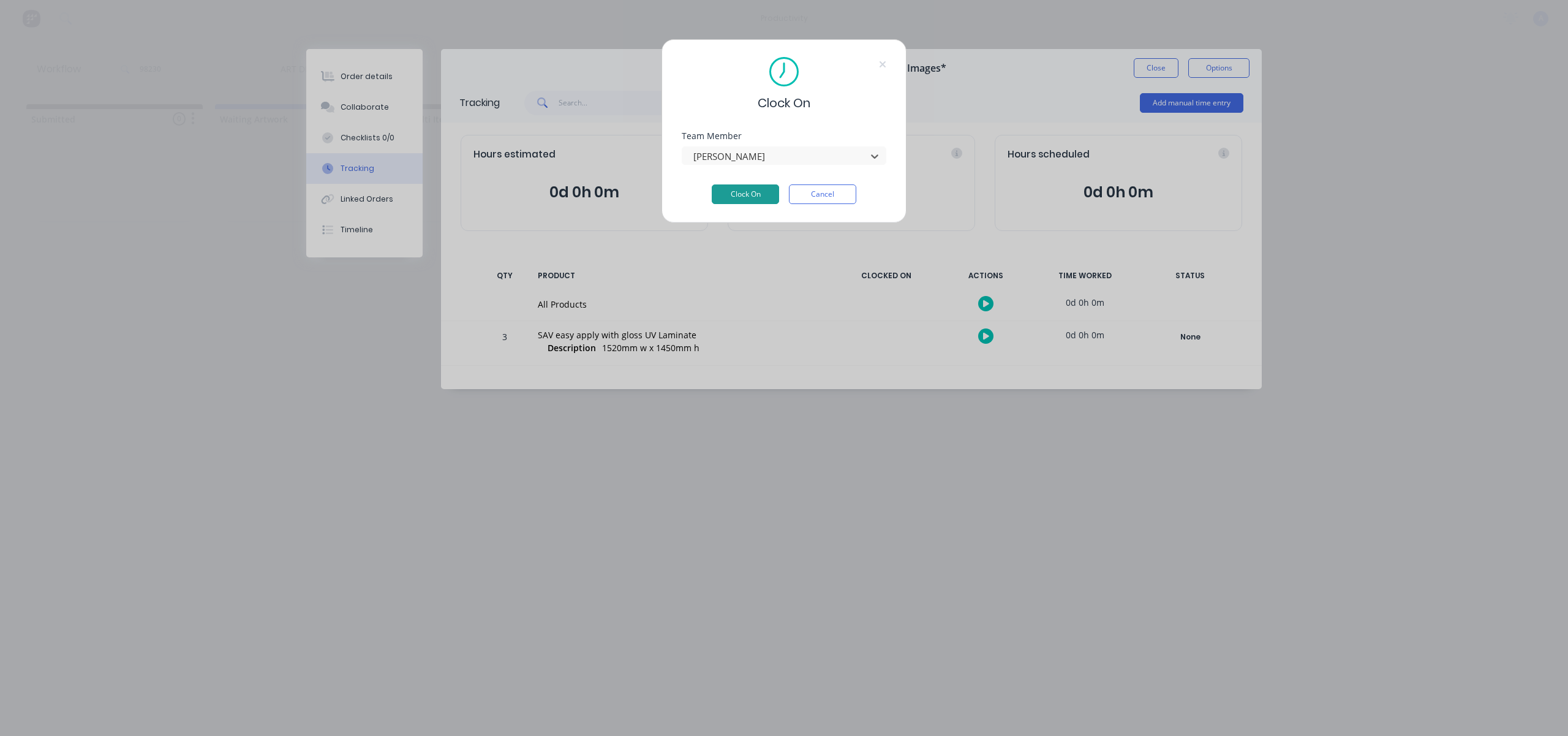
click at [769, 188] on button "Clock On" at bounding box center [744, 194] width 67 height 20
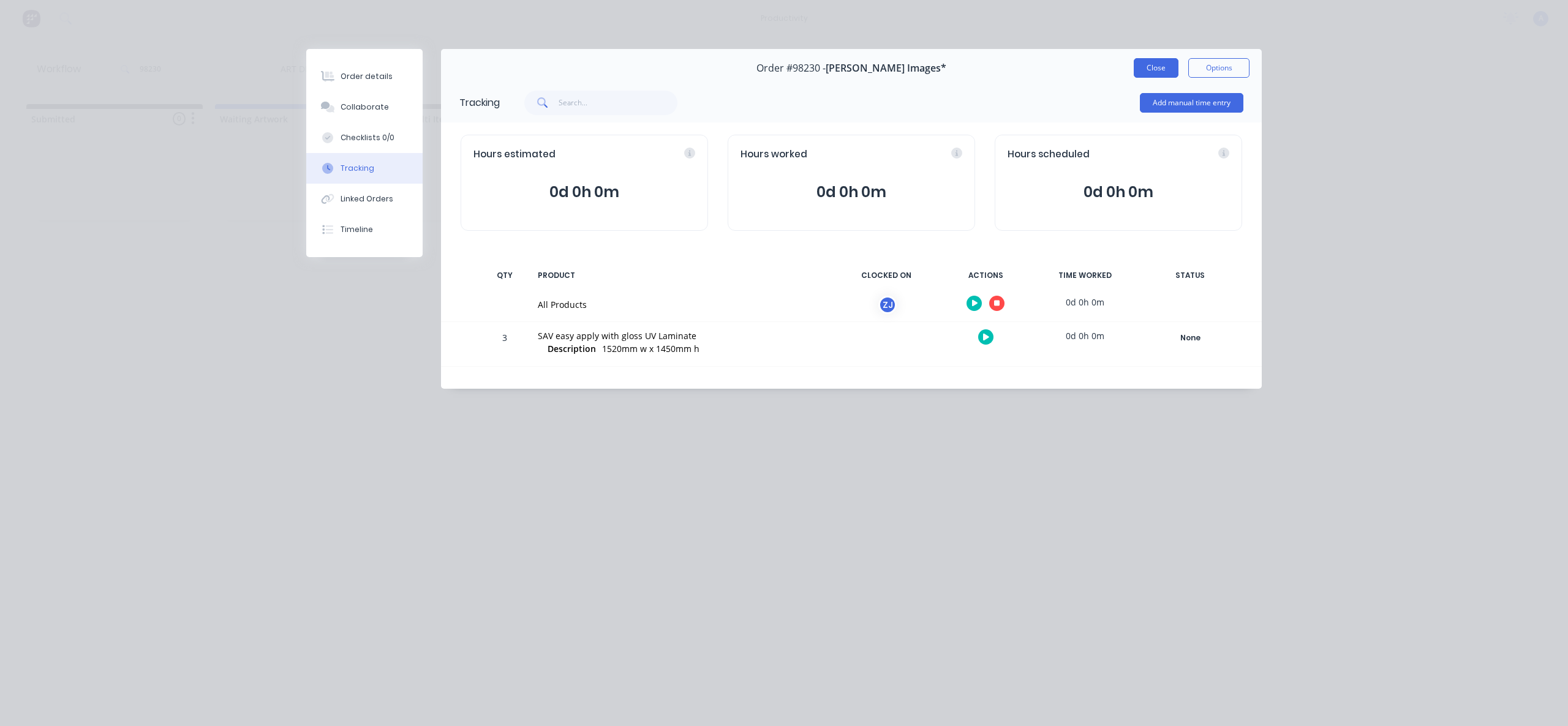
click at [1148, 59] on button "Close" at bounding box center [1156, 68] width 45 height 20
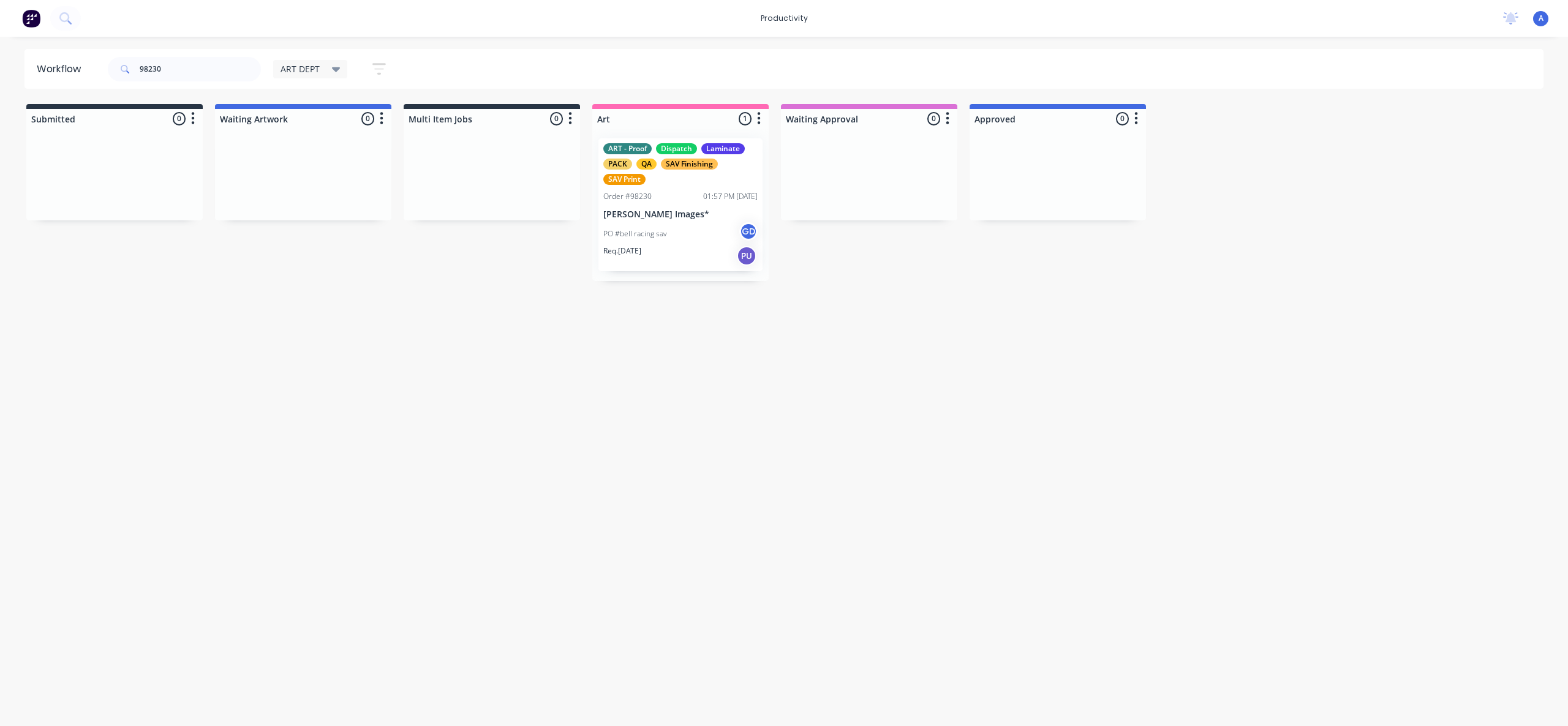
drag, startPoint x: 894, startPoint y: 512, endPoint x: 834, endPoint y: 613, distance: 117.5
click at [894, 514] on div "Workflow 98230 ART DEPT Save new view None edit ART DEPT (Default) edit Banner …" at bounding box center [784, 375] width 1568 height 653
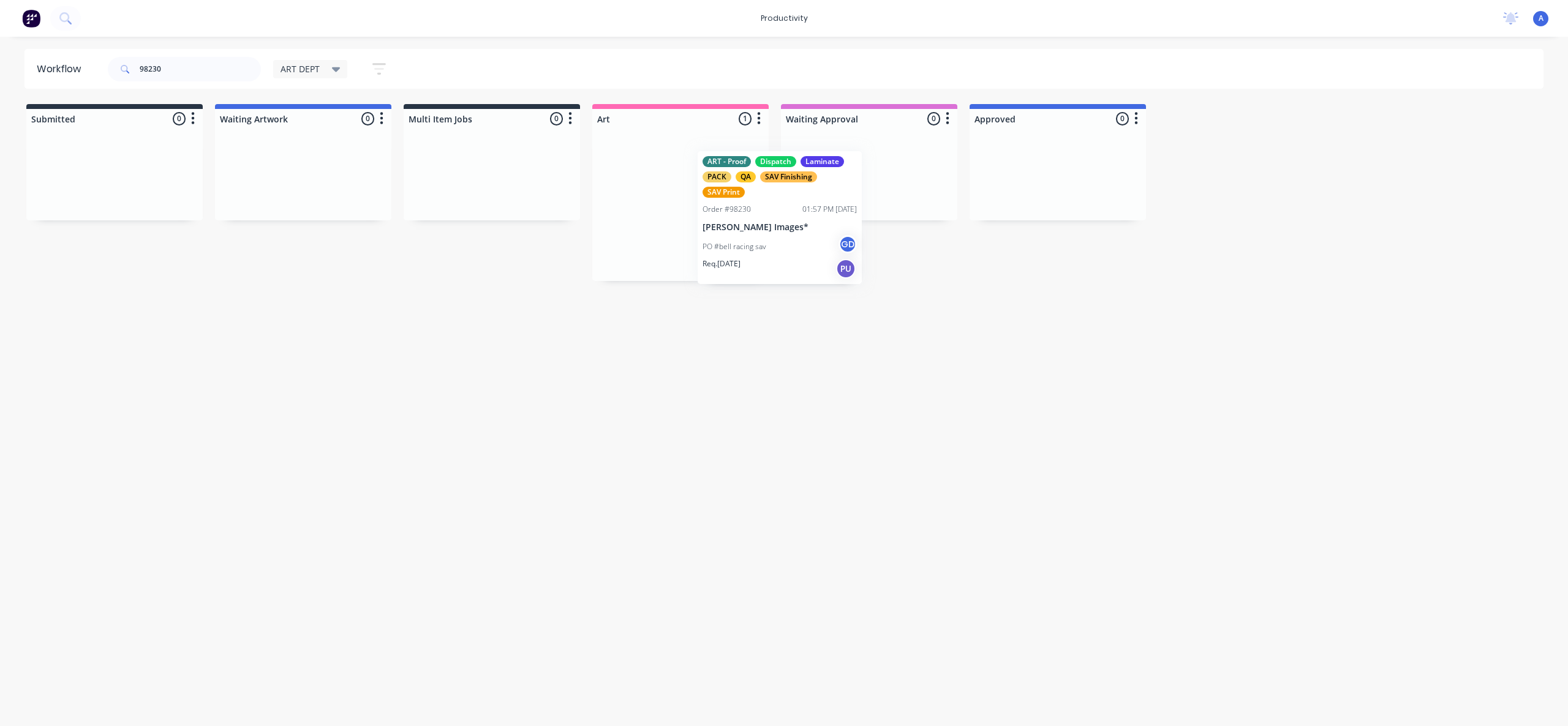
drag, startPoint x: 762, startPoint y: 232, endPoint x: 914, endPoint y: 228, distance: 152.1
drag, startPoint x: 704, startPoint y: 235, endPoint x: 858, endPoint y: 229, distance: 154.1
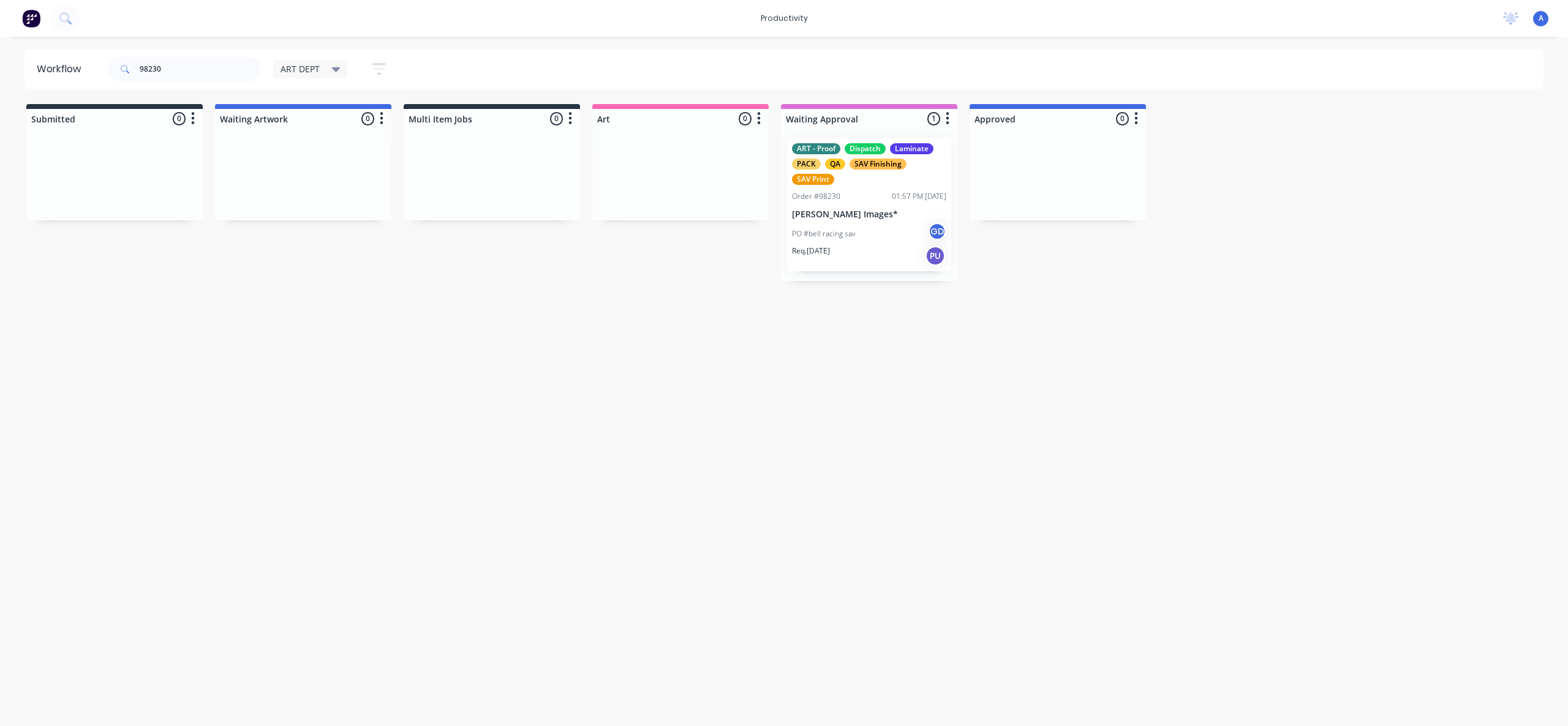
click at [858, 229] on div "ART - Proof Dispatch Laminate PACK QA SAV Finishing SAV Print Order #98230 01:5…" at bounding box center [868, 205] width 177 height 152
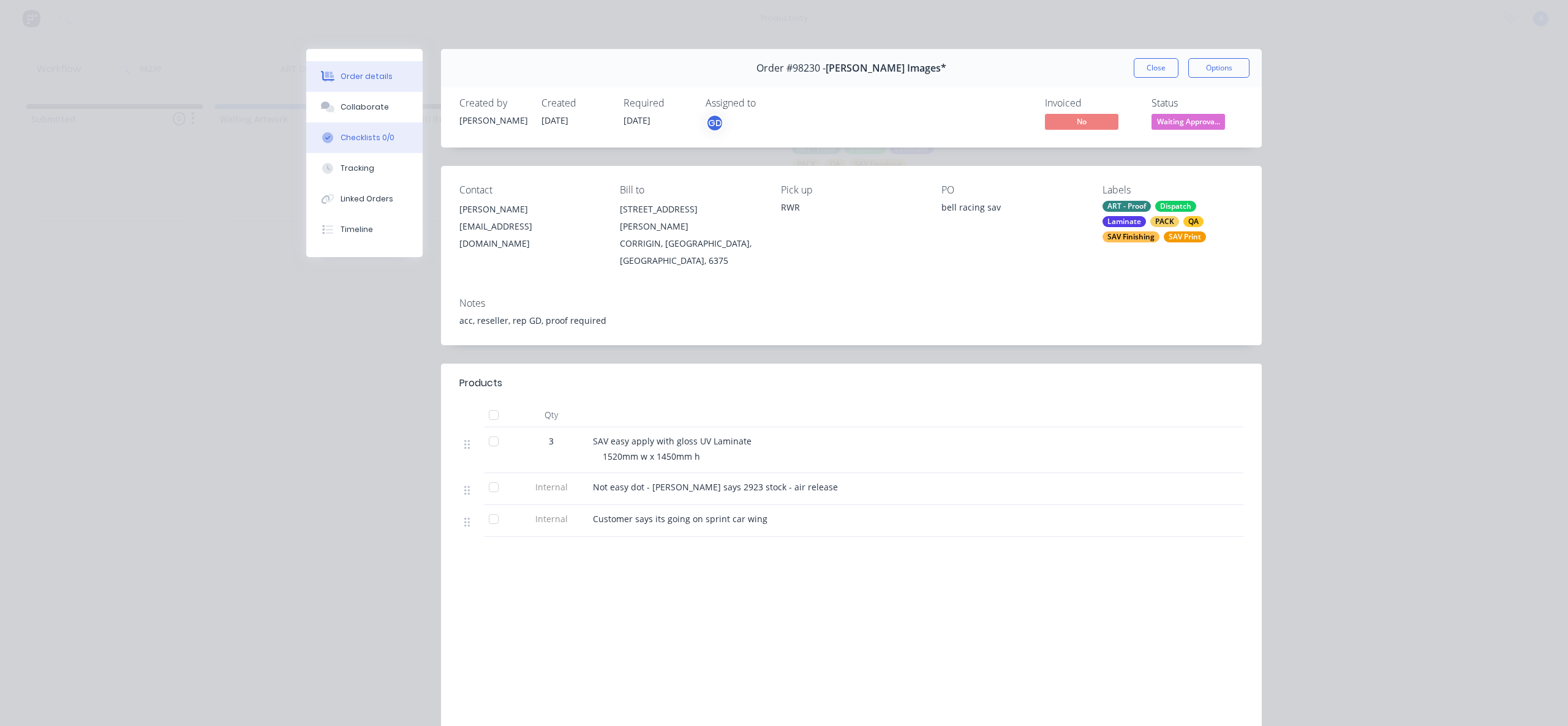
click at [360, 150] on button "Checklists 0/0" at bounding box center [364, 138] width 116 height 30
type textarea "x"
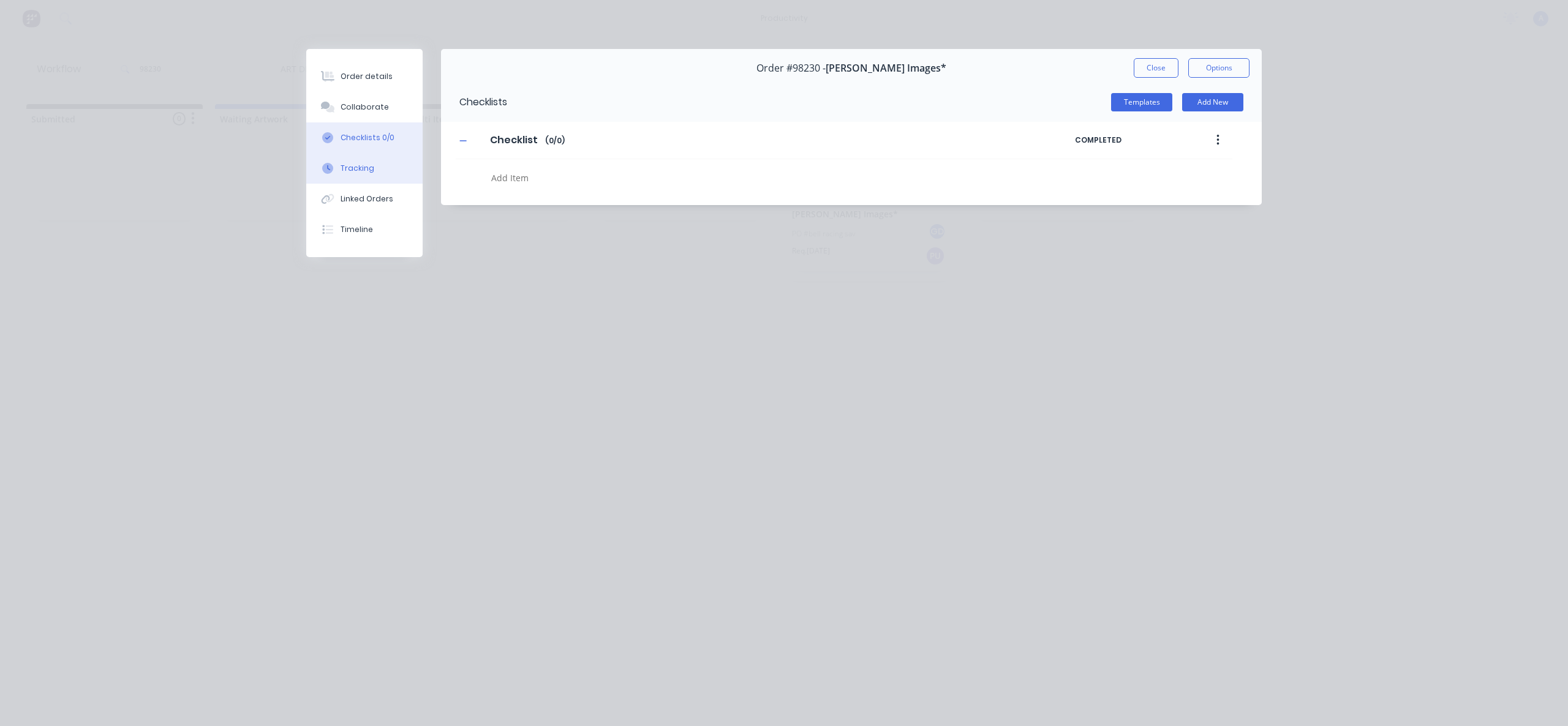
click at [359, 159] on button "Tracking" at bounding box center [364, 168] width 116 height 30
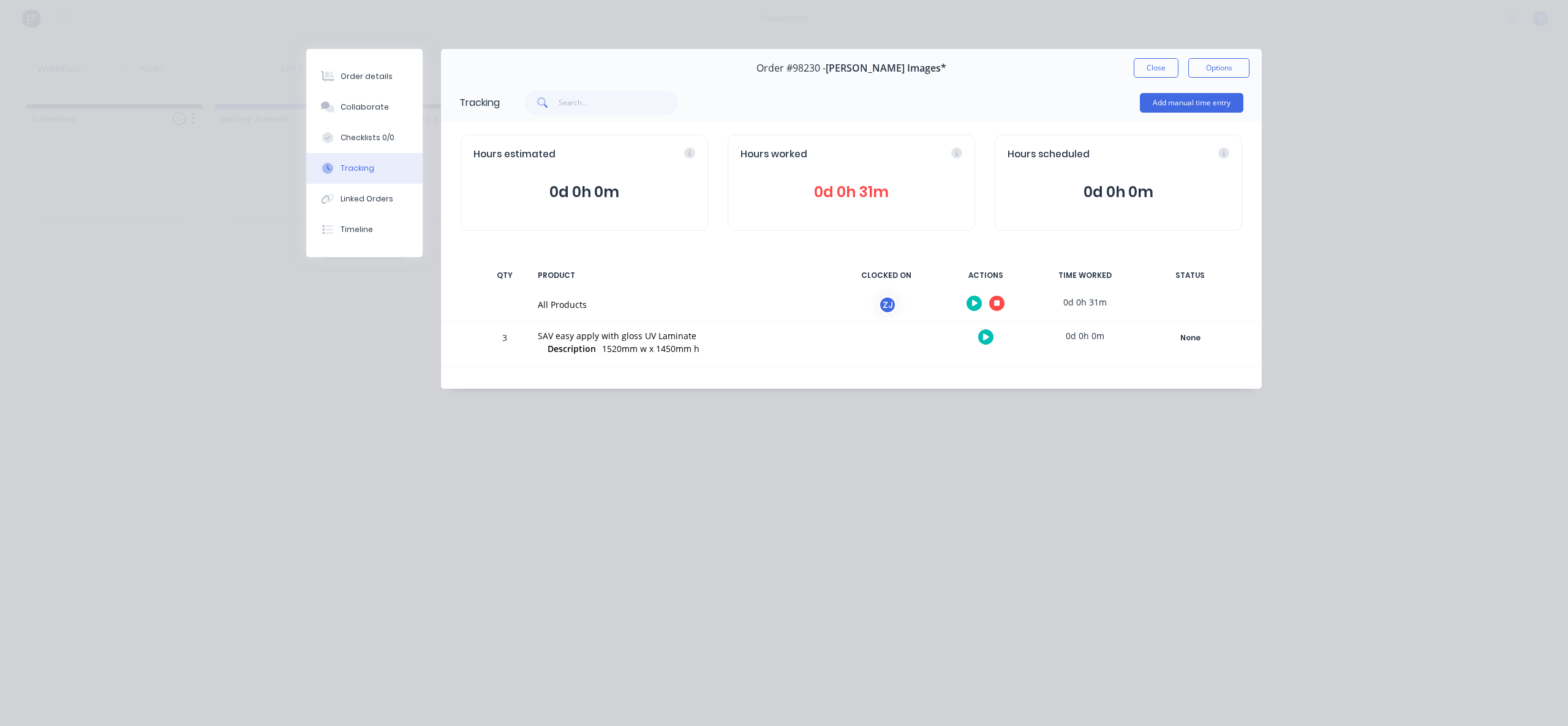
click at [995, 303] on icon at bounding box center [997, 303] width 6 height 6
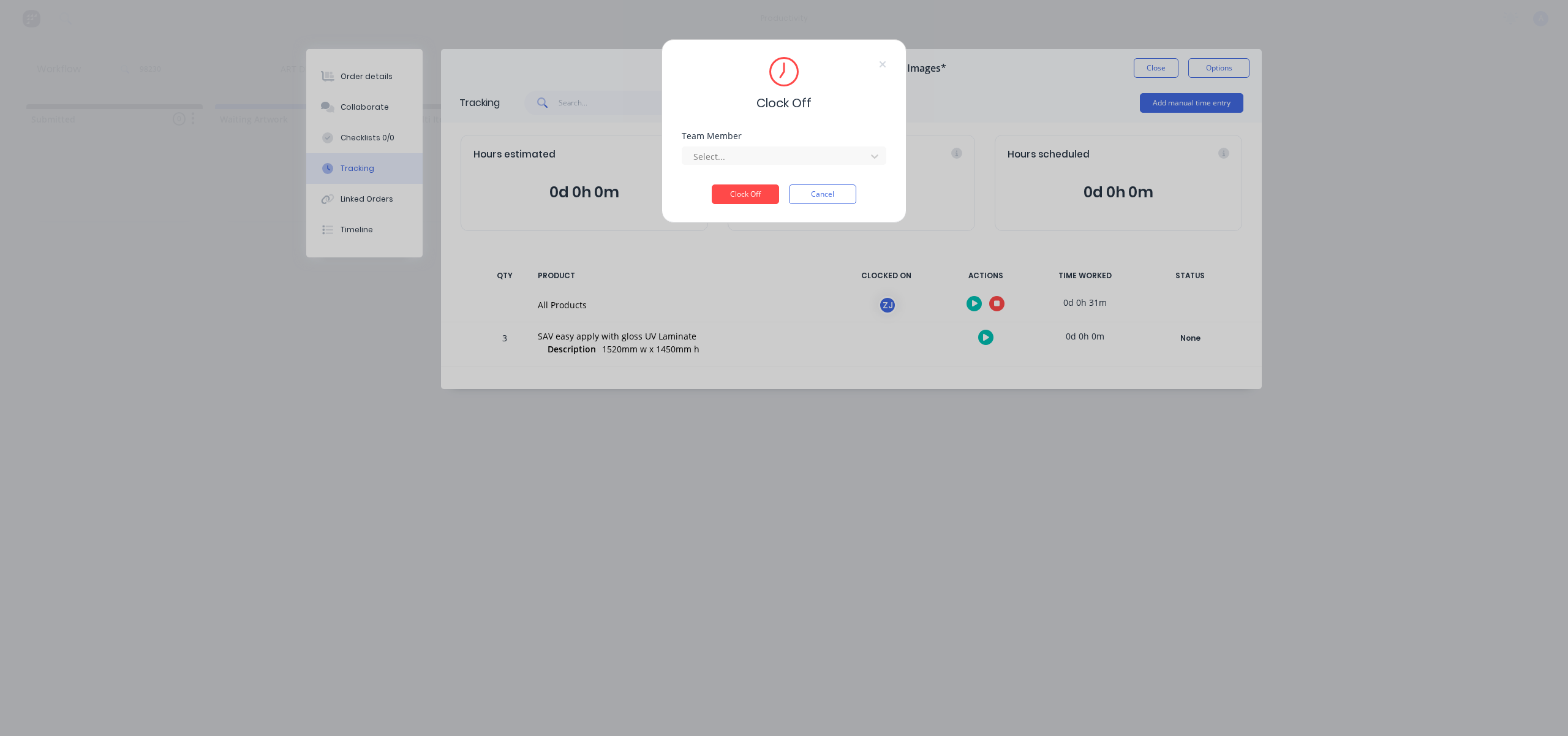
drag, startPoint x: 805, startPoint y: 150, endPoint x: 777, endPoint y: 167, distance: 32.8
click at [805, 152] on div at bounding box center [776, 156] width 168 height 16
drag, startPoint x: 747, startPoint y: 178, endPoint x: 744, endPoint y: 185, distance: 7.6
click at [746, 178] on div "[PERSON_NAME]" at bounding box center [784, 183] width 205 height 22
click at [744, 190] on button "Clock Off" at bounding box center [744, 194] width 67 height 20
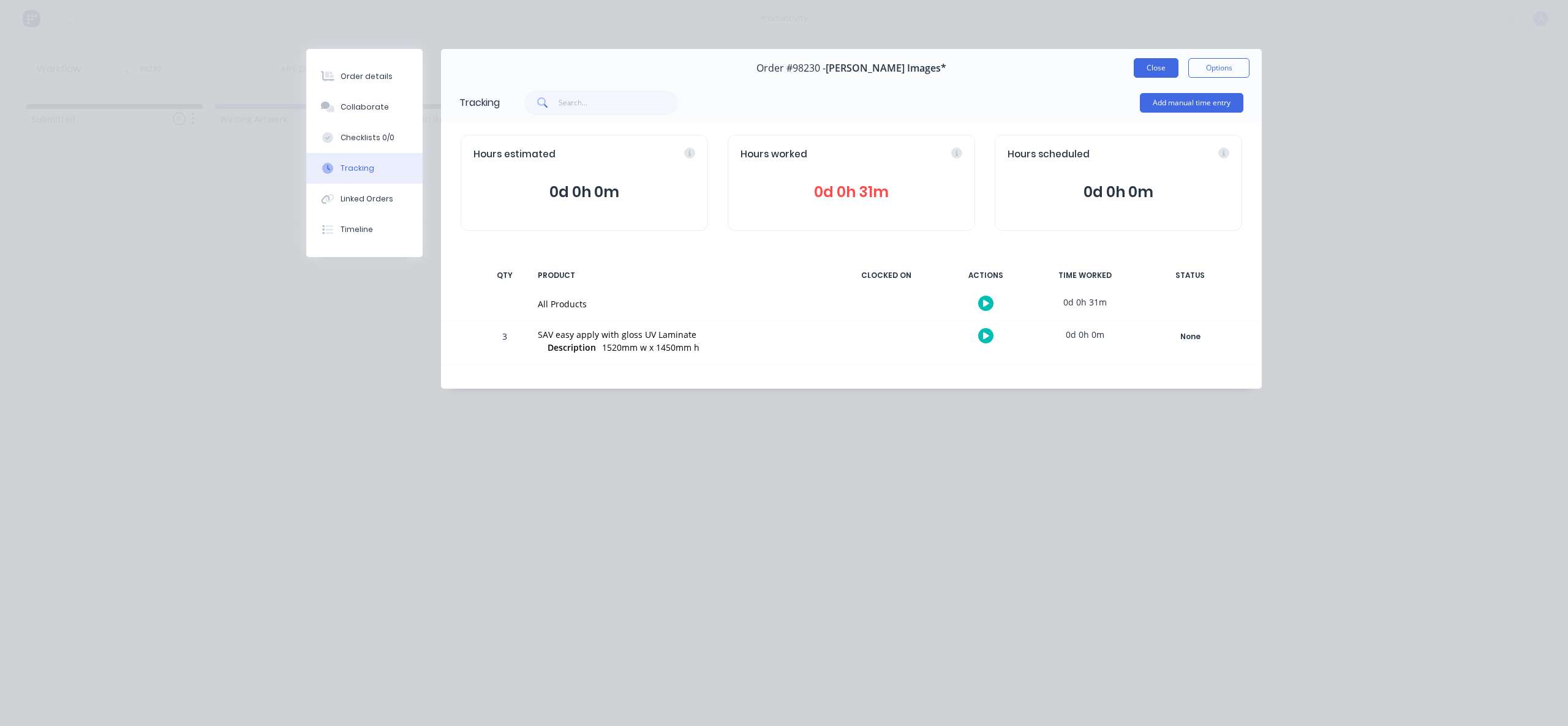
drag, startPoint x: 1163, startPoint y: 70, endPoint x: 1025, endPoint y: 318, distance: 283.8
click at [1163, 70] on button "Close" at bounding box center [1156, 68] width 45 height 20
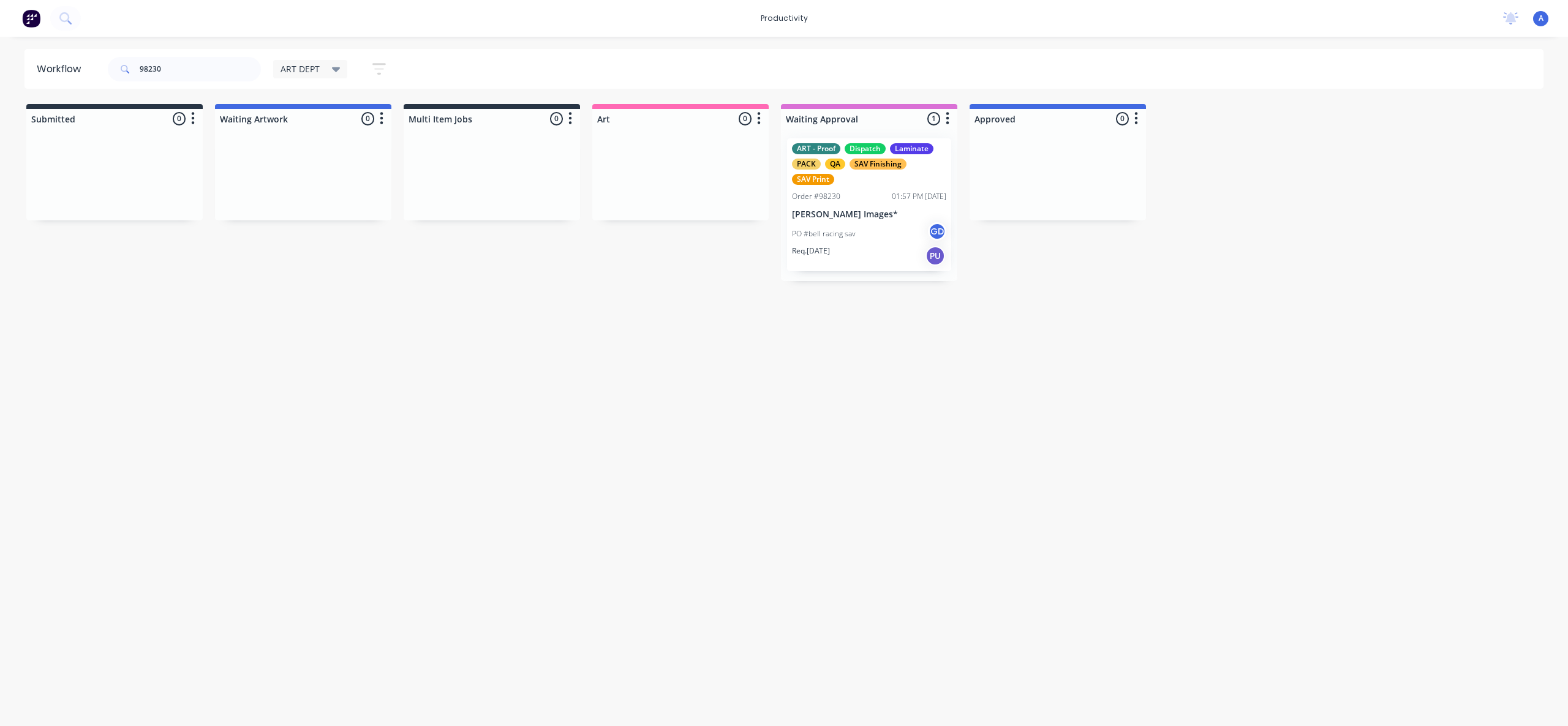
click at [869, 227] on div "PO #bell racing sav GD" at bounding box center [868, 234] width 154 height 23
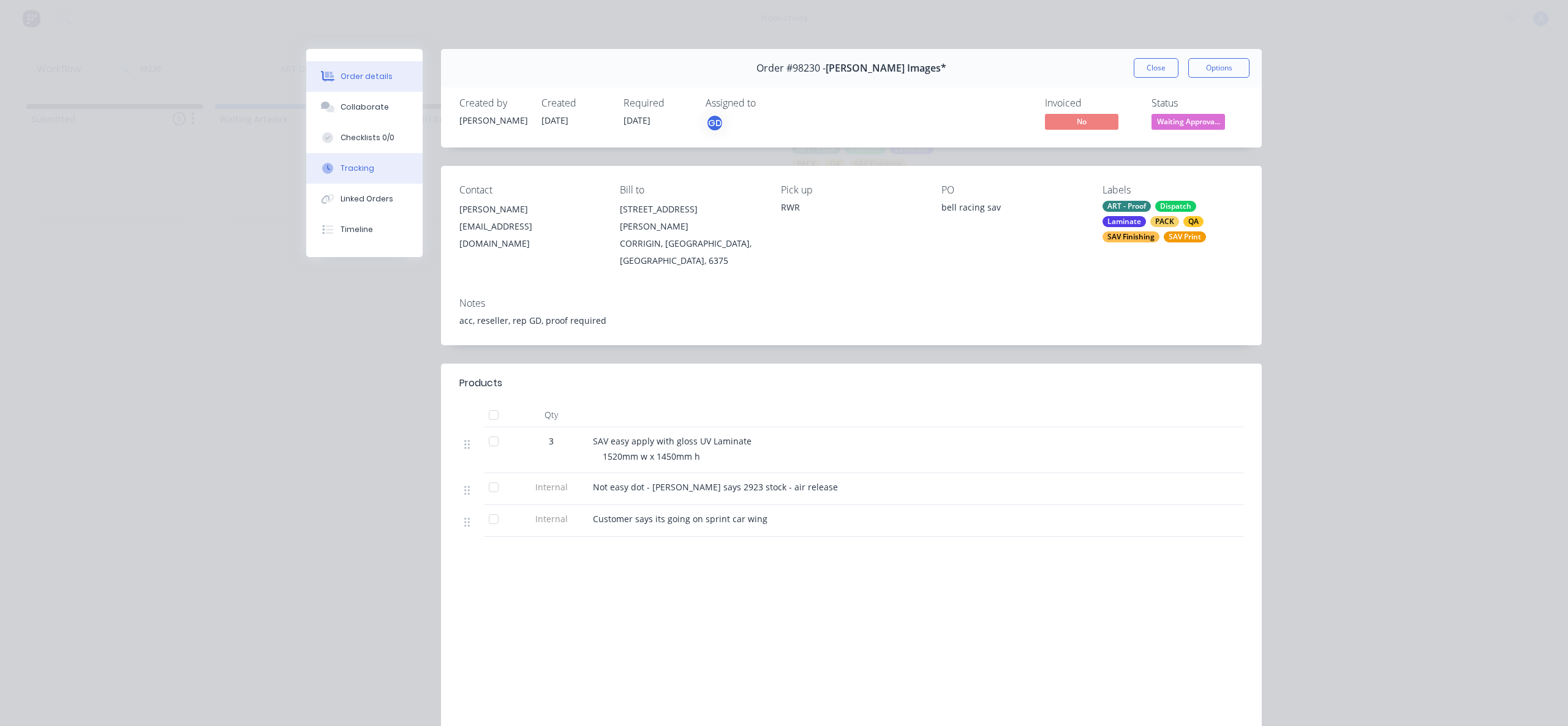
click at [362, 176] on button "Tracking" at bounding box center [364, 168] width 116 height 30
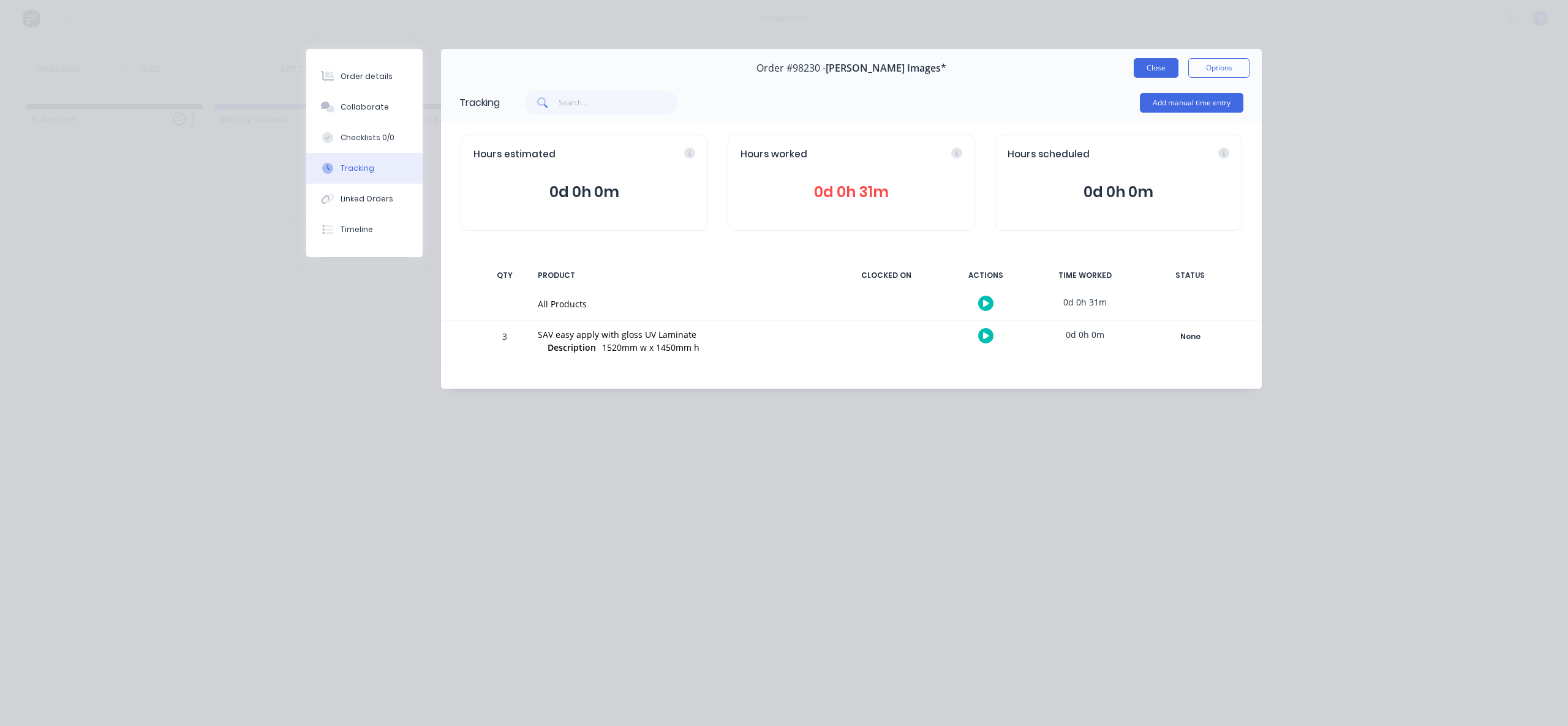
click at [1144, 68] on button "Close" at bounding box center [1156, 68] width 45 height 20
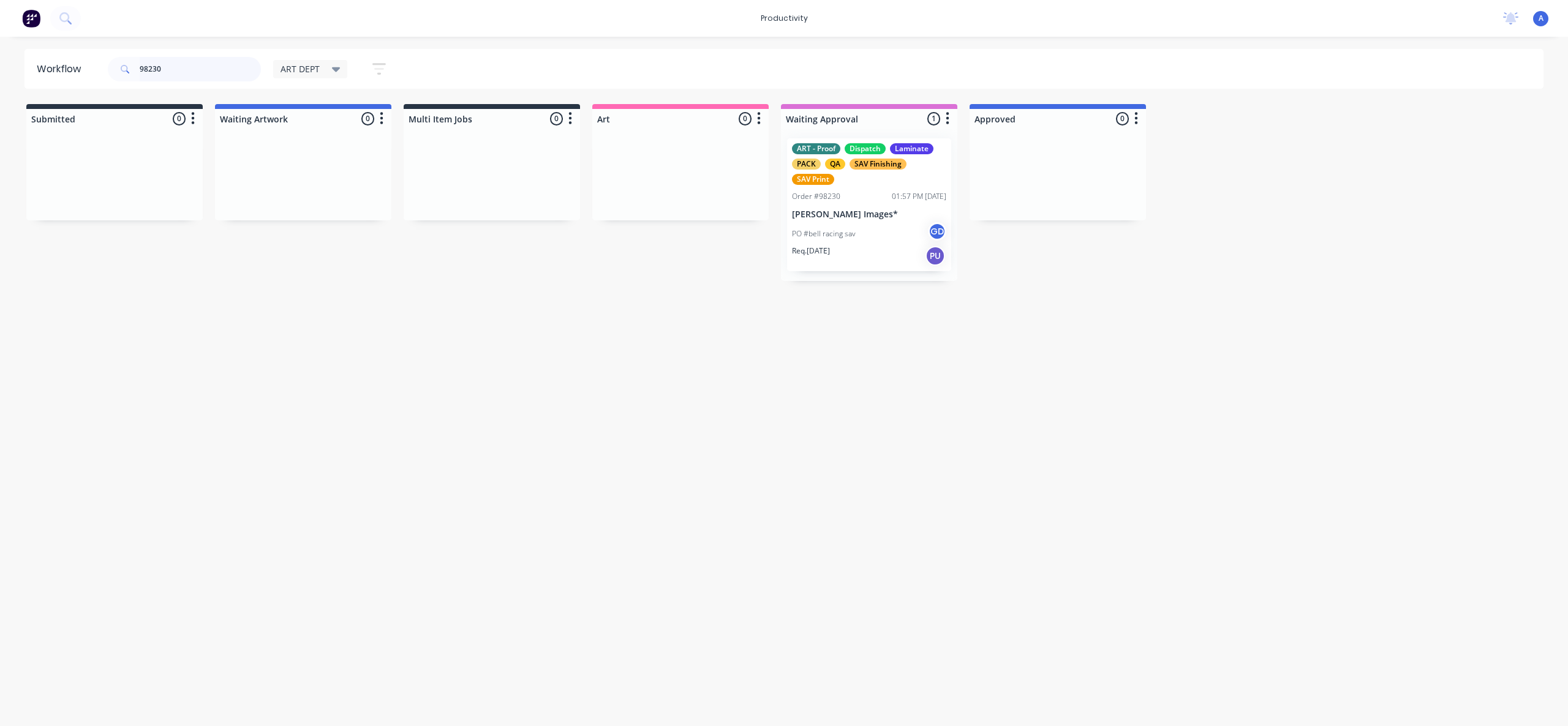
click at [192, 65] on input "98230" at bounding box center [200, 68] width 121 height 24
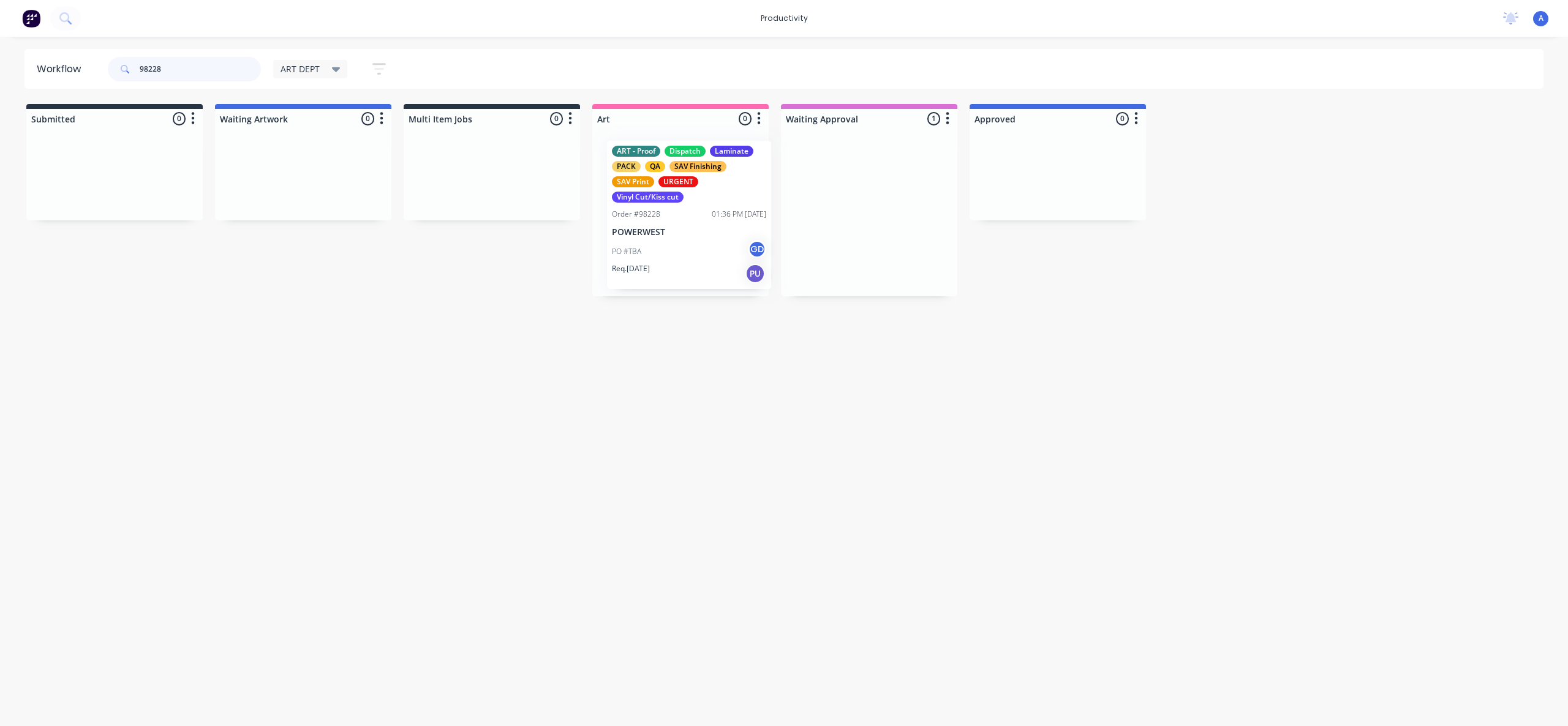
drag, startPoint x: 752, startPoint y: 224, endPoint x: 698, endPoint y: 218, distance: 54.3
type input "98228"
click at [698, 218] on div "ART - Proof Dispatch Laminate PACK QA SAV Finishing SAV Print URGENT Vinyl Cut/…" at bounding box center [680, 213] width 164 height 148
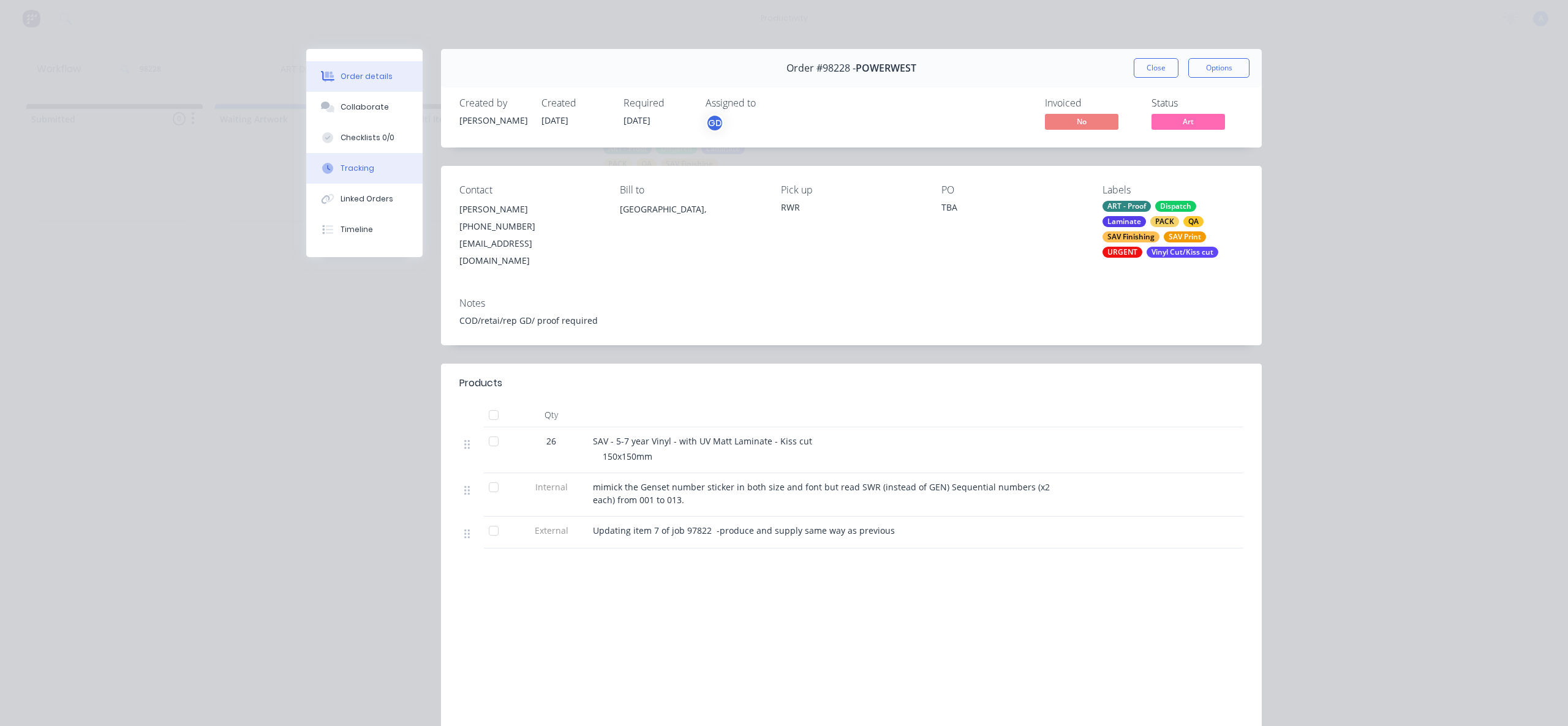
click at [376, 158] on button "Tracking" at bounding box center [364, 168] width 116 height 30
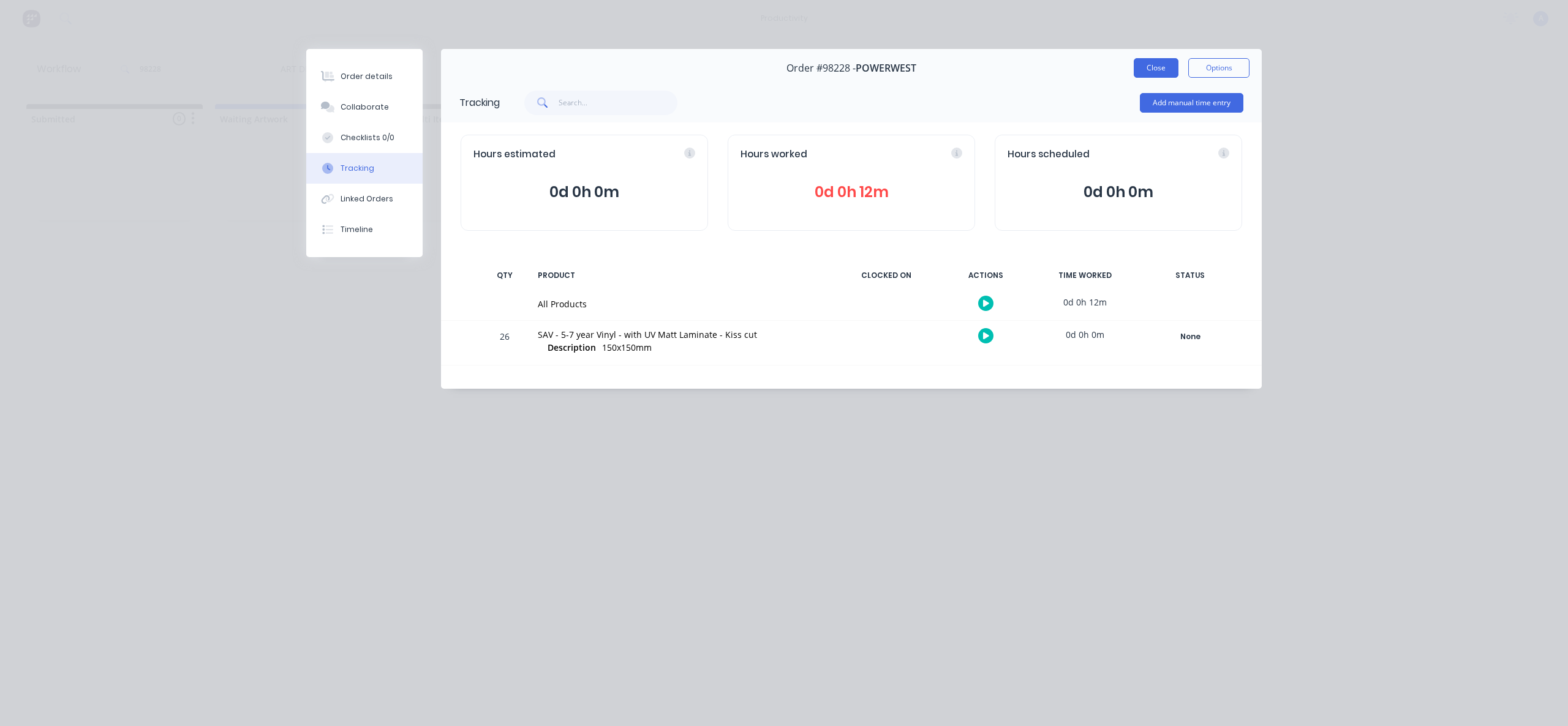
click at [1159, 73] on button "Close" at bounding box center [1156, 68] width 45 height 20
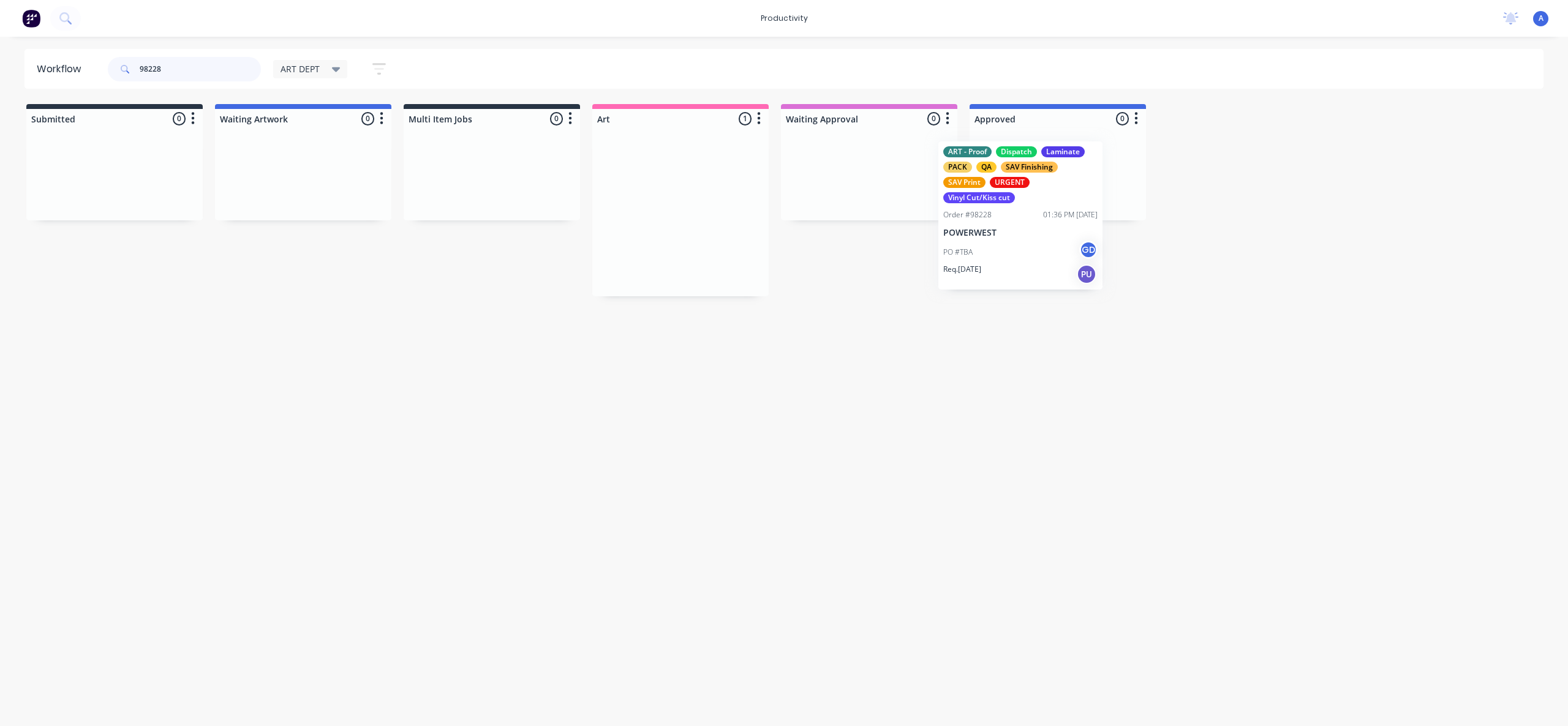
drag, startPoint x: 635, startPoint y: 240, endPoint x: 998, endPoint y: 243, distance: 363.0
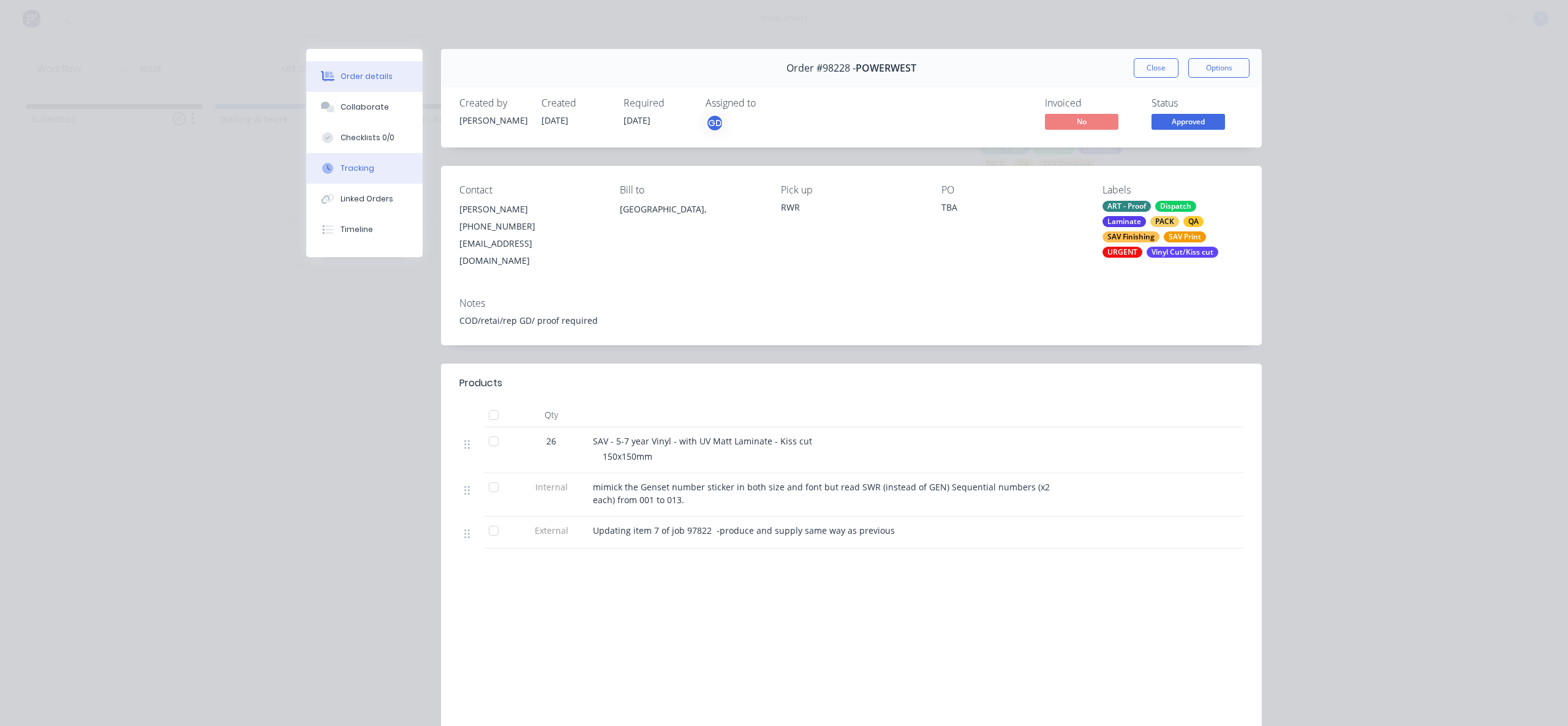
click at [391, 171] on button "Tracking" at bounding box center [364, 168] width 116 height 30
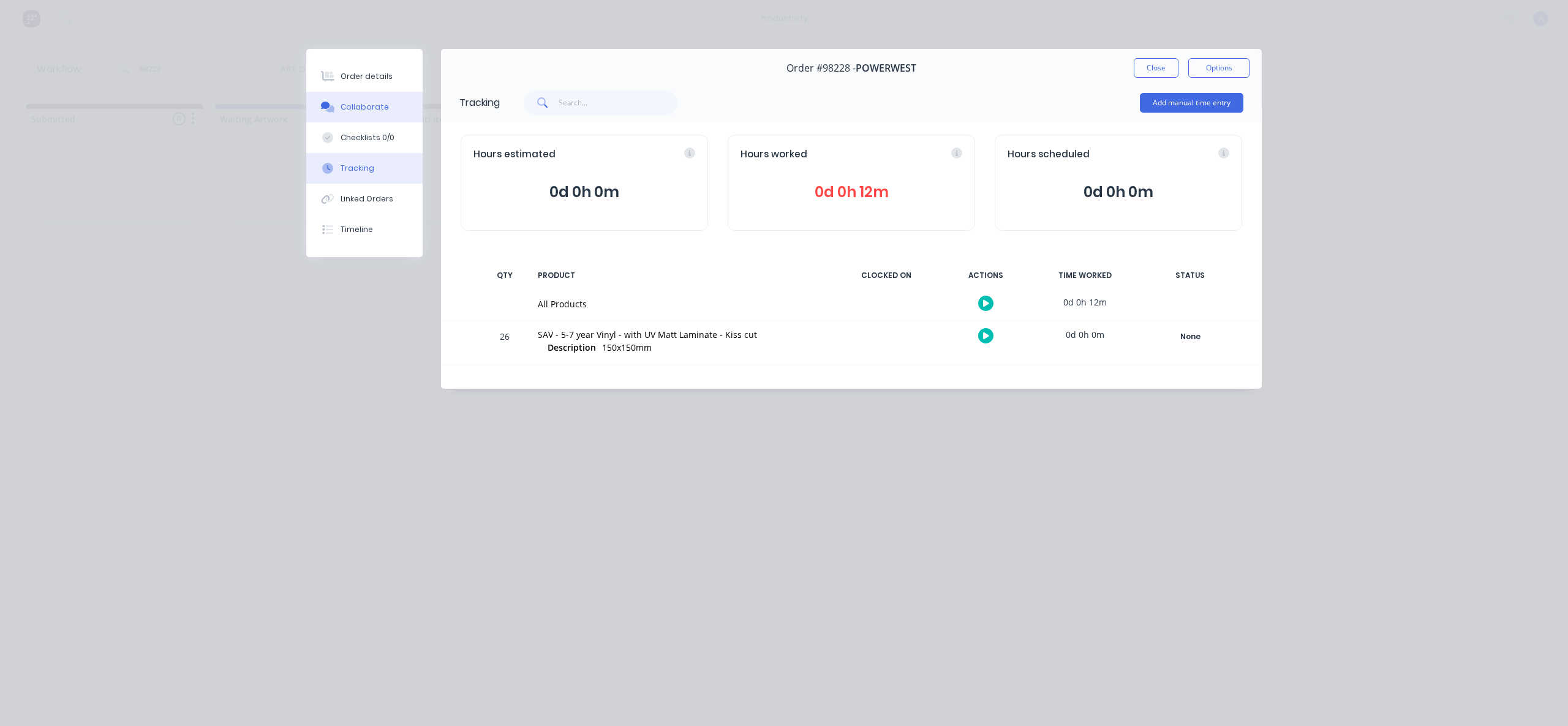
click at [392, 99] on button "Collaborate" at bounding box center [364, 106] width 116 height 30
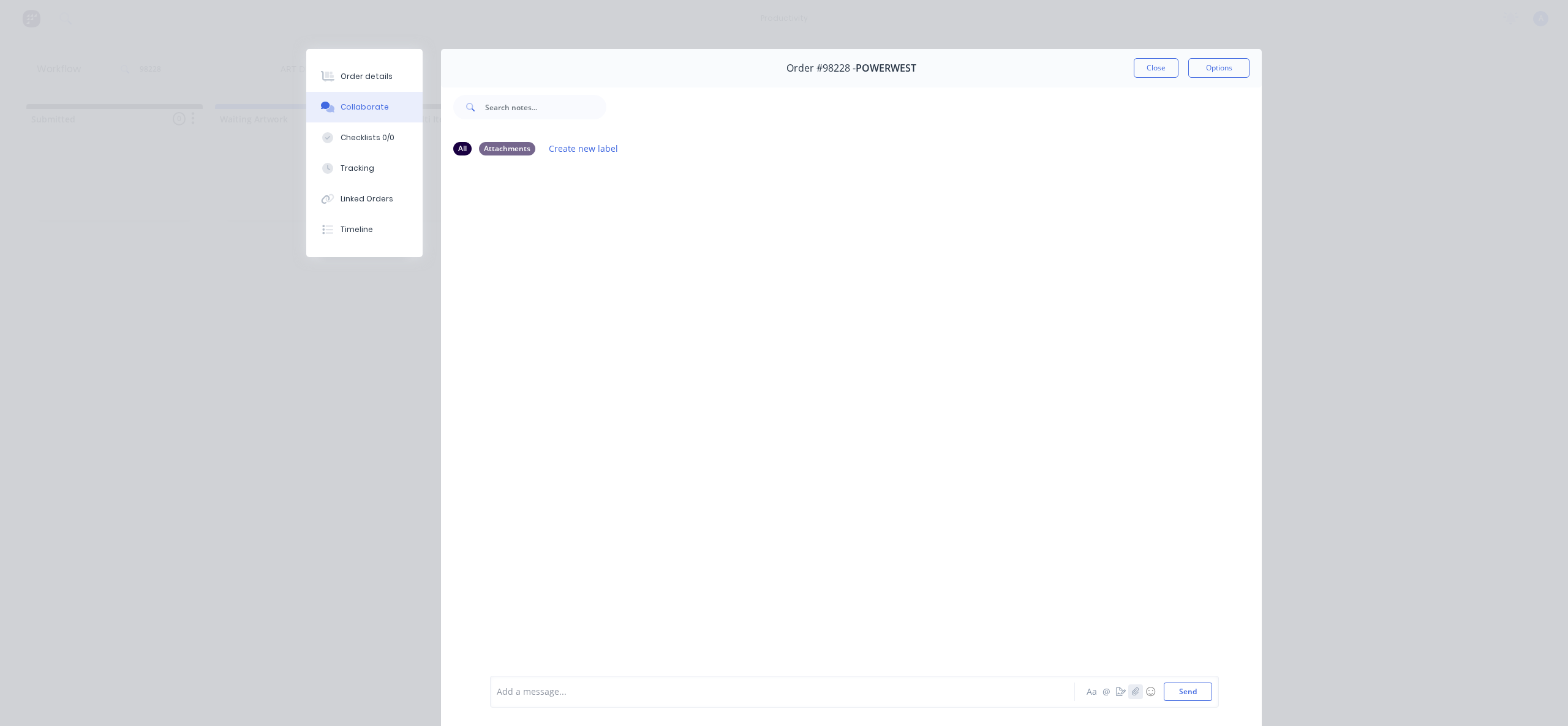
click at [1133, 693] on icon "button" at bounding box center [1135, 692] width 7 height 8
click at [1165, 687] on button "Send" at bounding box center [1187, 692] width 49 height 19
click at [369, 165] on button "Tracking" at bounding box center [364, 168] width 116 height 30
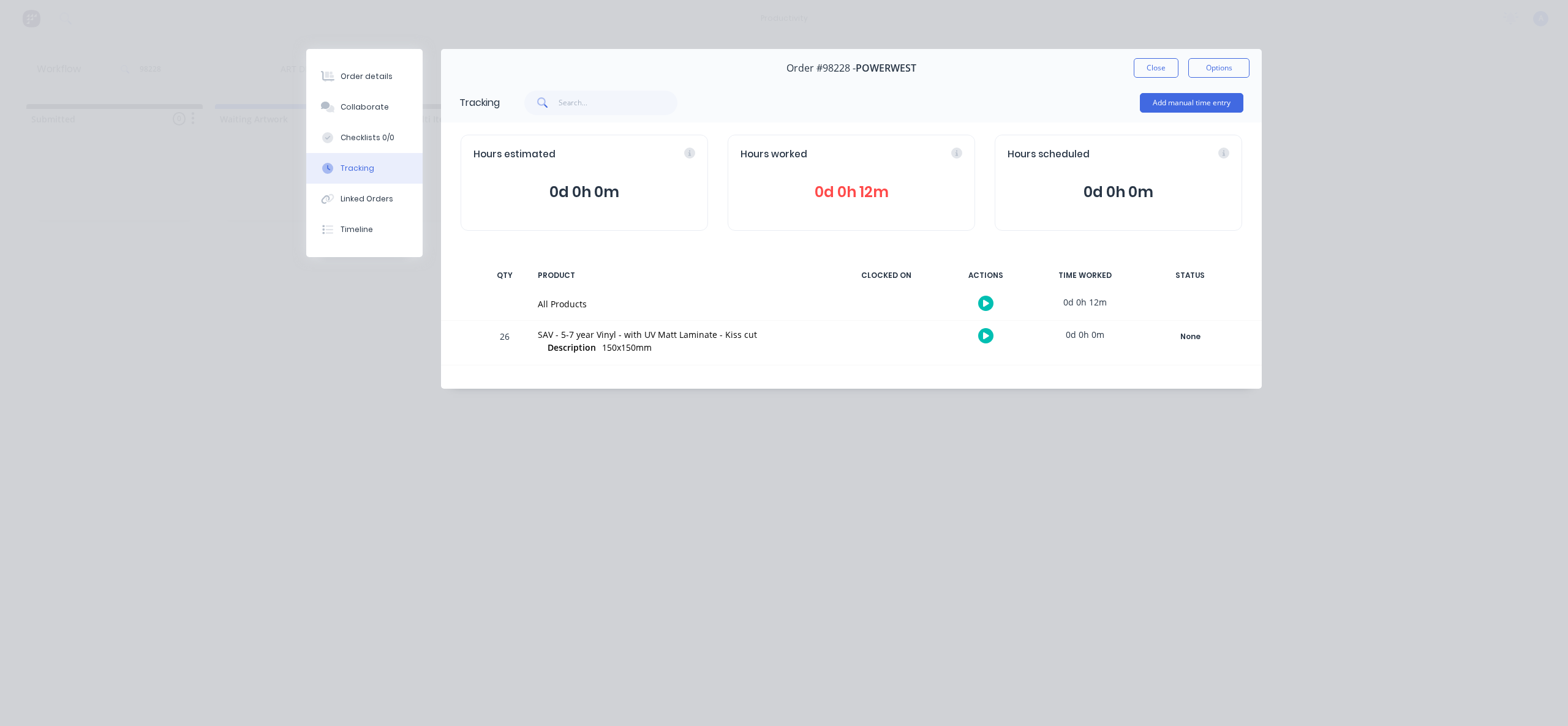
click at [991, 305] on div at bounding box center [985, 303] width 92 height 30
click at [990, 305] on button at bounding box center [985, 303] width 16 height 16
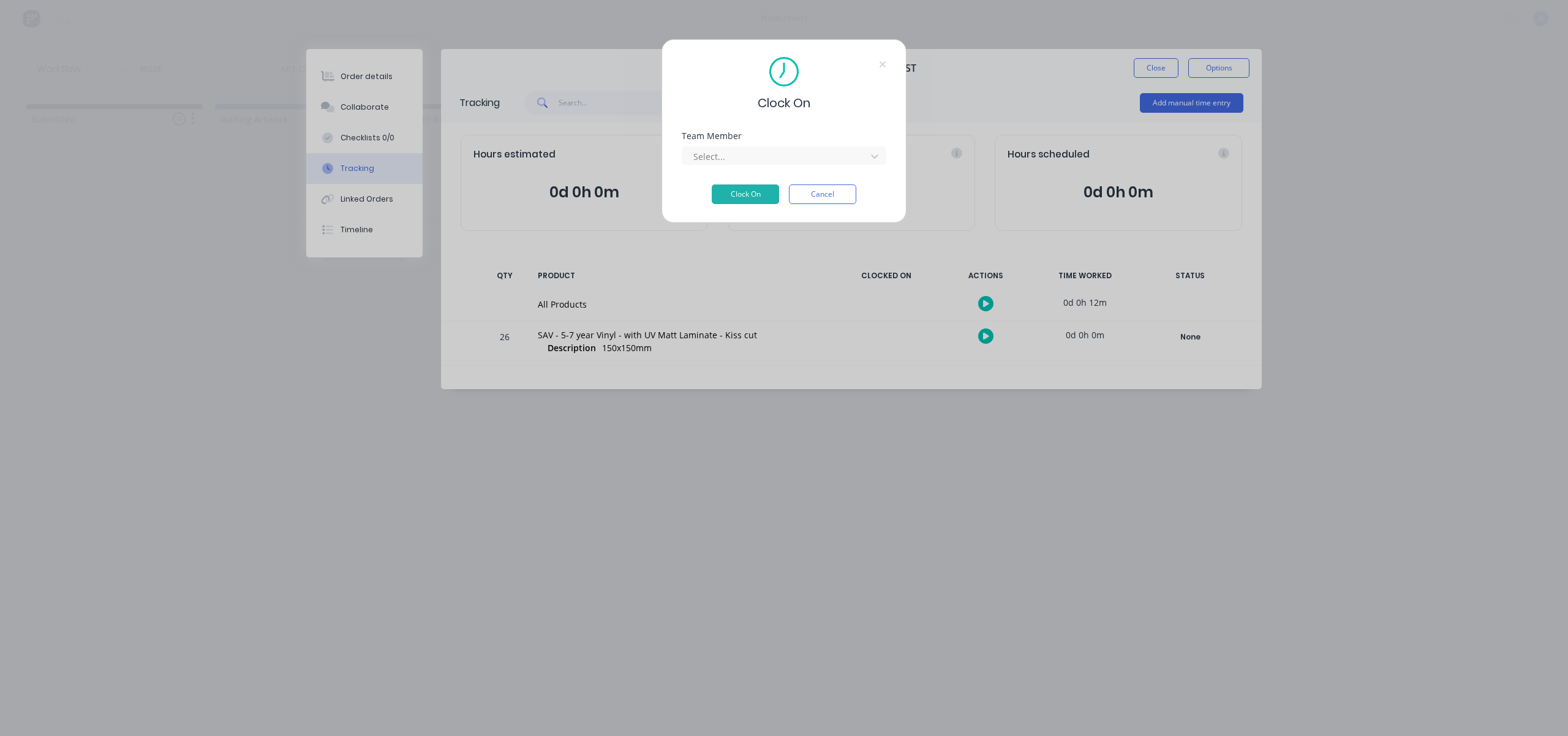
click at [786, 165] on div "Team Member Select..." at bounding box center [784, 158] width 205 height 53
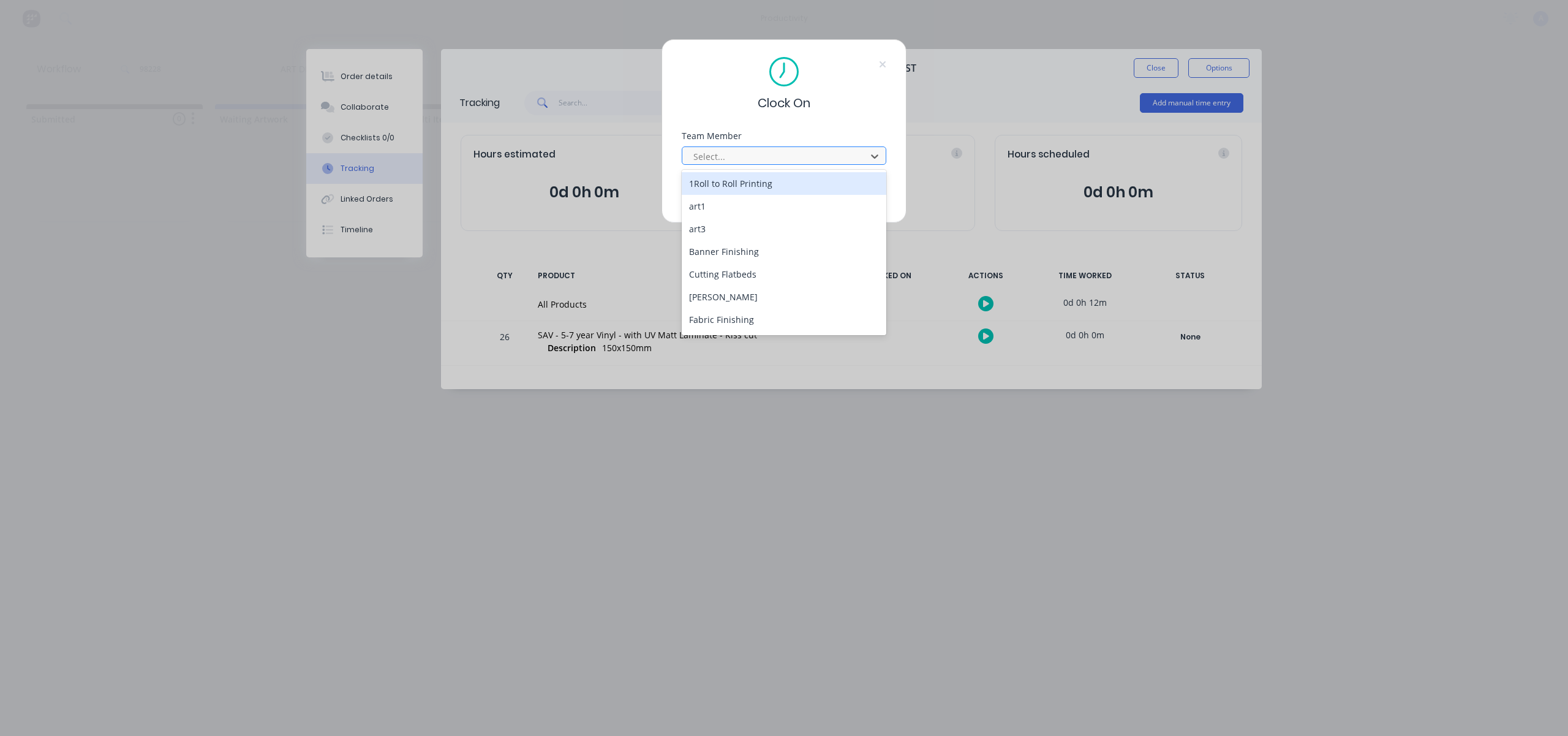
click at [781, 158] on div at bounding box center [776, 156] width 168 height 16
click at [740, 318] on div "[PERSON_NAME]" at bounding box center [784, 321] width 205 height 22
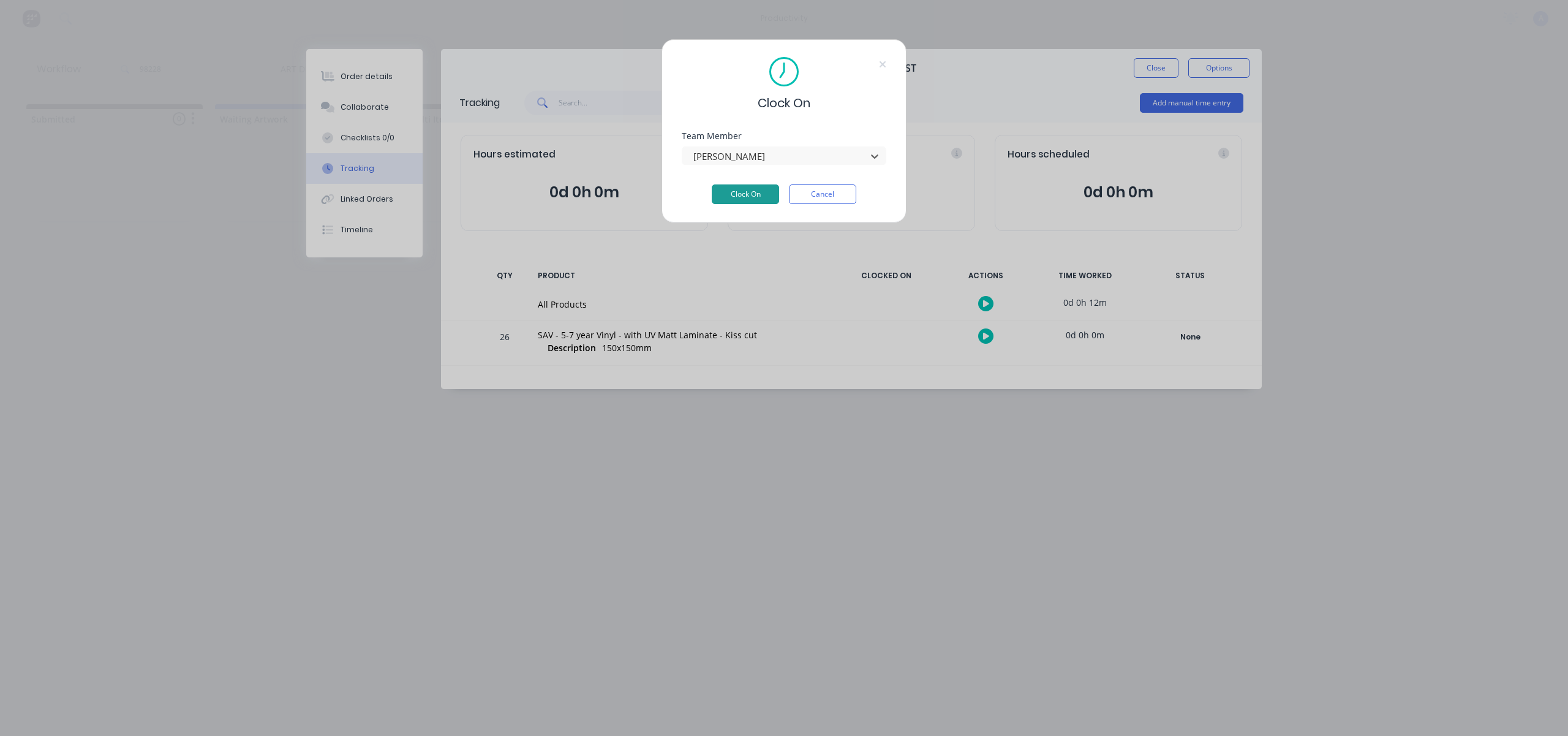
click at [730, 195] on button "Clock On" at bounding box center [744, 194] width 67 height 20
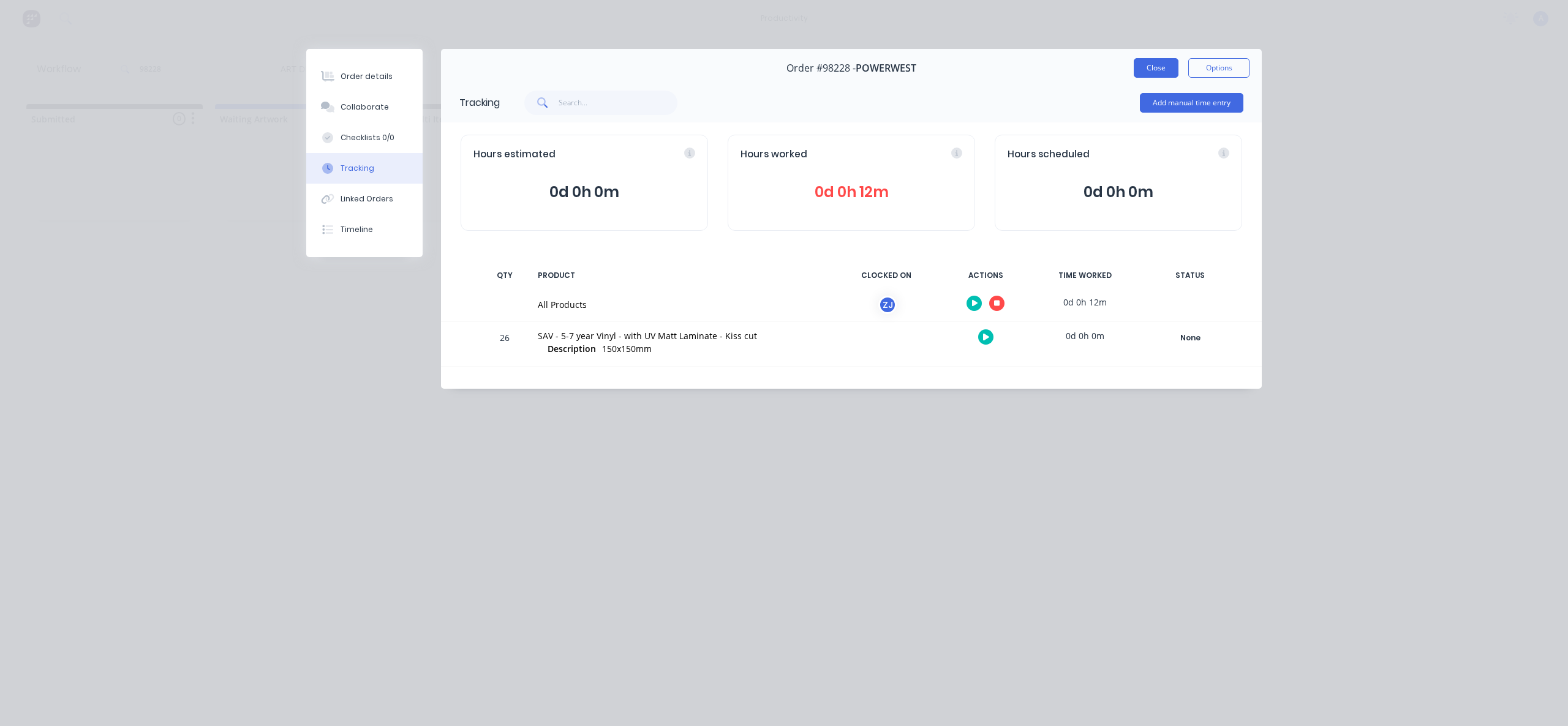
click at [1166, 66] on button "Close" at bounding box center [1156, 68] width 45 height 20
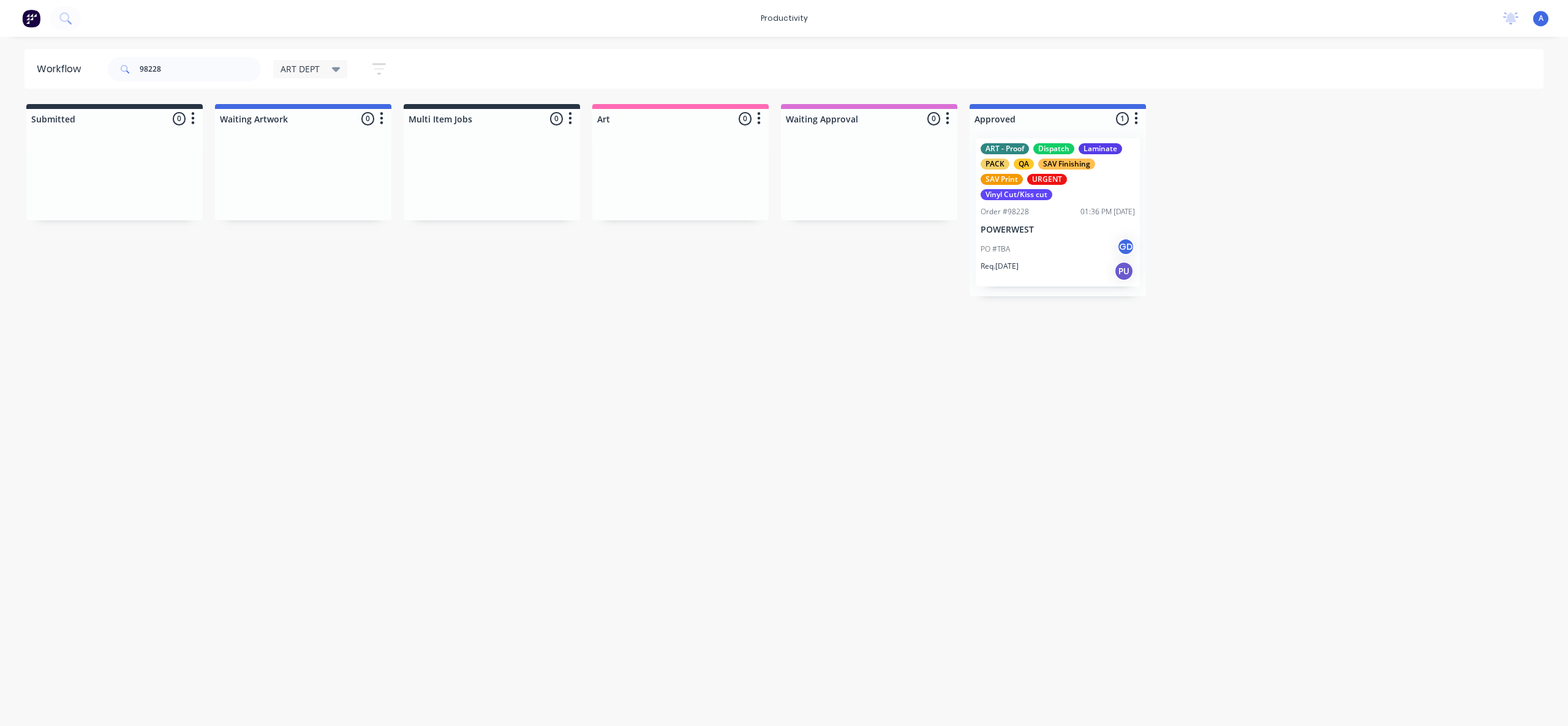
click at [1089, 389] on div "Workflow 98228 ART DEPT Save new view None edit ART DEPT (Default) edit Banner …" at bounding box center [784, 375] width 1568 height 653
click at [1033, 258] on div "PO #TBA GD" at bounding box center [1058, 249] width 154 height 23
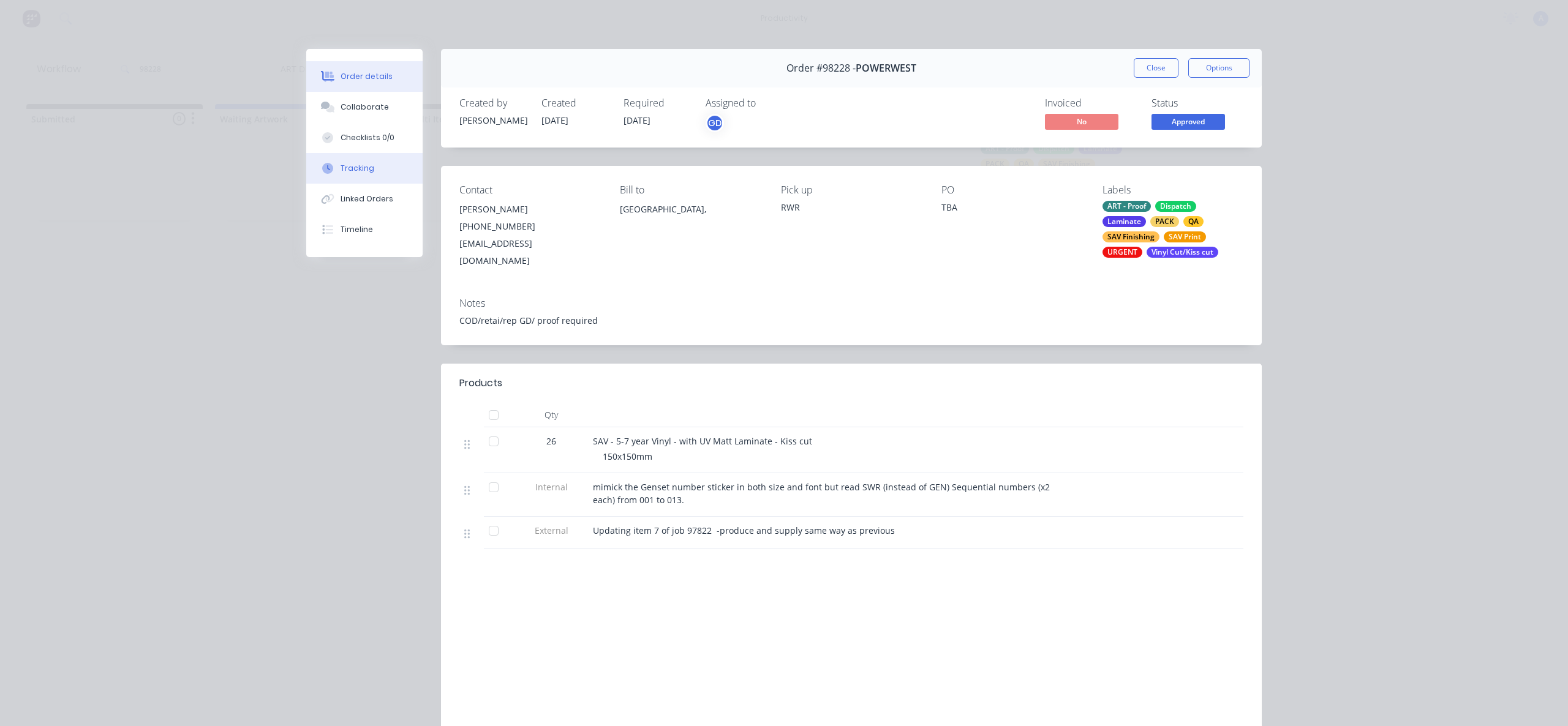
click at [342, 167] on div "Tracking" at bounding box center [357, 168] width 34 height 11
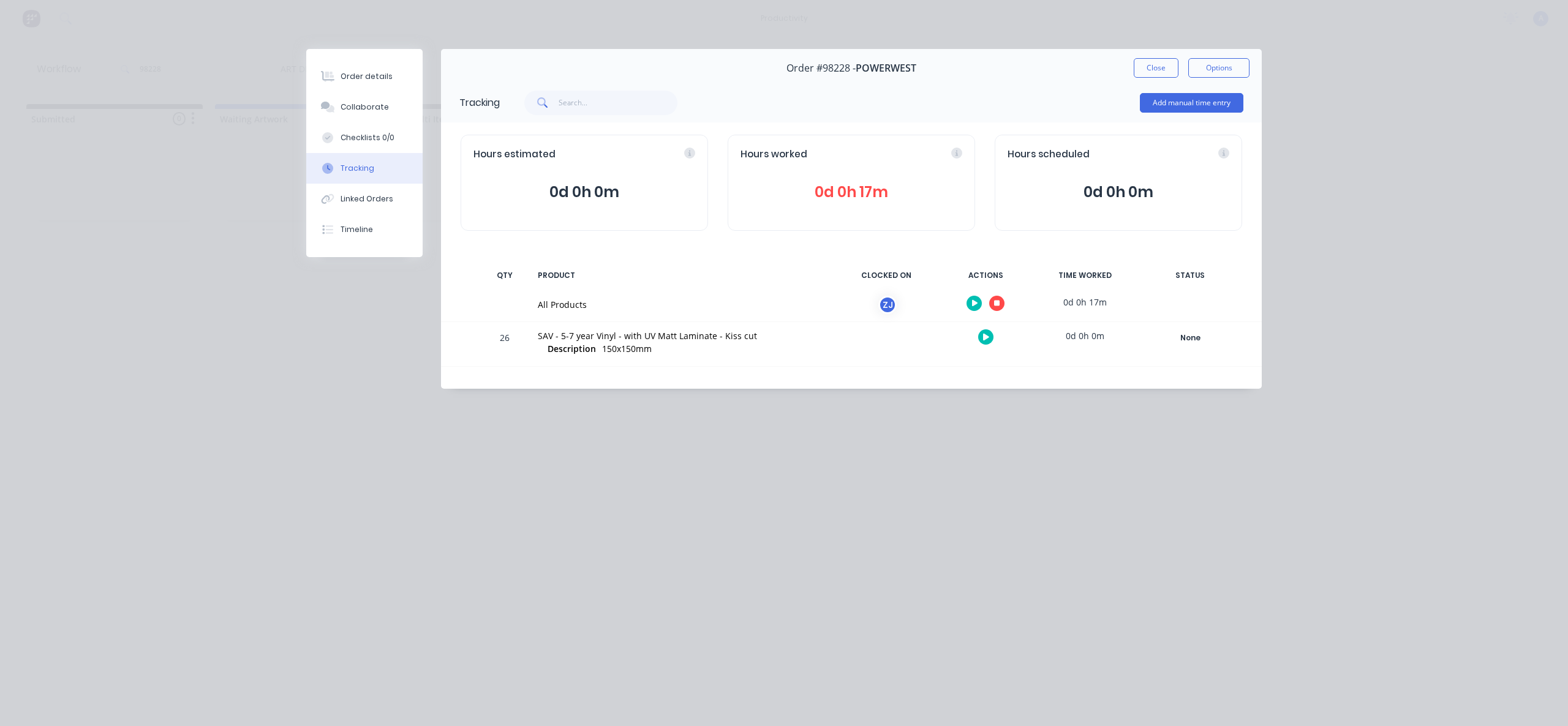
click at [1002, 306] on button at bounding box center [996, 303] width 16 height 16
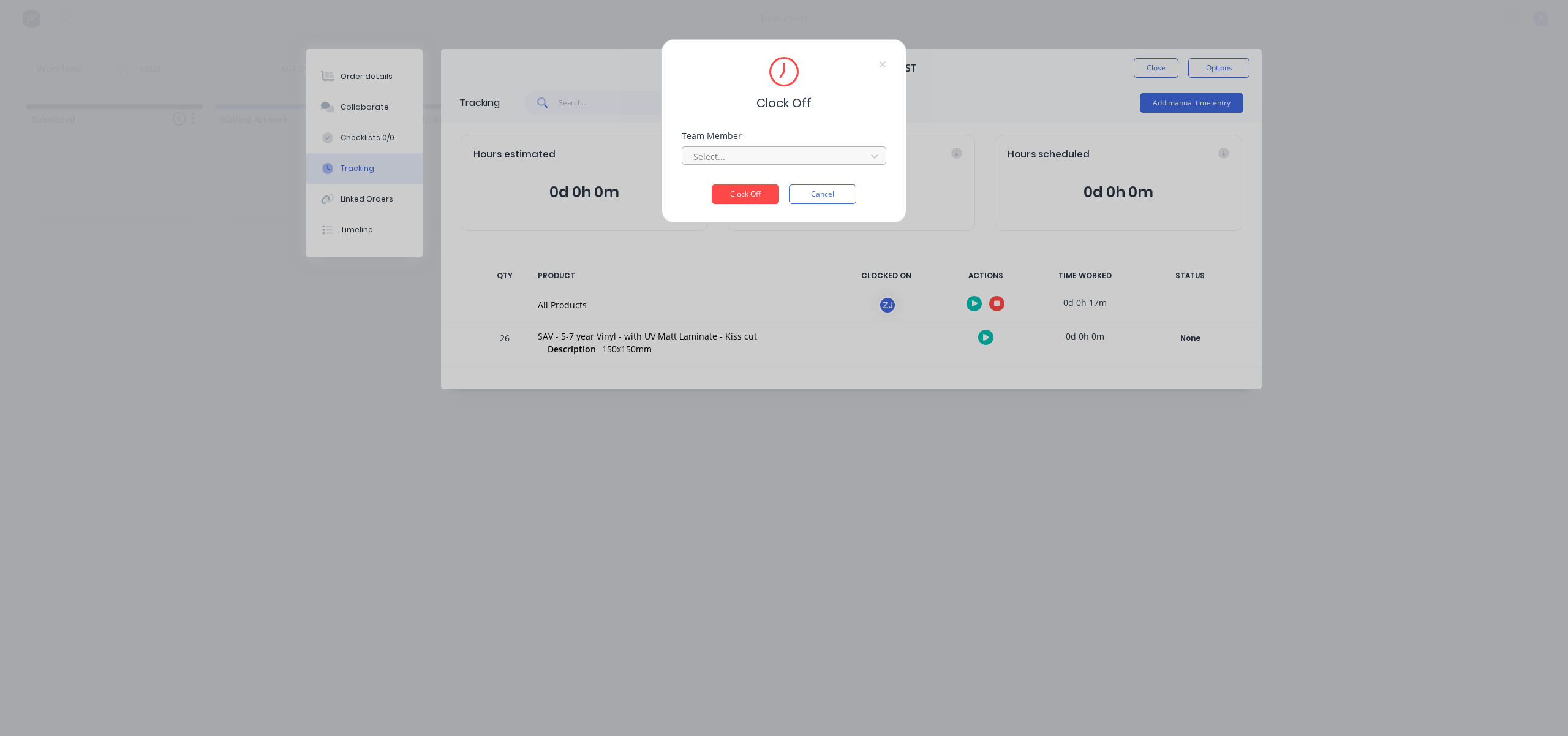
click at [826, 157] on div at bounding box center [776, 156] width 168 height 16
click at [757, 184] on div "[PERSON_NAME]" at bounding box center [784, 183] width 205 height 22
click at [757, 191] on button "Clock Off" at bounding box center [744, 194] width 67 height 20
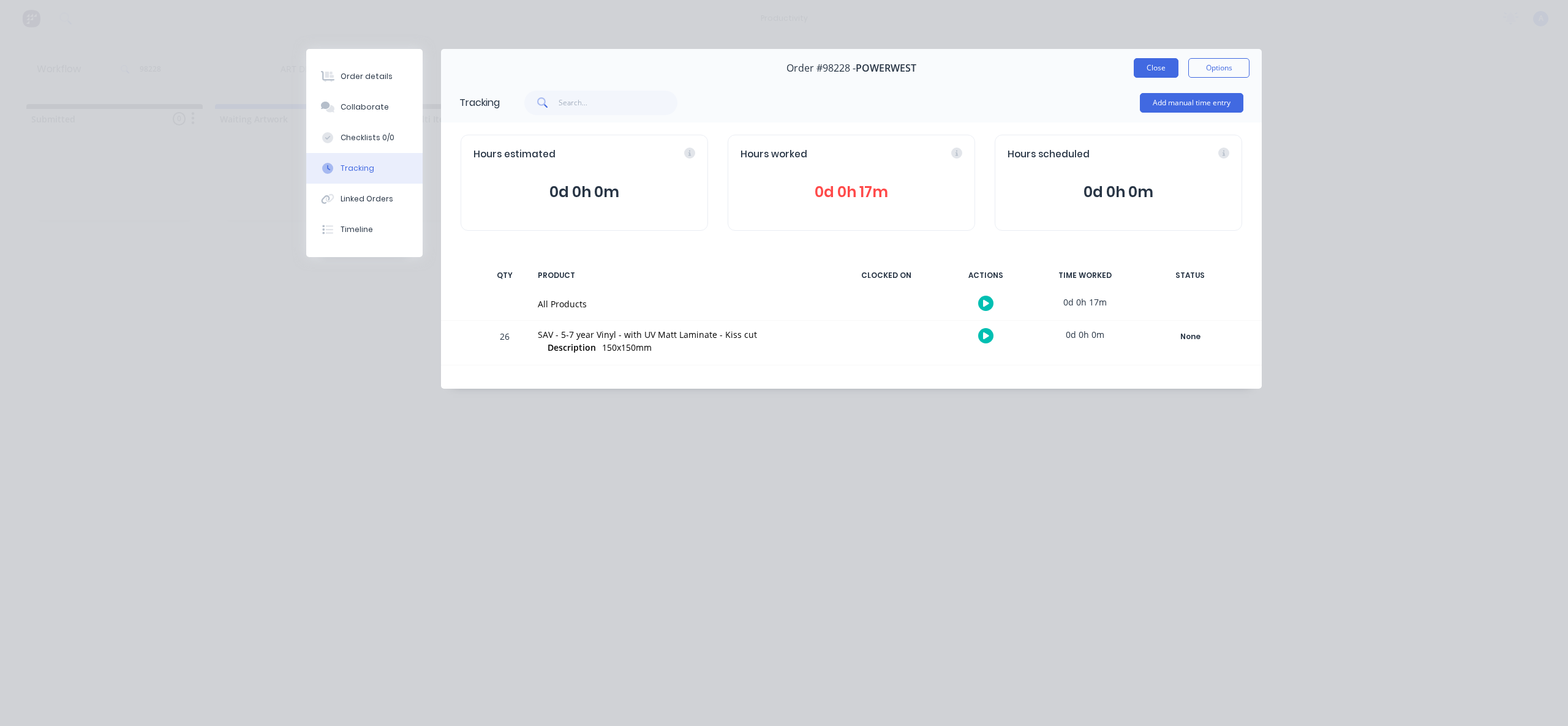
click at [1160, 76] on button "Close" at bounding box center [1156, 68] width 45 height 20
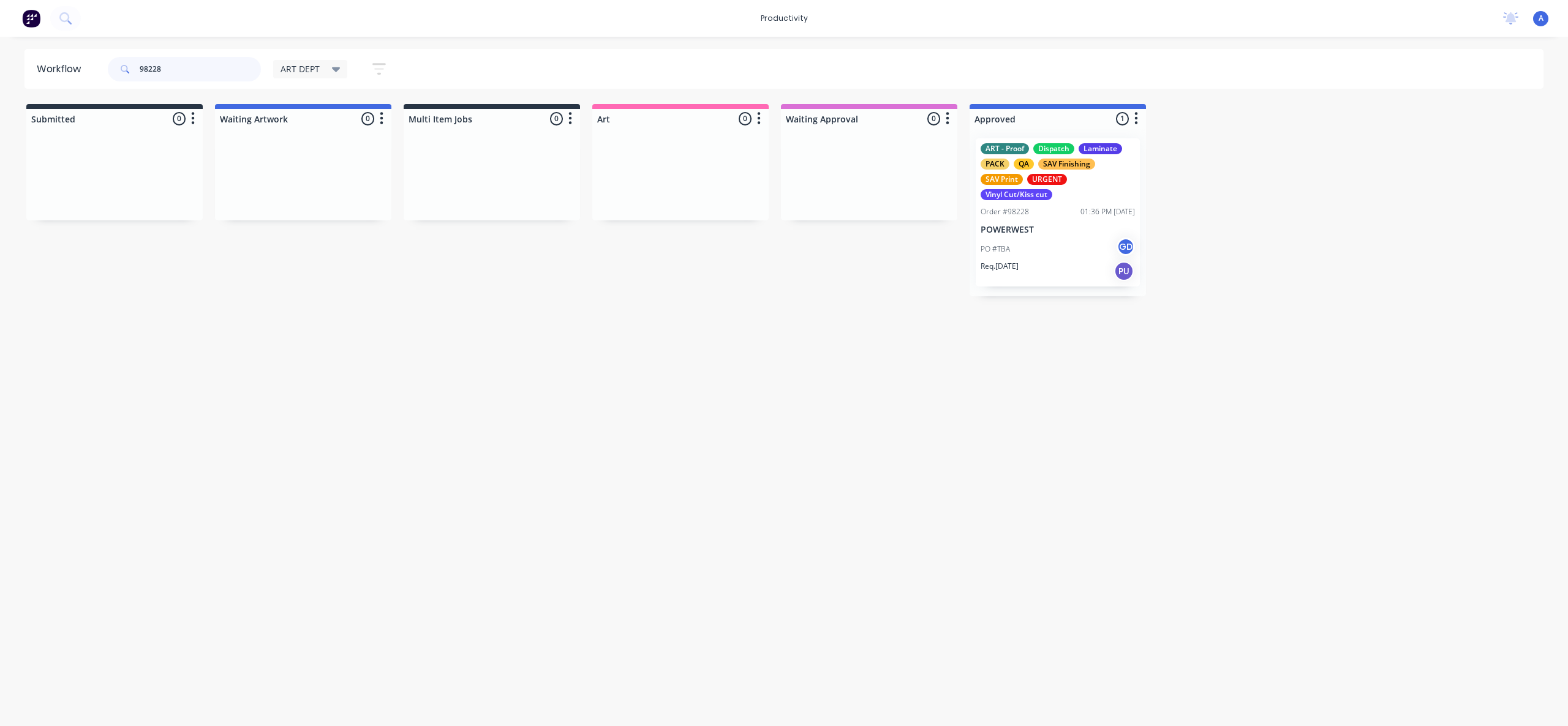
drag, startPoint x: 194, startPoint y: 68, endPoint x: 74, endPoint y: 69, distance: 120.0
click at [74, 69] on header "Workflow 98228 ART DEPT Save new view None edit ART DEPT (Default) edit Banner …" at bounding box center [784, 68] width 1519 height 40
